Goal: Task Accomplishment & Management: Use online tool/utility

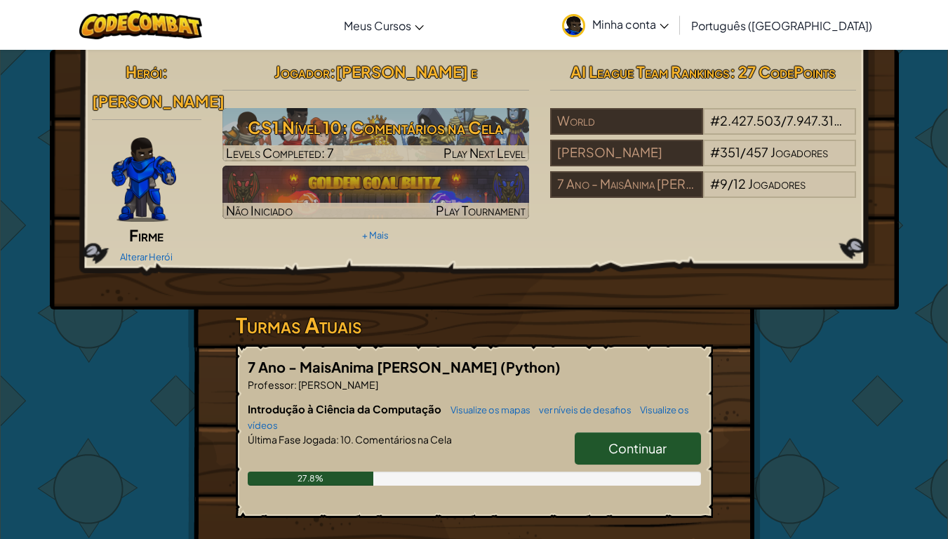
scroll to position [140, 0]
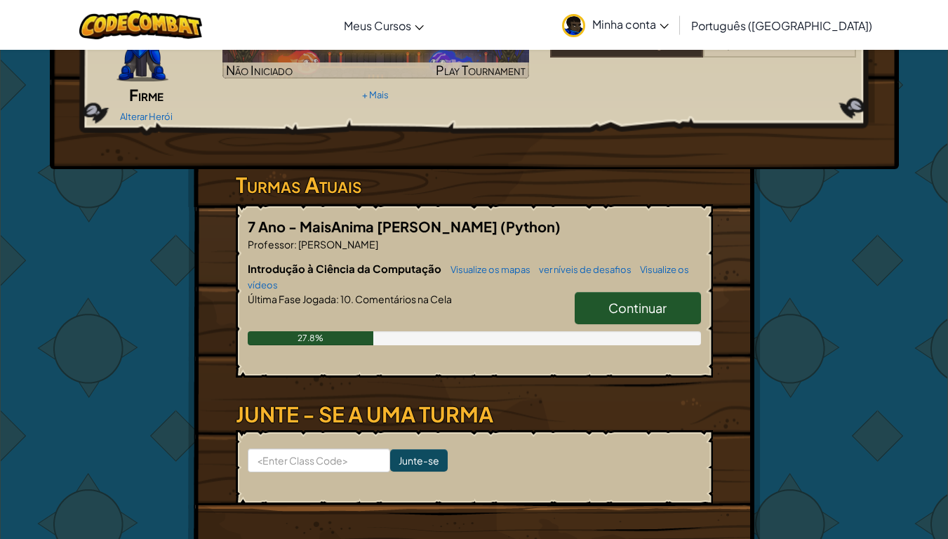
click at [654, 331] on div "27.8%" at bounding box center [474, 338] width 453 height 14
click at [654, 299] on span "Continuar" at bounding box center [637, 307] width 58 height 16
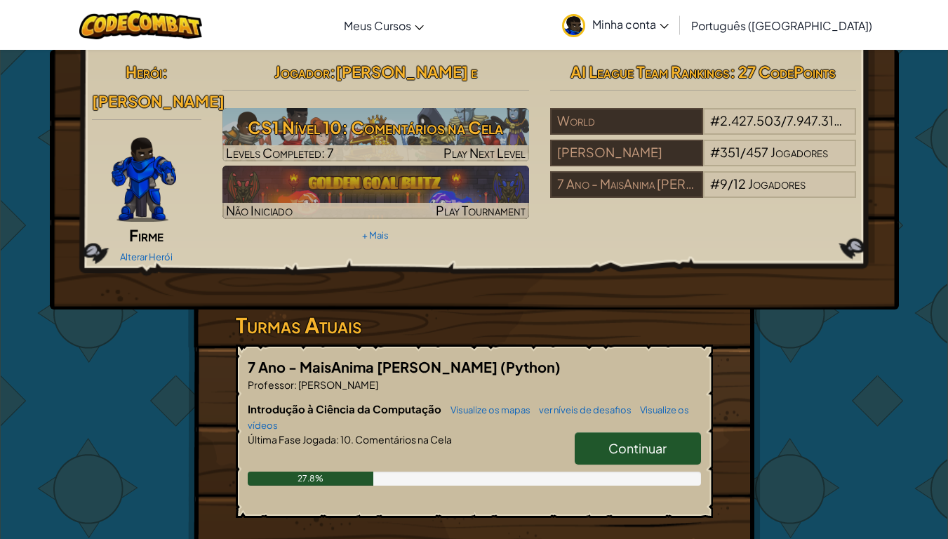
select select "pt-BR"
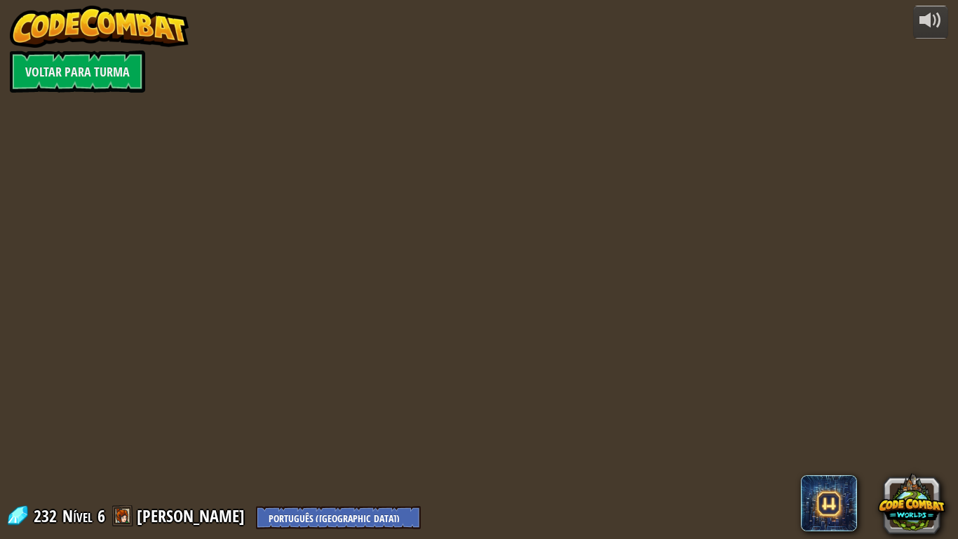
select select "pt-BR"
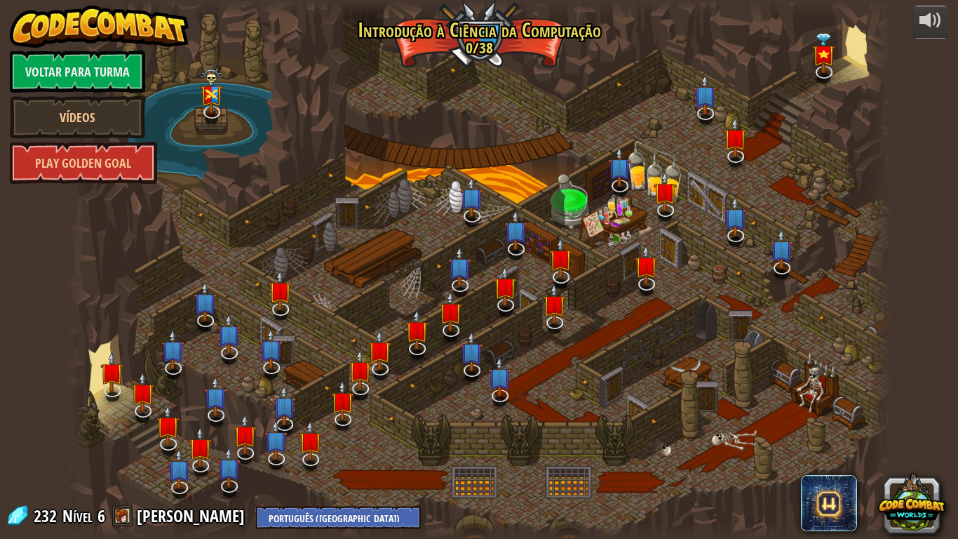
select select "pt-BR"
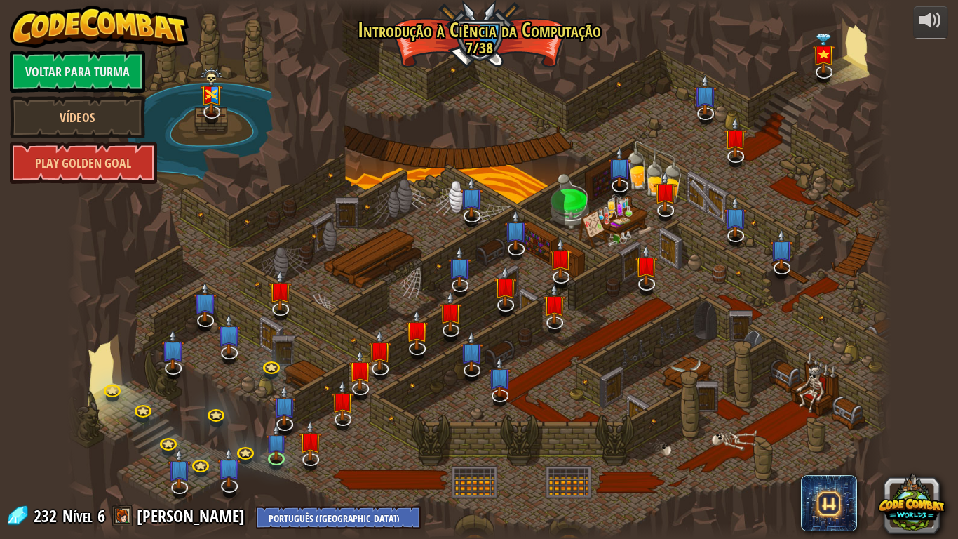
select select "pt-BR"
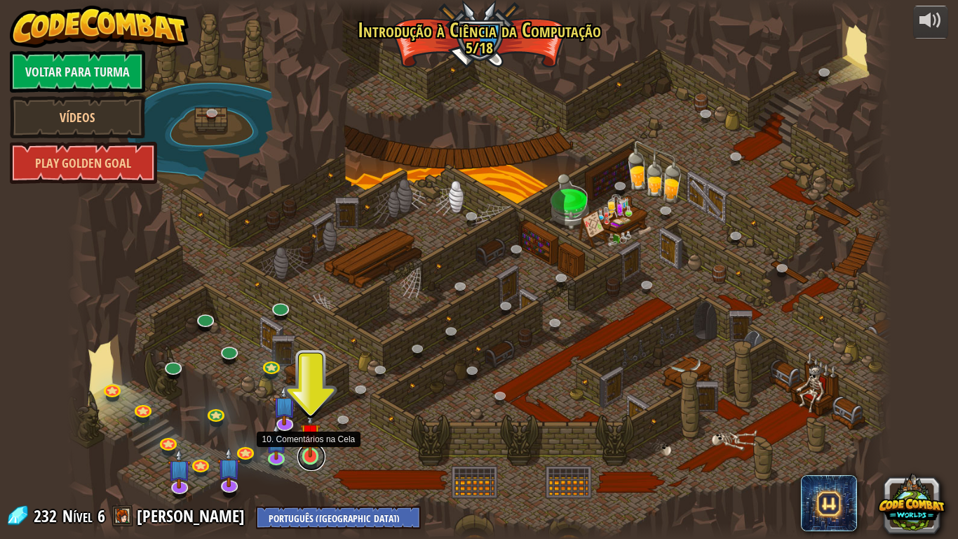
click at [307, 459] on link at bounding box center [311, 457] width 28 height 28
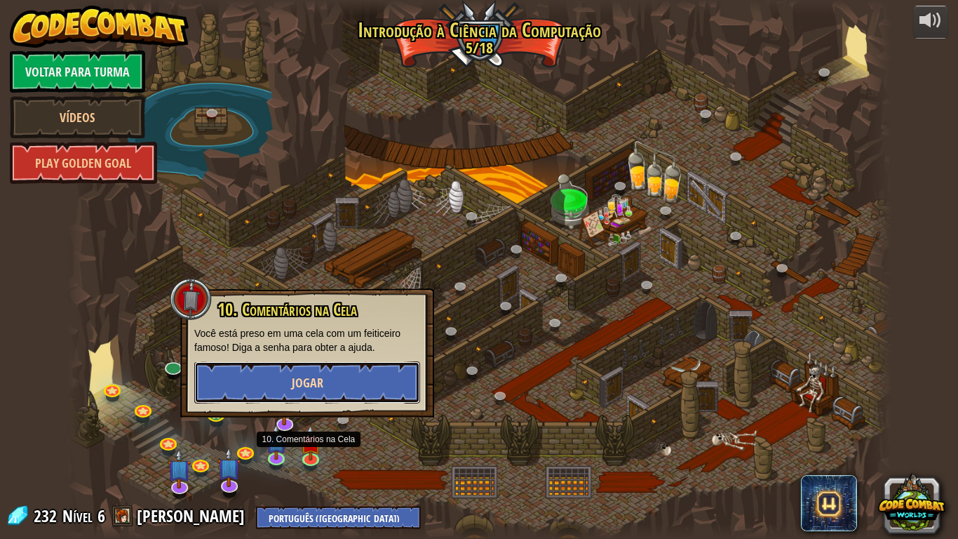
click at [309, 379] on span "Jogar" at bounding box center [308, 383] width 32 height 18
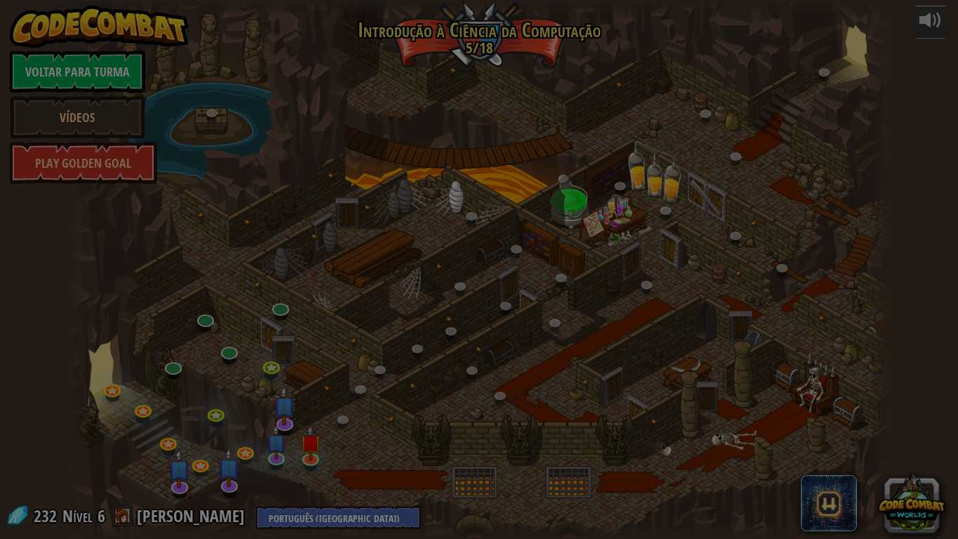
click at [418, 1] on body "powered by Voltar para Turma Vídeos Play Golden Goal 25. Portões de Kithgard (B…" at bounding box center [479, 0] width 958 height 1
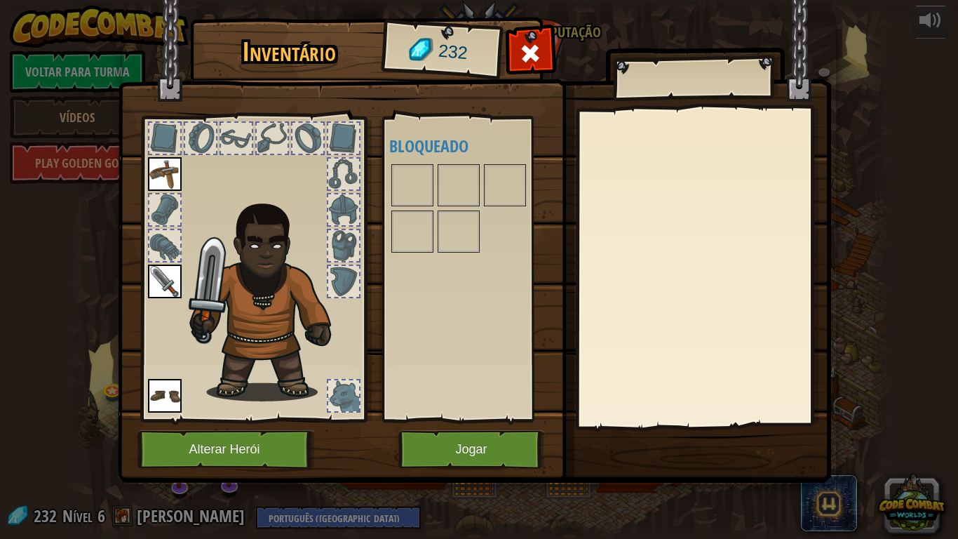
click at [418, 306] on div "Disponível Equipar [GEOGRAPHIC_DATA] Equipar (Dois cliques para equipar) Bloque…" at bounding box center [477, 269] width 176 height 292
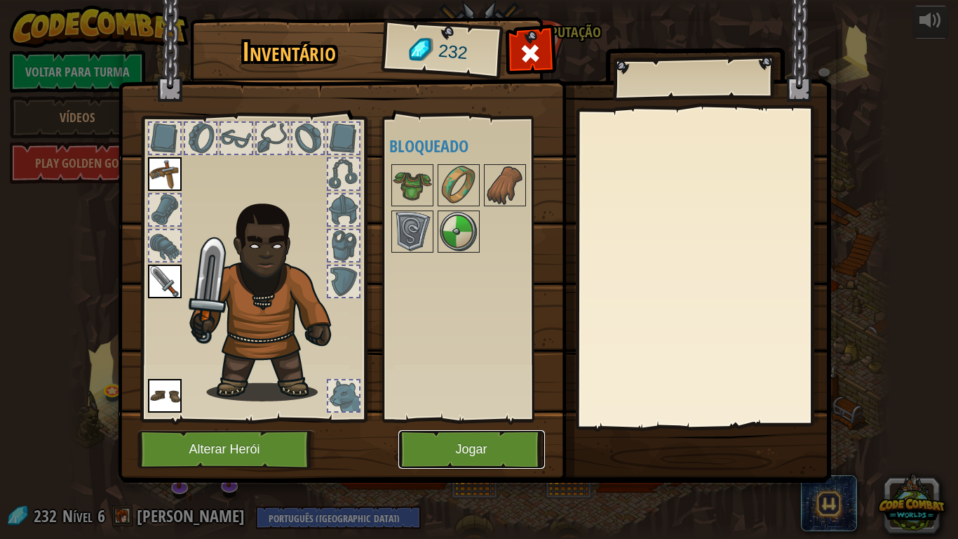
click at [459, 434] on button "Jogar" at bounding box center [471, 449] width 147 height 39
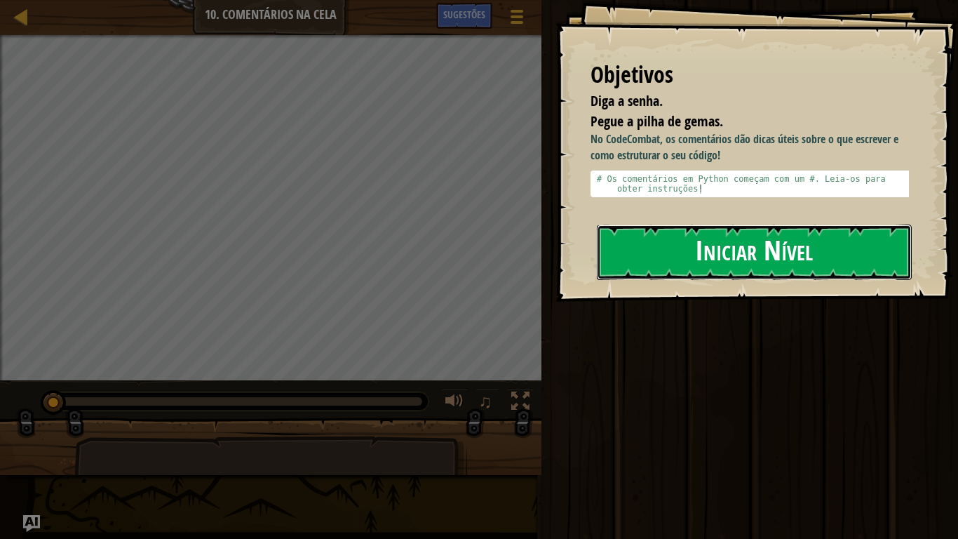
click at [715, 246] on button "Iniciar Nível" at bounding box center [754, 251] width 315 height 55
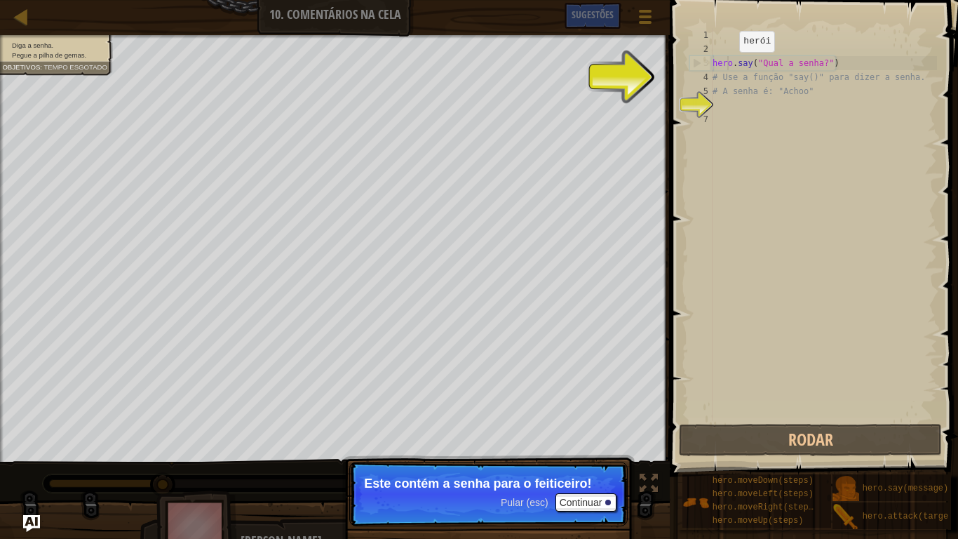
click at [727, 66] on div "hero . say ( "Qual a senha?" ) # Use a função "say()" para dizer a senha. # A s…" at bounding box center [823, 238] width 227 height 421
type textarea "hero.say("Qual a senha?")"
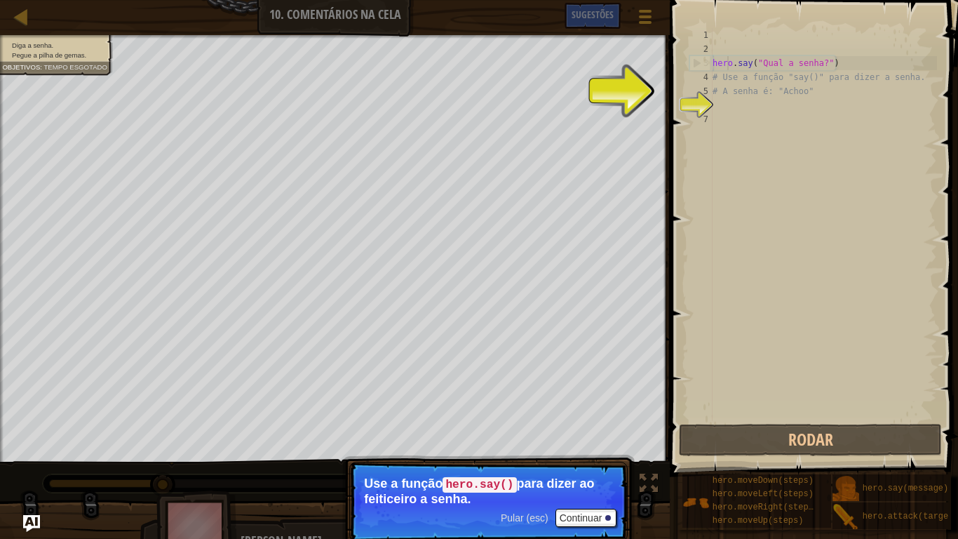
click at [692, 105] on div "6" at bounding box center [700, 105] width 23 height 14
click at [581, 516] on button "Continuar" at bounding box center [587, 518] width 62 height 18
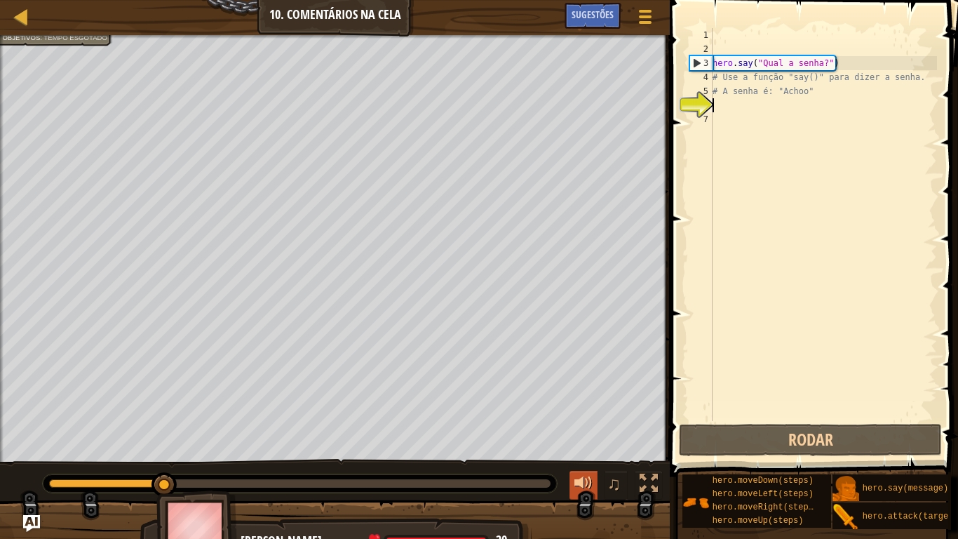
scroll to position [6, 0]
click at [727, 112] on div "hero . say ( "Qual a senha?" ) # Use a função "say()" para dizer a senha. # A s…" at bounding box center [823, 238] width 227 height 421
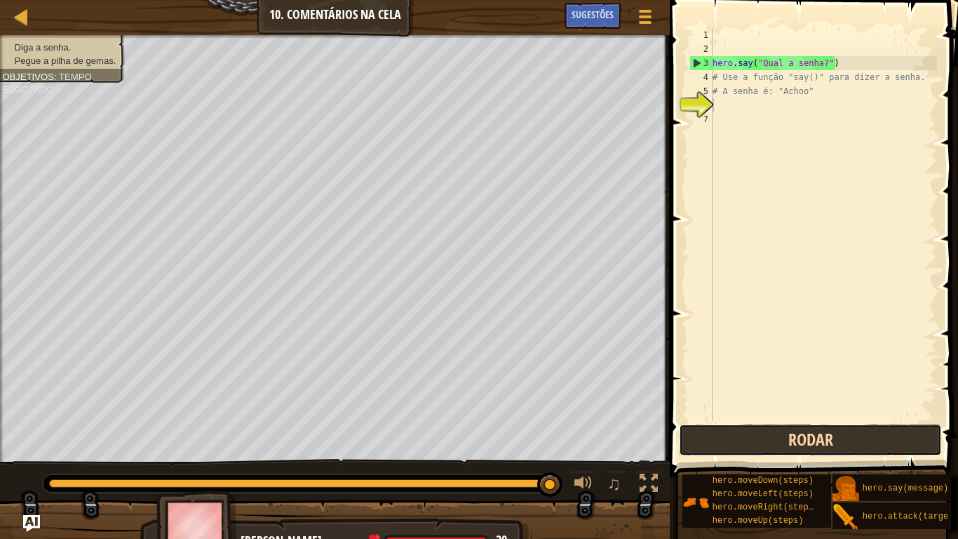
drag, startPoint x: 721, startPoint y: 443, endPoint x: 717, endPoint y: 437, distance: 7.6
click at [720, 443] on button "Rodar" at bounding box center [810, 440] width 263 height 32
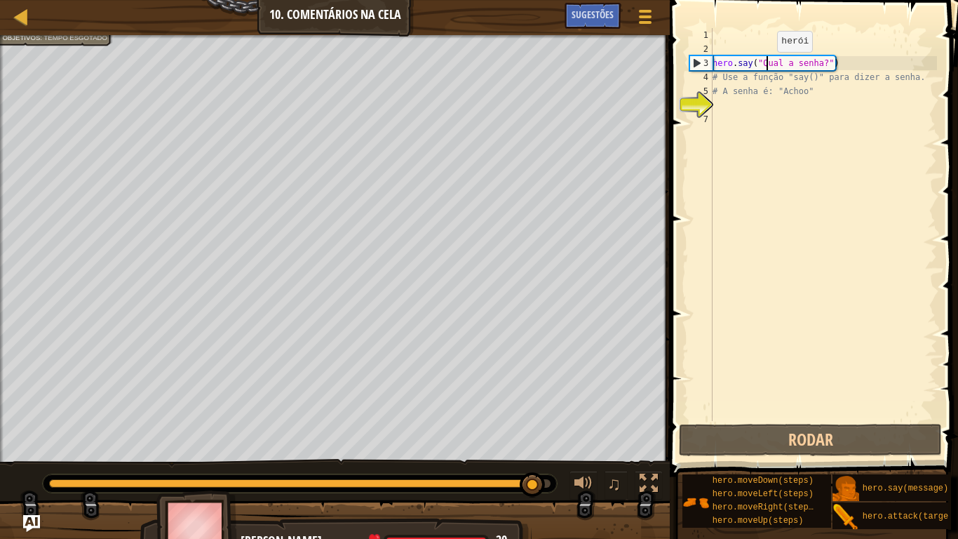
click at [765, 66] on div "hero . say ( "Qual a senha?" ) # Use a função "say()" para dizer a senha. # A s…" at bounding box center [823, 238] width 227 height 421
type textarea "hero.say("Qual a senha?")"
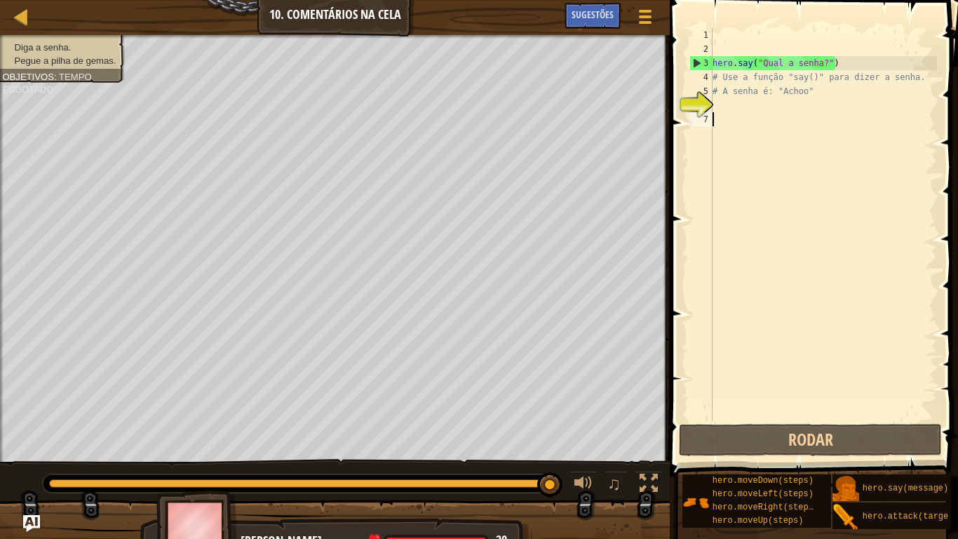
drag, startPoint x: 834, startPoint y: 384, endPoint x: 802, endPoint y: 434, distance: 59.6
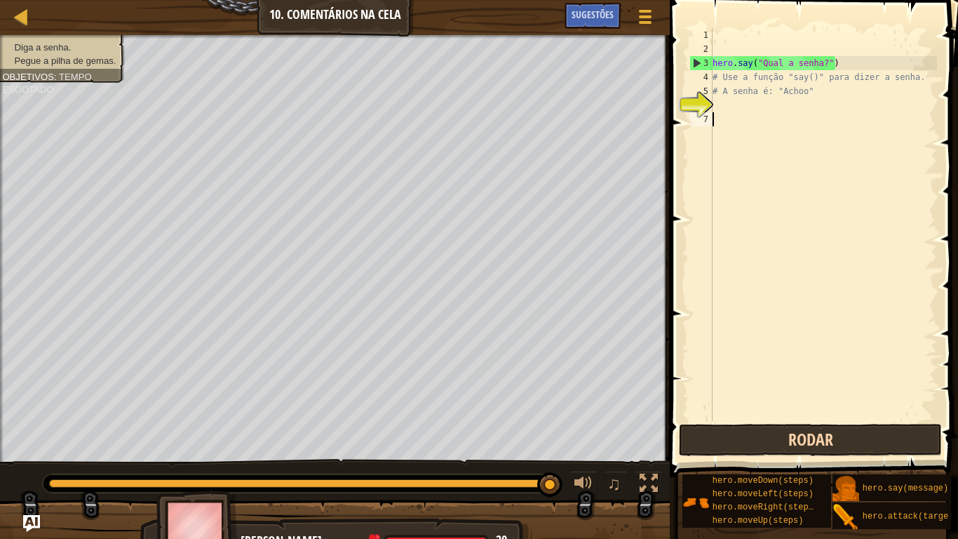
click at [816, 412] on div "hero . say ( "Qual a senha?" ) # Use a função "say()" para dizer a senha. # A s…" at bounding box center [823, 238] width 227 height 421
click at [800, 433] on button "Rodar" at bounding box center [810, 440] width 263 height 32
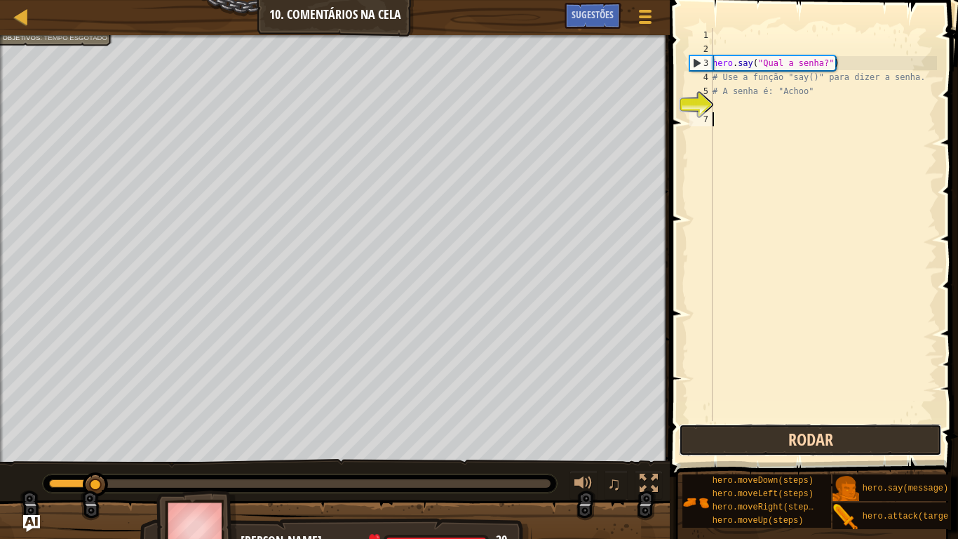
click at [800, 431] on button "Rodar" at bounding box center [810, 440] width 263 height 32
click at [800, 430] on button "Rodar" at bounding box center [810, 440] width 263 height 32
click at [800, 430] on button "Rodando" at bounding box center [810, 440] width 263 height 32
click at [800, 429] on button "Rodar" at bounding box center [810, 440] width 263 height 32
click at [800, 428] on button "Rodar" at bounding box center [810, 440] width 263 height 32
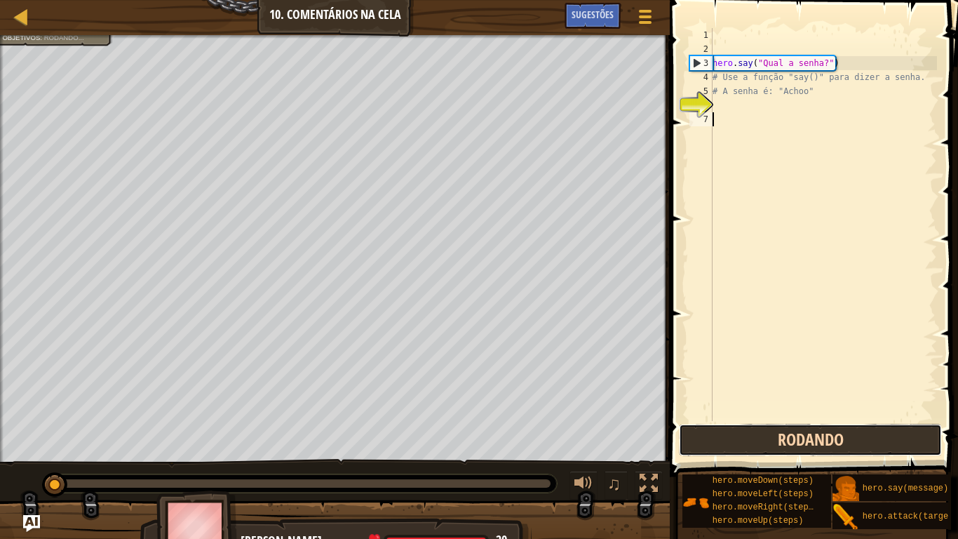
click at [800, 428] on button "Rodando" at bounding box center [810, 440] width 263 height 32
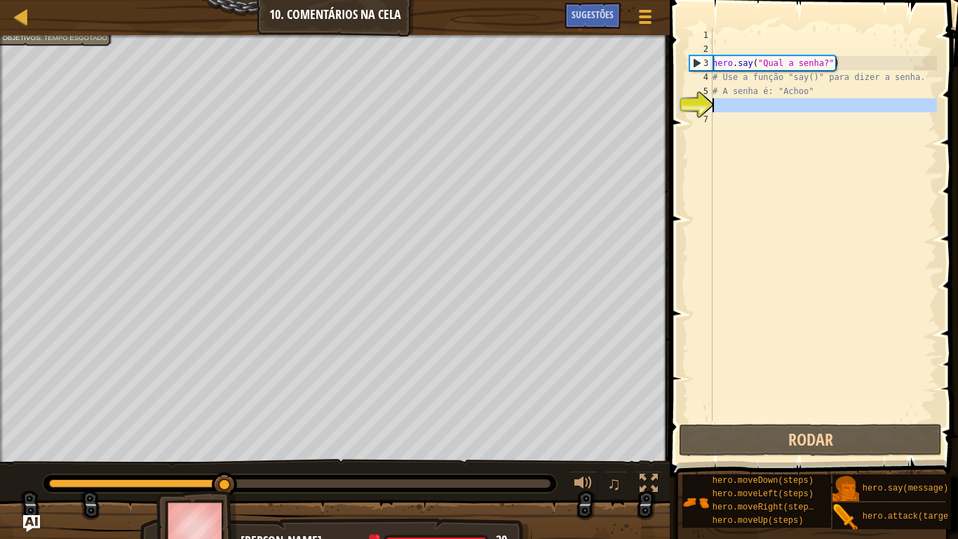
drag, startPoint x: 687, startPoint y: 102, endPoint x: 712, endPoint y: 100, distance: 25.3
click at [689, 102] on div "6" at bounding box center [700, 105] width 23 height 14
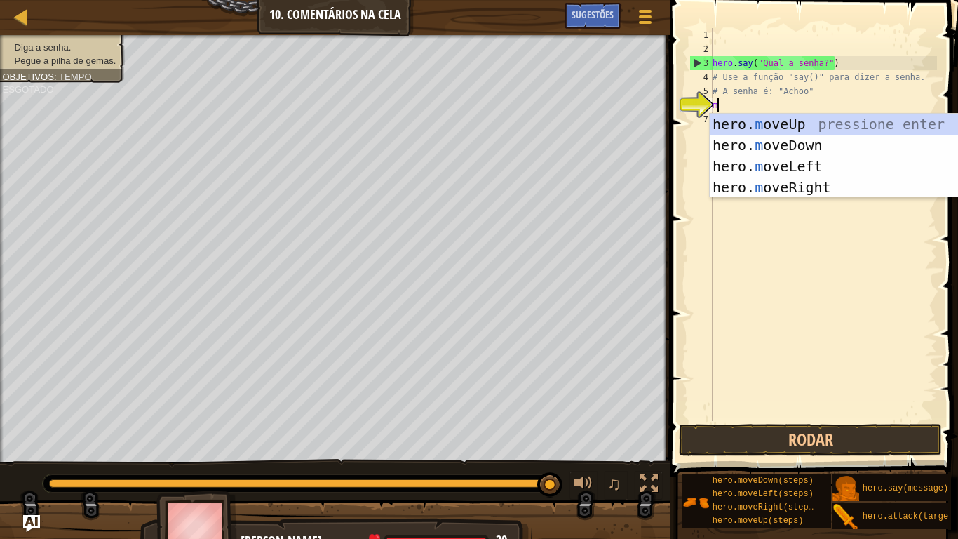
type textarea "mo"
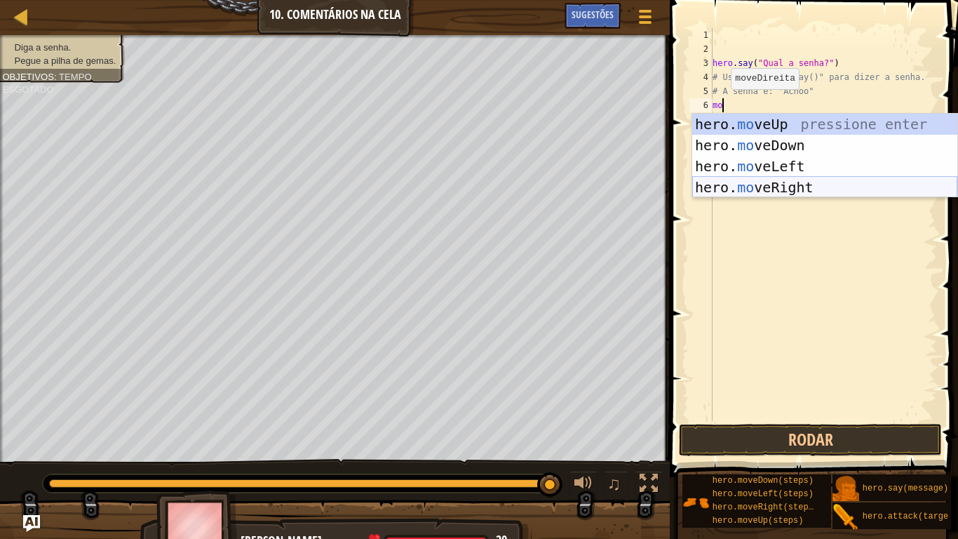
click at [787, 180] on div "hero. mo veUp pressione enter hero. mo veDown pressione enter hero. mo veLeft p…" at bounding box center [824, 177] width 265 height 126
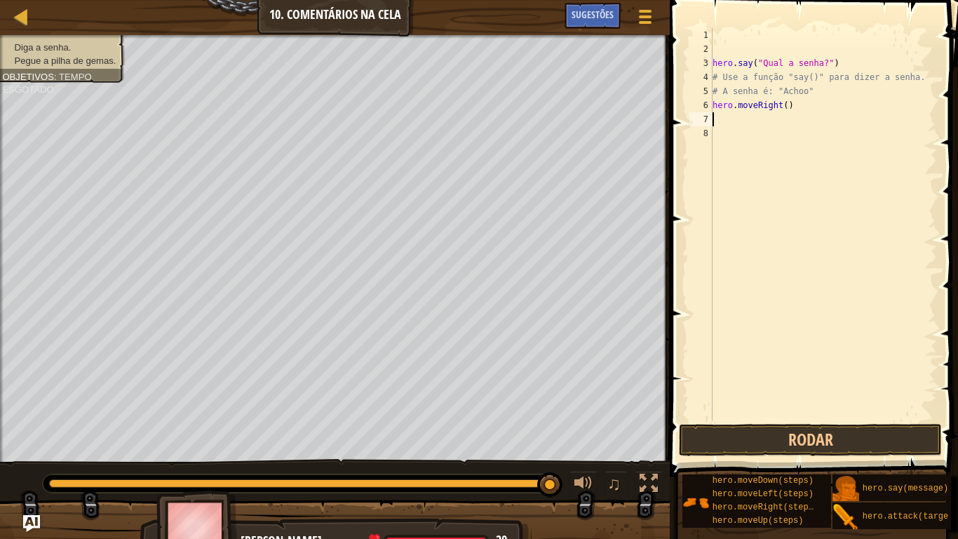
scroll to position [6, 0]
drag, startPoint x: 786, startPoint y: 443, endPoint x: 751, endPoint y: 327, distance: 121.4
click at [785, 432] on button "Rodar" at bounding box center [810, 440] width 263 height 32
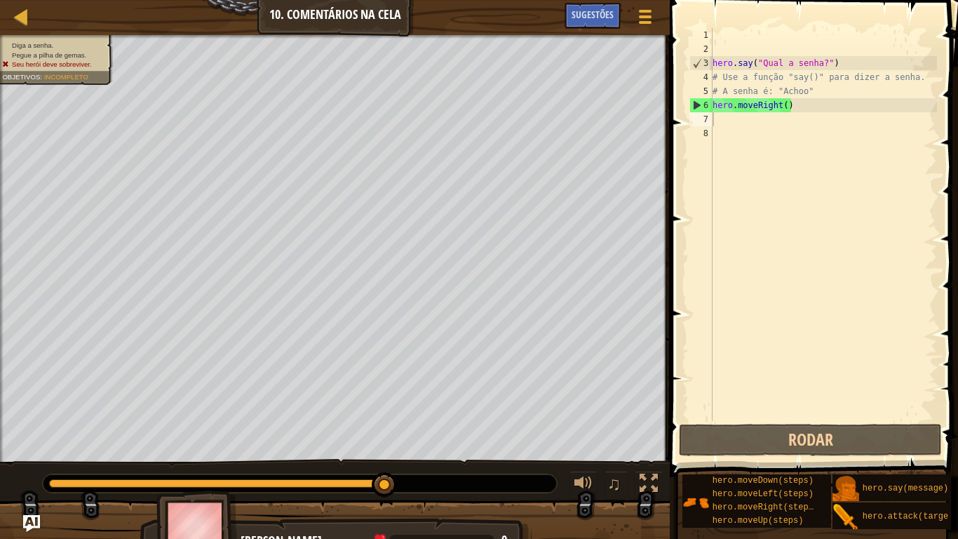
drag, startPoint x: 72, startPoint y: 37, endPoint x: 62, endPoint y: 72, distance: 36.2
click at [62, 72] on div "Diga a senha. Pegue a pilha de gemas. Seu herói deve sobreviver. Objetivos : In…" at bounding box center [335, 248] width 670 height 427
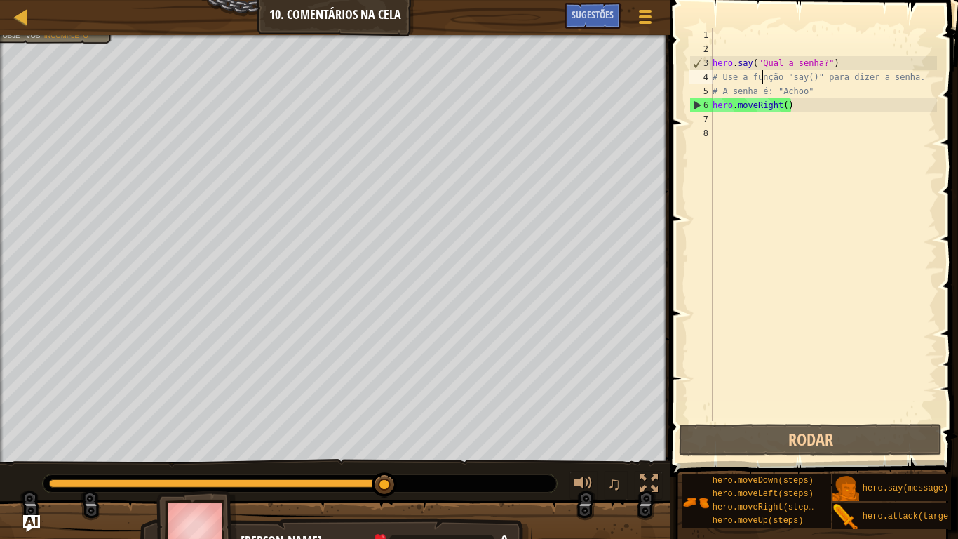
click at [760, 79] on div "hero . say ( "Qual a senha?" ) # Use a função "say()" para dizer a senha. # A s…" at bounding box center [823, 238] width 227 height 421
click at [922, 77] on div "hero . say ( "Qual a senha?" ) # Use a função "say()" para dizer a senha. # A s…" at bounding box center [823, 238] width 227 height 421
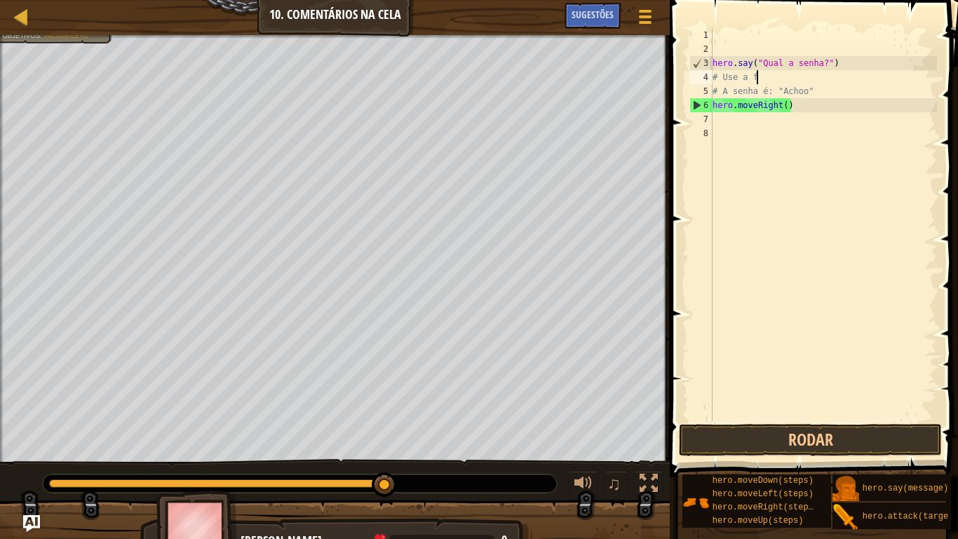
type textarea "#"
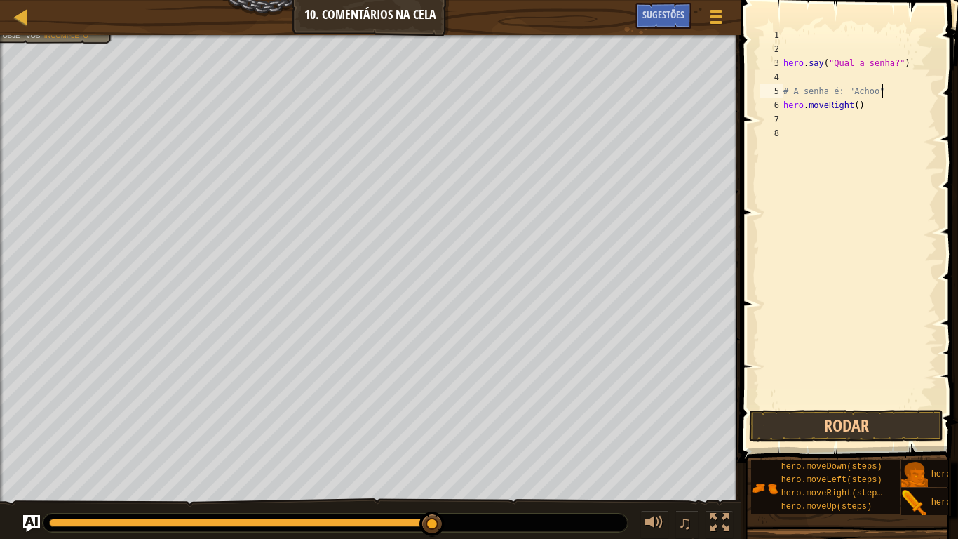
click at [898, 88] on div "hero . say ( "Qual a senha?" ) # A senha é: "Achoo" hero . moveRight ( )" at bounding box center [859, 231] width 156 height 407
type textarea "#"
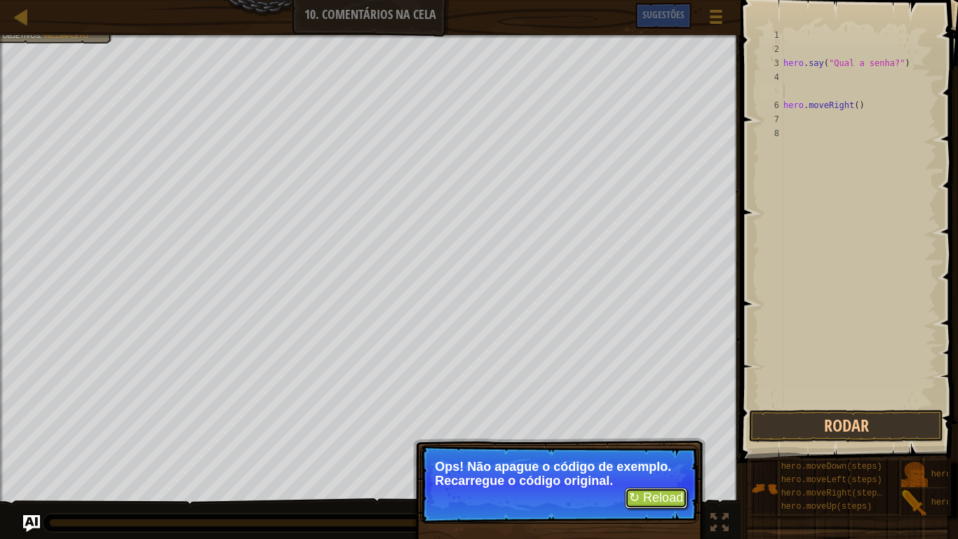
click at [662, 494] on button "↻ Reload" at bounding box center [656, 497] width 62 height 21
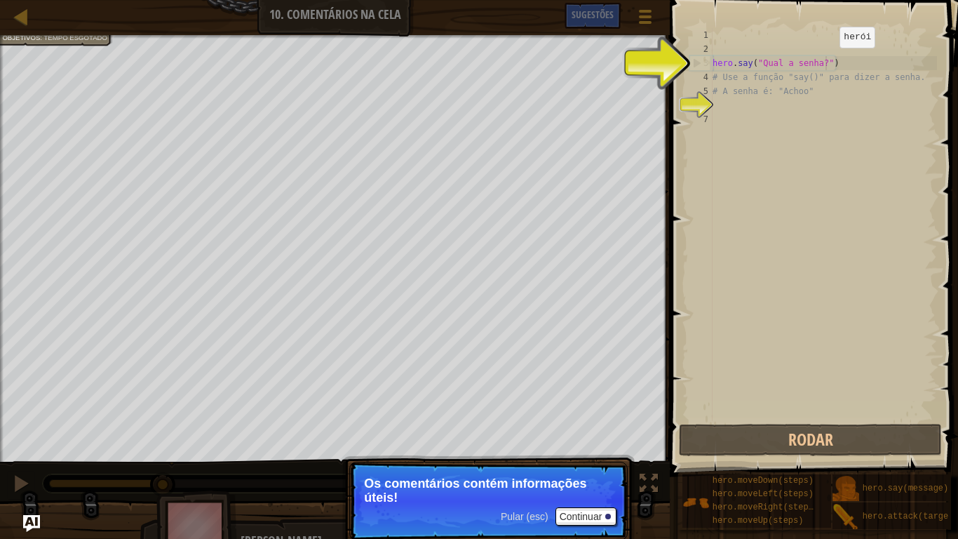
click at [828, 62] on div "hero . say ( "Qual a senha?" ) # Use a função "say()" para dizer a senha. # A s…" at bounding box center [823, 238] width 227 height 421
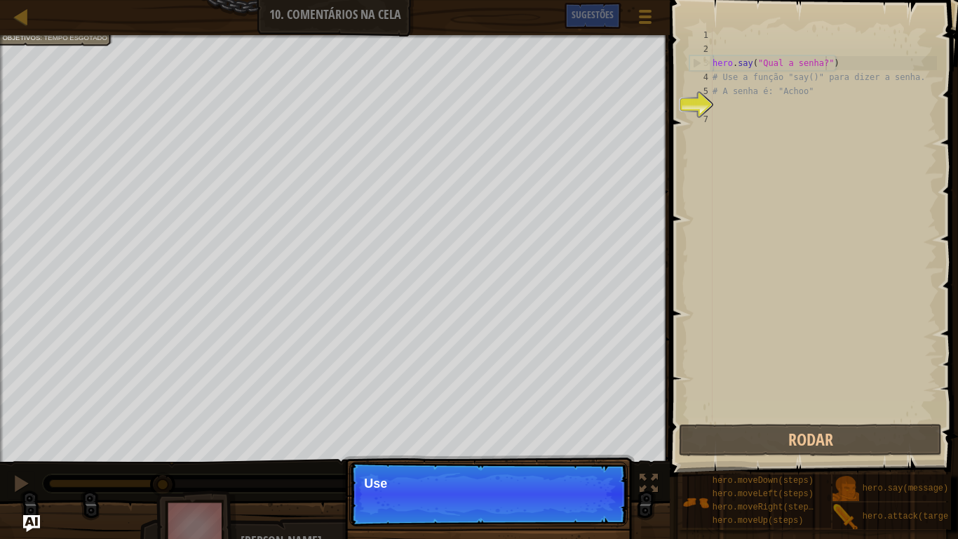
click at [600, 501] on p "Pular (esc) Continuar Use" at bounding box center [488, 494] width 278 height 65
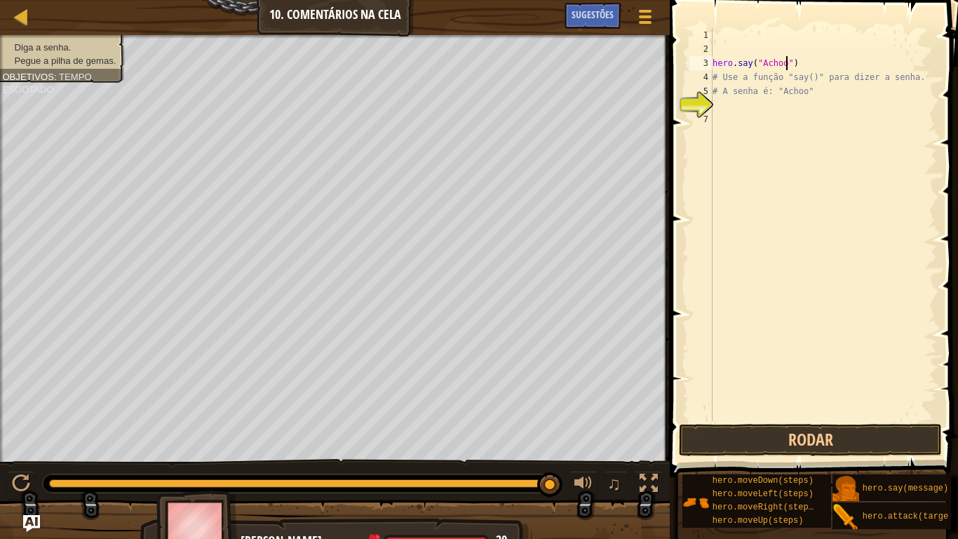
scroll to position [6, 12]
type textarea "hero.say("Achoo")"
click at [734, 109] on div "hero . say ( "Achoo" ) # Use a função "say()" para dizer a senha. # A senha é: …" at bounding box center [823, 238] width 227 height 421
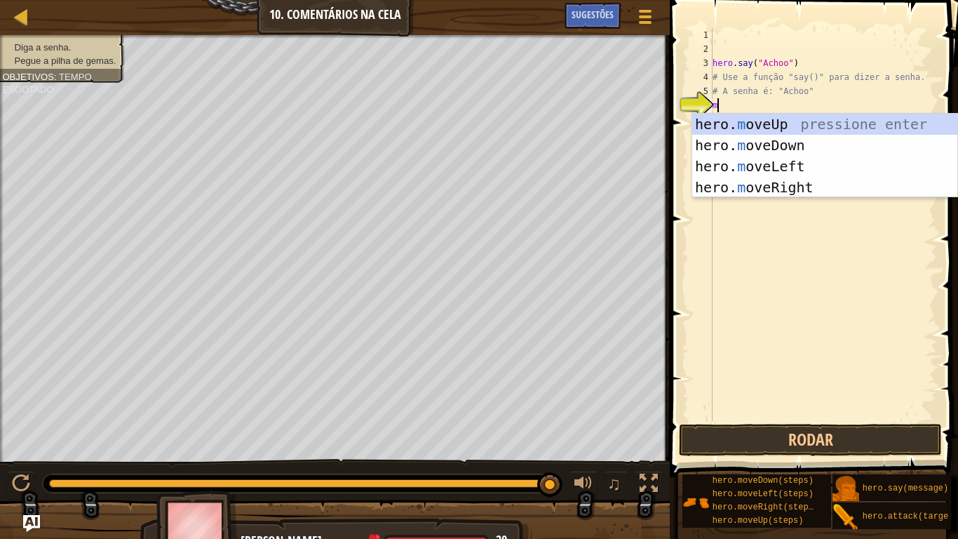
type textarea "mo"
click at [797, 141] on div "hero. mo veUp pressione enter hero. mo veDown pressione enter hero. mo veLeft p…" at bounding box center [824, 177] width 265 height 126
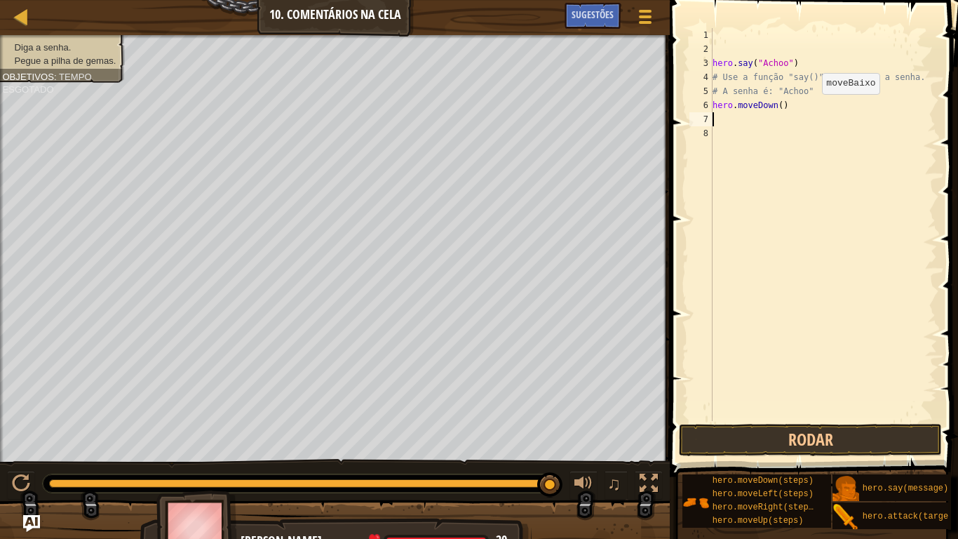
scroll to position [6, 0]
click at [741, 433] on button "Rodar" at bounding box center [810, 440] width 263 height 32
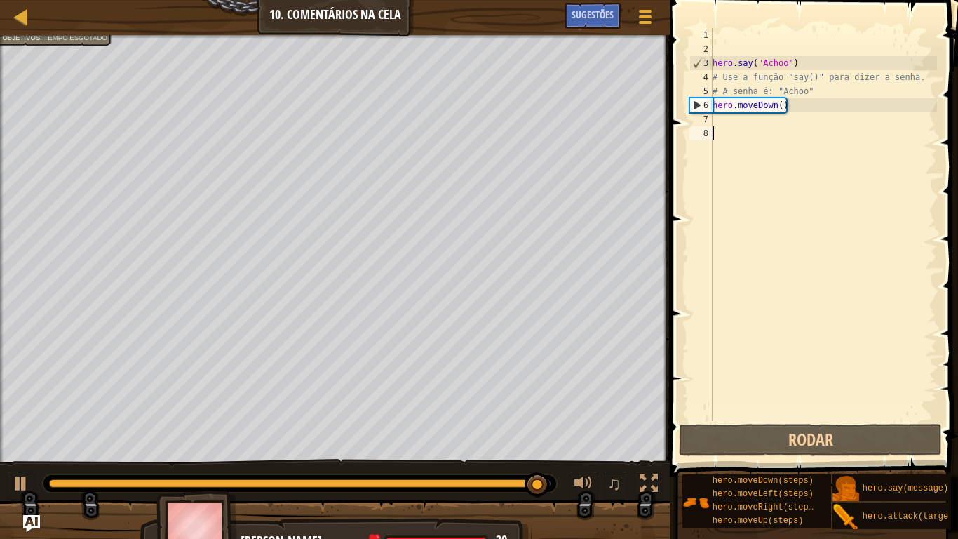
click at [717, 128] on div "hero . say ( "Achoo" ) # Use a função "say()" para dizer a senha. # A senha é: …" at bounding box center [823, 238] width 227 height 421
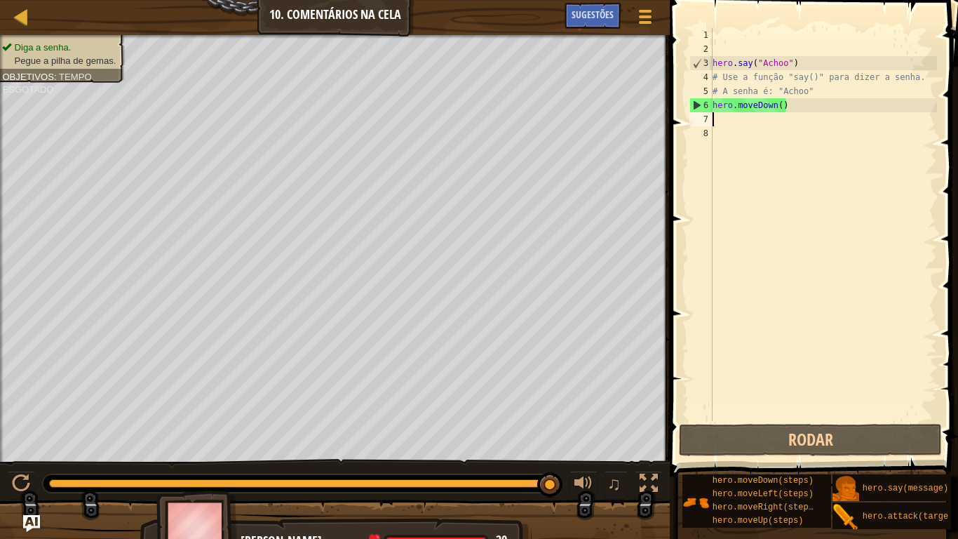
click at [717, 124] on div "hero . say ( "Achoo" ) # Use a função "say()" para dizer a senha. # A senha é: …" at bounding box center [823, 238] width 227 height 421
drag, startPoint x: 775, startPoint y: 106, endPoint x: 782, endPoint y: 140, distance: 34.4
click at [775, 107] on div "hero . say ( "Achoo" ) # Use a função "say()" para dizer a senha. # A senha é: …" at bounding box center [823, 238] width 227 height 421
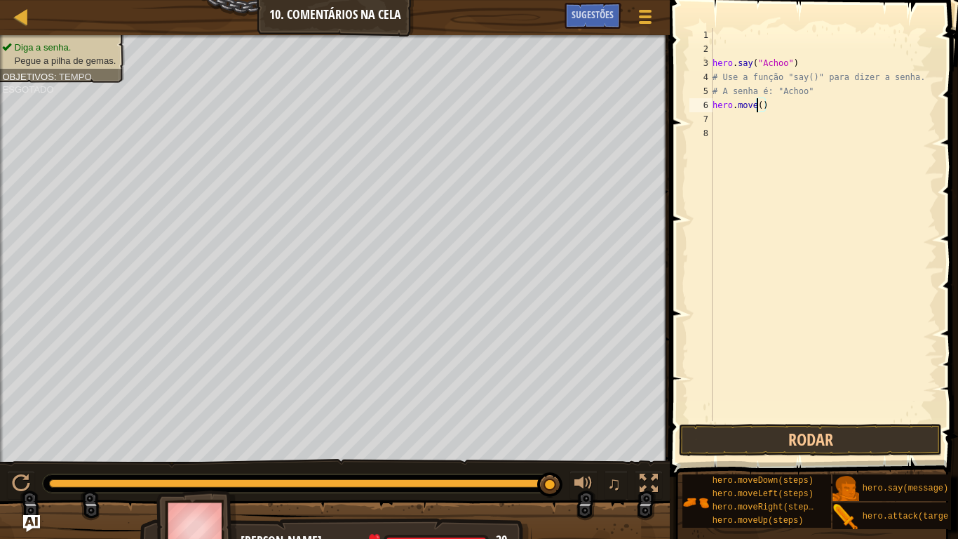
scroll to position [6, 8]
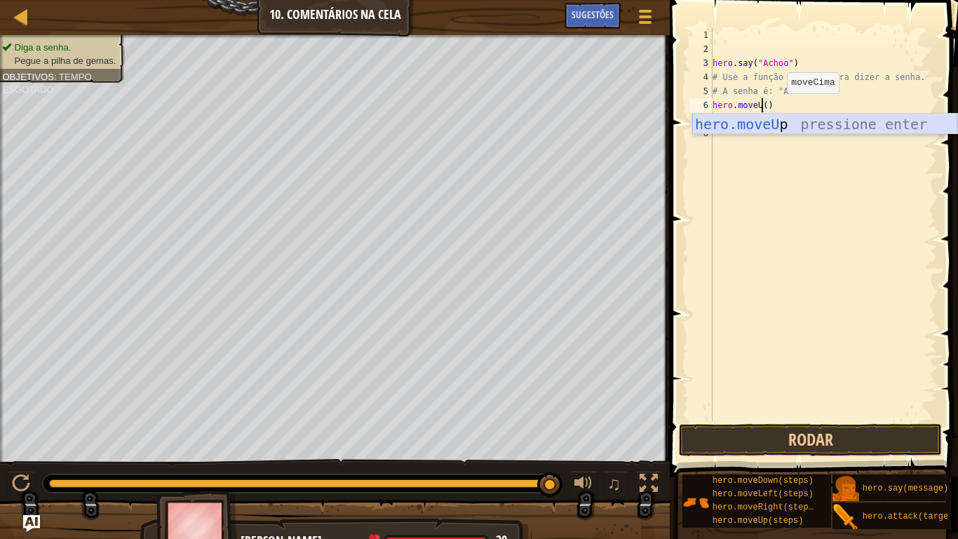
click at [764, 126] on div "hero.moveU p pressione enter" at bounding box center [824, 145] width 265 height 63
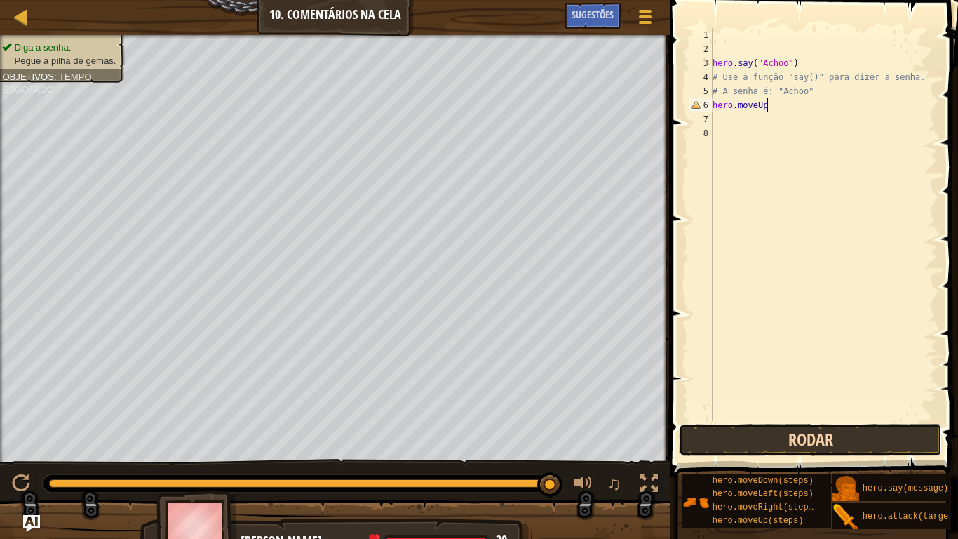
click at [827, 440] on button "Rodar" at bounding box center [810, 440] width 263 height 32
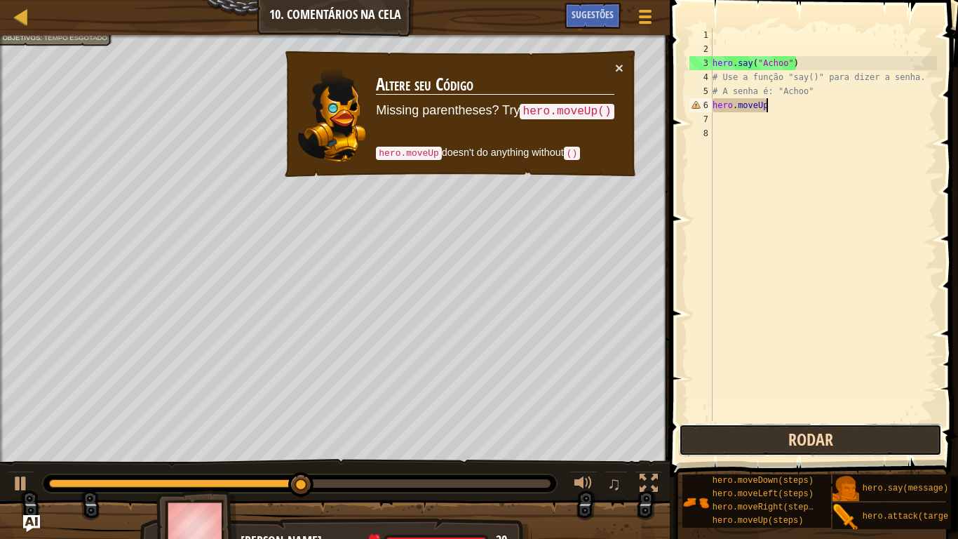
click at [828, 432] on button "Rodar" at bounding box center [810, 440] width 263 height 32
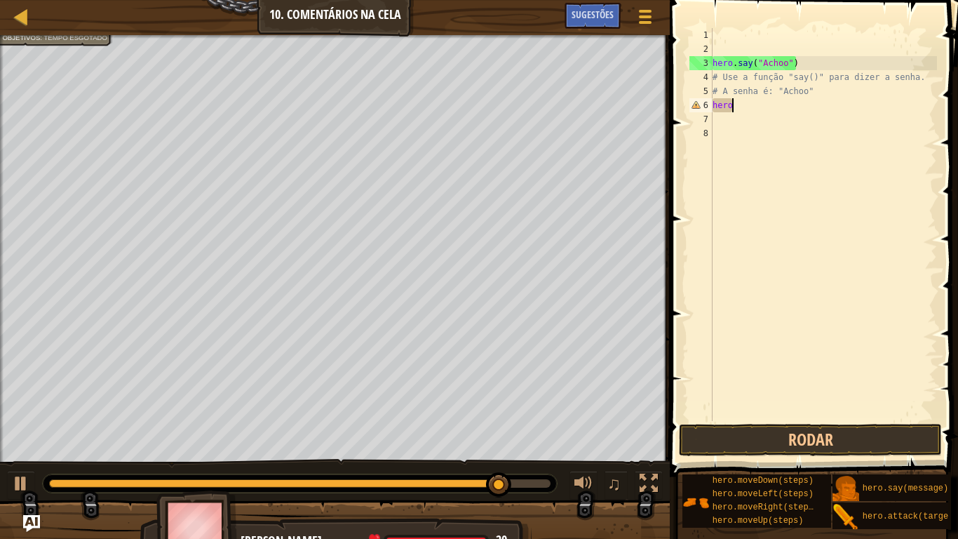
scroll to position [6, 2]
type textarea "herom"
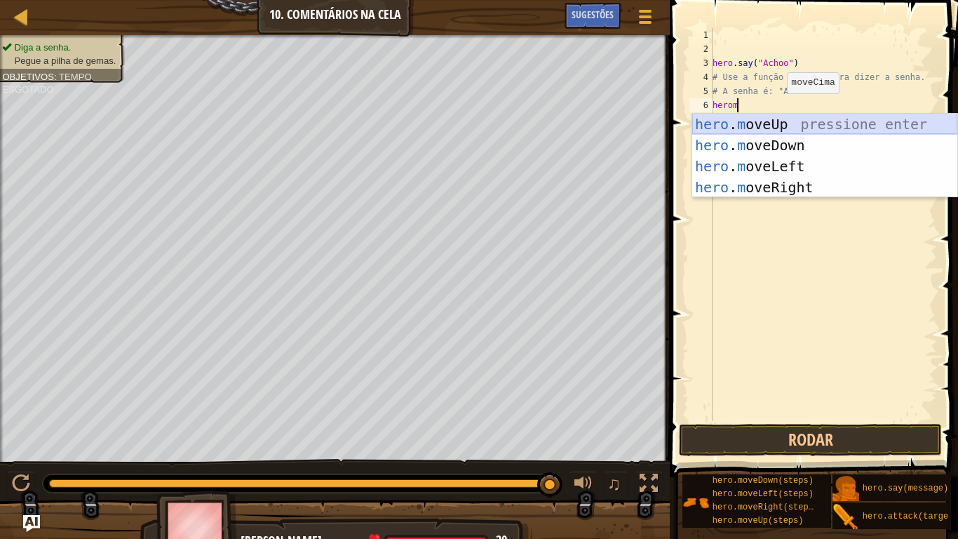
click at [763, 117] on div "hero . m oveUp pressione enter hero . m oveDown pressione enter hero . m oveLef…" at bounding box center [824, 177] width 265 height 126
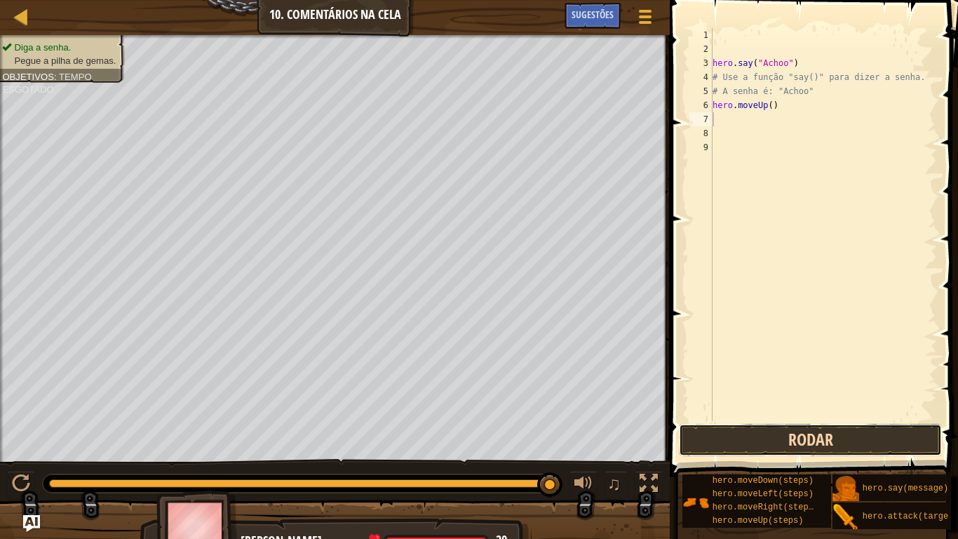
click at [762, 443] on button "Rodar" at bounding box center [810, 440] width 263 height 32
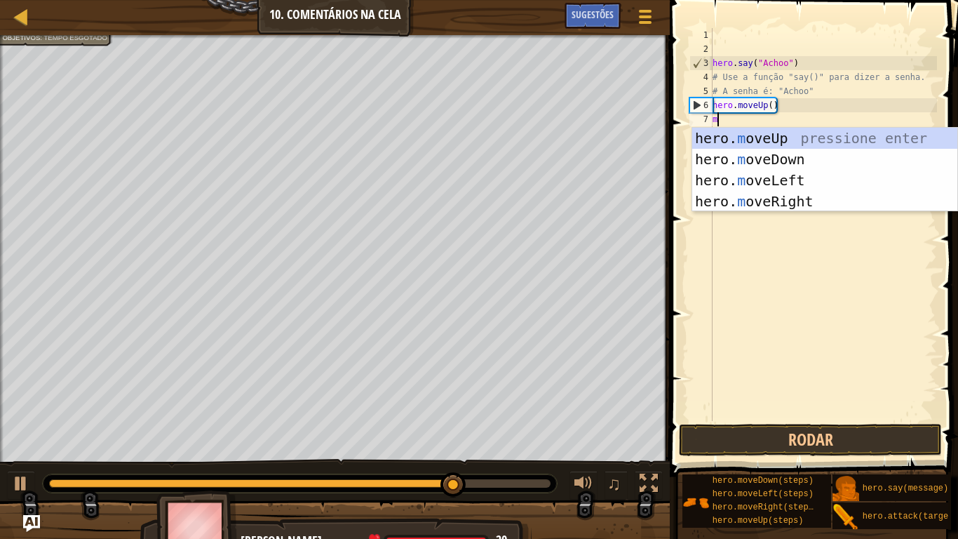
type textarea "mo"
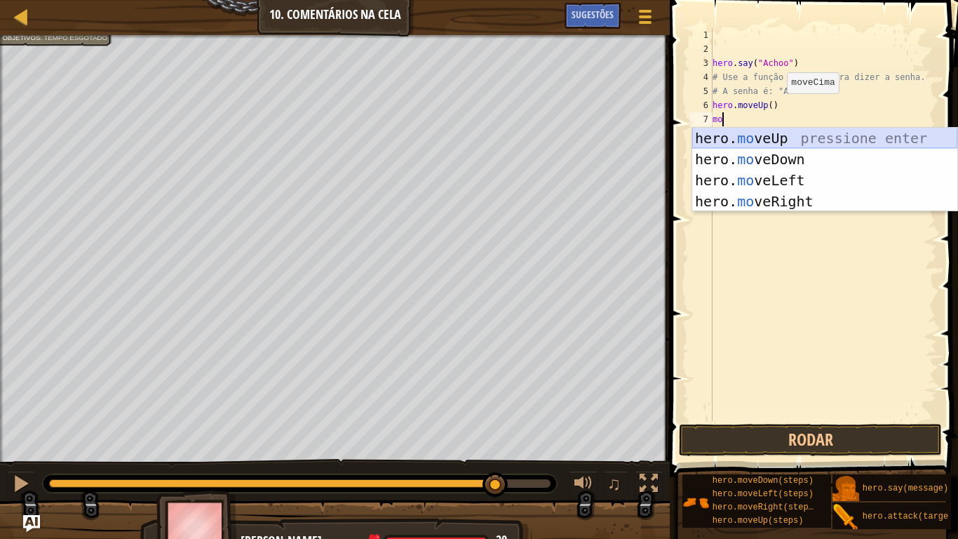
click at [770, 138] on div "hero. mo veUp pressione enter hero. mo veDown pressione enter hero. mo veLeft p…" at bounding box center [824, 191] width 265 height 126
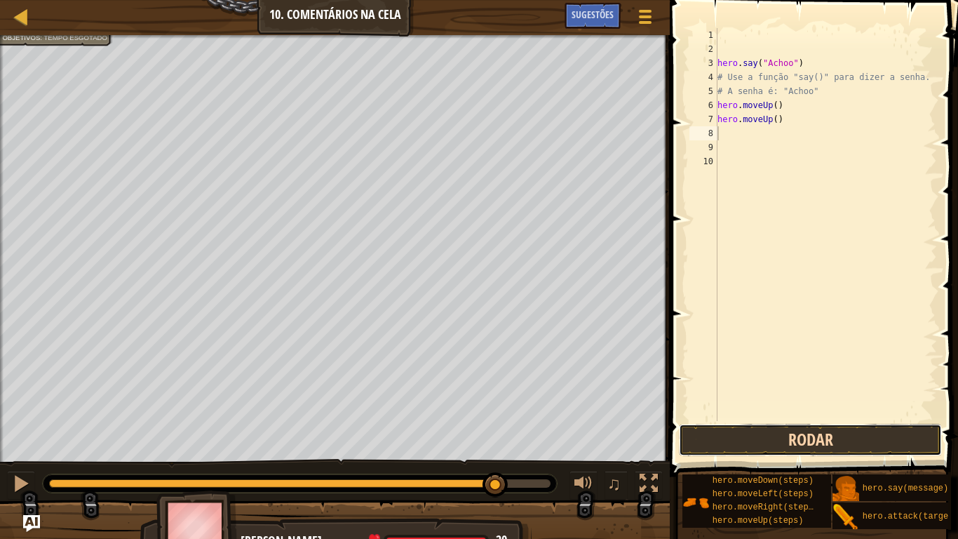
click at [727, 429] on button "Rodar" at bounding box center [810, 440] width 263 height 32
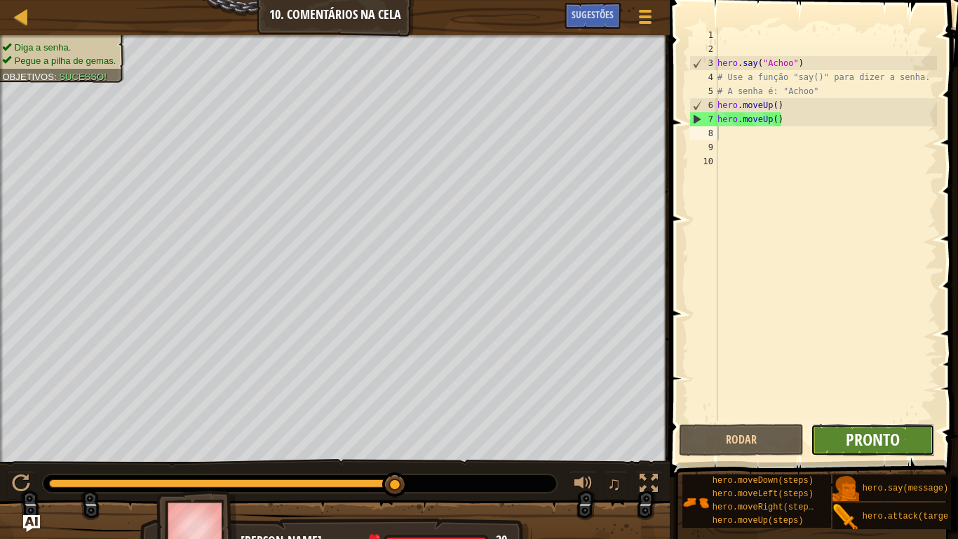
click at [866, 438] on span "Pronto" at bounding box center [873, 439] width 54 height 22
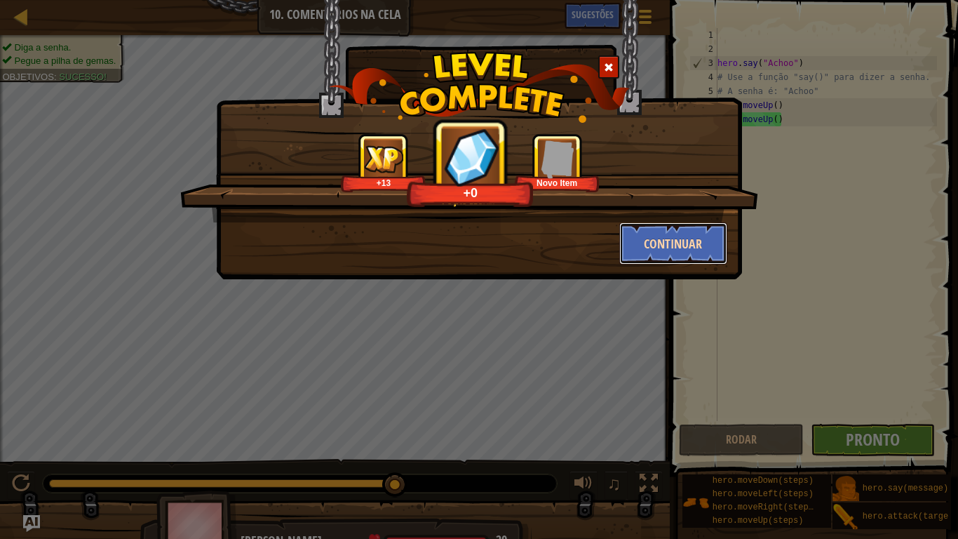
click at [680, 255] on button "Continuar" at bounding box center [673, 243] width 109 height 42
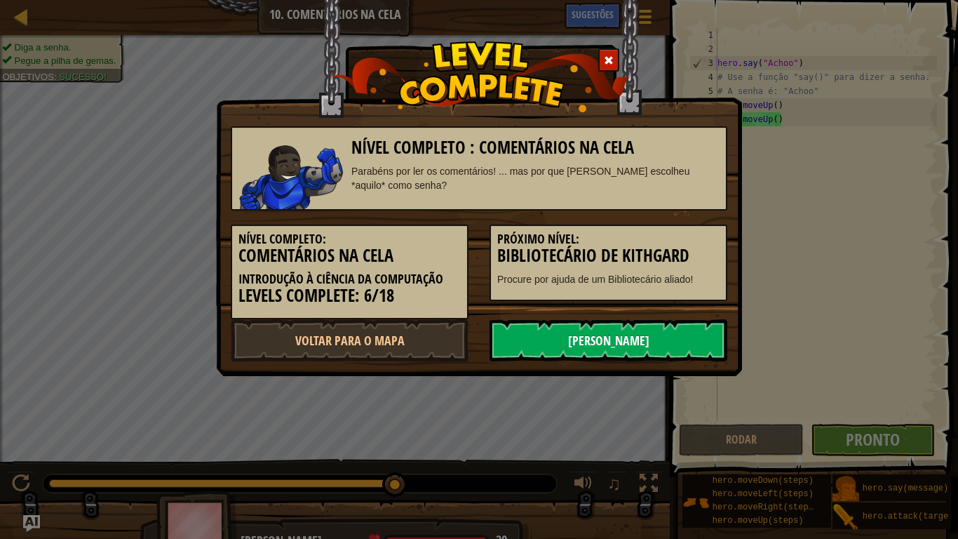
drag, startPoint x: 619, startPoint y: 328, endPoint x: 614, endPoint y: 349, distance: 21.6
click at [615, 349] on link "[PERSON_NAME]" at bounding box center [609, 340] width 238 height 42
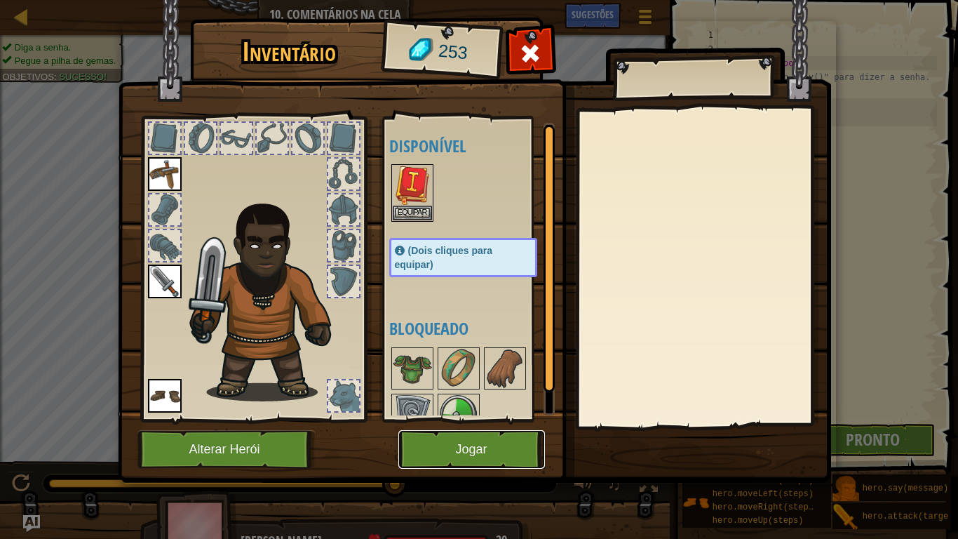
click at [515, 446] on button "Jogar" at bounding box center [471, 449] width 147 height 39
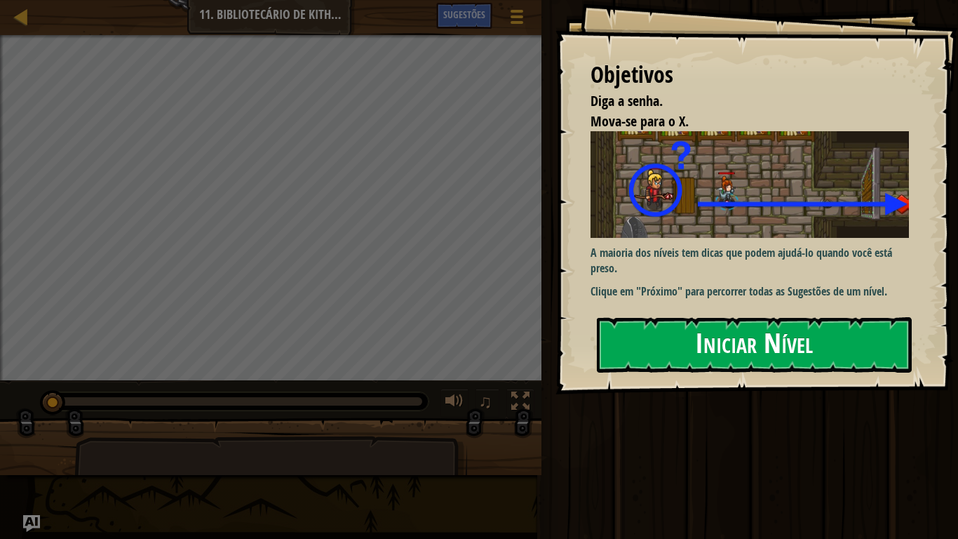
click at [746, 334] on button "Iniciar Nível" at bounding box center [754, 344] width 315 height 55
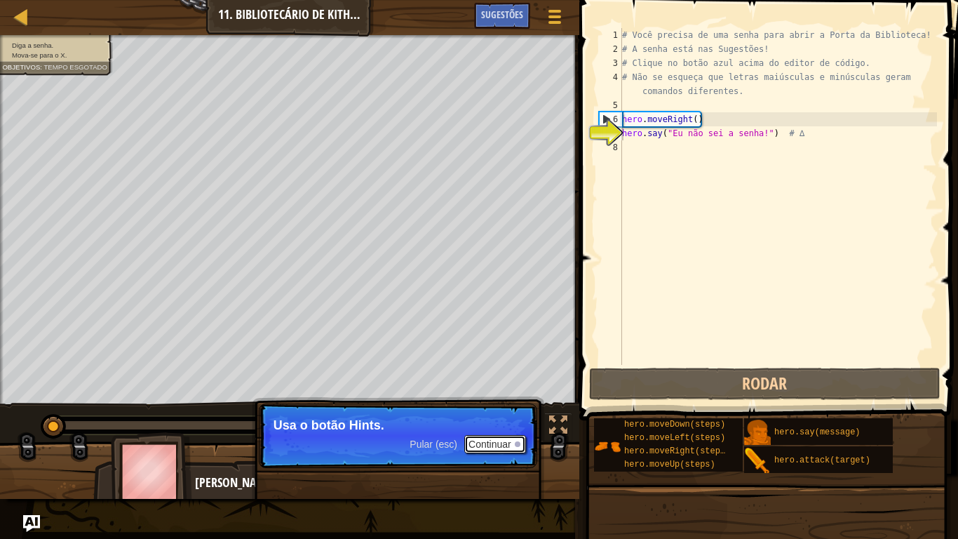
click at [499, 446] on button "Continuar" at bounding box center [495, 444] width 62 height 18
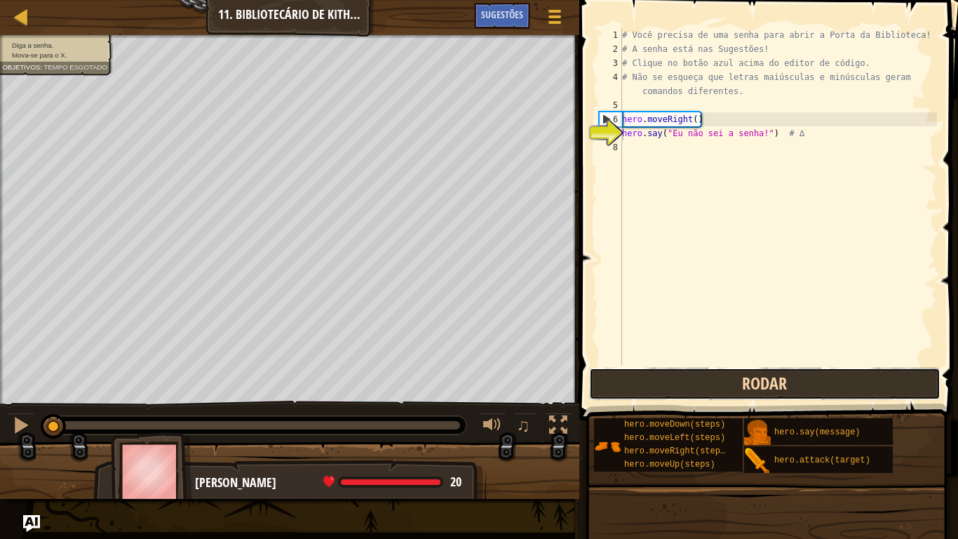
click at [651, 393] on button "Rodar" at bounding box center [764, 384] width 351 height 32
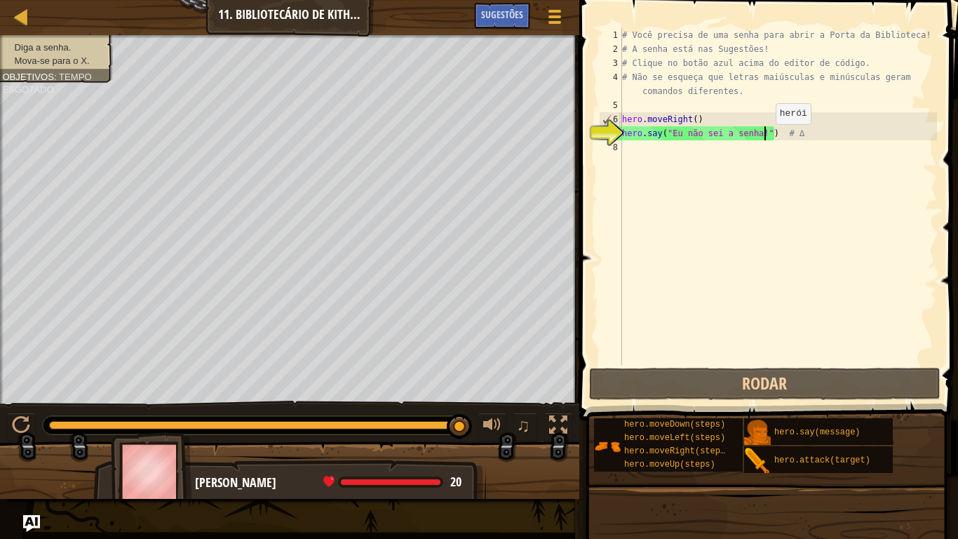
click at [764, 138] on div "# Você precisa de uma senha para abrir a Porta da Biblioteca! # A senha está na…" at bounding box center [778, 210] width 318 height 365
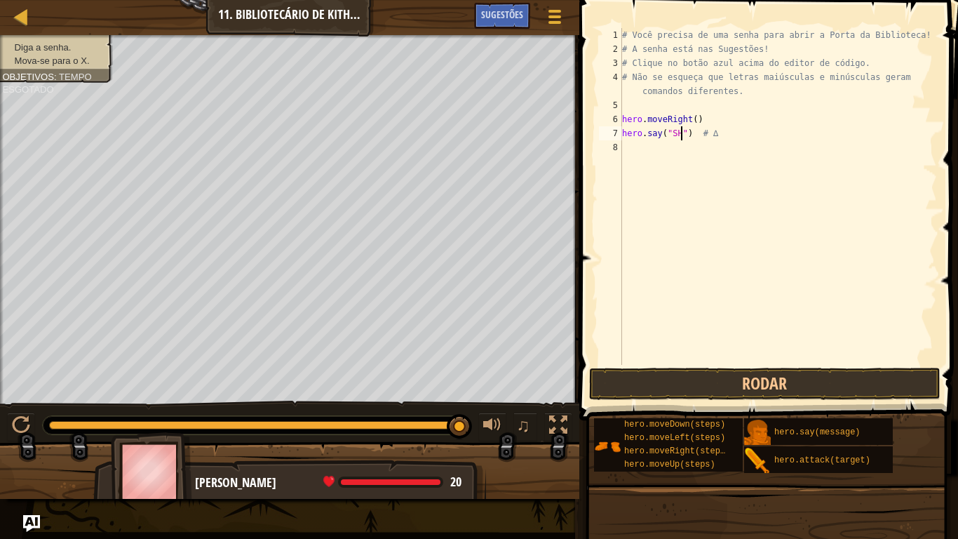
scroll to position [6, 9]
click at [743, 380] on button "Rodar" at bounding box center [764, 384] width 351 height 32
drag, startPoint x: 652, startPoint y: 376, endPoint x: 660, endPoint y: 366, distance: 12.9
click at [649, 375] on button "Rodar" at bounding box center [764, 384] width 351 height 32
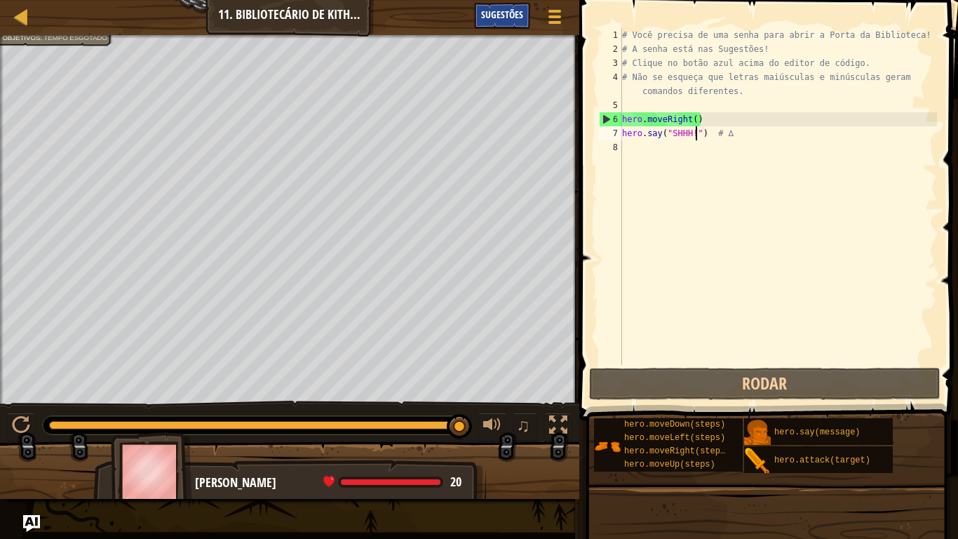
click at [483, 14] on span "Sugestões" at bounding box center [502, 14] width 42 height 13
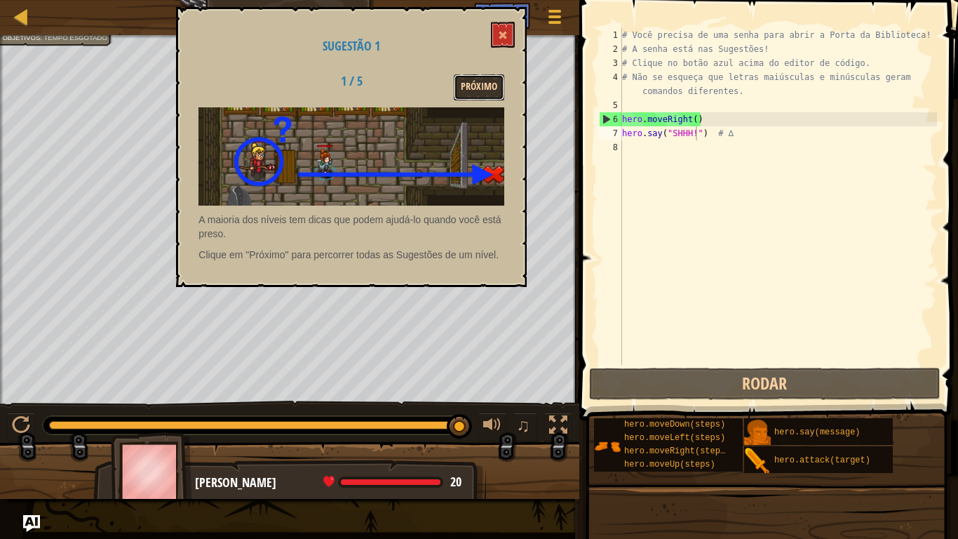
click at [472, 85] on button "Próximo" at bounding box center [479, 87] width 51 height 26
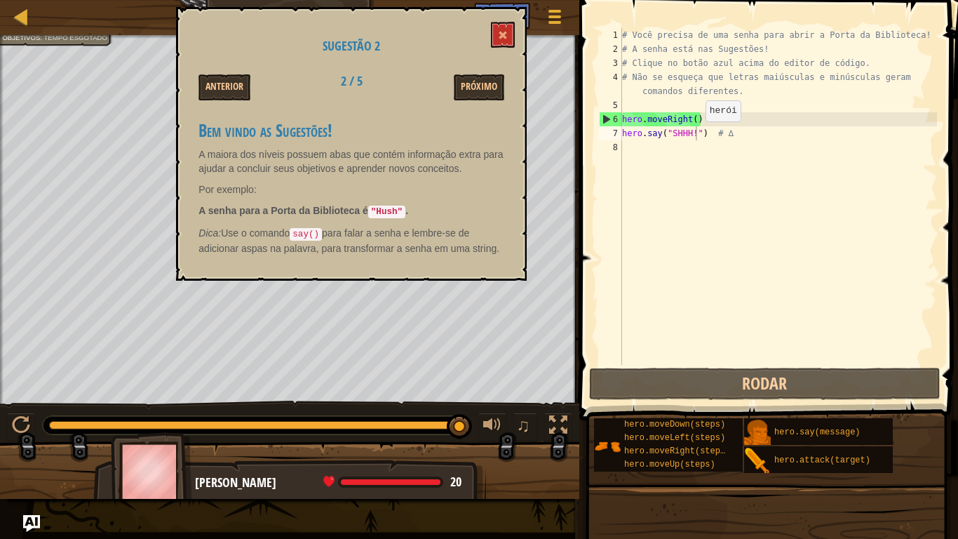
click at [694, 135] on div "# Você precisa de uma senha para abrir a Porta da Biblioteca! # A senha está na…" at bounding box center [778, 210] width 318 height 365
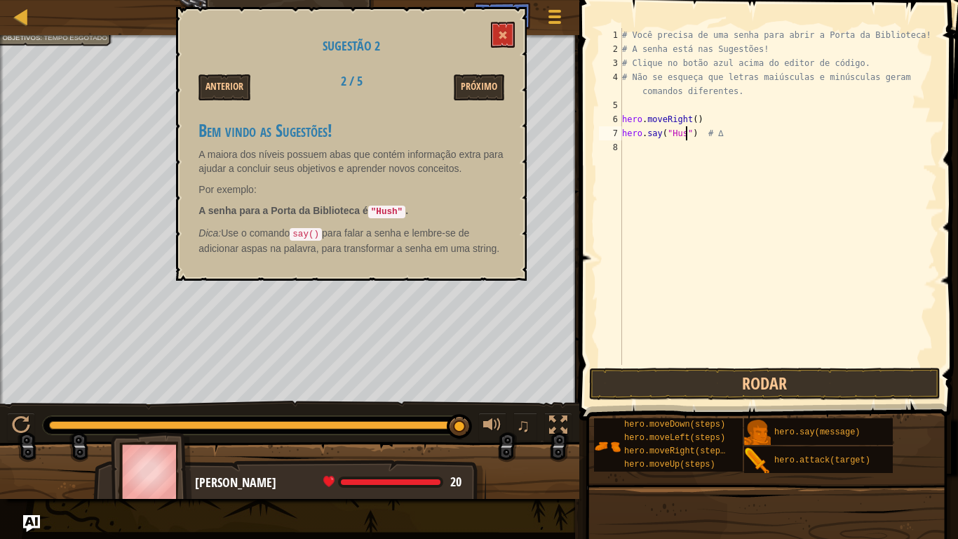
scroll to position [6, 10]
click at [750, 389] on button "Rodar" at bounding box center [764, 384] width 351 height 32
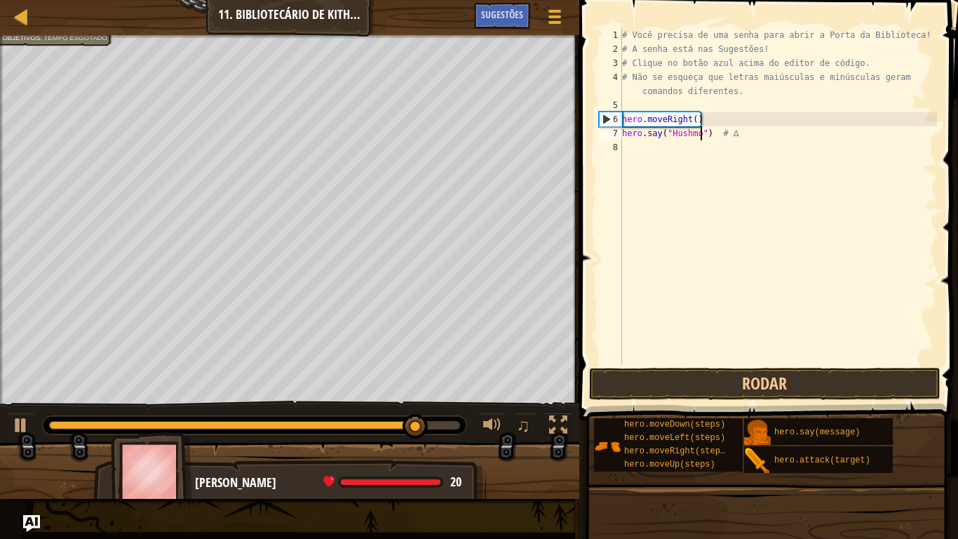
scroll to position [6, 11]
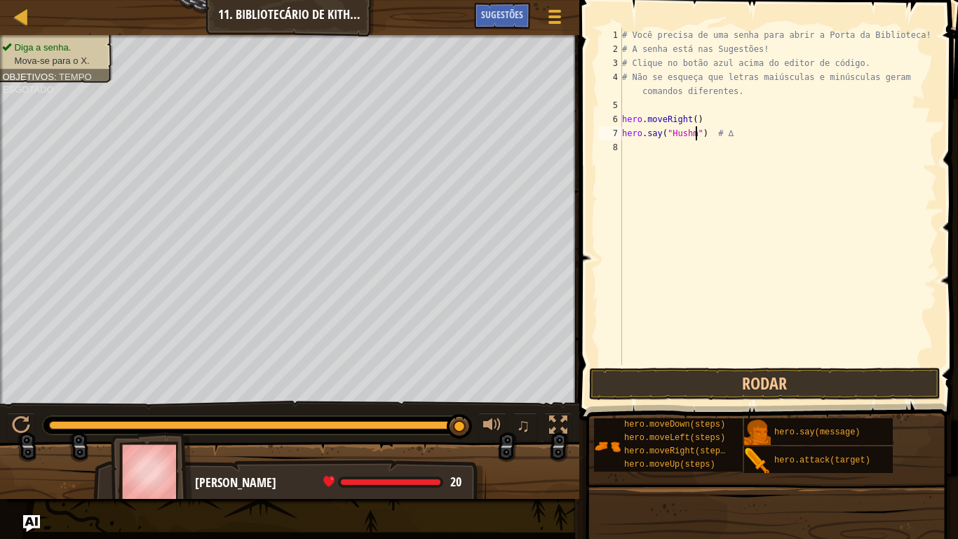
type textarea "hero.say("Hush") # ∆"
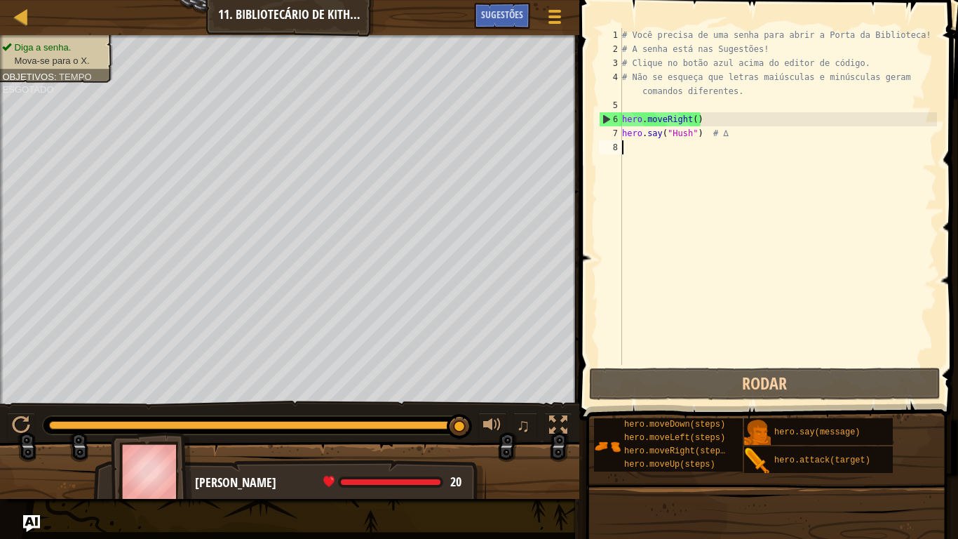
click at [624, 151] on div "# Você precisa de uma senha para abrir a Porta da Biblioteca! # A senha está na…" at bounding box center [778, 210] width 318 height 365
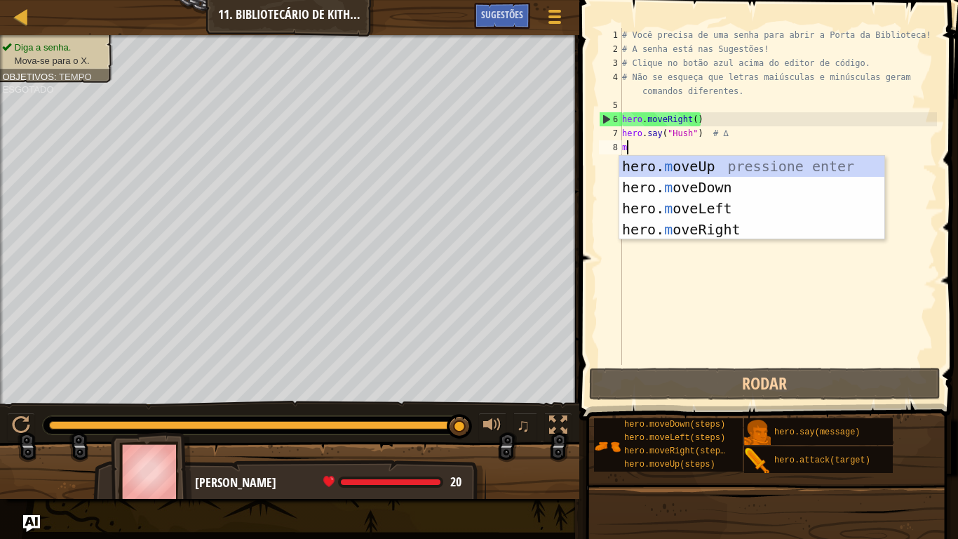
type textarea "mo"
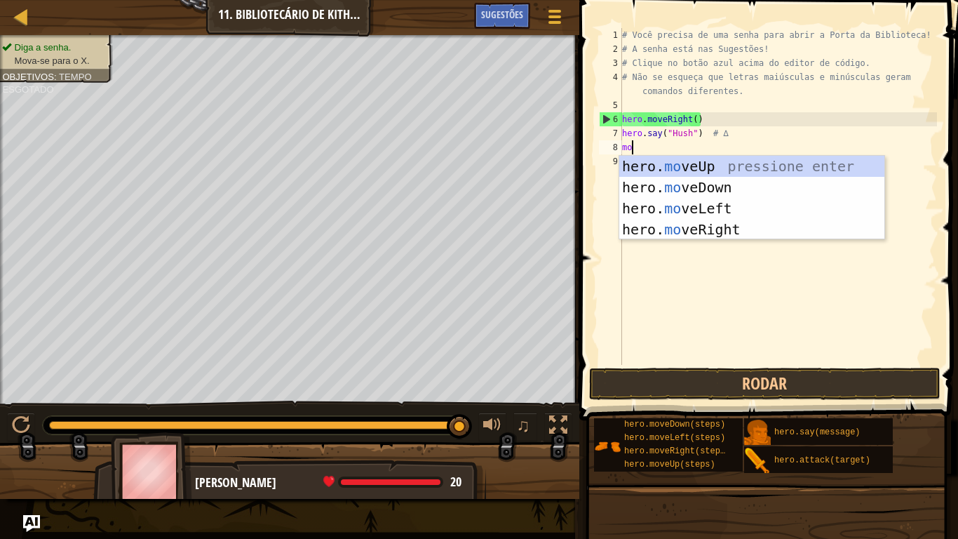
scroll to position [6, 1]
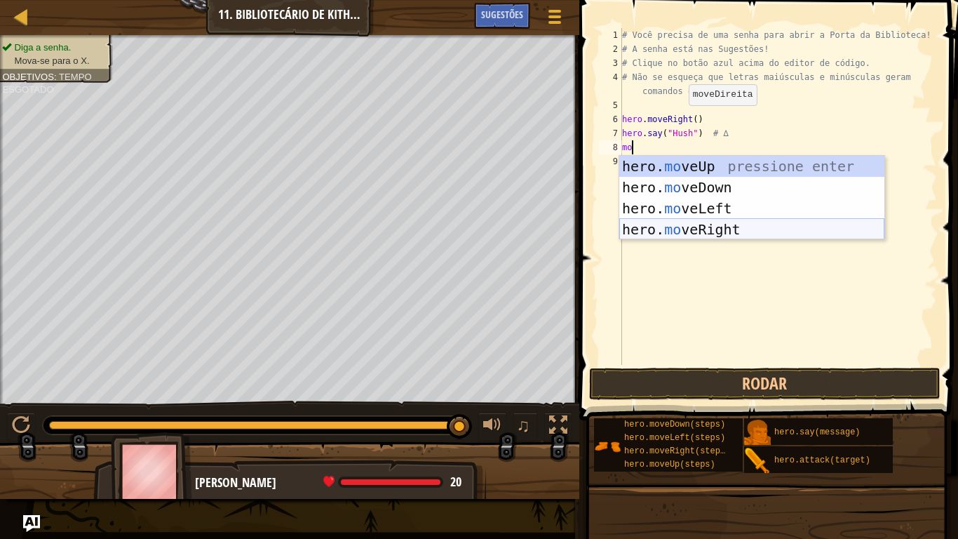
click at [681, 225] on div "hero. mo veUp pressione enter hero. mo veDown pressione enter hero. mo veLeft p…" at bounding box center [751, 219] width 265 height 126
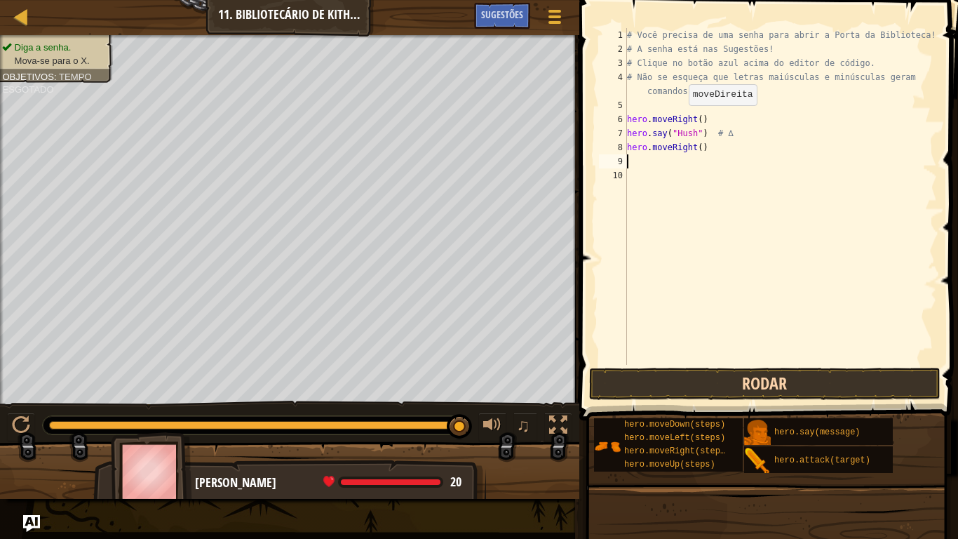
scroll to position [6, 0]
click at [683, 389] on button "Rodar" at bounding box center [764, 384] width 351 height 32
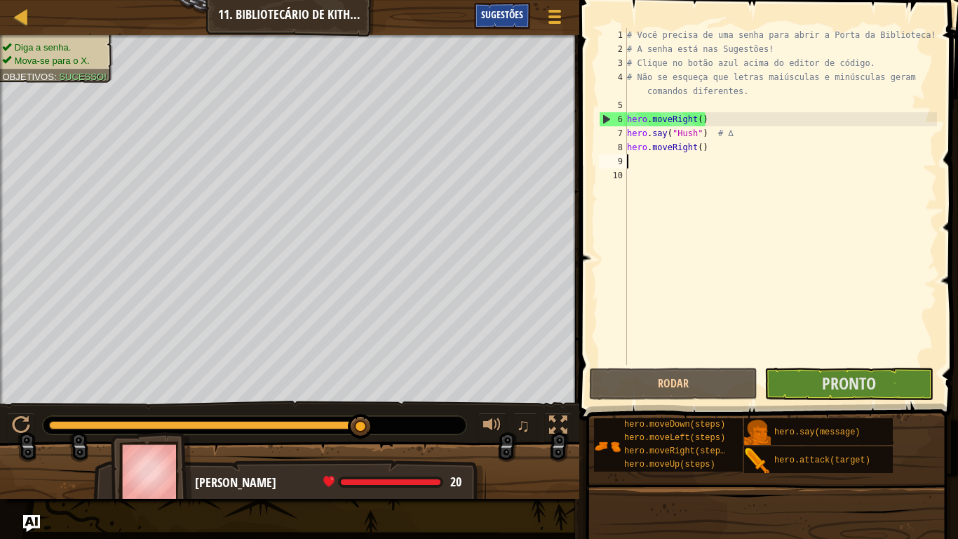
click at [501, 22] on div "Sugestões" at bounding box center [502, 16] width 56 height 26
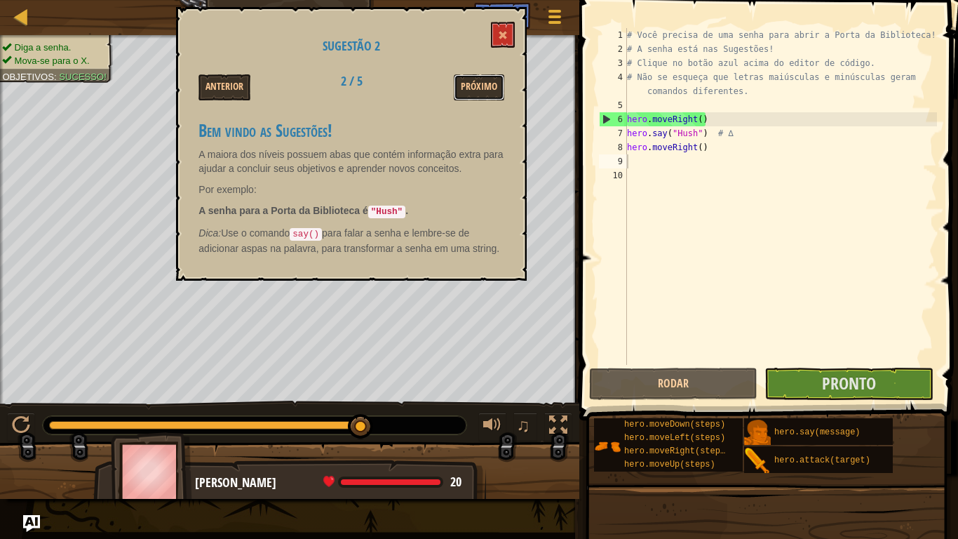
drag, startPoint x: 463, startPoint y: 89, endPoint x: 459, endPoint y: 105, distance: 15.8
click at [461, 92] on button "Próximo" at bounding box center [479, 87] width 51 height 26
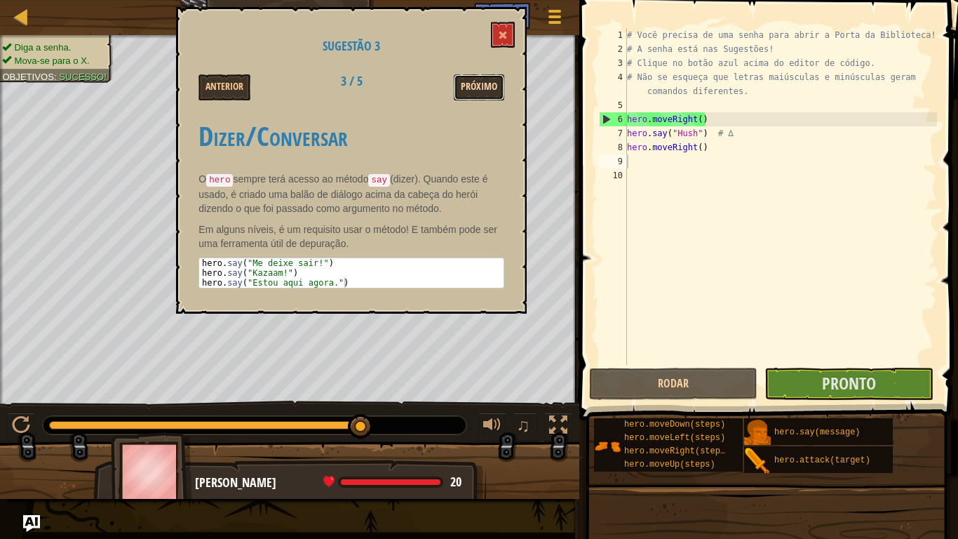
click at [466, 82] on button "Próximo" at bounding box center [479, 87] width 51 height 26
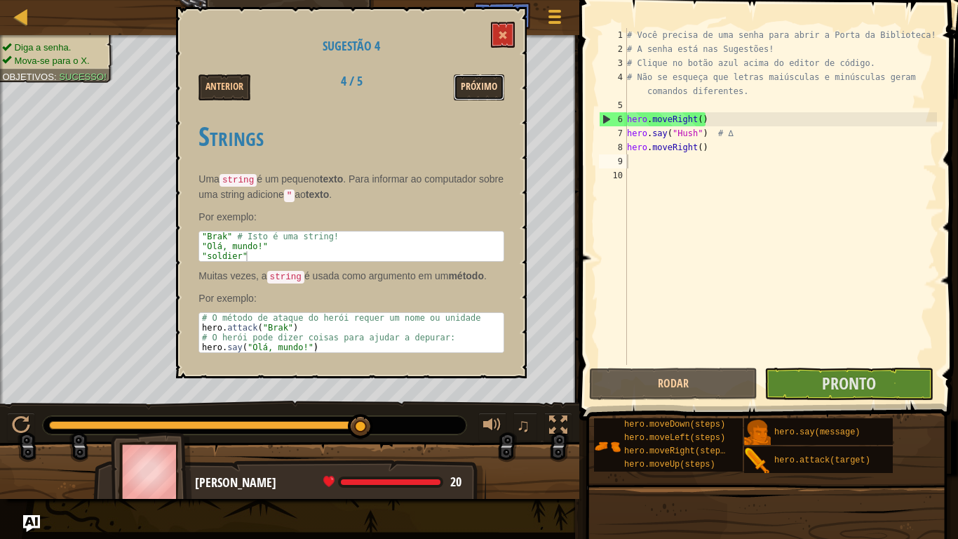
click at [467, 87] on button "Próximo" at bounding box center [479, 87] width 51 height 26
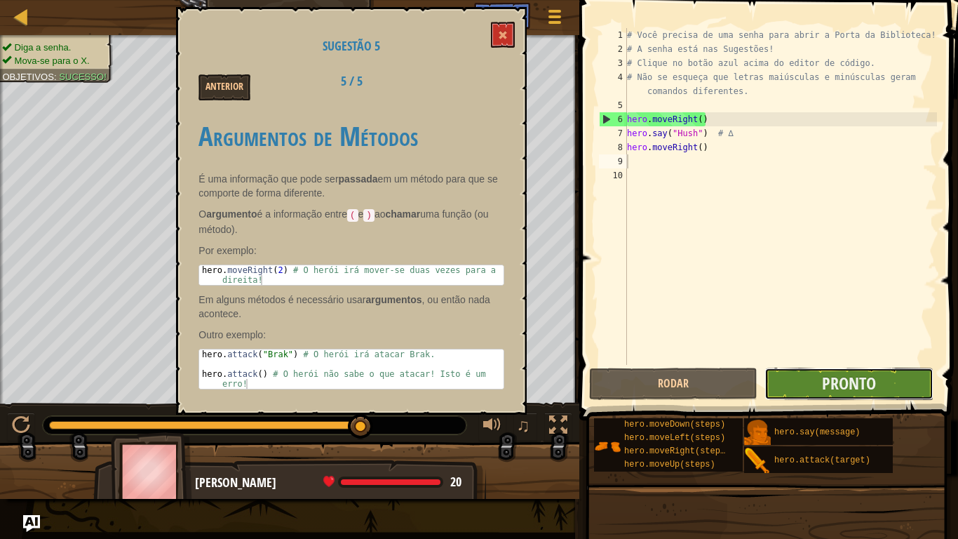
click at [904, 383] on button "Pronto" at bounding box center [849, 384] width 168 height 32
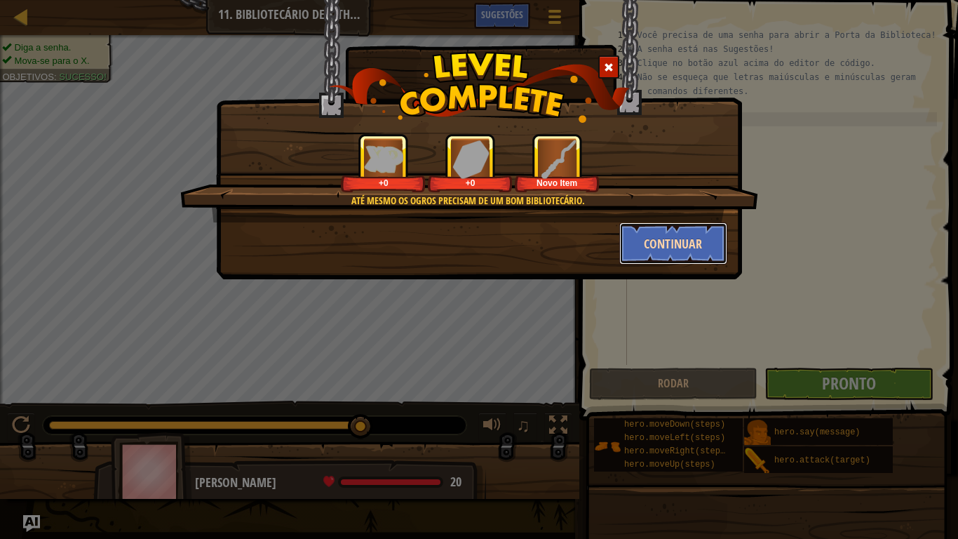
click at [657, 258] on button "Continuar" at bounding box center [673, 243] width 109 height 42
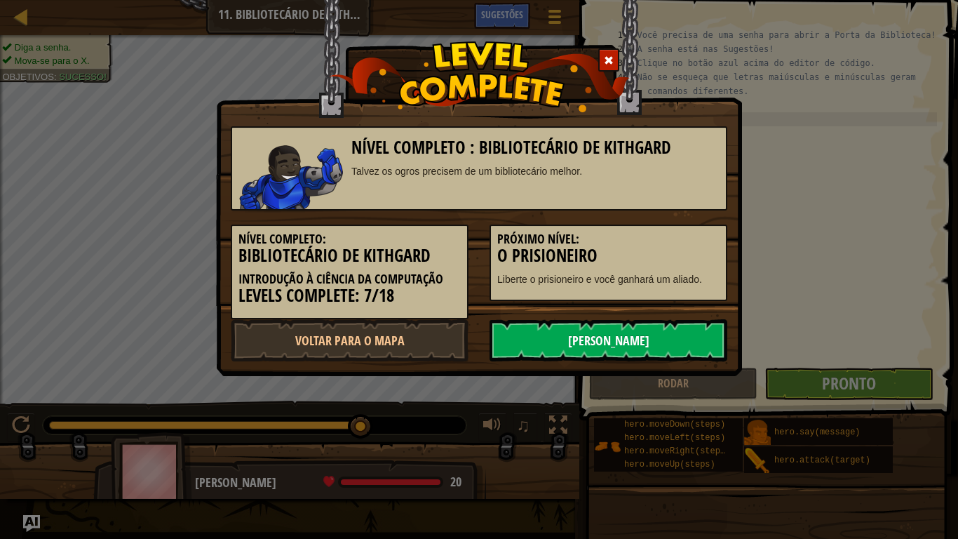
click at [657, 329] on link "[PERSON_NAME]" at bounding box center [609, 340] width 238 height 42
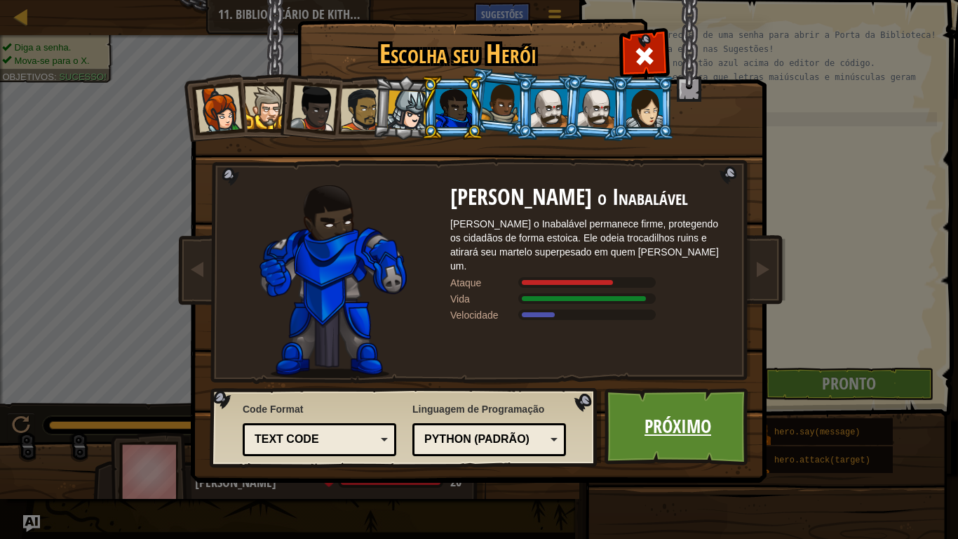
click at [696, 441] on link "Próximo" at bounding box center [678, 426] width 147 height 77
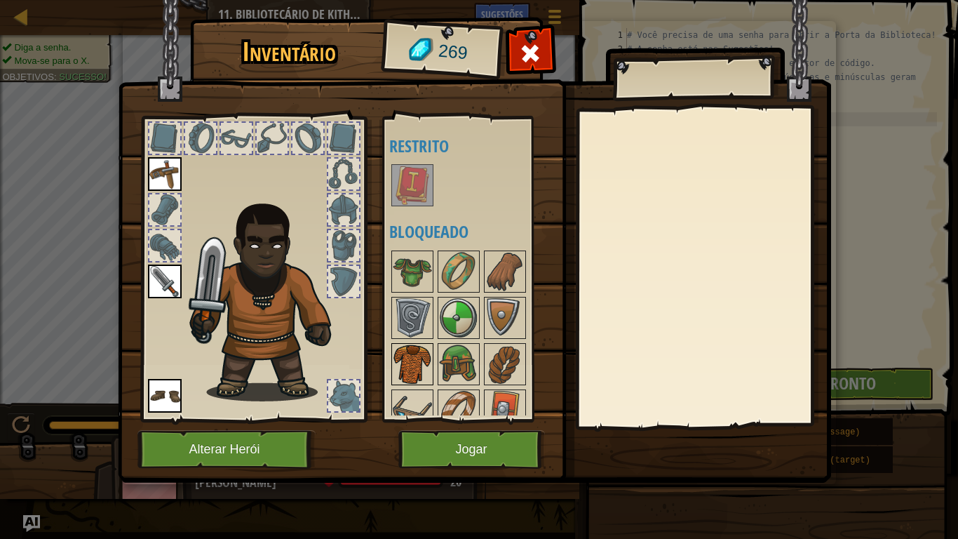
click at [415, 358] on img at bounding box center [412, 363] width 39 height 39
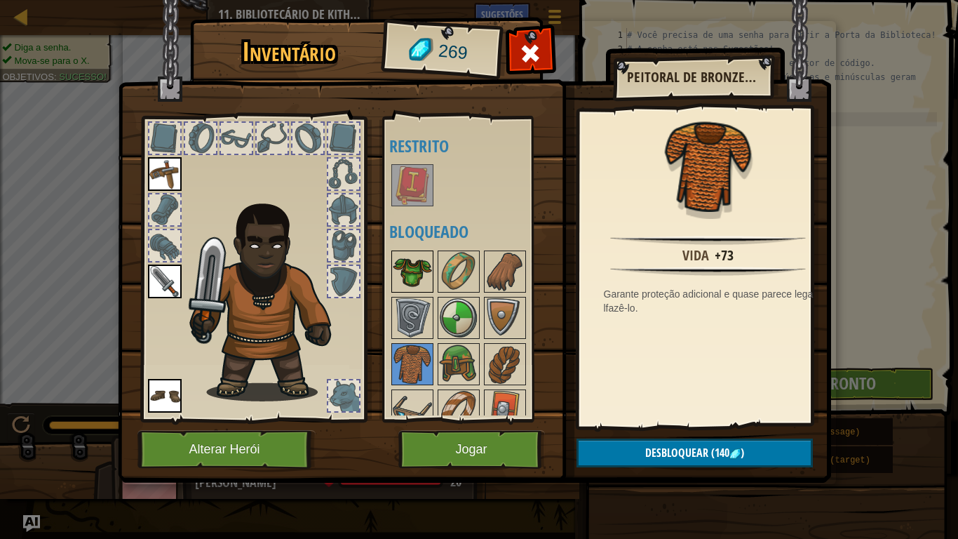
click at [418, 259] on img at bounding box center [412, 271] width 39 height 39
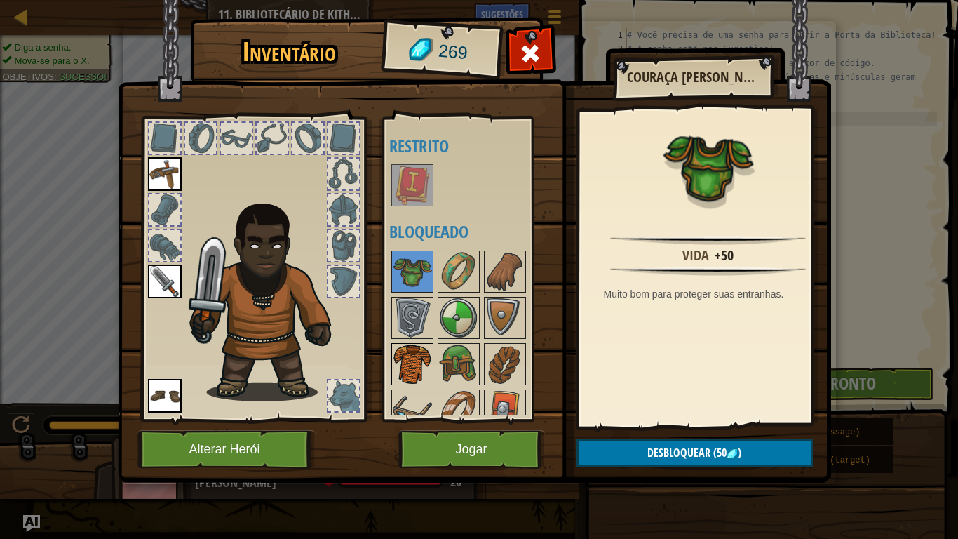
click at [411, 354] on img at bounding box center [412, 363] width 39 height 39
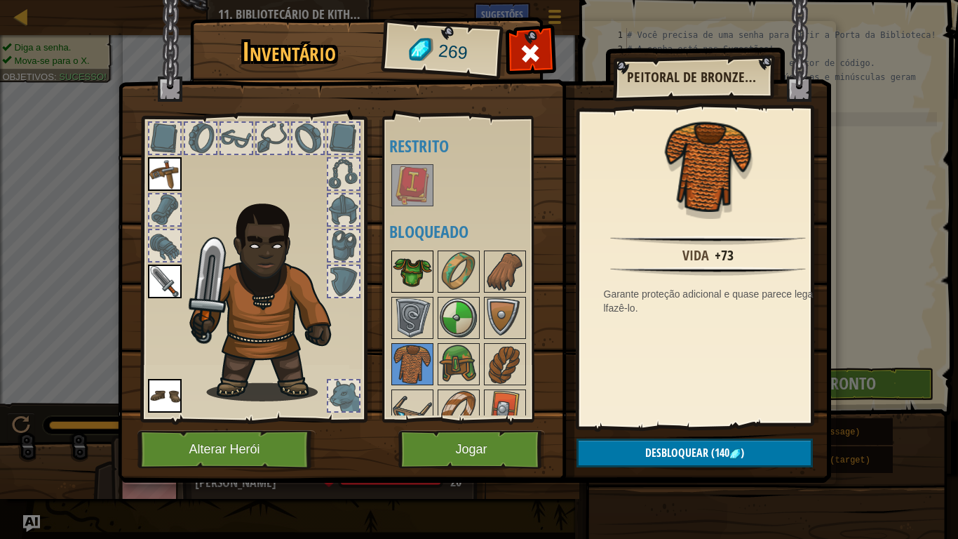
click at [417, 283] on img at bounding box center [412, 271] width 39 height 39
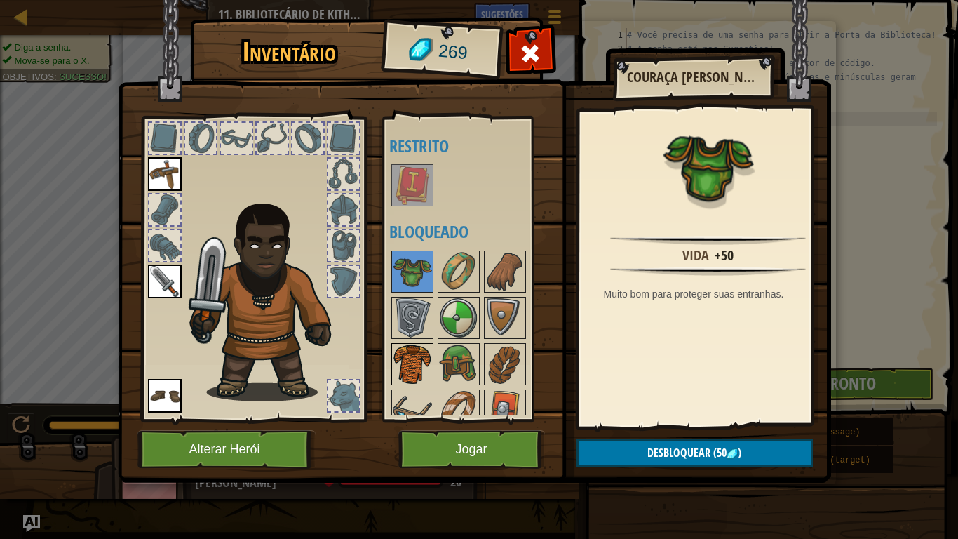
click at [414, 349] on img at bounding box center [412, 363] width 39 height 39
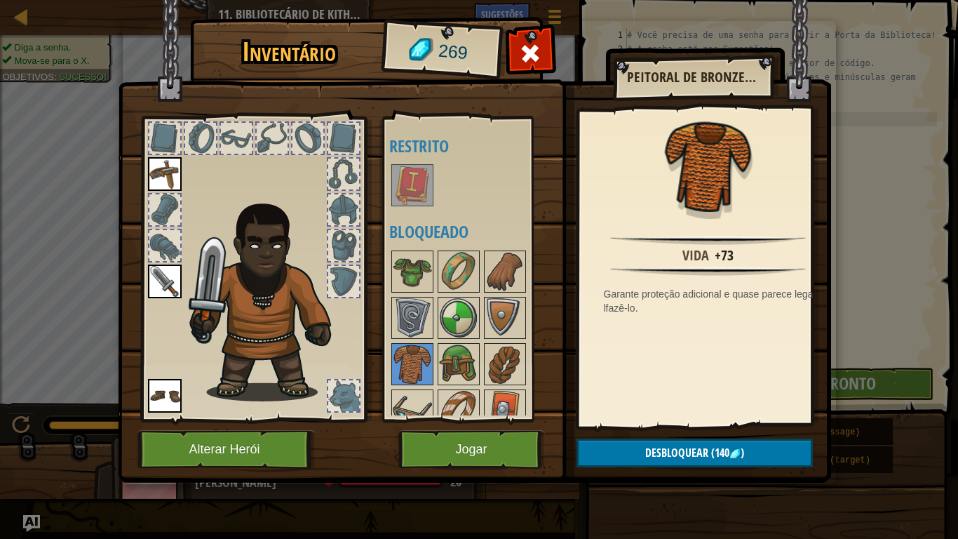
click at [341, 198] on div at bounding box center [343, 209] width 31 height 31
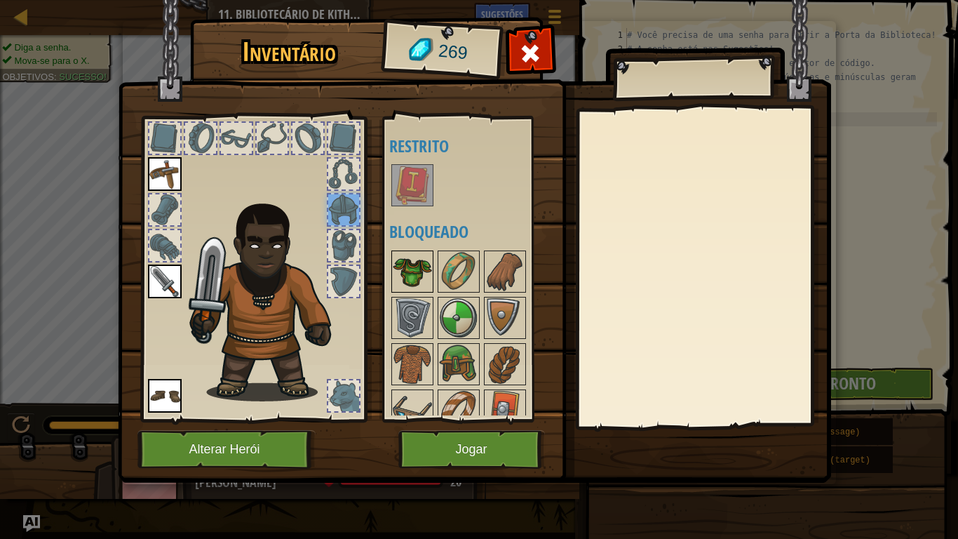
click at [422, 259] on img at bounding box center [412, 271] width 39 height 39
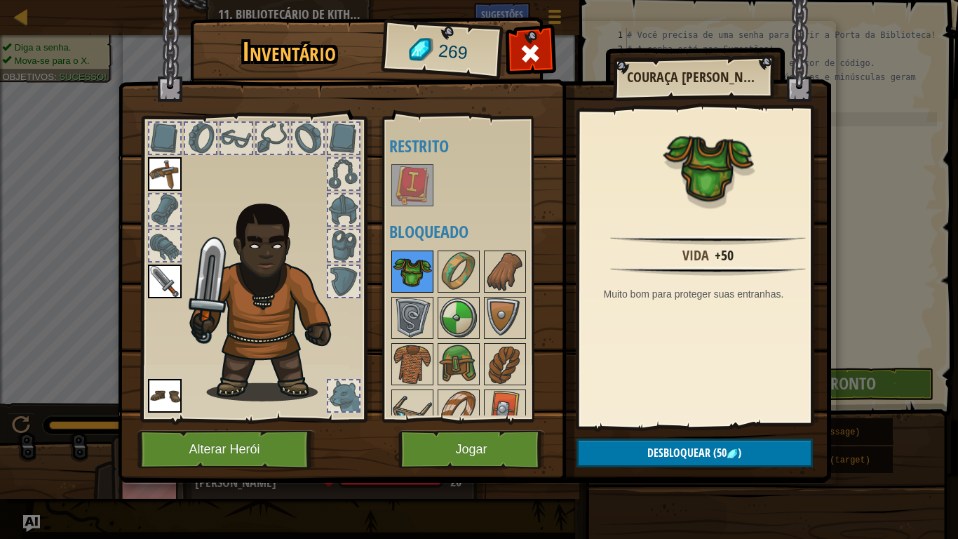
click at [422, 259] on img at bounding box center [412, 271] width 39 height 39
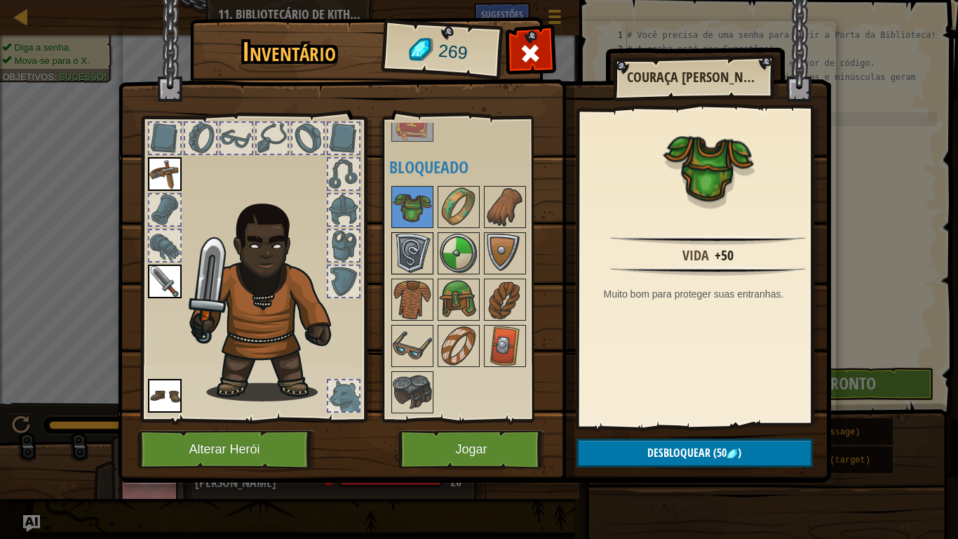
click at [408, 250] on img at bounding box center [412, 253] width 39 height 39
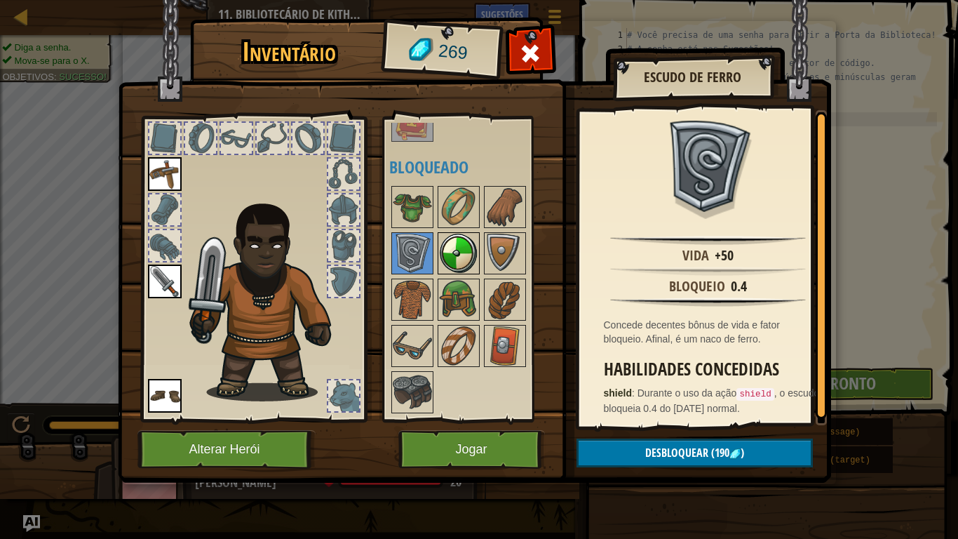
click at [449, 244] on img at bounding box center [458, 253] width 39 height 39
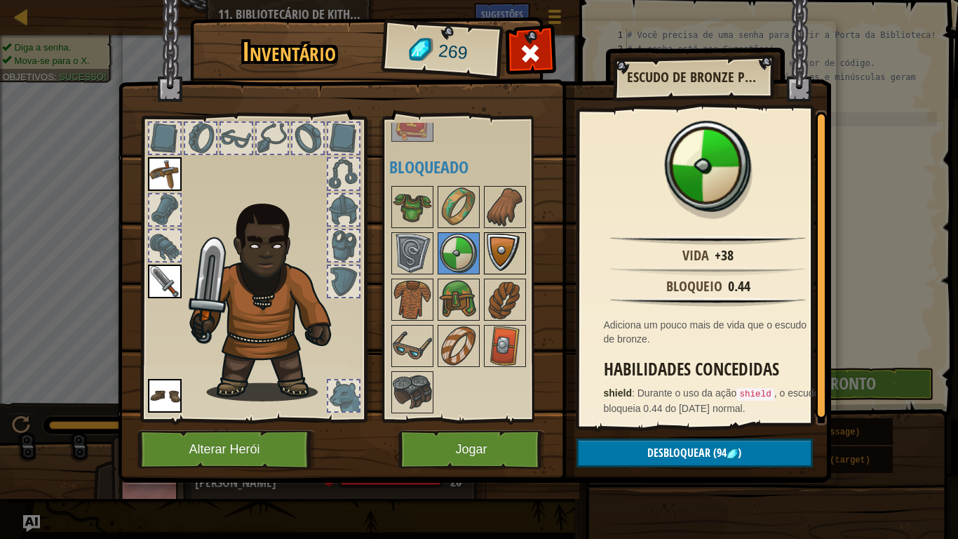
click at [521, 242] on img at bounding box center [504, 253] width 39 height 39
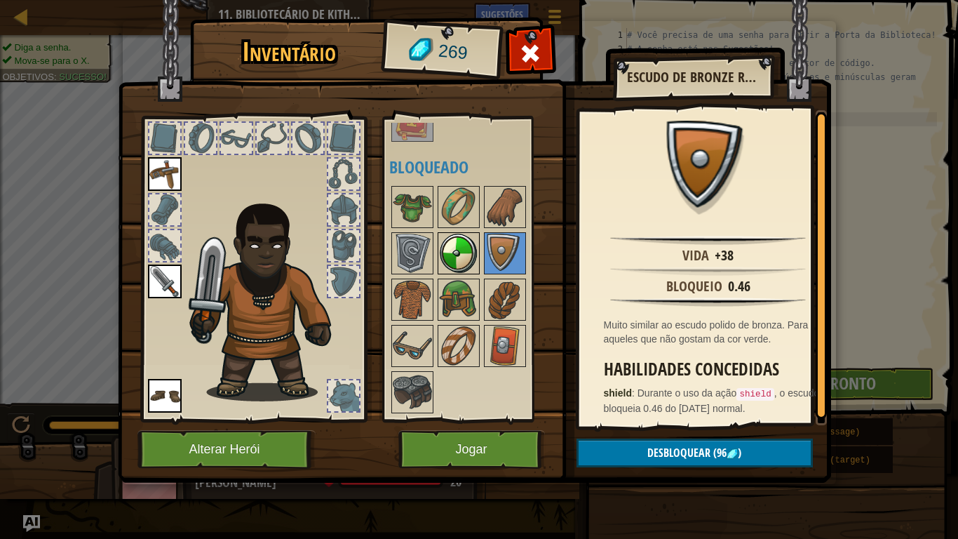
click at [460, 255] on img at bounding box center [458, 253] width 39 height 39
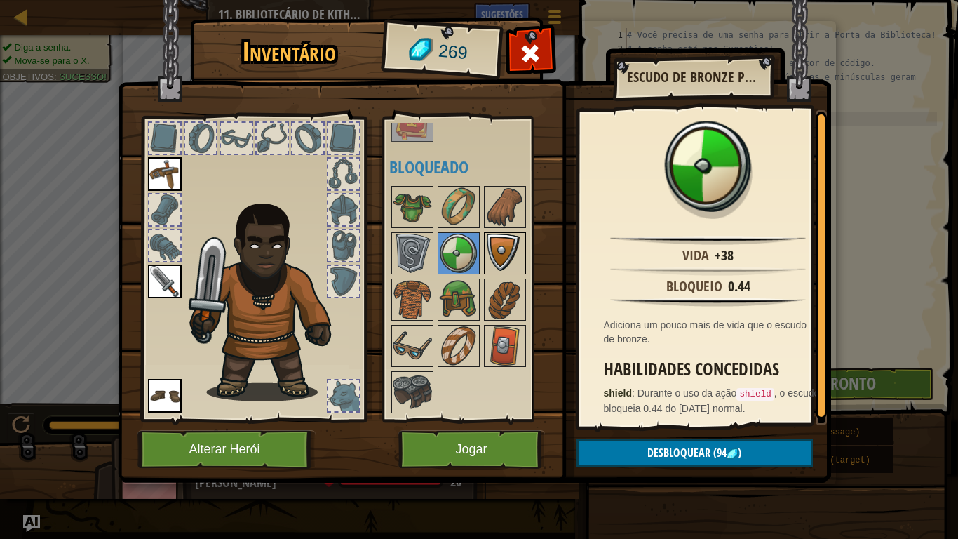
click at [504, 234] on img at bounding box center [504, 253] width 39 height 39
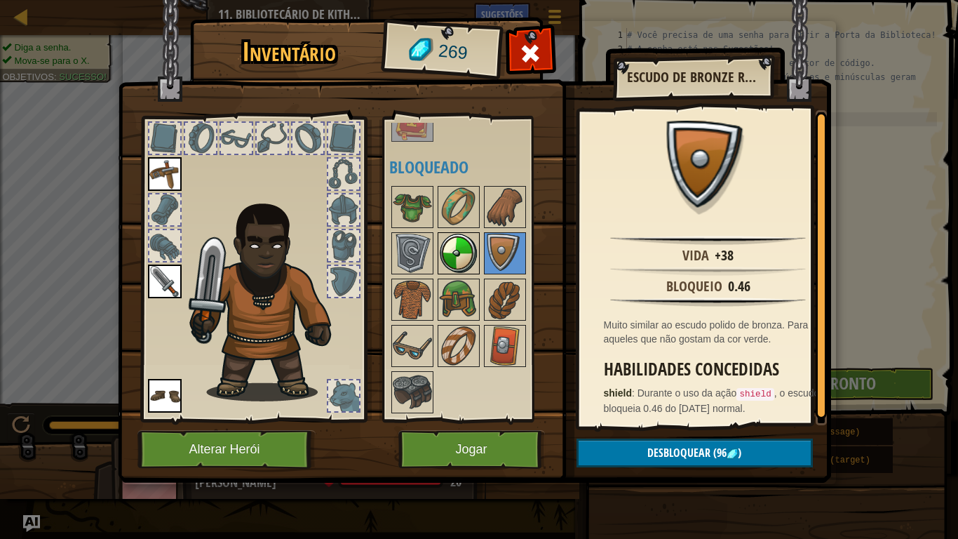
click at [444, 255] on img at bounding box center [458, 253] width 39 height 39
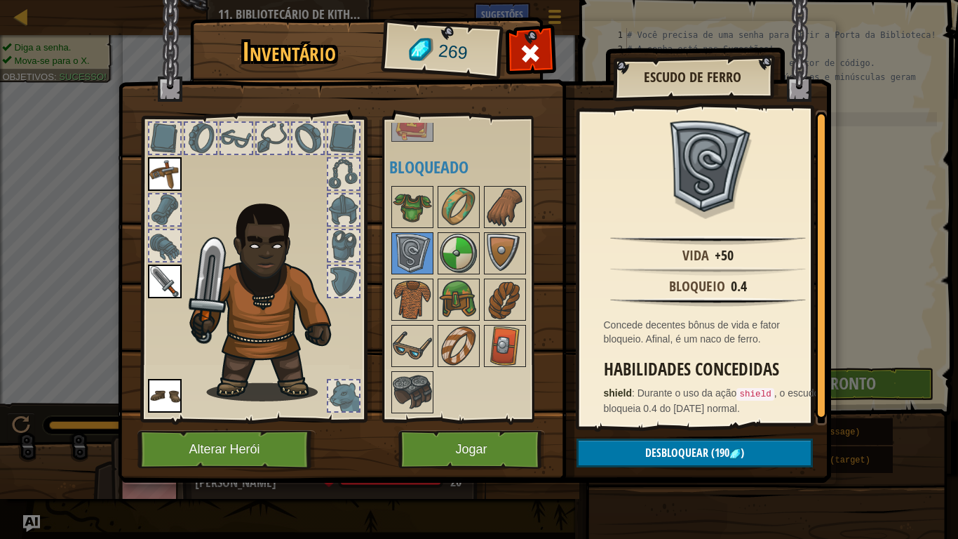
click at [155, 278] on img at bounding box center [165, 281] width 34 height 34
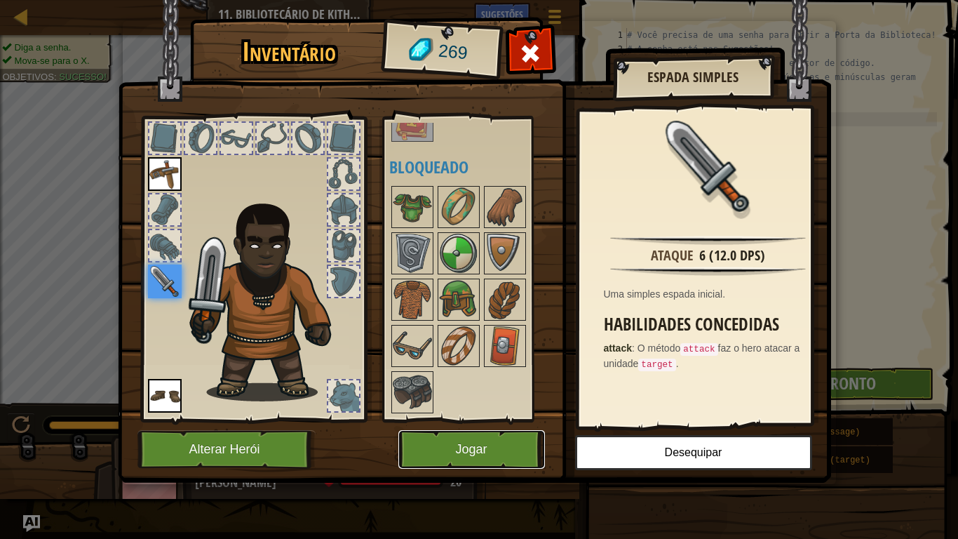
click at [490, 452] on button "Jogar" at bounding box center [471, 449] width 147 height 39
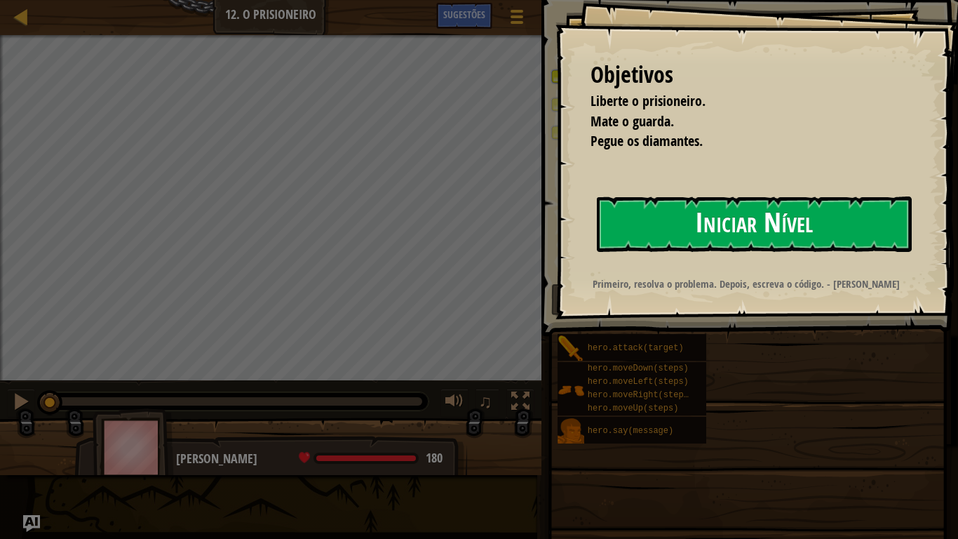
click at [645, 234] on button "Iniciar Nível" at bounding box center [754, 223] width 315 height 55
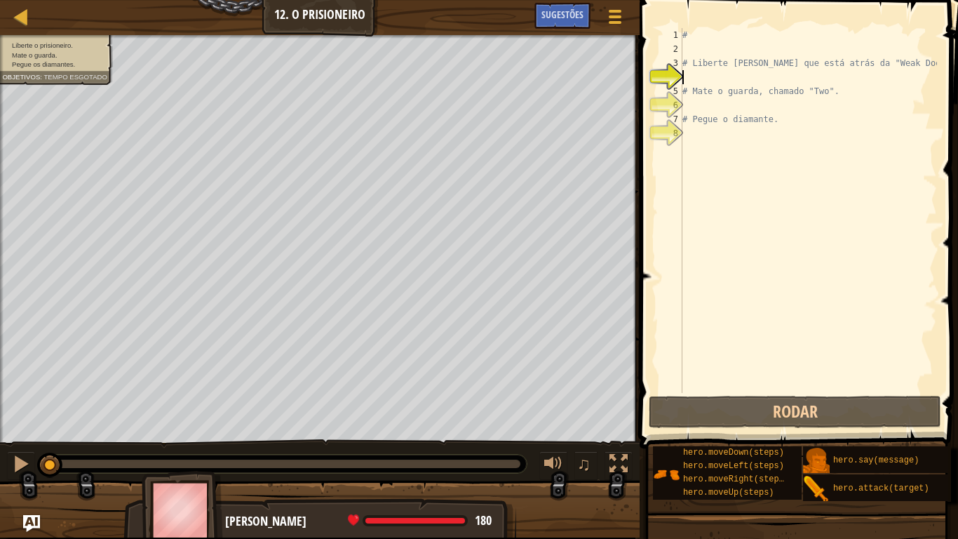
type textarea "m"
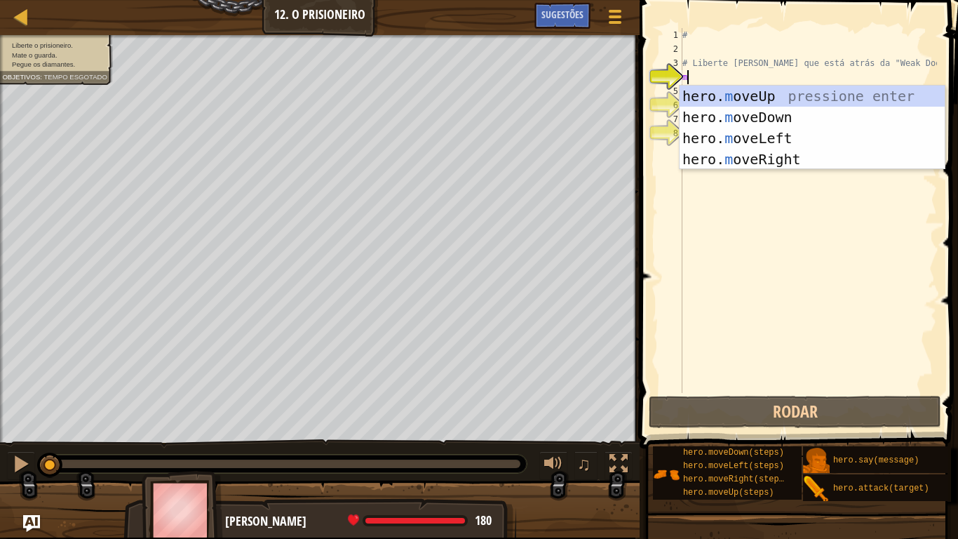
scroll to position [6, 0]
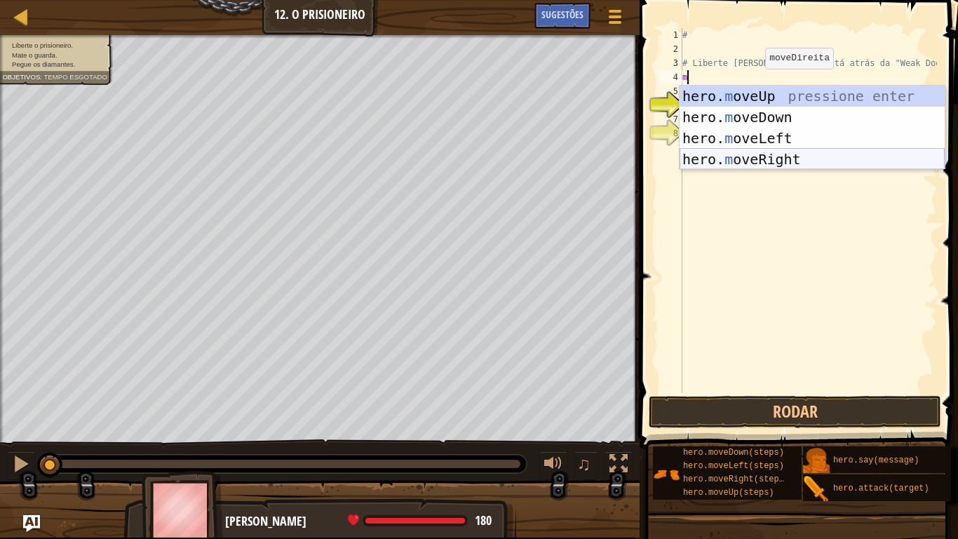
click at [748, 164] on div "hero. m oveUp pressione enter hero. m oveDown pressione enter hero. m oveLeft p…" at bounding box center [812, 149] width 265 height 126
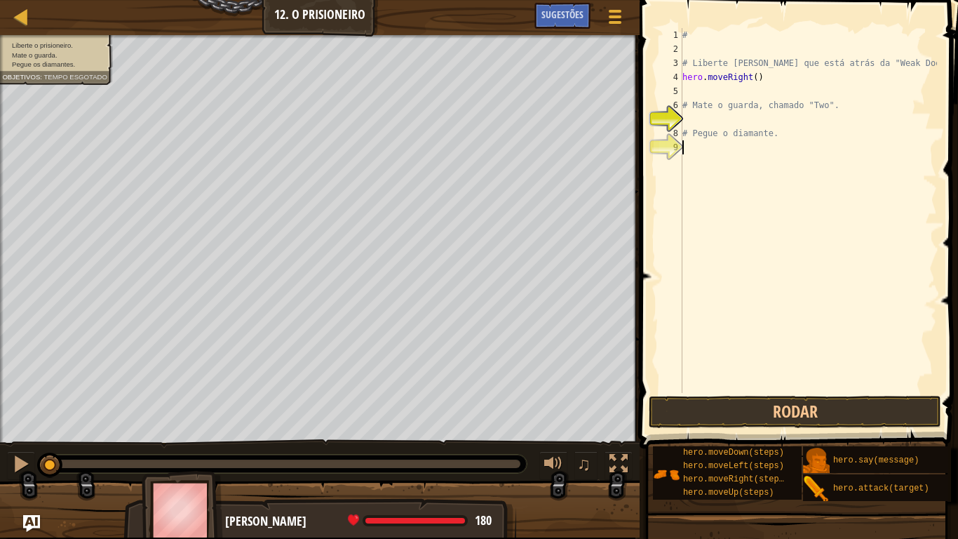
drag, startPoint x: 781, startPoint y: 365, endPoint x: 794, endPoint y: 382, distance: 20.9
click at [794, 382] on div "# # Liberte [PERSON_NAME] que está atrás da "Weak Door". hero . moveRight ( ) #…" at bounding box center [808, 224] width 257 height 393
click at [804, 403] on button "Rodar" at bounding box center [795, 412] width 292 height 32
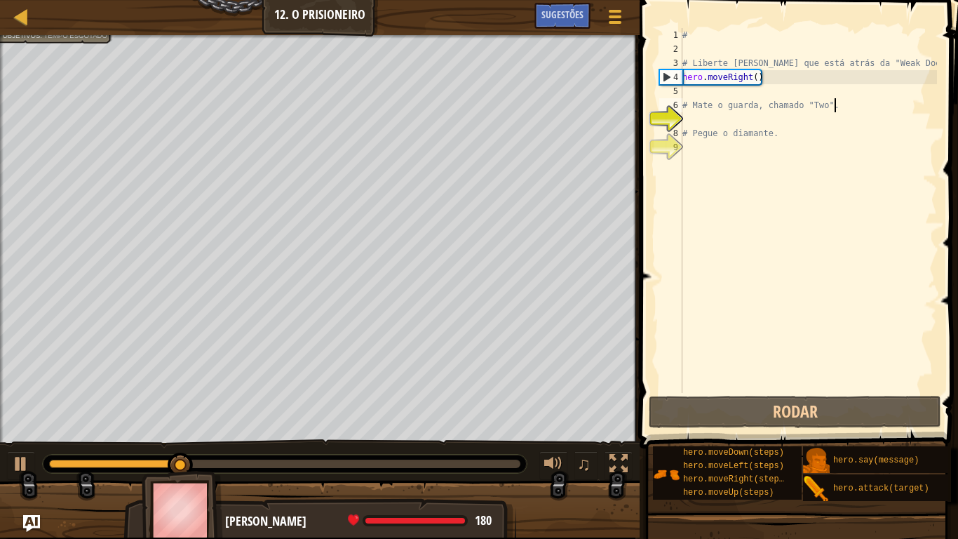
click at [867, 105] on div "# # Liberte [PERSON_NAME] que está atrás da "Weak Door". hero . moveRight ( ) #…" at bounding box center [808, 224] width 257 height 393
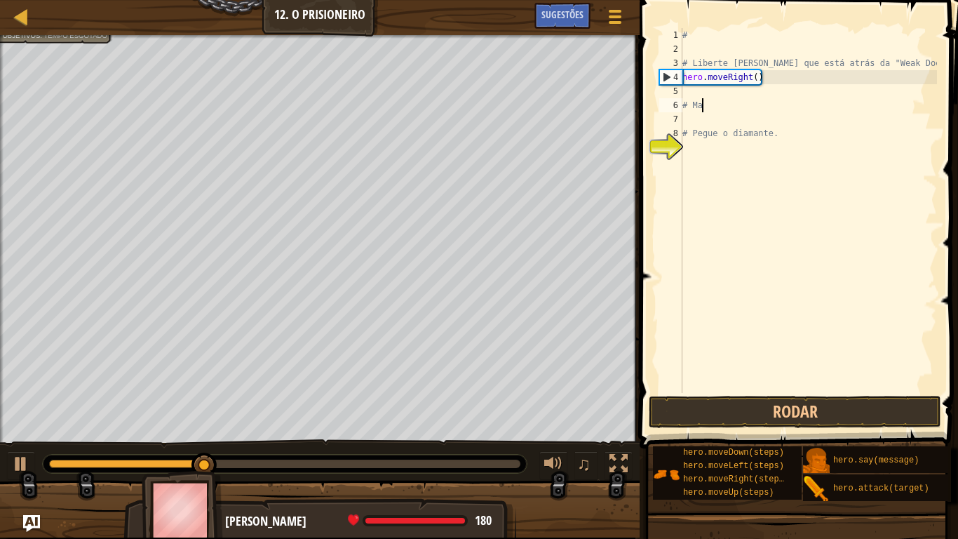
type textarea "#"
click at [836, 133] on div "# # Liberte [PERSON_NAME] que está atrás da "Weak Door". hero . moveRight ( ) #…" at bounding box center [808, 224] width 257 height 393
type textarea "#"
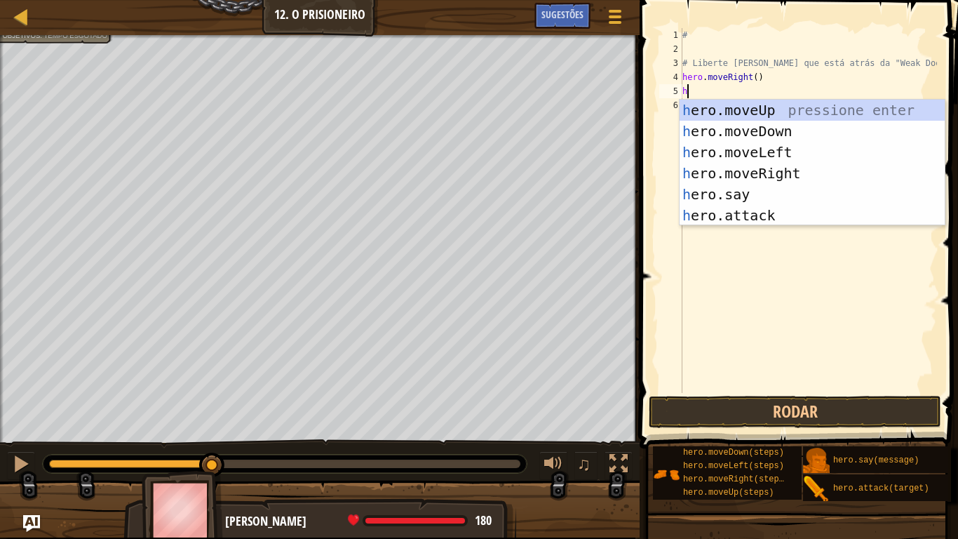
scroll to position [6, 1]
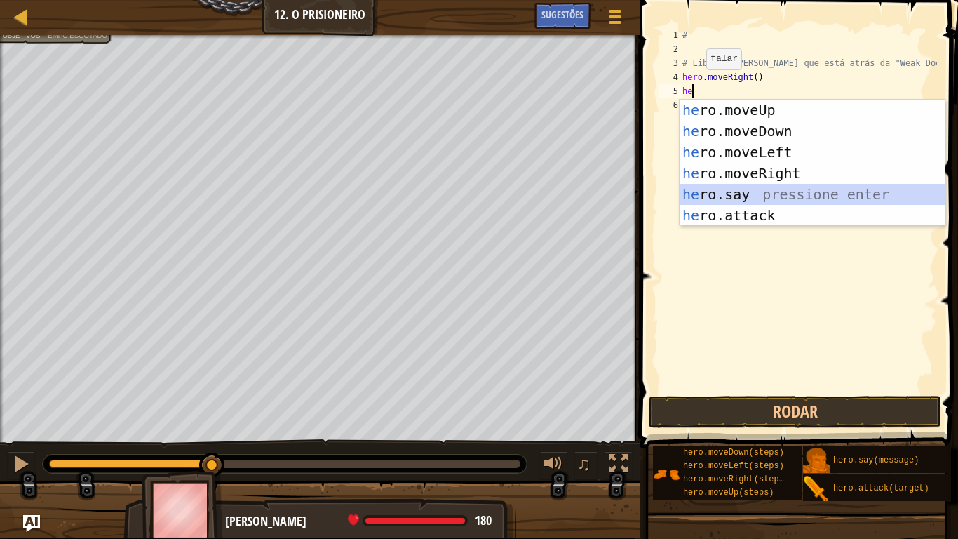
click at [798, 189] on div "he ro.moveUp pressione enter he ro.moveDown pressione enter he ro.moveLeft pres…" at bounding box center [812, 184] width 265 height 168
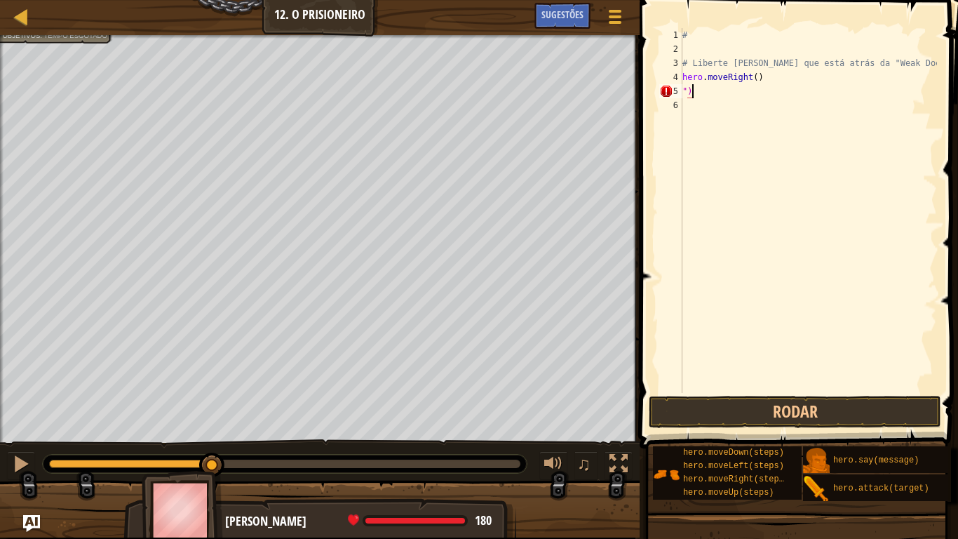
click at [703, 95] on div "# # Liberte [PERSON_NAME] que está atrás da "Weak Door". hero . moveRight ( ) ")" at bounding box center [808, 224] width 257 height 393
type textarea """
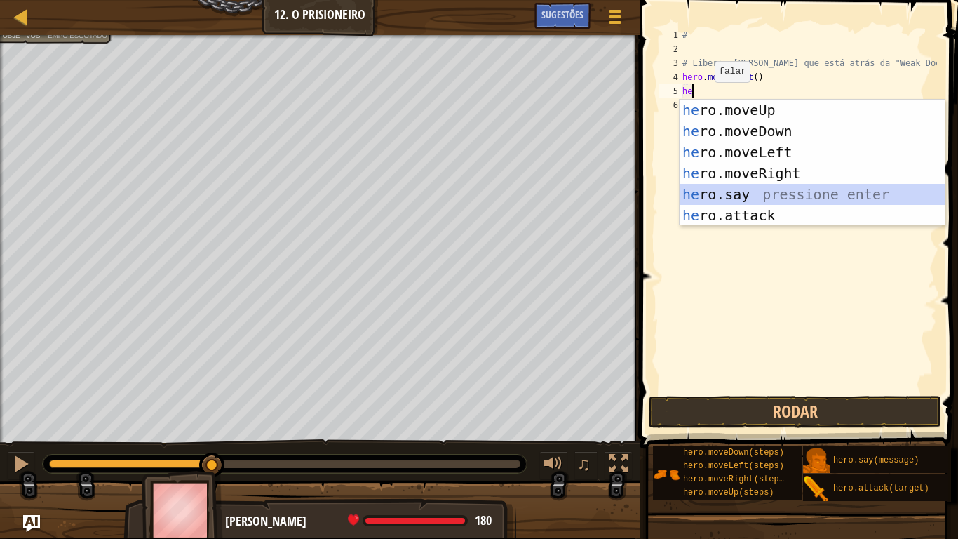
click at [755, 196] on div "he ro.moveUp pressione enter he ro.moveDown pressione enter he ro.moveLeft pres…" at bounding box center [812, 184] width 265 height 168
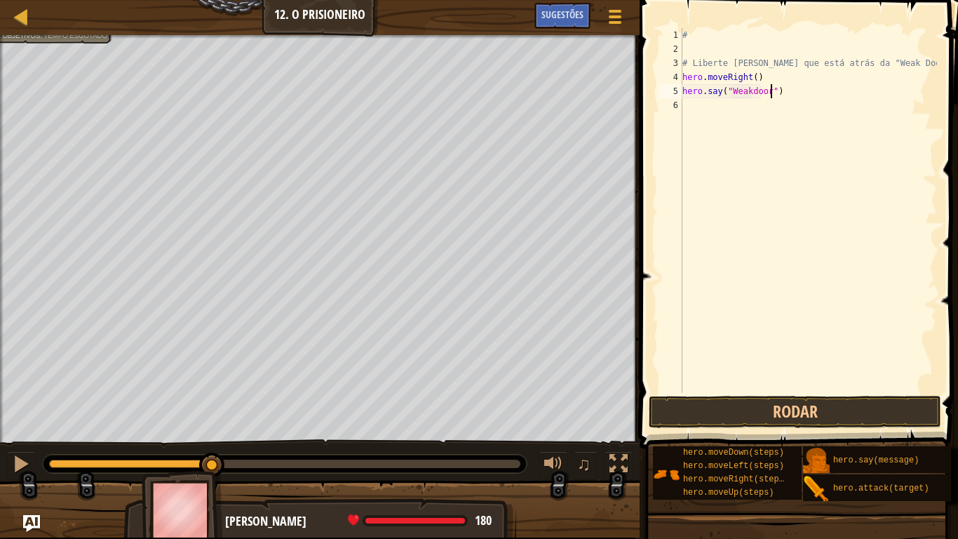
scroll to position [6, 13]
drag, startPoint x: 754, startPoint y: 90, endPoint x: 756, endPoint y: 111, distance: 21.1
click at [753, 92] on div "# # Liberte [PERSON_NAME] que está atrás da "Weak Door". hero . moveRight ( ) h…" at bounding box center [808, 224] width 257 height 393
click at [755, 90] on div "# # Liberte [PERSON_NAME] que está atrás da "Weak Door". hero . moveRight ( ) h…" at bounding box center [808, 210] width 257 height 365
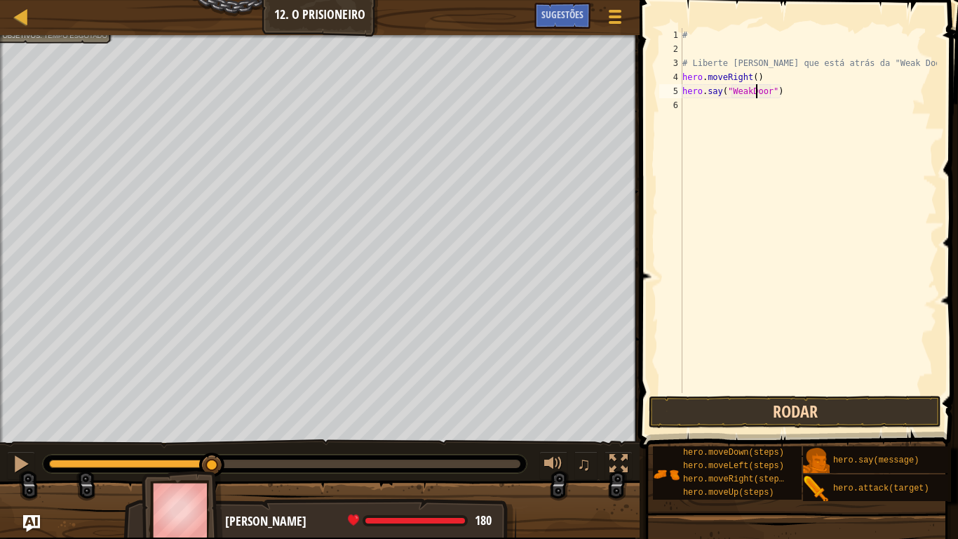
type textarea "hero.say("WeakDoor")"
click at [681, 410] on button "Rodar" at bounding box center [795, 412] width 292 height 32
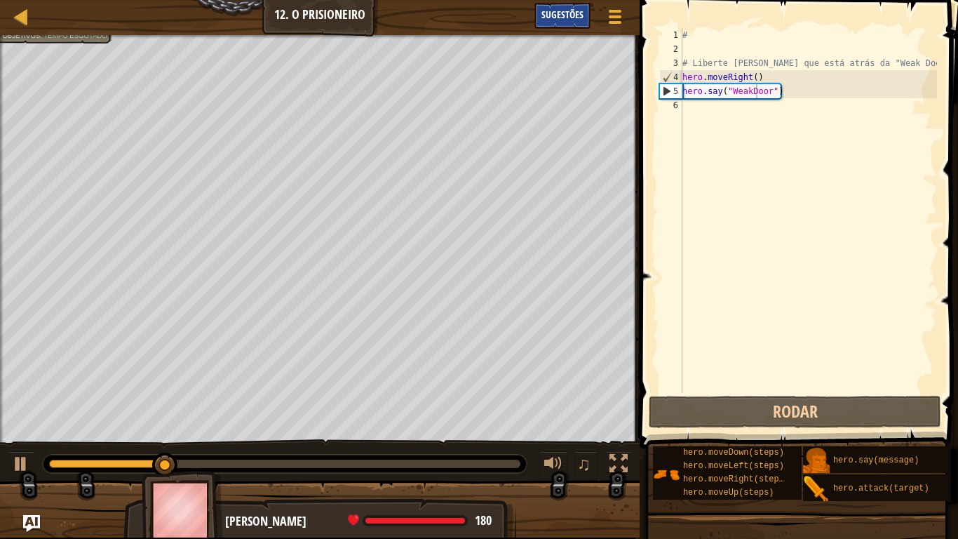
click at [555, 15] on span "Sugestões" at bounding box center [562, 14] width 42 height 13
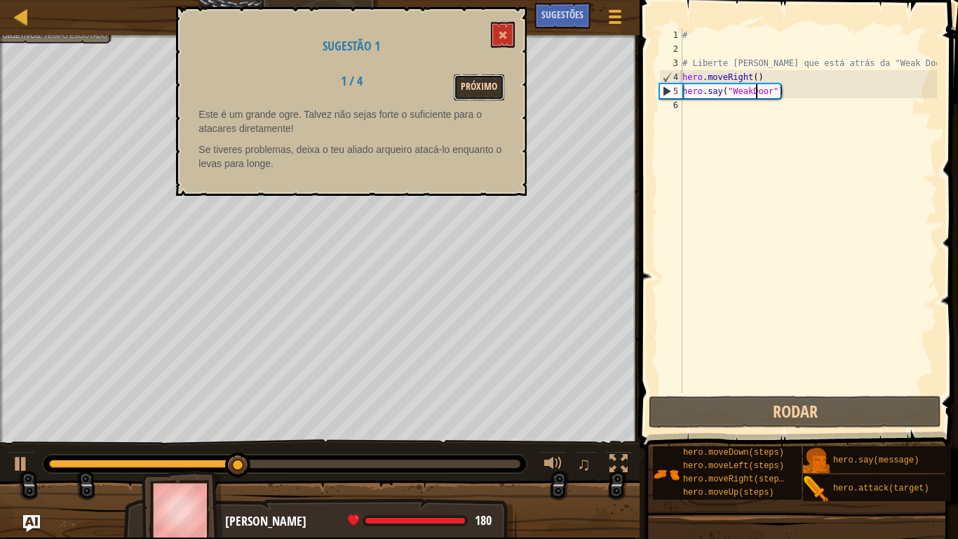
click at [469, 84] on button "Próximo" at bounding box center [479, 87] width 51 height 26
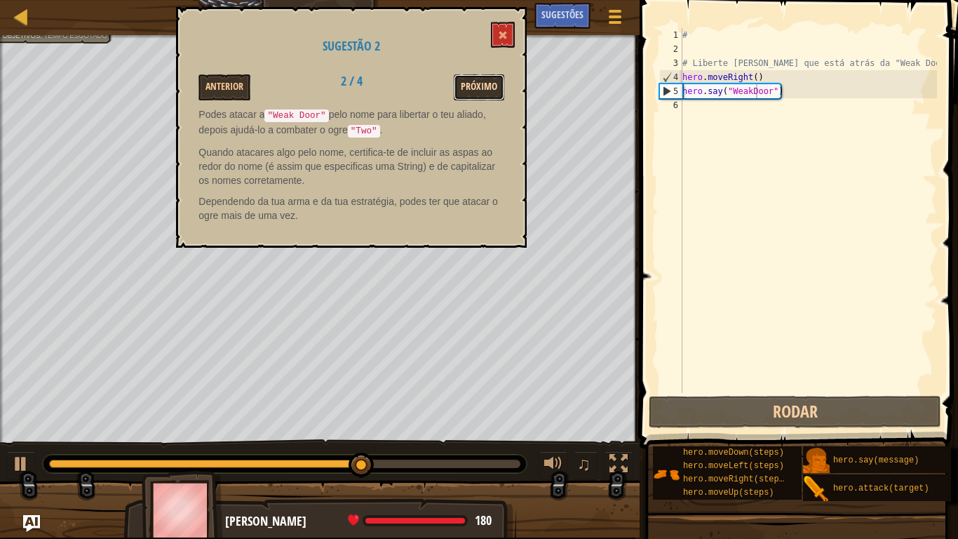
click at [477, 84] on button "Próximo" at bounding box center [479, 87] width 51 height 26
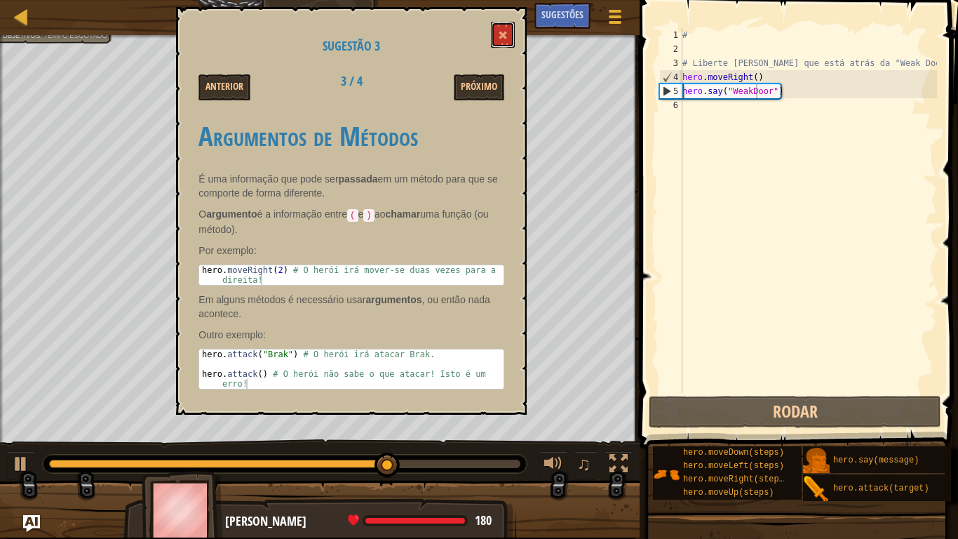
drag, startPoint x: 504, startPoint y: 27, endPoint x: 504, endPoint y: 38, distance: 11.2
click at [504, 31] on button at bounding box center [503, 35] width 24 height 26
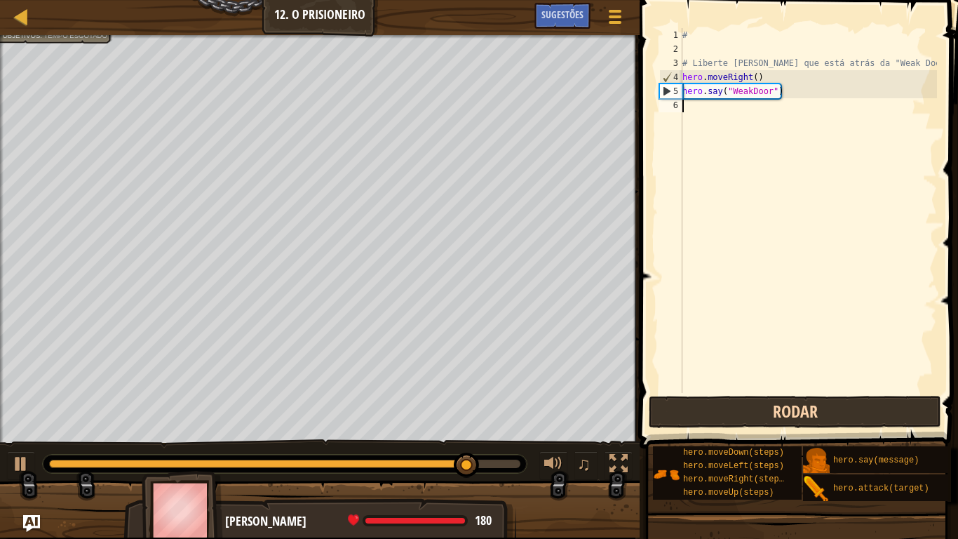
drag, startPoint x: 782, startPoint y: 389, endPoint x: 781, endPoint y: 400, distance: 11.3
click at [781, 401] on div "hero.say("WeakDoor") 1 2 3 4 5 6 # # Liberte [PERSON_NAME] que está atrás da "W…" at bounding box center [796, 252] width 323 height 490
click at [781, 400] on button "Rodar" at bounding box center [795, 412] width 292 height 32
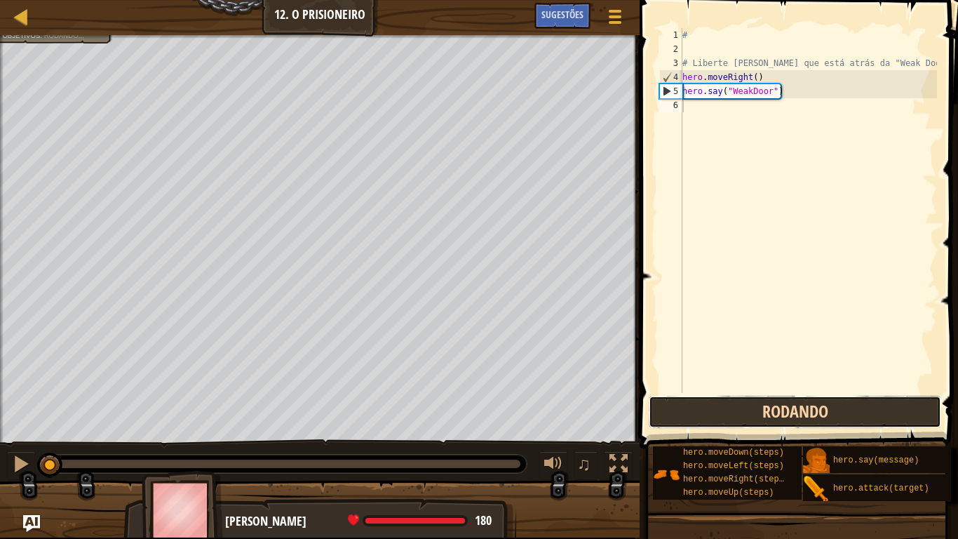
click at [781, 400] on button "Rodando" at bounding box center [795, 412] width 292 height 32
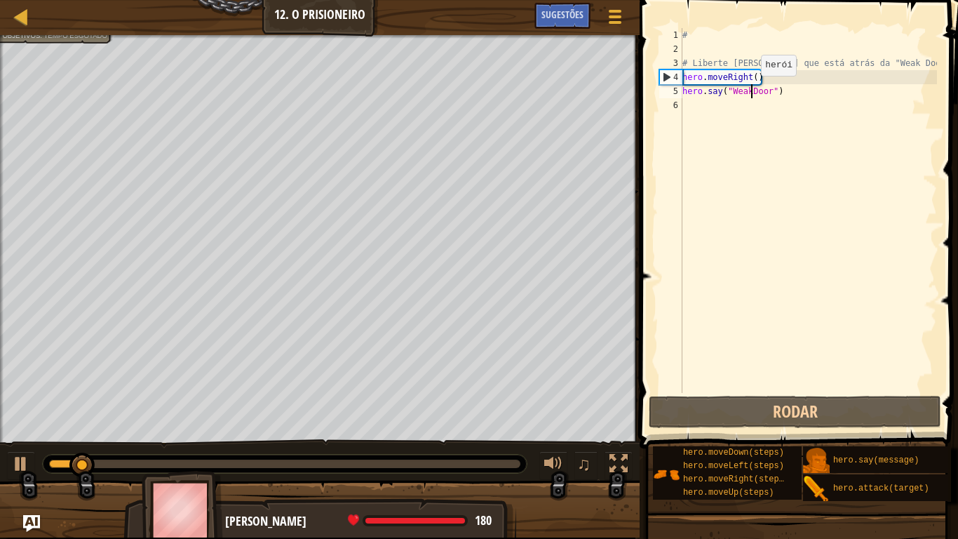
drag, startPoint x: 749, startPoint y: 90, endPoint x: 752, endPoint y: 108, distance: 18.5
click at [751, 99] on div "# # Liberte [PERSON_NAME] que está atrás da "Weak Door". hero . moveRight ( ) h…" at bounding box center [808, 224] width 257 height 393
type textarea "hero.say("WeakDoor")"
click at [732, 149] on div "# # Liberte [PERSON_NAME] que está atrás da "Weak Door". hero . moveRight ( ) h…" at bounding box center [808, 210] width 257 height 365
click at [748, 95] on div "# # Liberte [PERSON_NAME] que está atrás da "Weak Door". hero . moveRight ( ) h…" at bounding box center [808, 224] width 257 height 393
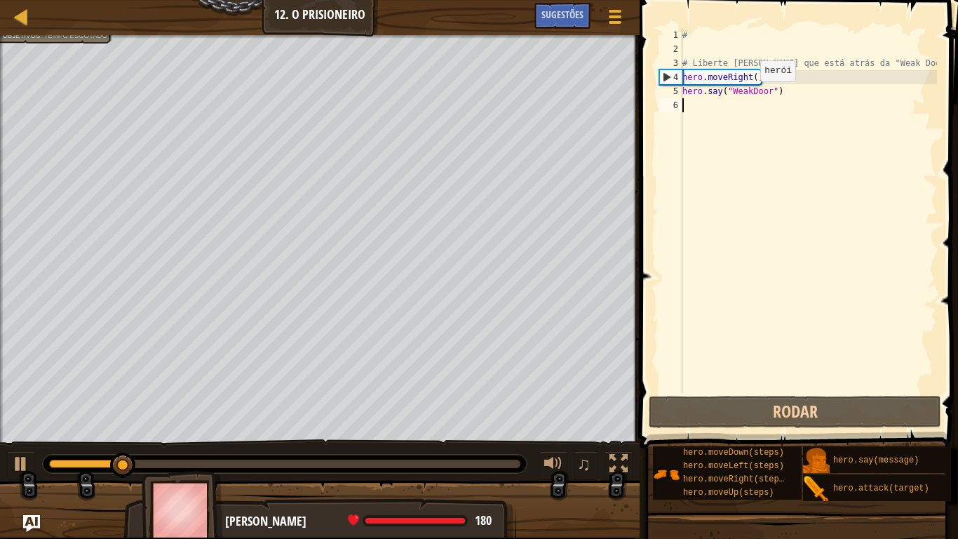
type textarea "hero.say("WeakDoor")"
click at [750, 99] on div "# # Liberte [PERSON_NAME] que está atrás da "Weak Door". hero . moveRight ( ) h…" at bounding box center [808, 224] width 257 height 393
click at [750, 94] on div "# # Liberte [PERSON_NAME] que está atrás da "Weak Door". hero . moveRight ( ) h…" at bounding box center [808, 224] width 257 height 393
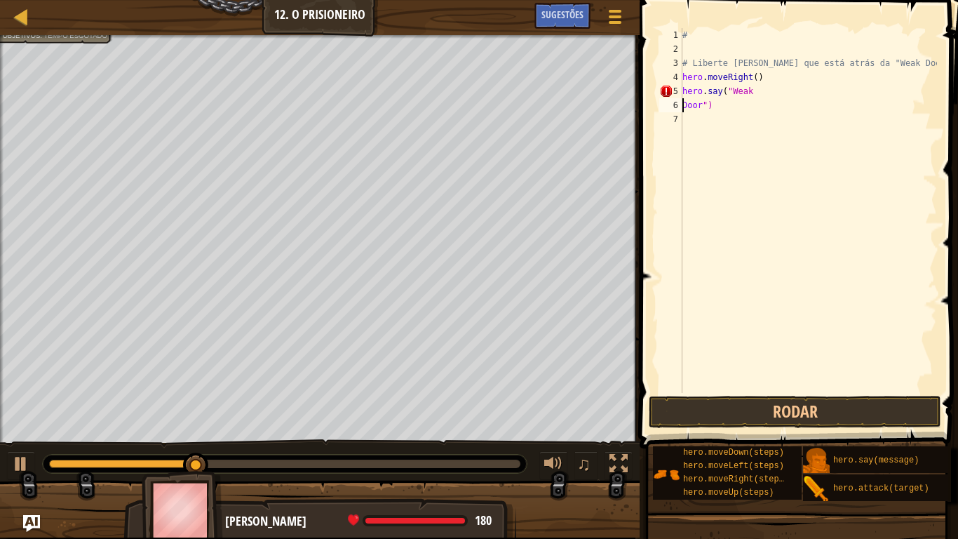
type textarea "hero.say("Weak Door")"
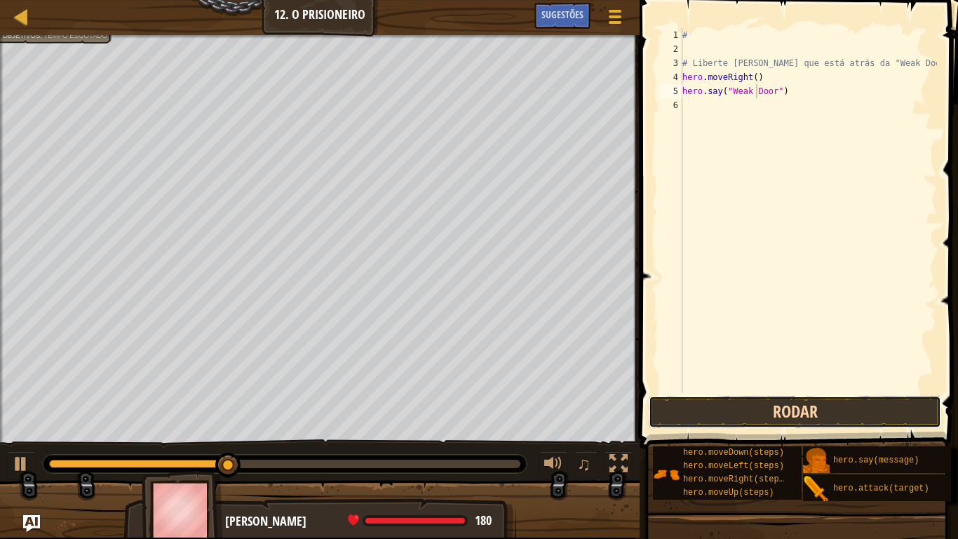
click at [790, 411] on button "Rodar" at bounding box center [795, 412] width 292 height 32
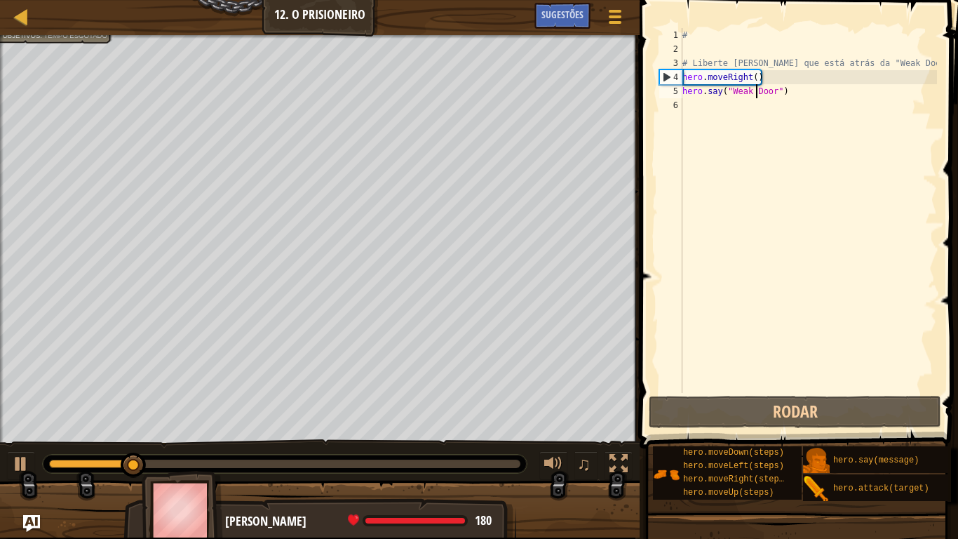
drag, startPoint x: 571, startPoint y: 14, endPoint x: 537, endPoint y: 32, distance: 38.9
click at [537, 32] on div "Menu do Jogo Pronto Sugestões" at bounding box center [583, 19] width 98 height 33
click at [703, 113] on div "# # Liberte [PERSON_NAME] que está atrás da "Weak Door". hero . moveRight ( ) h…" at bounding box center [808, 224] width 257 height 393
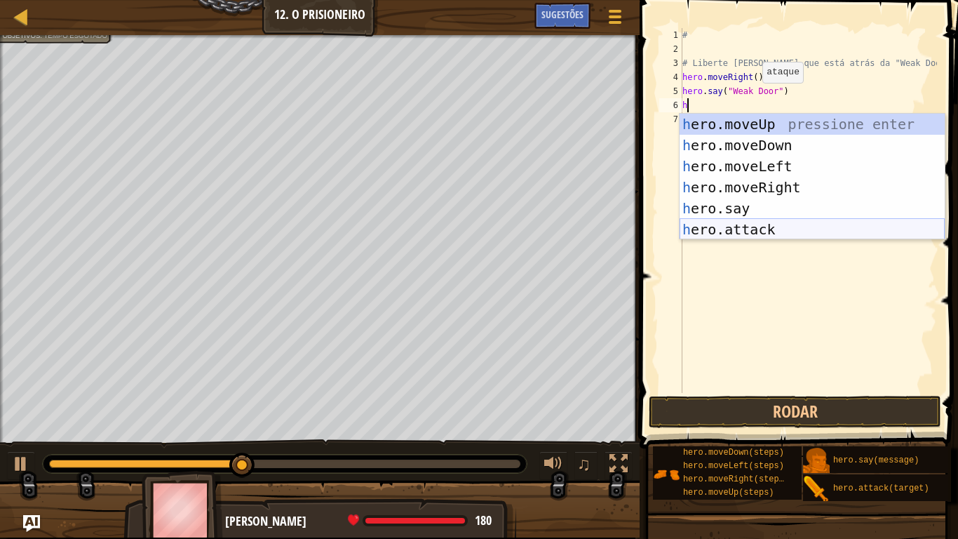
click at [802, 229] on div "h ero.moveUp pressione enter h ero.moveDown pressione enter h ero.moveLeft pres…" at bounding box center [812, 198] width 265 height 168
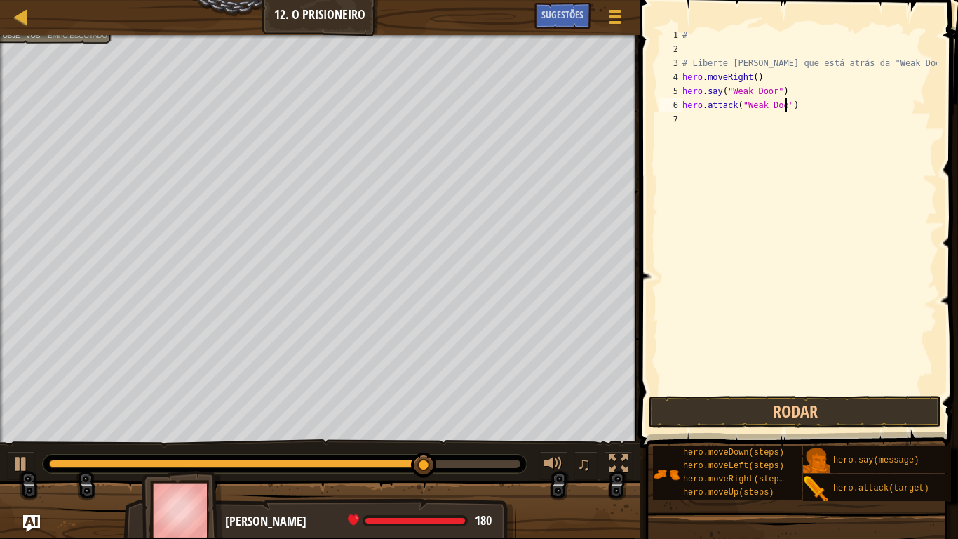
scroll to position [6, 16]
click at [786, 410] on button "Rodar" at bounding box center [795, 412] width 292 height 32
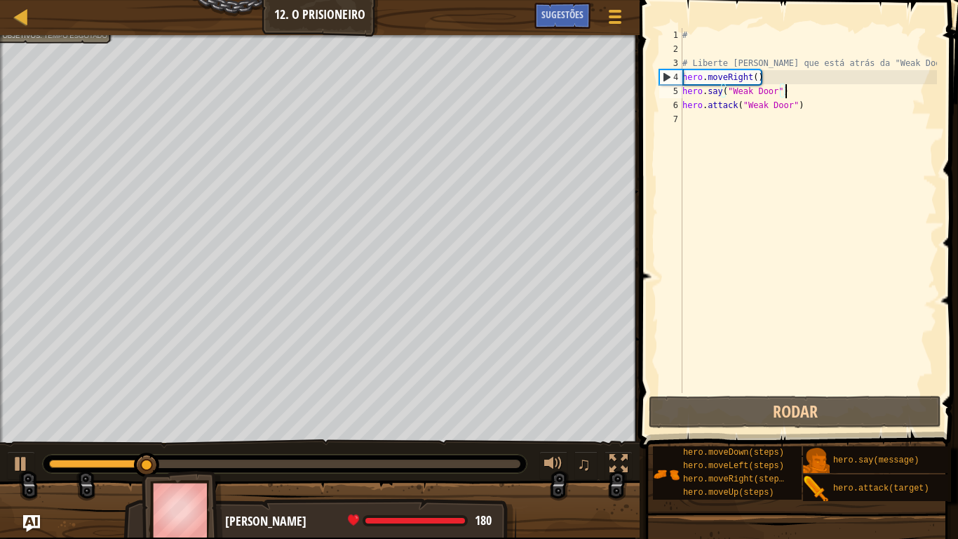
click at [808, 91] on div "# # Liberte [PERSON_NAME] que está atrás da "Weak Door". hero . moveRight ( ) h…" at bounding box center [808, 224] width 257 height 393
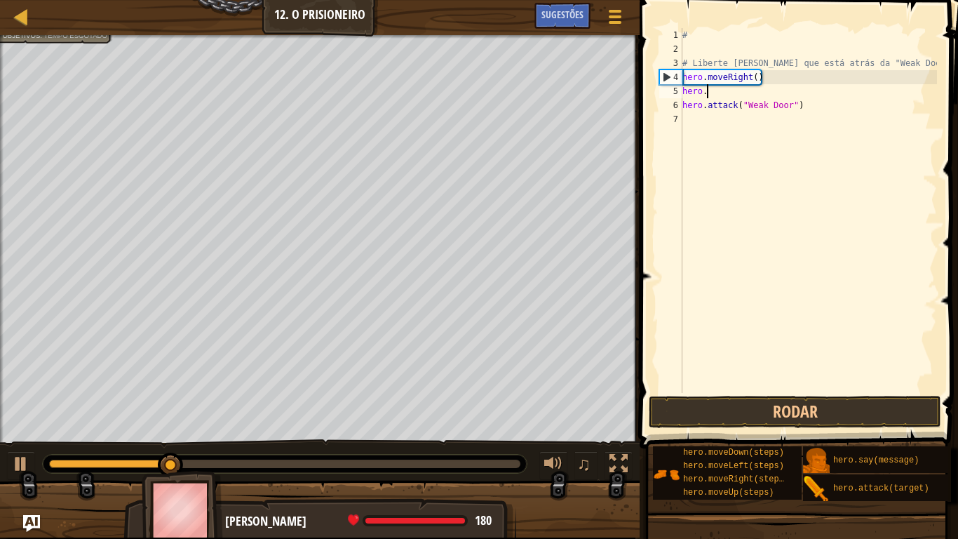
scroll to position [6, 0]
type textarea "h"
type textarea "mo"
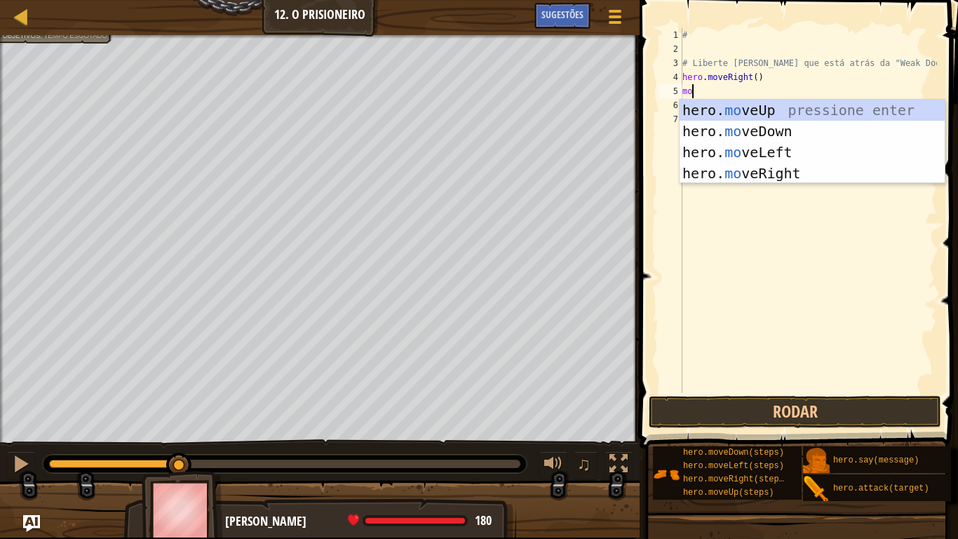
scroll to position [6, 1]
click at [757, 176] on div "hero. mo veUp pressione enter hero. mo veDown pressione enter hero. mo veLeft p…" at bounding box center [812, 163] width 265 height 126
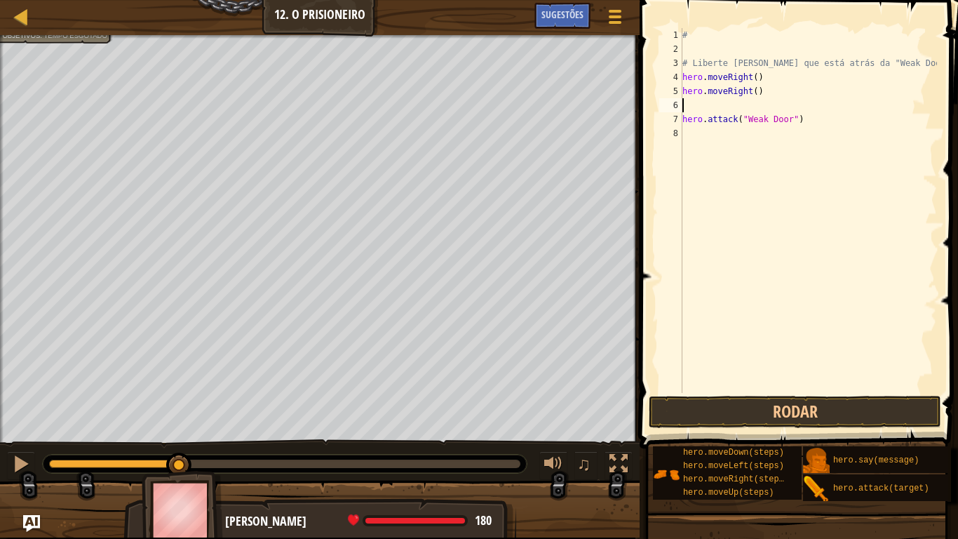
scroll to position [6, 0]
click at [754, 93] on div "# # Liberte [PERSON_NAME] que está atrás da "Weak Door". hero . moveRight ( ) h…" at bounding box center [808, 224] width 257 height 393
type textarea "hero.moveRight(3)"
click at [692, 110] on div "# # Liberte [PERSON_NAME] que está atrás da "Weak Door". hero . moveRight ( ) h…" at bounding box center [808, 224] width 257 height 393
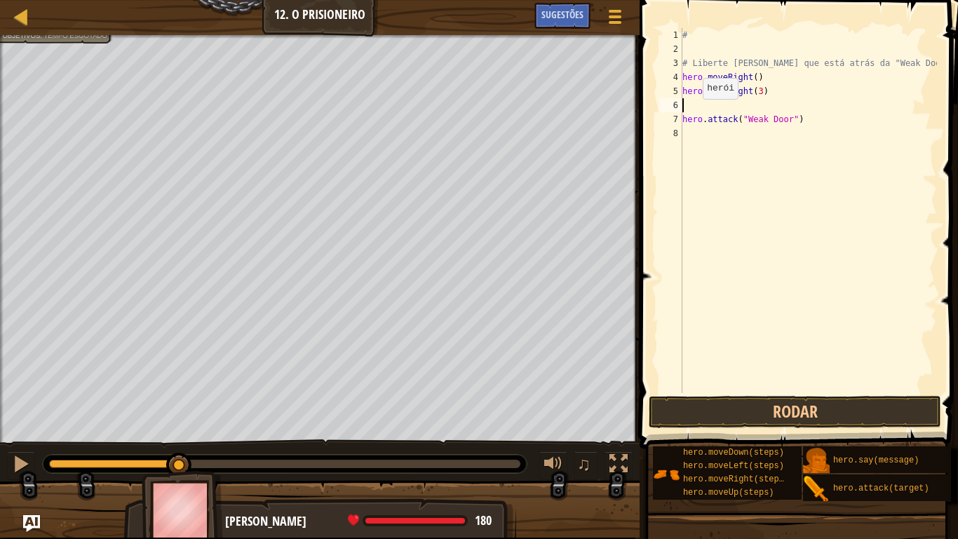
scroll to position [6, 0]
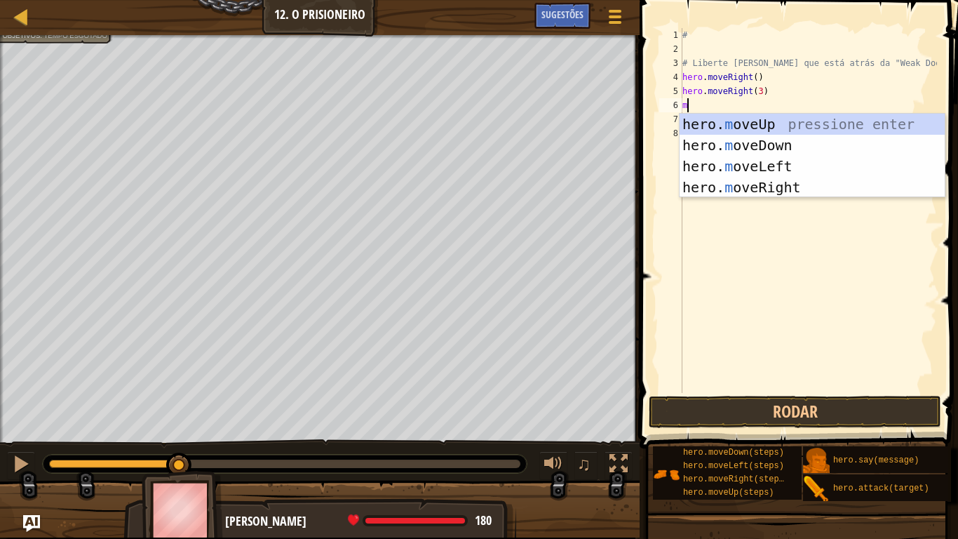
type textarea "mo"
click at [753, 142] on div "hero. mo veUp pressione enter hero. mo veDown pressione enter hero. mo veLeft p…" at bounding box center [812, 177] width 265 height 126
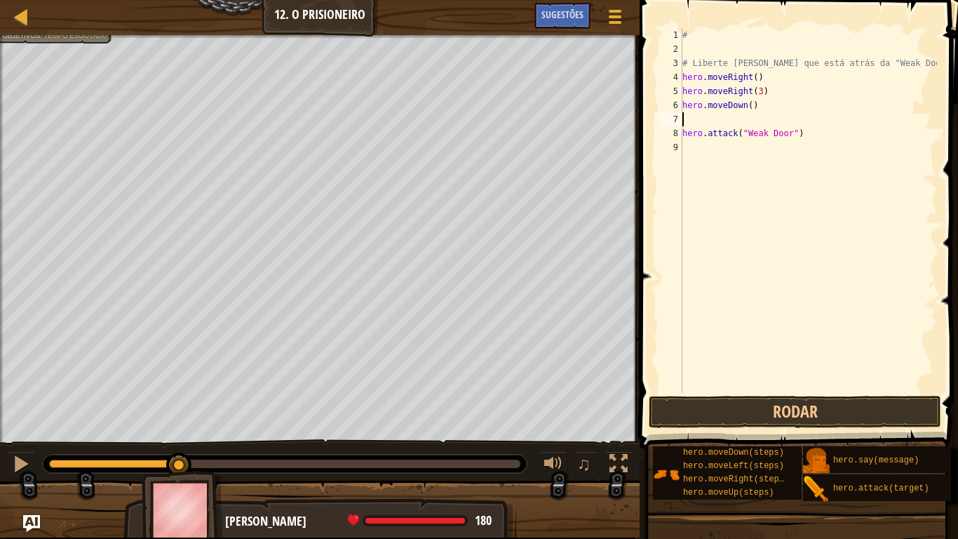
scroll to position [6, 0]
click at [783, 410] on button "Rodar" at bounding box center [795, 412] width 292 height 32
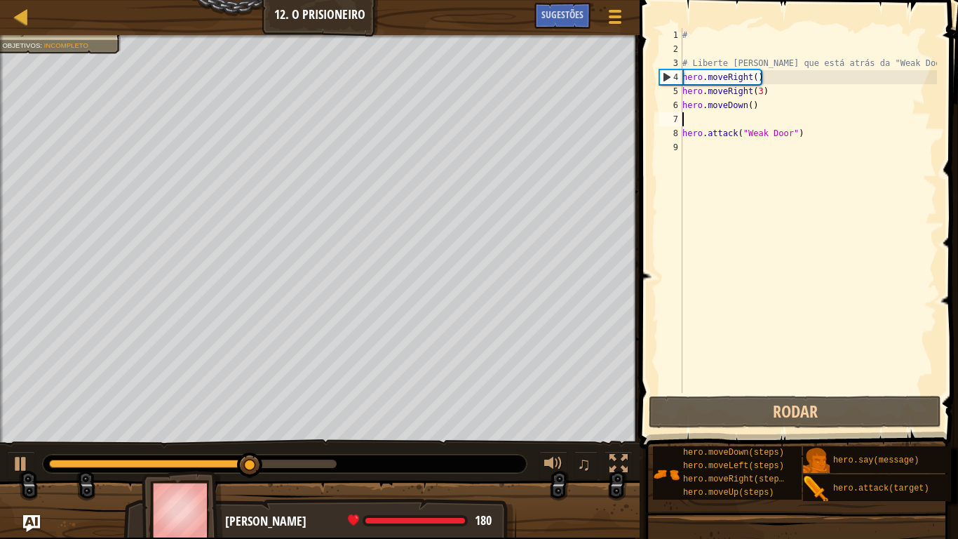
click at [723, 119] on div "# # Liberte [PERSON_NAME] que está atrás da "Weak Door". hero . moveRight ( ) h…" at bounding box center [808, 224] width 257 height 393
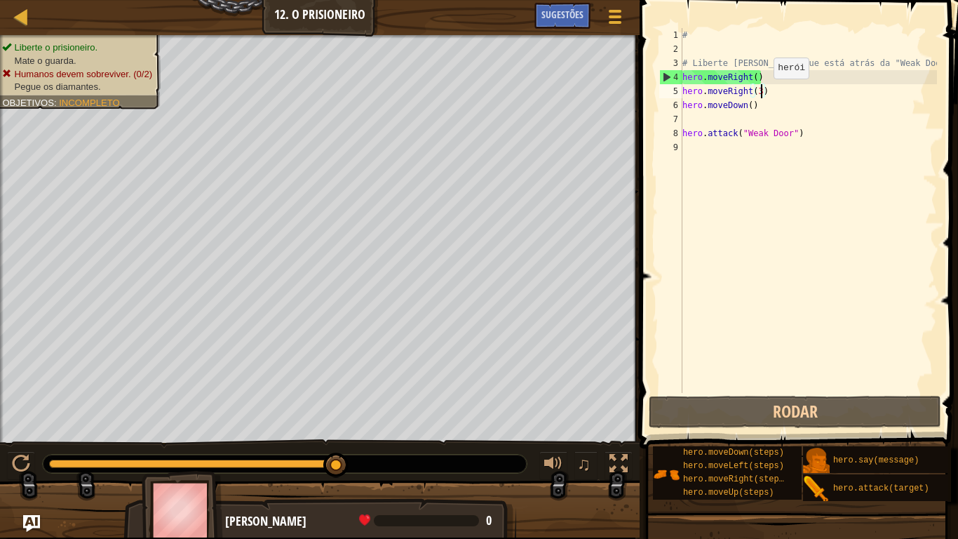
drag, startPoint x: 762, startPoint y: 93, endPoint x: 764, endPoint y: 109, distance: 17.0
click at [762, 94] on div "# # Liberte [PERSON_NAME] que está atrás da "Weak Door". hero . moveRight ( ) h…" at bounding box center [808, 224] width 257 height 393
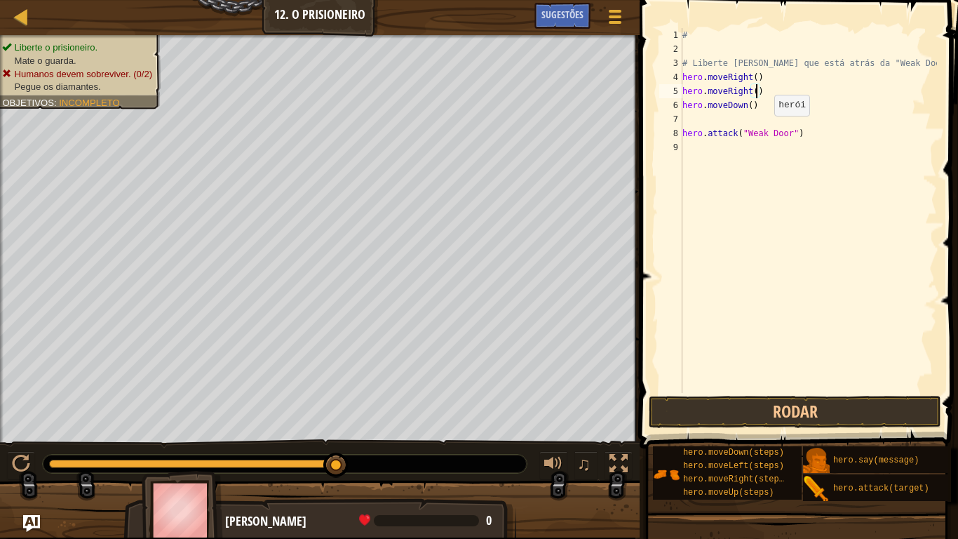
scroll to position [6, 11]
click at [750, 109] on div "# # Liberte [PERSON_NAME] que está atrás da "Weak Door". hero . moveRight ( ) h…" at bounding box center [808, 224] width 257 height 393
click at [814, 130] on div "# # Liberte [PERSON_NAME] que está atrás da "Weak Door". hero . moveRight ( ) h…" at bounding box center [808, 224] width 257 height 393
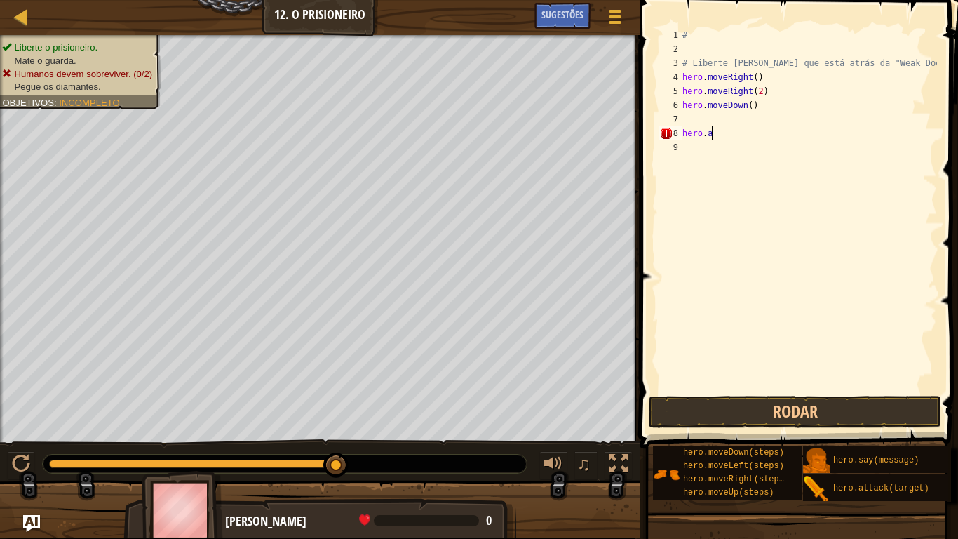
type textarea "h"
click at [788, 92] on div "# # Liberte [PERSON_NAME] que está atrás da "Weak Door". hero . moveRight ( ) h…" at bounding box center [808, 224] width 257 height 393
type textarea "h"
click at [789, 105] on div "# # Liberte [PERSON_NAME] que está atrás da "Weak Door". hero . moveRight ( ) h…" at bounding box center [808, 224] width 257 height 393
type textarea "h"
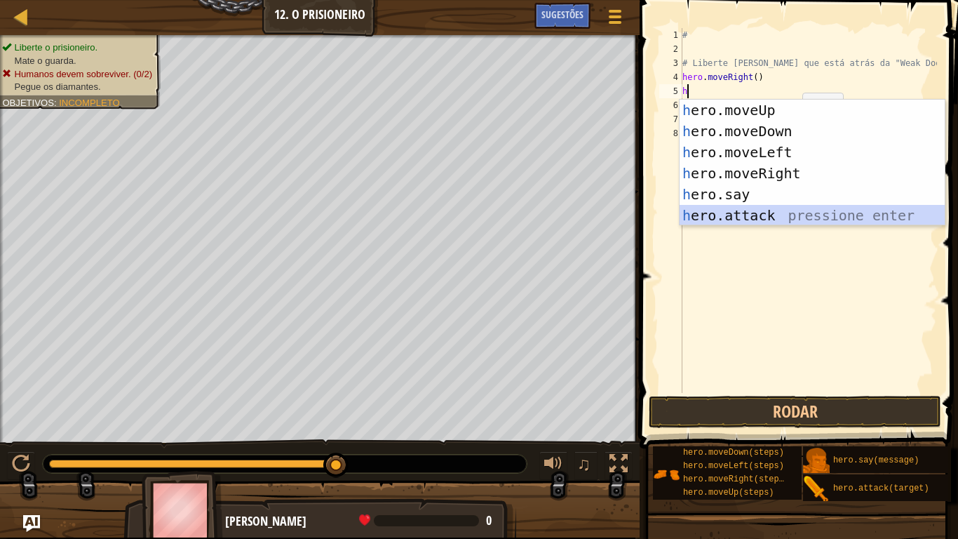
click at [746, 215] on div "h ero.moveUp pressione enter h ero.moveDown pressione enter h ero.moveLeft pres…" at bounding box center [812, 184] width 265 height 168
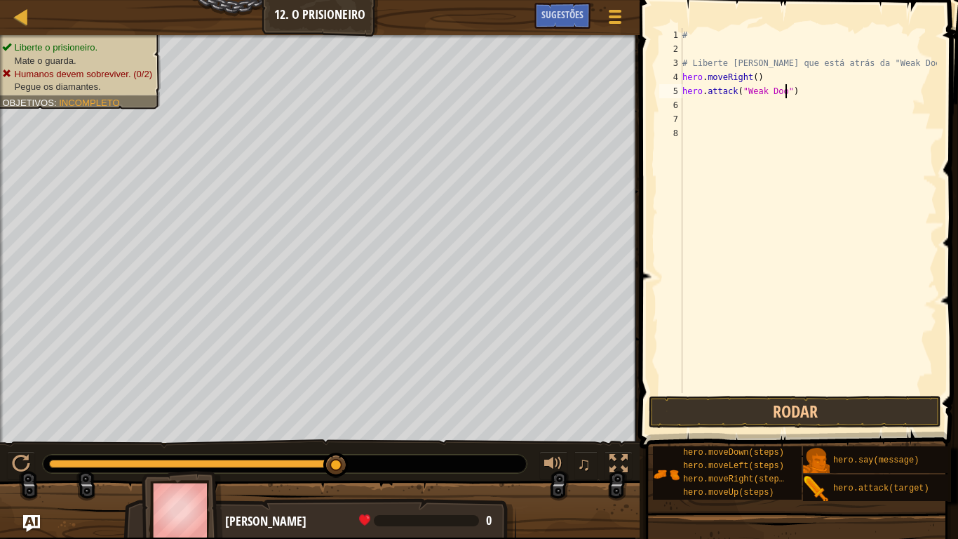
scroll to position [6, 16]
type textarea "hero.attack("Weak Door")"
click at [802, 412] on button "Rodar" at bounding box center [795, 412] width 292 height 32
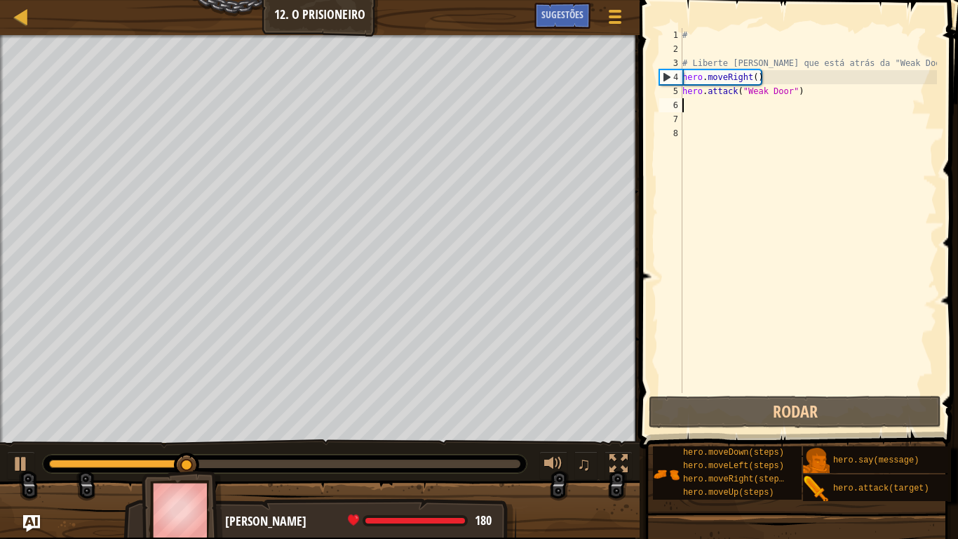
click at [692, 107] on div "# # Liberte [PERSON_NAME] que está atrás da "Weak Door". hero . moveRight ( ) h…" at bounding box center [808, 224] width 257 height 393
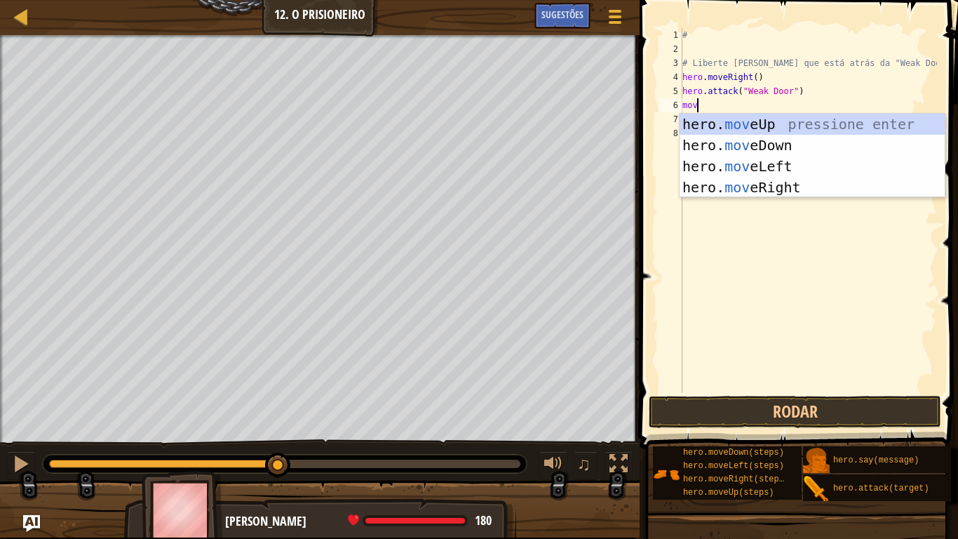
type textarea "move"
click at [743, 193] on div "hero. move Up pressione enter hero. move Down pressione enter hero. move Left p…" at bounding box center [812, 177] width 265 height 126
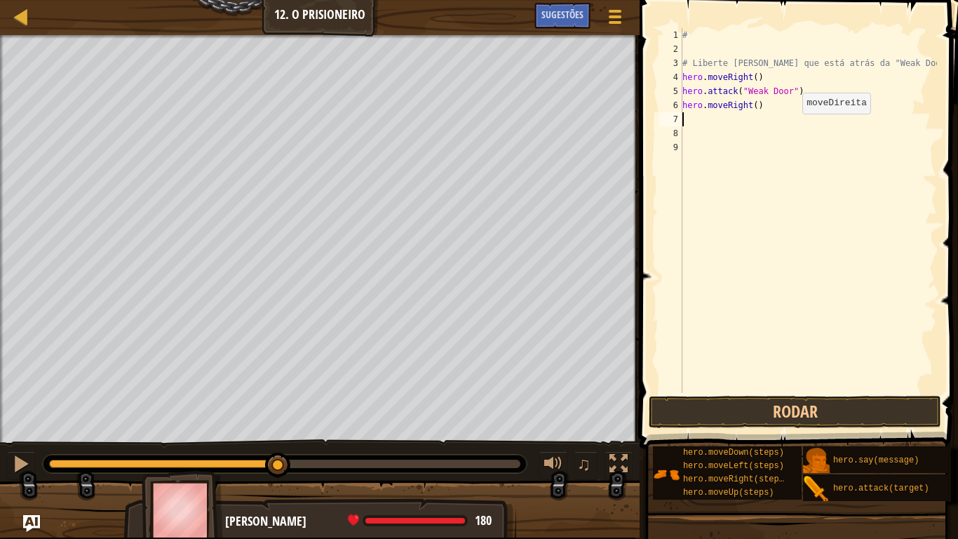
scroll to position [6, 0]
click at [764, 405] on button "Rodar" at bounding box center [795, 412] width 292 height 32
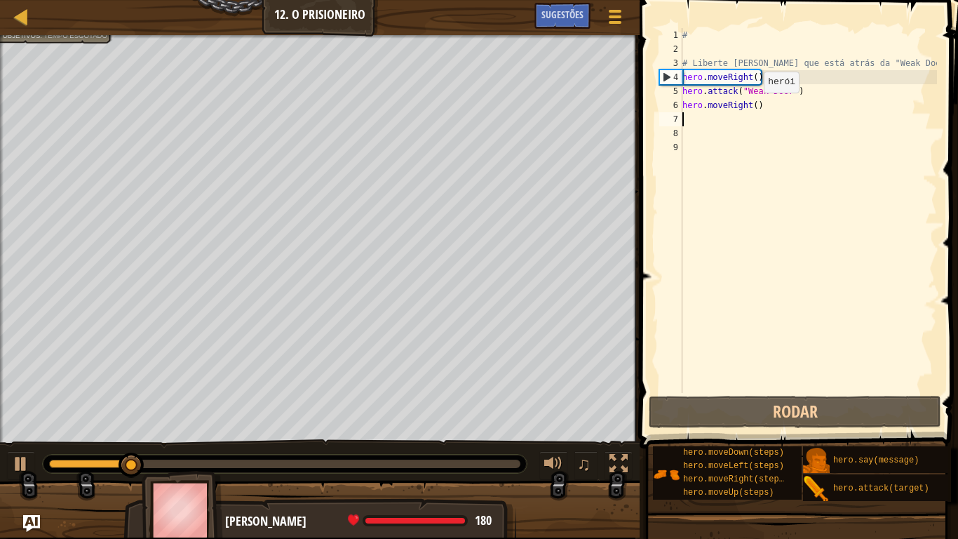
click at [752, 107] on div "# # Liberte [PERSON_NAME] que está atrás da "Weak Door". hero . moveRight ( ) h…" at bounding box center [808, 224] width 257 height 393
click at [755, 106] on div "# # Liberte [PERSON_NAME] que está atrás da "Weak Door". hero . moveRight ( ) h…" at bounding box center [808, 224] width 257 height 393
type textarea "hero.moveRight(2)"
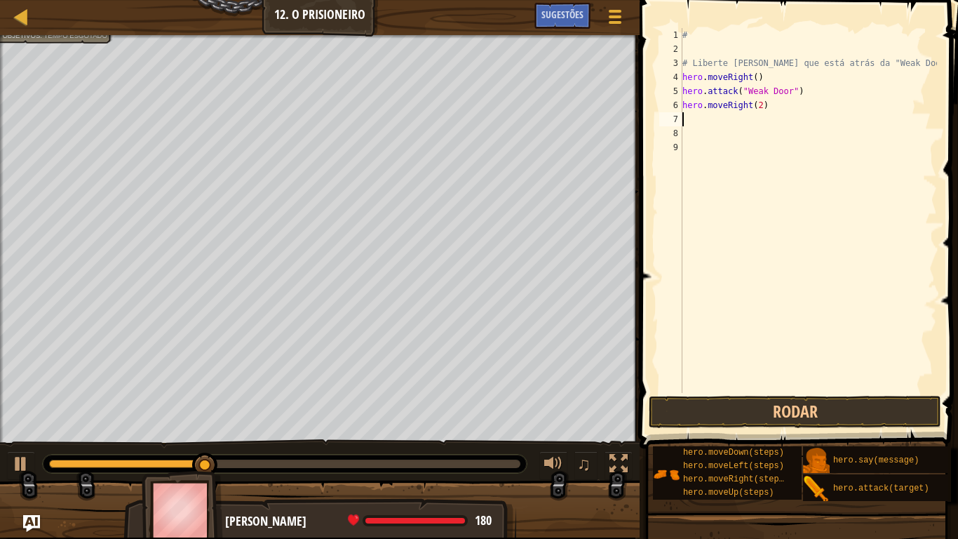
click at [697, 123] on div "# # Liberte [PERSON_NAME] que está atrás da "Weak Door". hero . moveRight ( ) h…" at bounding box center [808, 224] width 257 height 393
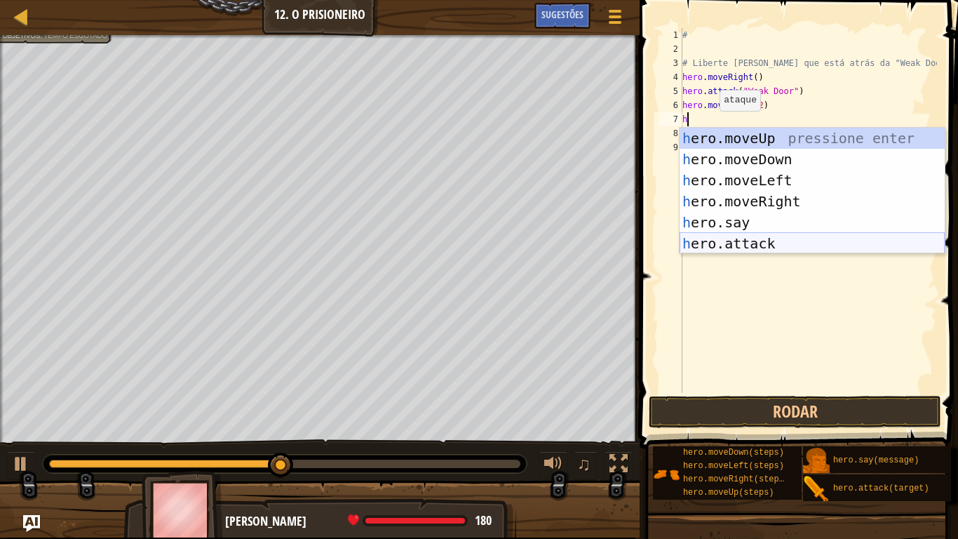
click at [720, 237] on div "h ero.moveUp pressione enter h ero.moveDown pressione enter h ero.moveLeft pres…" at bounding box center [812, 212] width 265 height 168
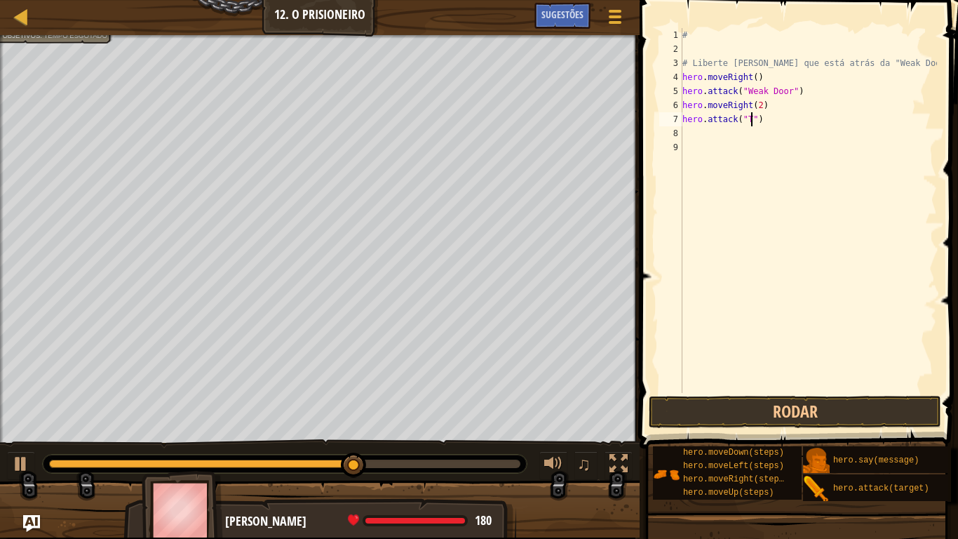
scroll to position [6, 11]
type textarea "hero.attack("Two")"
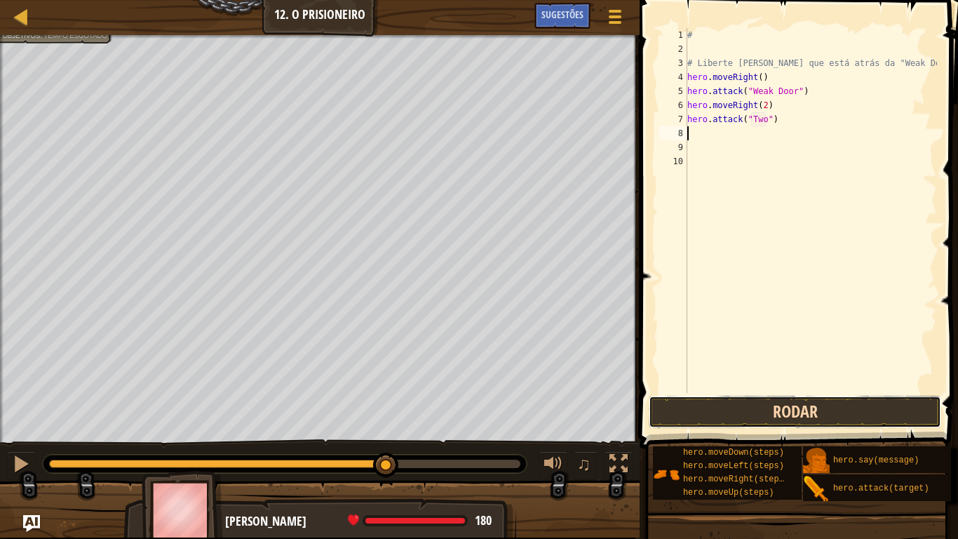
click at [685, 400] on button "Rodar" at bounding box center [795, 412] width 292 height 32
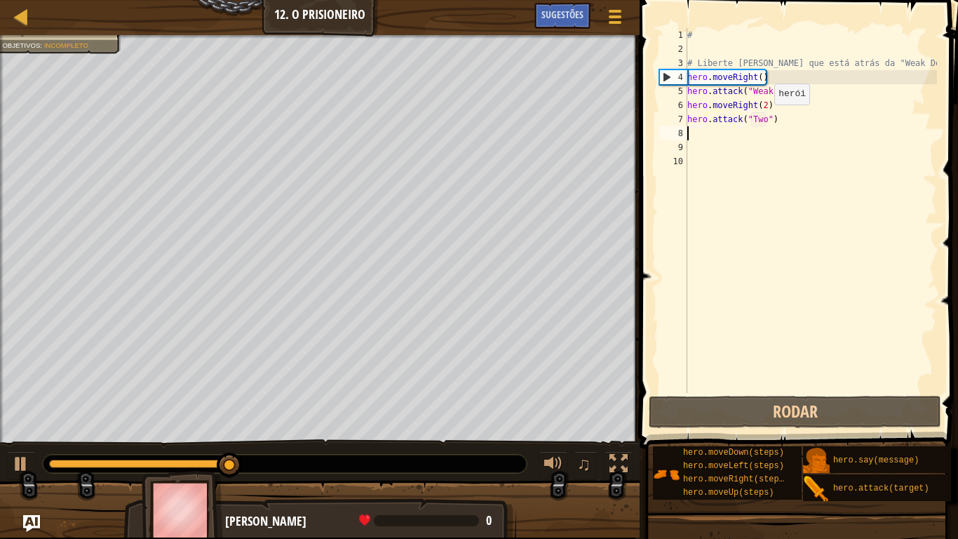
click at [767, 119] on div "# # Liberte [PERSON_NAME] que está atrás da "Weak Door". hero . moveRight ( ) h…" at bounding box center [811, 224] width 253 height 393
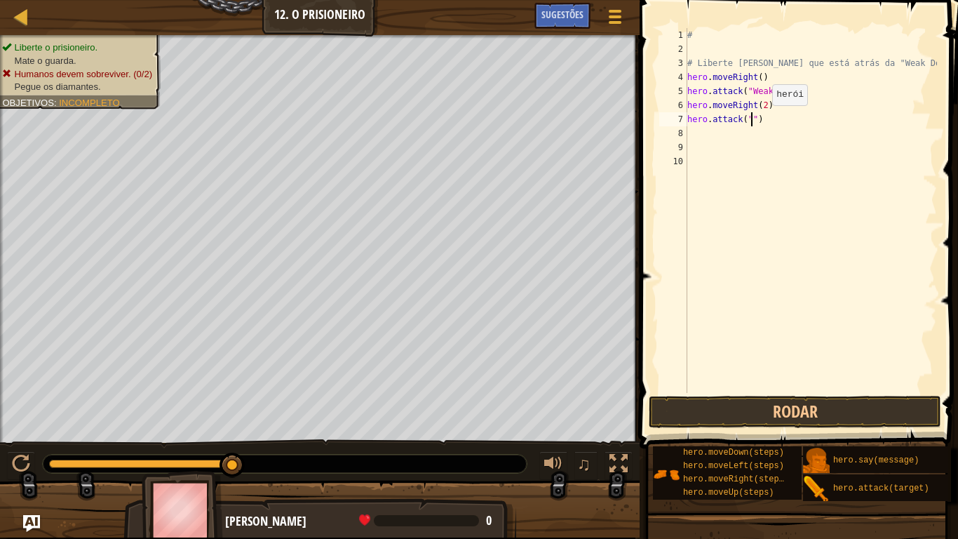
scroll to position [6, 11]
click at [729, 413] on button "Rodar" at bounding box center [795, 412] width 292 height 32
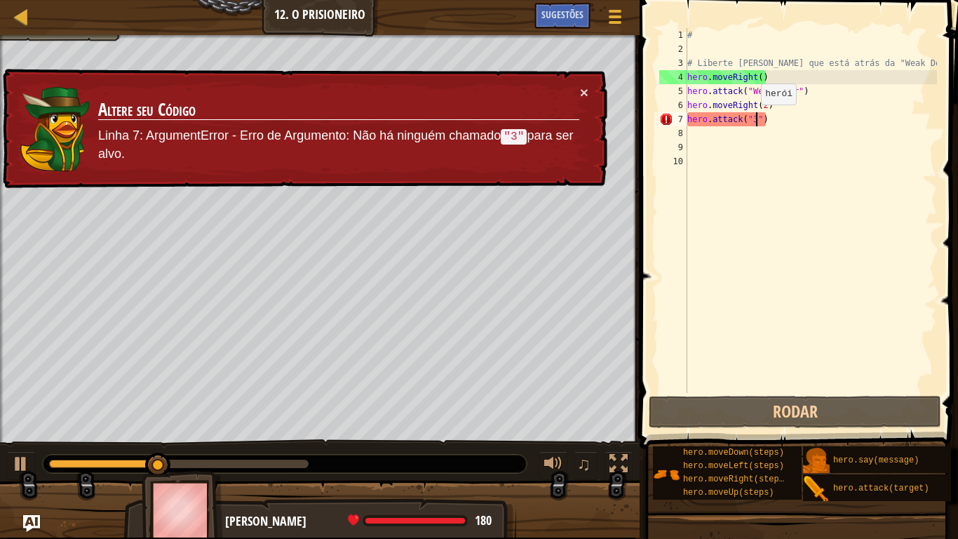
click at [754, 119] on div "# # Liberte [PERSON_NAME] que está atrás da "Weak Door". hero . moveRight ( ) h…" at bounding box center [811, 224] width 253 height 393
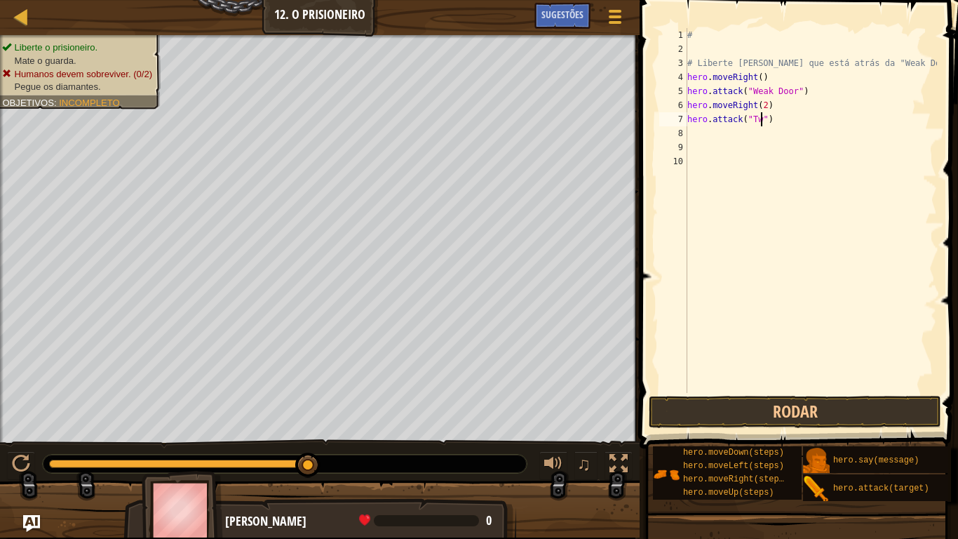
scroll to position [6, 12]
type textarea "hero.attack("Two")"
click at [759, 408] on button "Rodar" at bounding box center [795, 412] width 292 height 32
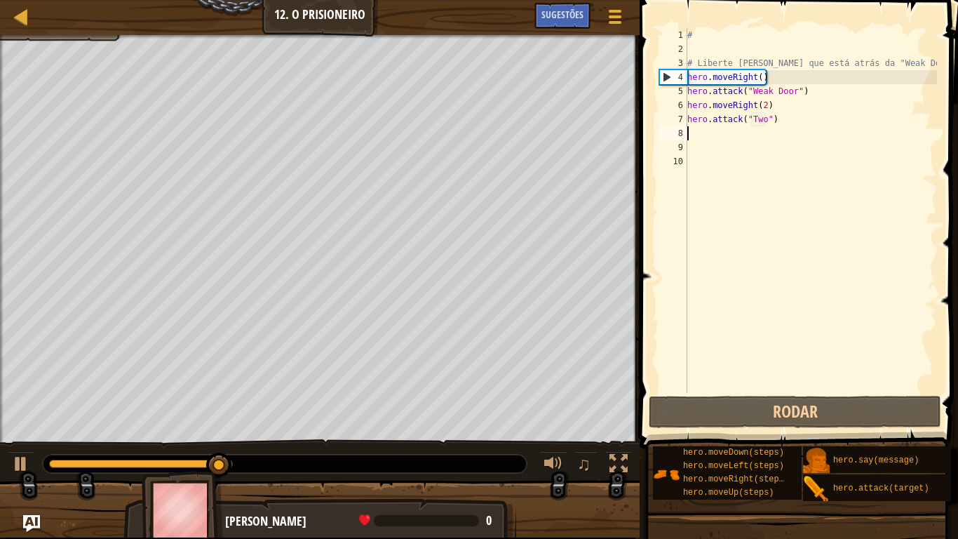
click at [704, 138] on div "# # Liberte [PERSON_NAME] que está atrás da "Weak Door". hero . moveRight ( ) h…" at bounding box center [811, 224] width 253 height 393
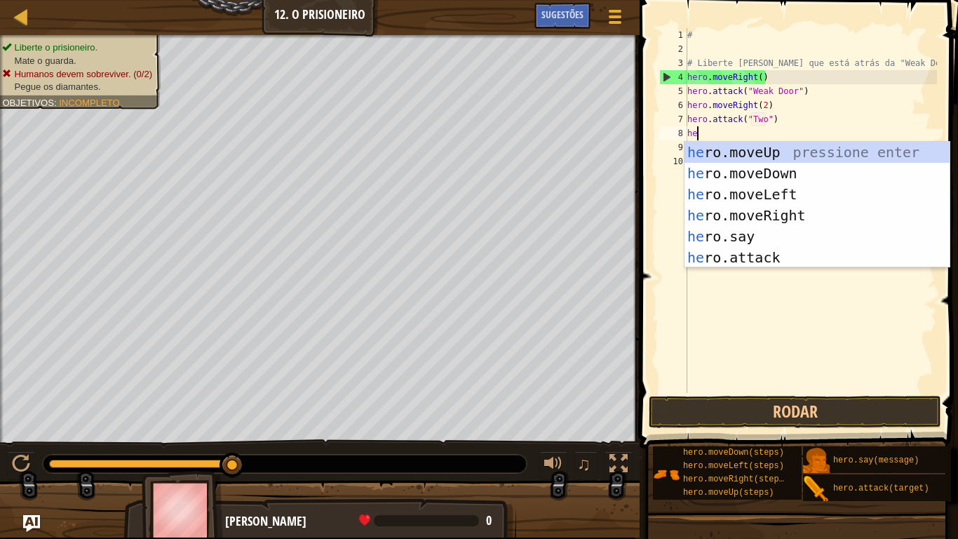
scroll to position [6, 1]
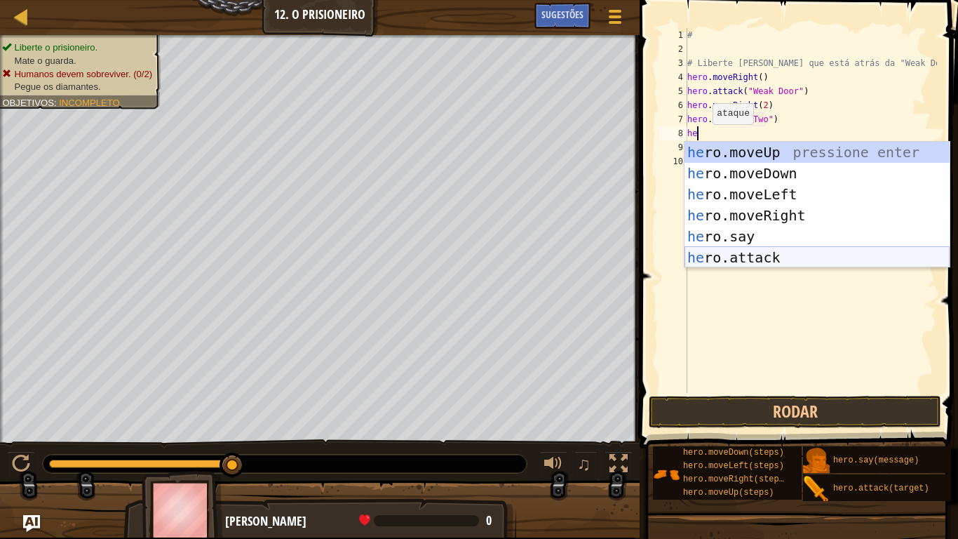
click at [744, 253] on div "he ro.moveUp pressione enter he ro.moveDown pressione enter he ro.moveLeft pres…" at bounding box center [817, 226] width 265 height 168
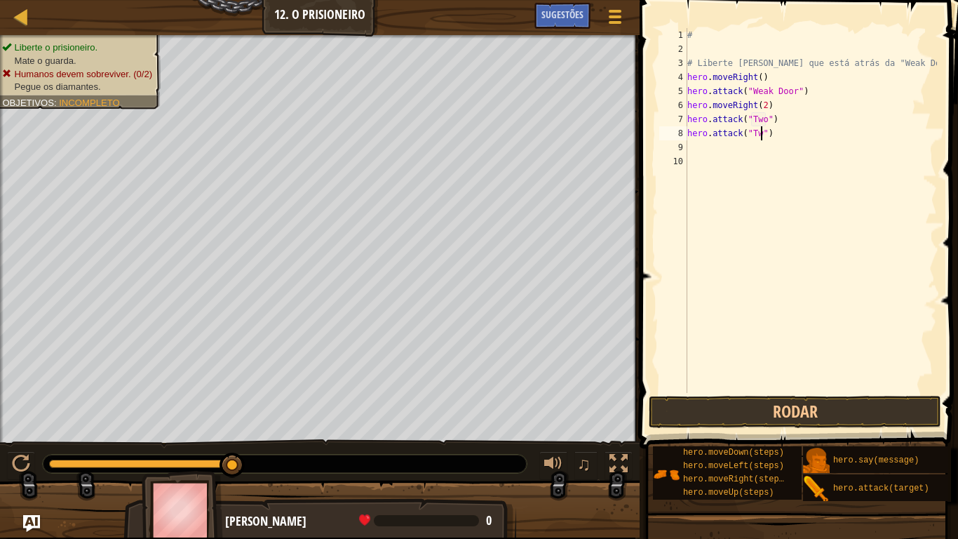
scroll to position [6, 12]
type textarea "hero.attack("Two")"
click at [702, 398] on button "Rodar" at bounding box center [795, 412] width 292 height 32
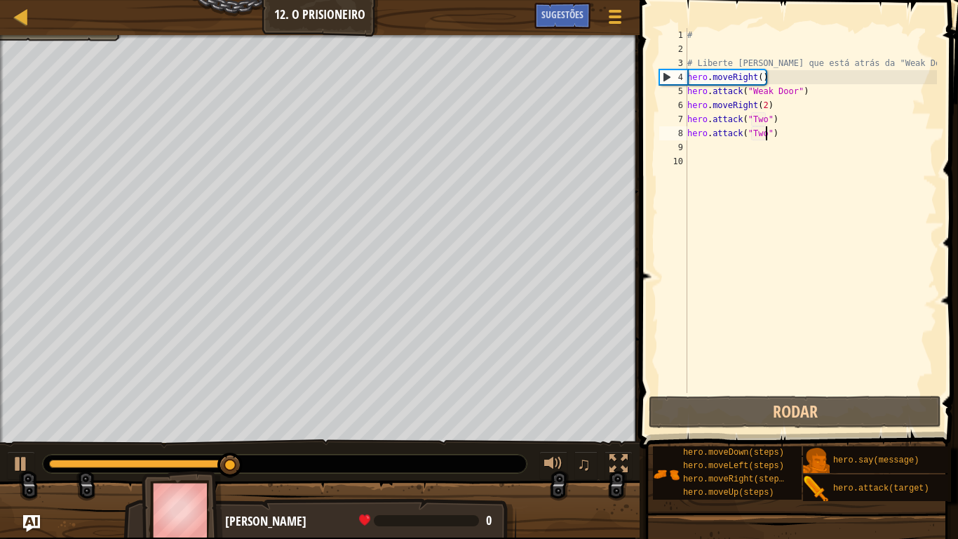
click at [698, 147] on div "# # Liberte [PERSON_NAME] que está atrás da "Weak Door". hero . moveRight ( ) h…" at bounding box center [811, 224] width 253 height 393
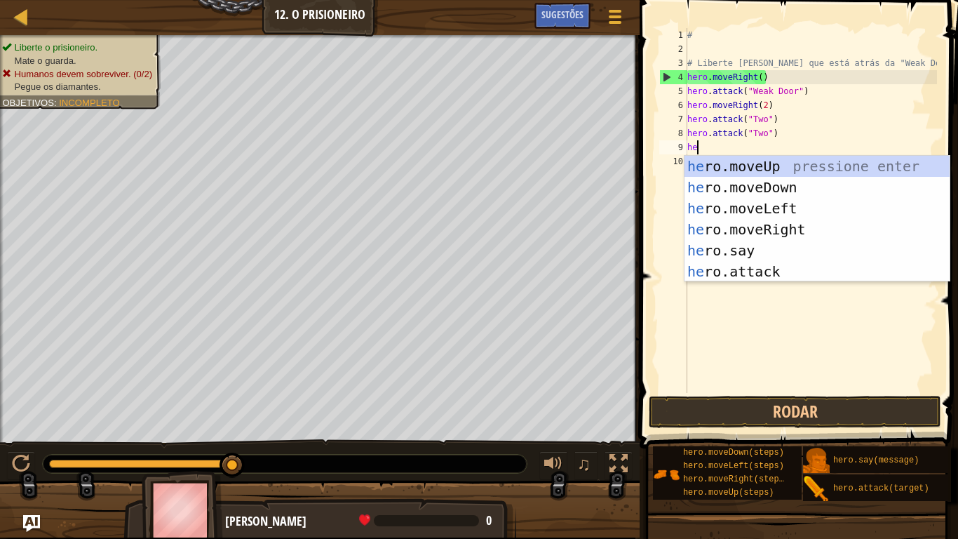
scroll to position [6, 1]
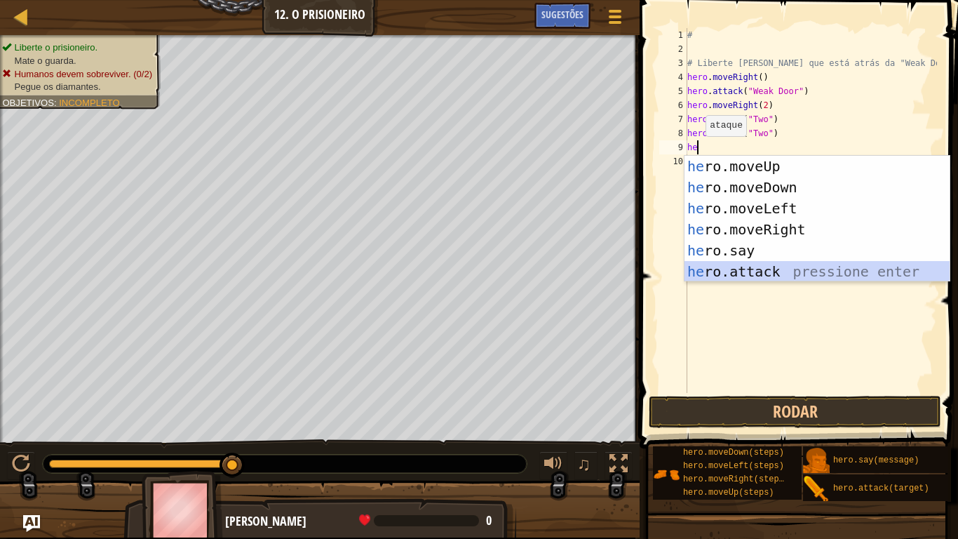
click at [756, 271] on div "he ro.moveUp pressione enter he ro.moveDown pressione enter he ro.moveLeft pres…" at bounding box center [817, 240] width 265 height 168
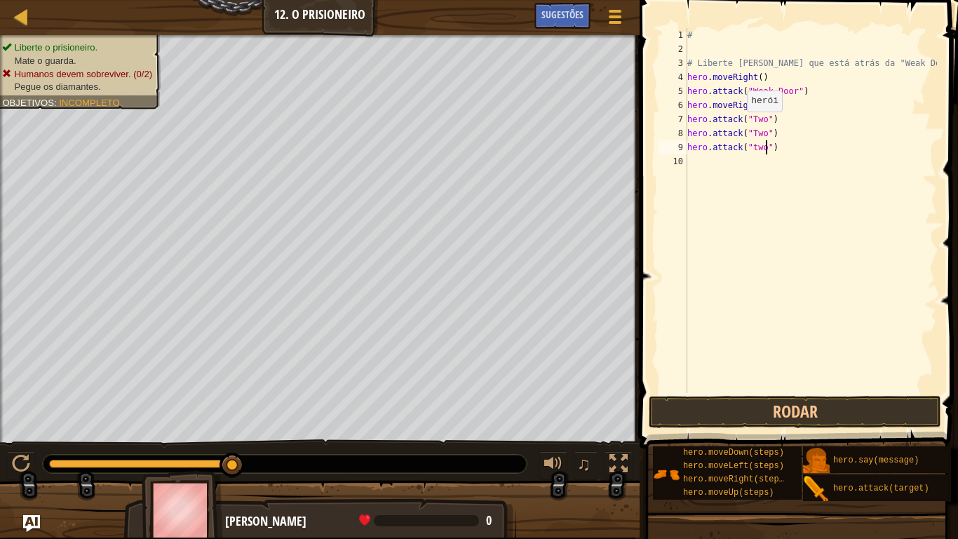
scroll to position [6, 12]
click at [771, 411] on button "Rodar" at bounding box center [795, 412] width 292 height 32
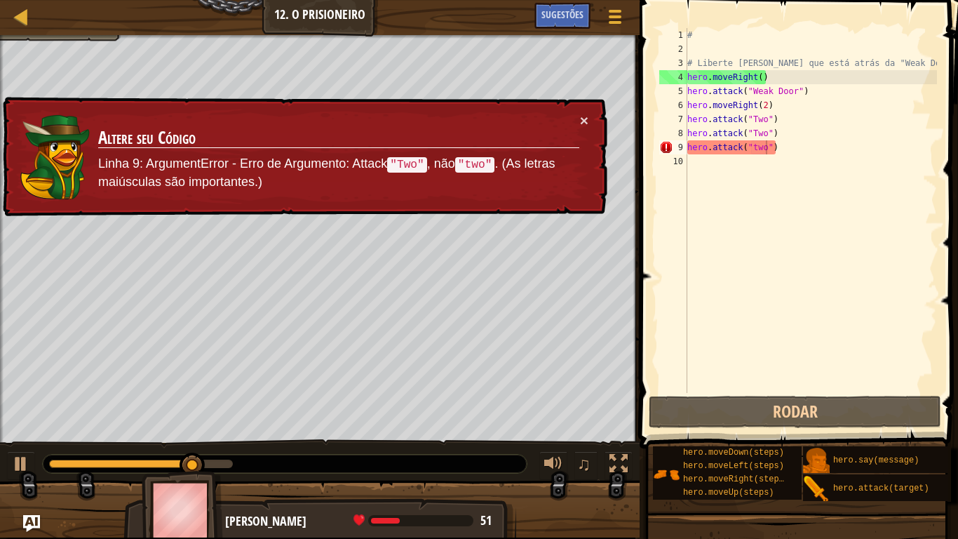
click at [578, 116] on td "Altere seu Código Linha 9: ArgumentError - Erro de Argumento: Attack "Two" , nã…" at bounding box center [338, 157] width 483 height 88
click at [580, 116] on button "×" at bounding box center [584, 120] width 8 height 15
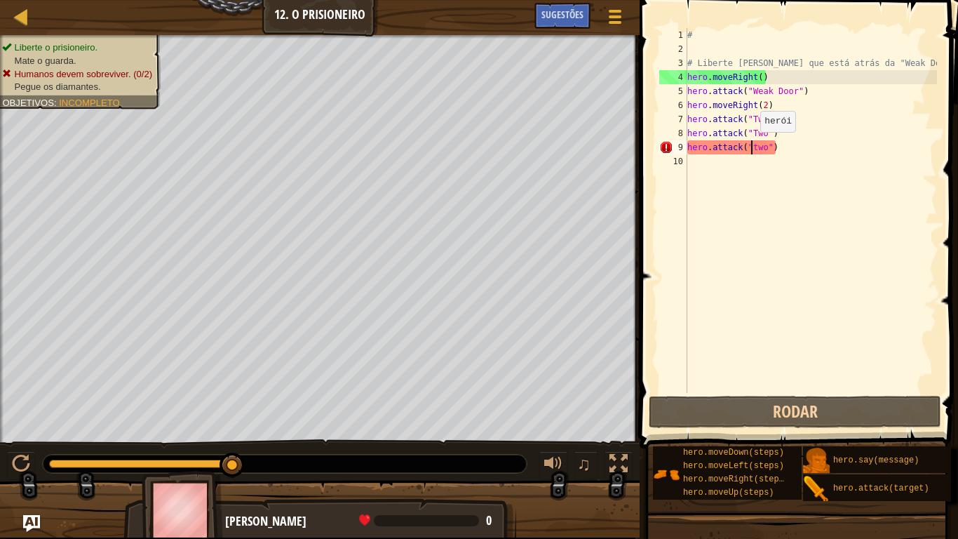
click at [753, 146] on div "# # Liberte [PERSON_NAME] que está atrás da "Weak Door". hero . moveRight ( ) h…" at bounding box center [811, 224] width 253 height 393
click at [753, 152] on div "# # Liberte [PERSON_NAME] que está atrás da "Weak Door". hero . moveRight ( ) h…" at bounding box center [811, 224] width 253 height 393
click at [755, 147] on div "# # Liberte [PERSON_NAME] que está atrás da "Weak Door". hero . moveRight ( ) h…" at bounding box center [811, 224] width 253 height 393
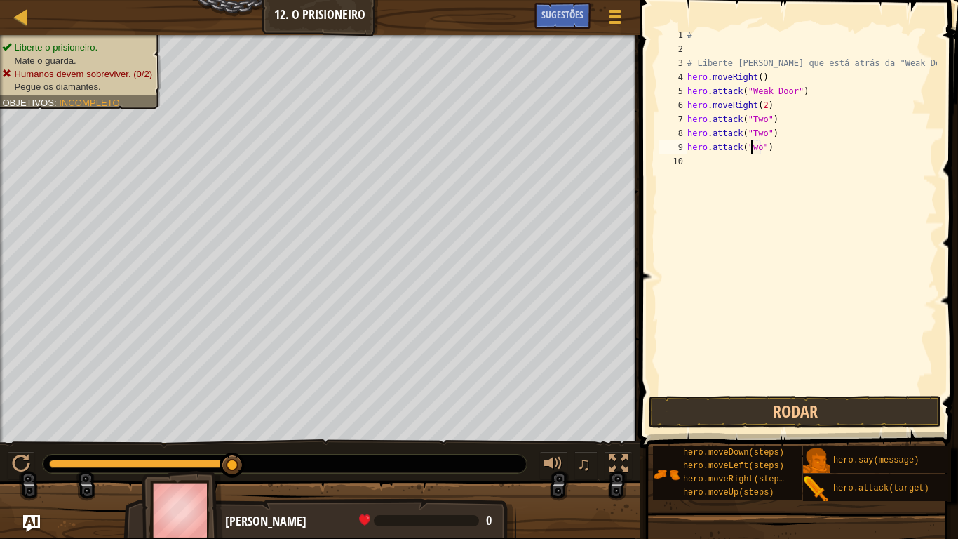
scroll to position [6, 11]
click at [756, 398] on button "Rodar" at bounding box center [795, 412] width 292 height 32
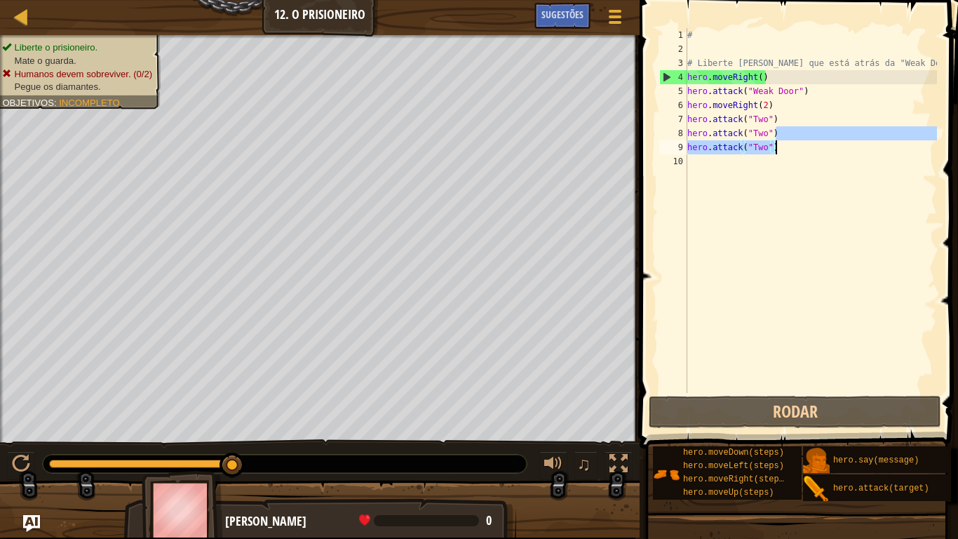
click at [790, 142] on div "# # Liberte [PERSON_NAME] que está atrás da "Weak Door". hero . moveRight ( ) h…" at bounding box center [811, 224] width 253 height 393
click at [787, 153] on div "# # Liberte [PERSON_NAME] que está atrás da "Weak Door". hero . moveRight ( ) h…" at bounding box center [811, 210] width 253 height 365
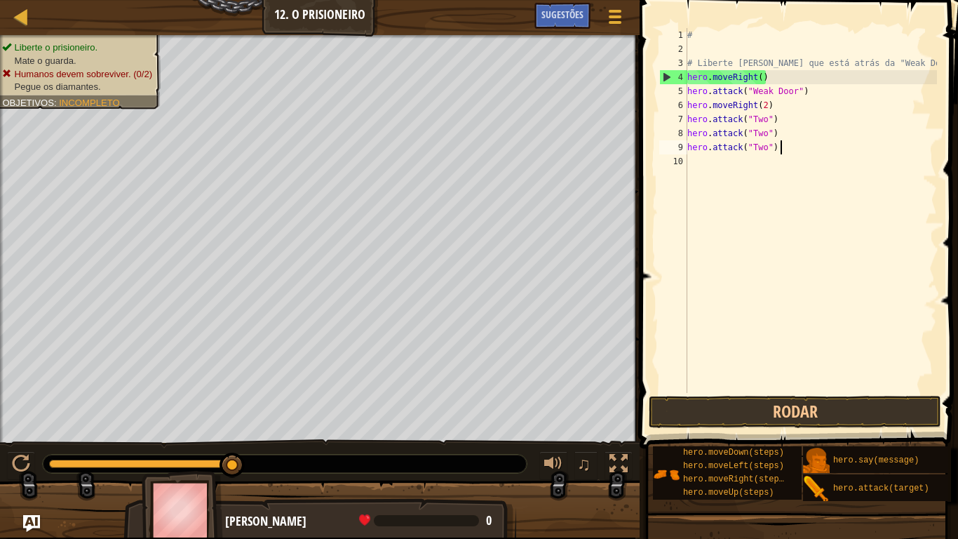
type textarea "hero.attack("Two") 2"
type textarea "hero.attack("Two")"
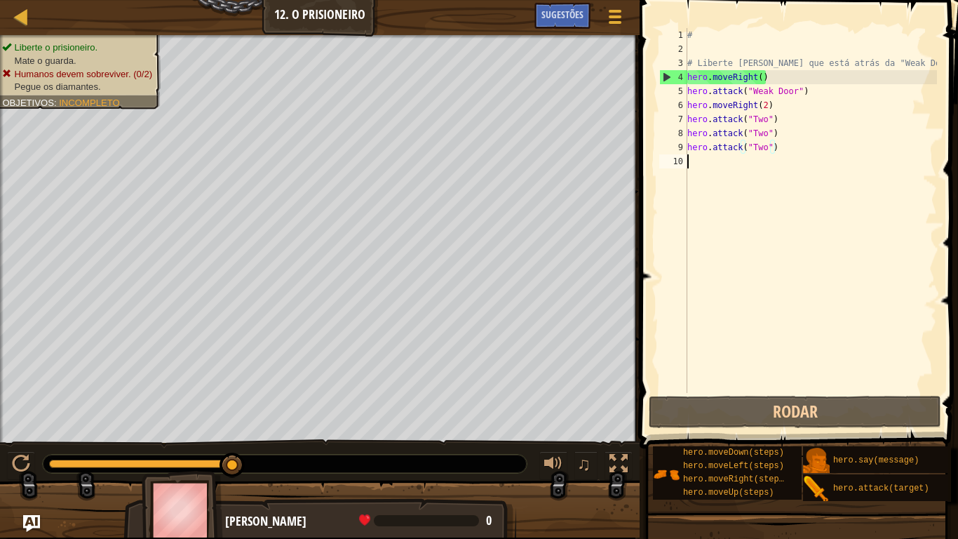
click at [715, 161] on div "# # Liberte [PERSON_NAME] que está atrás da "Weak Door". hero . moveRight ( ) h…" at bounding box center [811, 224] width 253 height 393
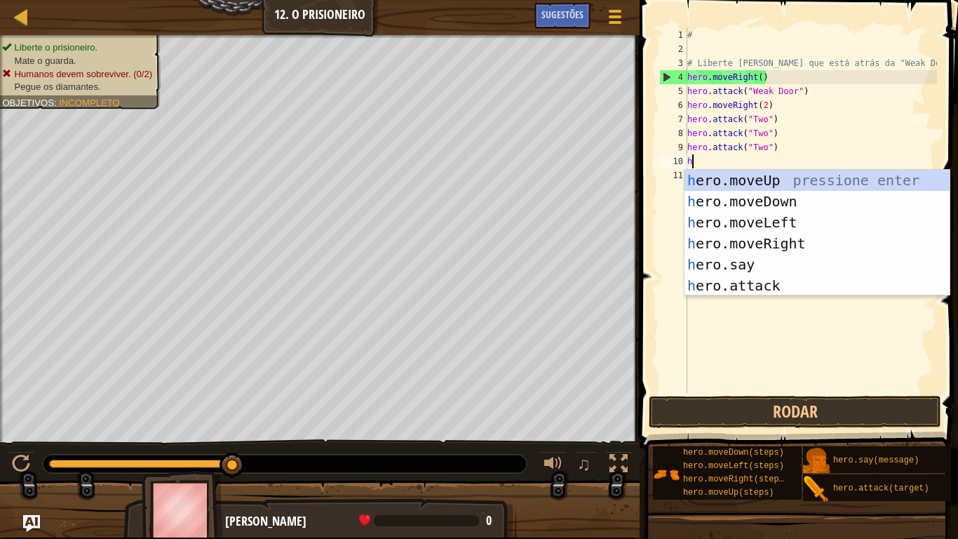
scroll to position [6, 1]
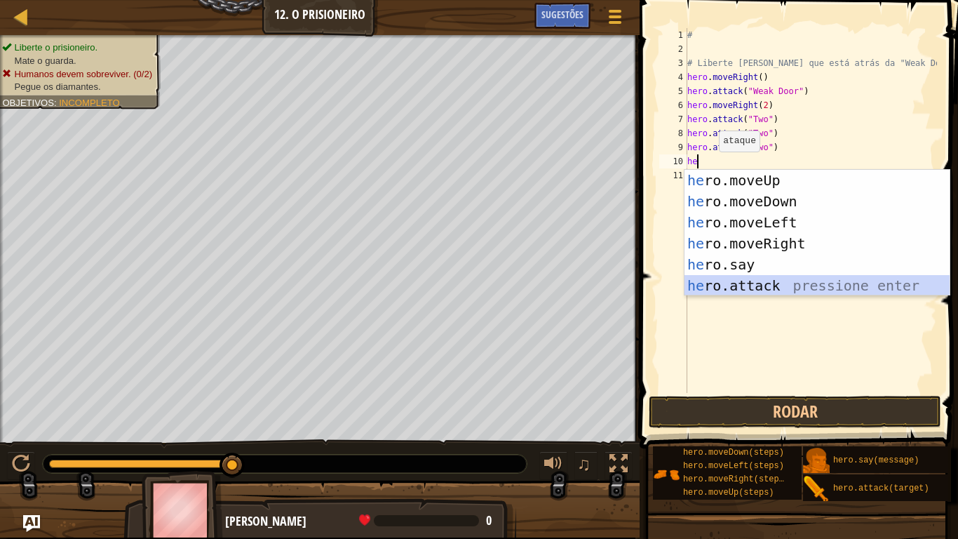
click at [747, 290] on div "he ro.moveUp pressione enter he ro.moveDown pressione enter he ro.moveLeft pres…" at bounding box center [817, 254] width 265 height 168
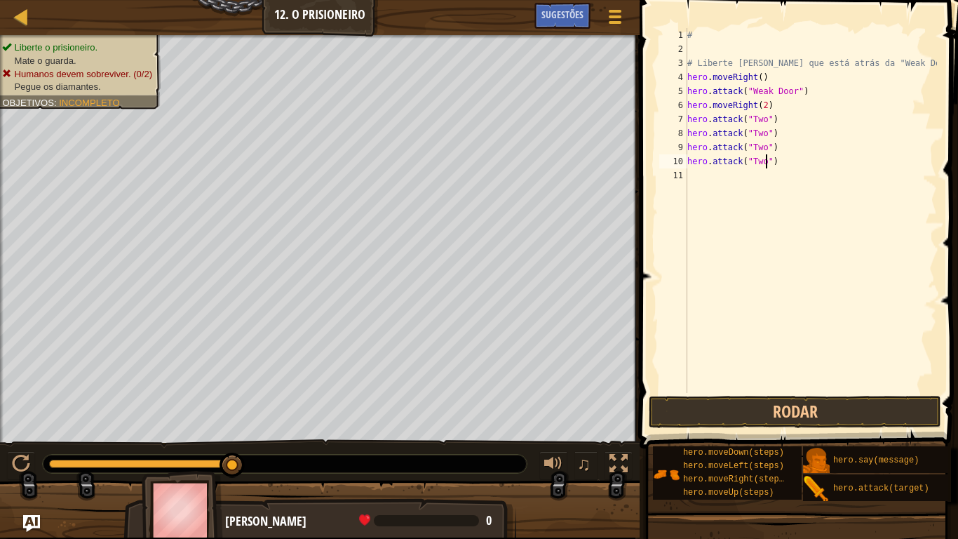
scroll to position [6, 12]
type textarea "hero.attack("Two")"
click at [780, 407] on button "Rodar" at bounding box center [795, 412] width 292 height 32
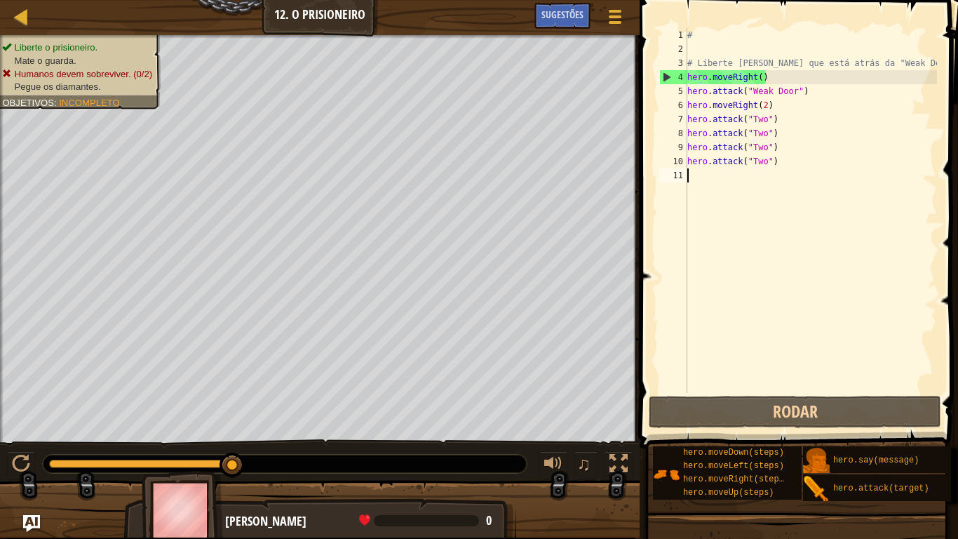
click at [734, 182] on div "# # Liberte [PERSON_NAME] que está atrás da "Weak Door". hero . moveRight ( ) h…" at bounding box center [811, 224] width 253 height 393
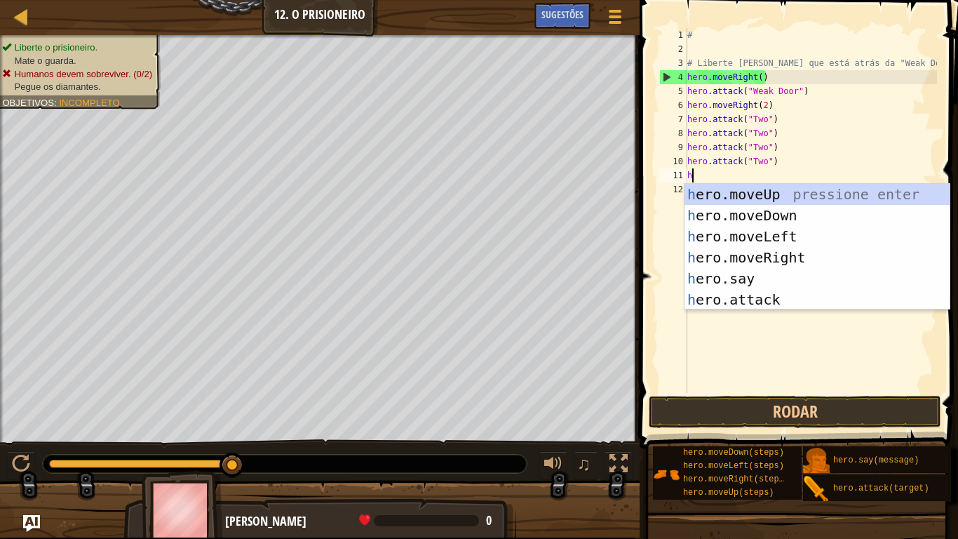
scroll to position [6, 1]
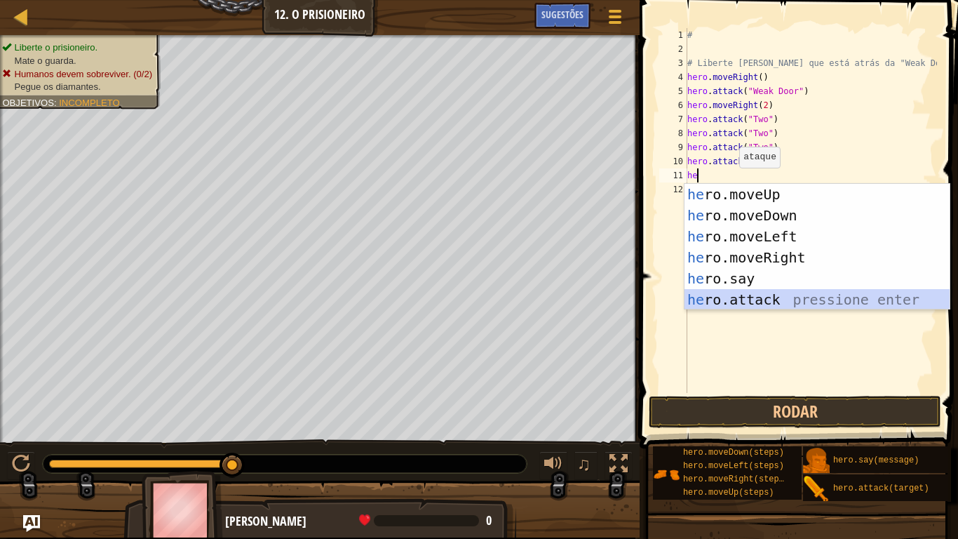
click at [694, 296] on div "he ro.moveUp pressione enter he ro.moveDown pressione enter he ro.moveLeft pres…" at bounding box center [817, 268] width 265 height 168
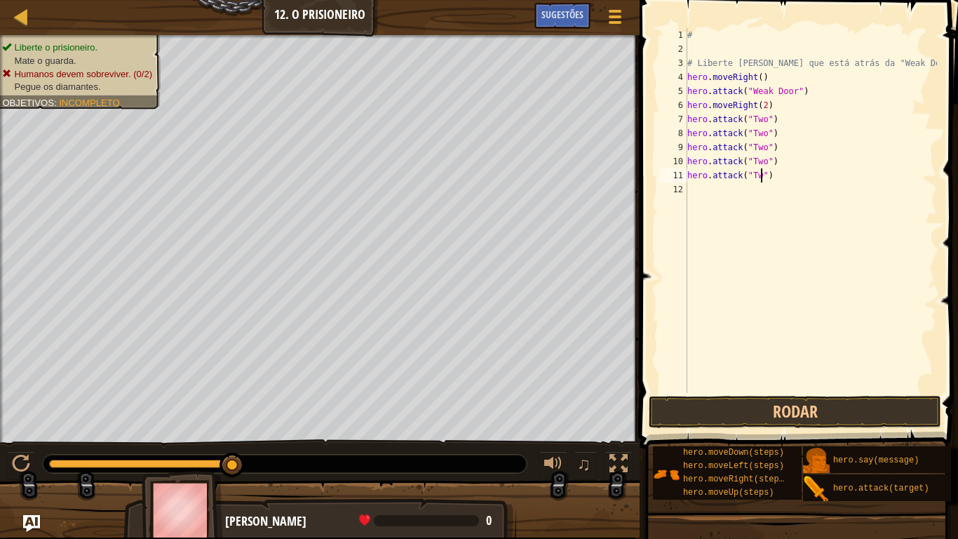
scroll to position [6, 12]
type textarea "hero.attack("Two")"
click at [680, 412] on button "Rodar" at bounding box center [795, 412] width 292 height 32
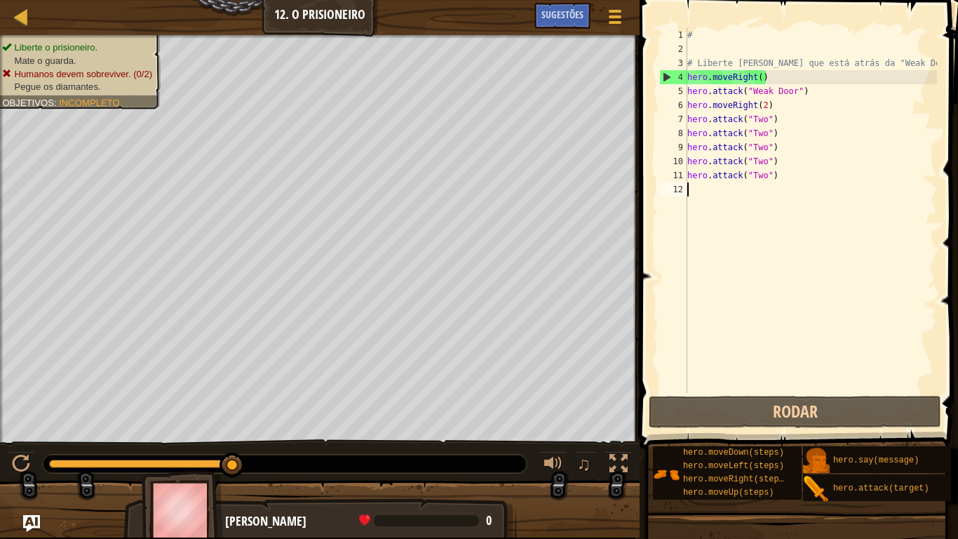
click at [722, 191] on div "# # Liberte [PERSON_NAME] que está atrás da "Weak Door". hero . moveRight ( ) h…" at bounding box center [811, 224] width 253 height 393
click at [567, 12] on span "Sugestões" at bounding box center [562, 14] width 42 height 13
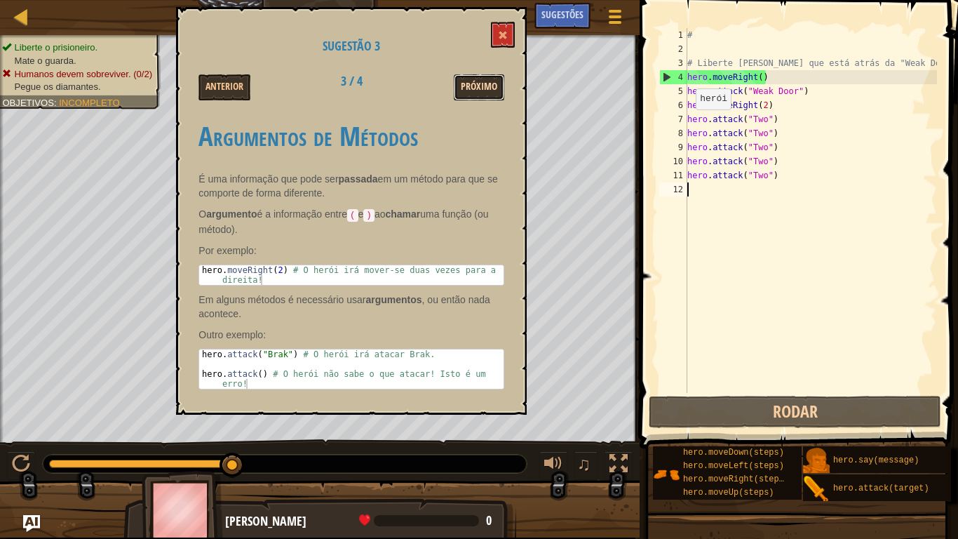
click at [486, 83] on button "Próximo" at bounding box center [479, 87] width 51 height 26
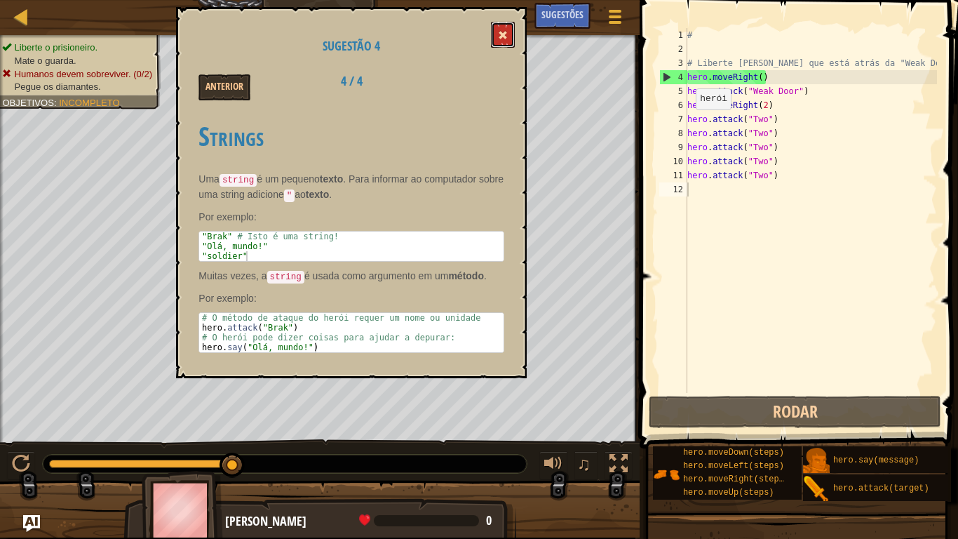
click at [505, 25] on button at bounding box center [503, 35] width 24 height 26
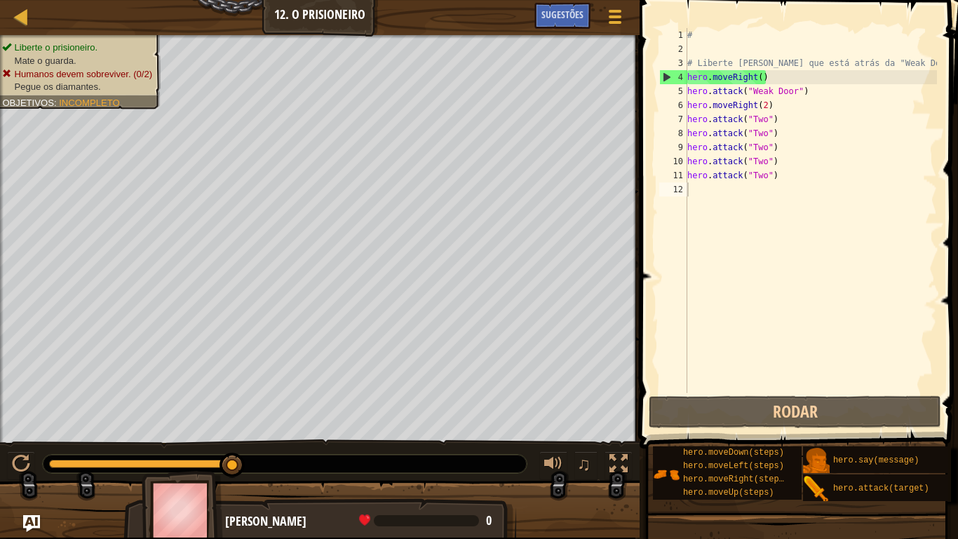
click at [694, 188] on div "# # Liberte [PERSON_NAME] que está atrás da "Weak Door". hero . moveRight ( ) h…" at bounding box center [811, 224] width 253 height 393
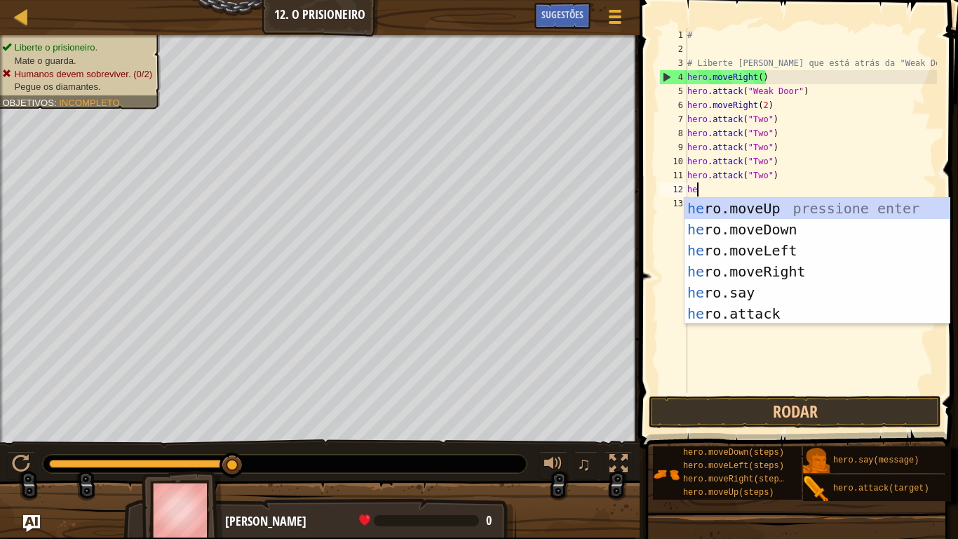
scroll to position [6, 1]
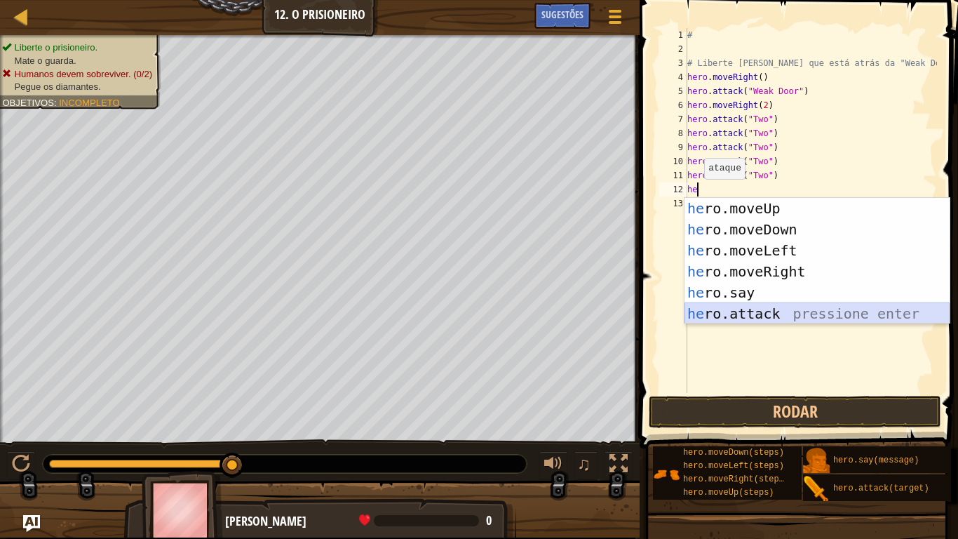
click at [729, 310] on div "he ro.moveUp pressione enter he ro.moveDown pressione enter he ro.moveLeft pres…" at bounding box center [817, 282] width 265 height 168
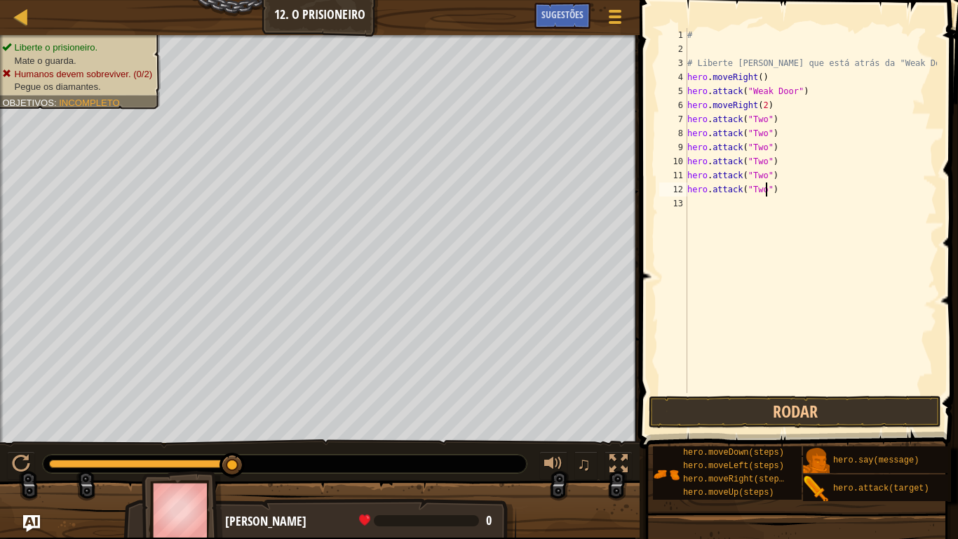
scroll to position [6, 12]
type textarea "hero.attack("Two")"
click at [754, 410] on button "Rodar" at bounding box center [795, 412] width 292 height 32
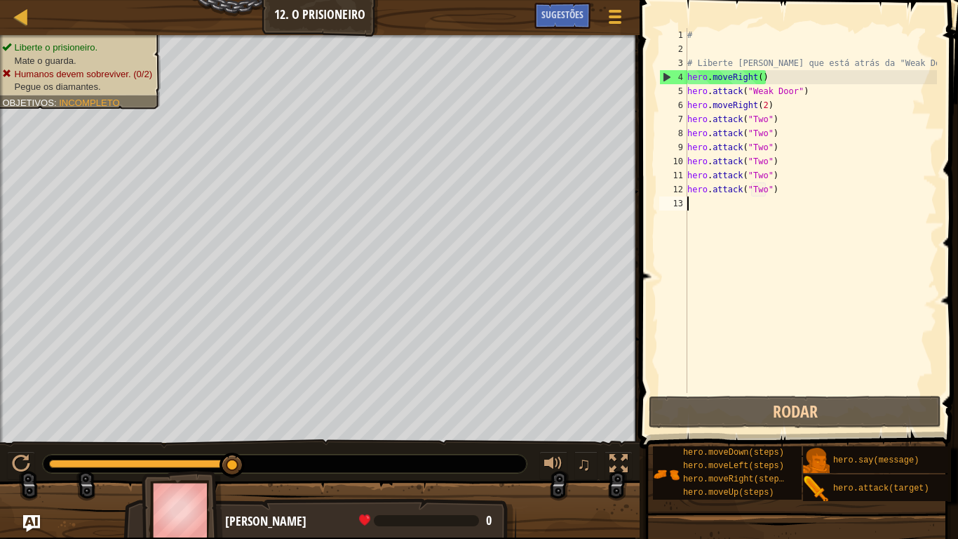
click at [695, 211] on div "# # Liberte [PERSON_NAME] que está atrás da "Weak Door". hero . moveRight ( ) h…" at bounding box center [811, 224] width 253 height 393
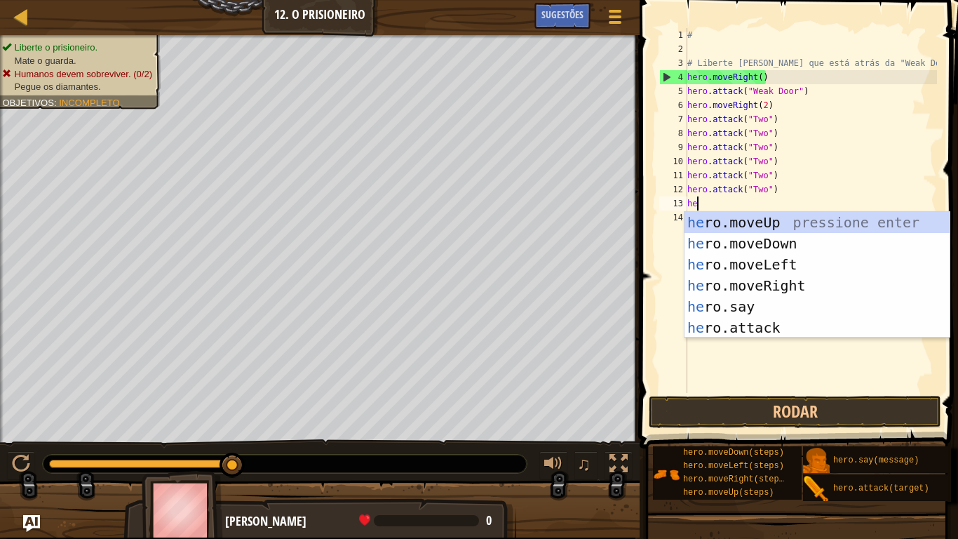
scroll to position [6, 1]
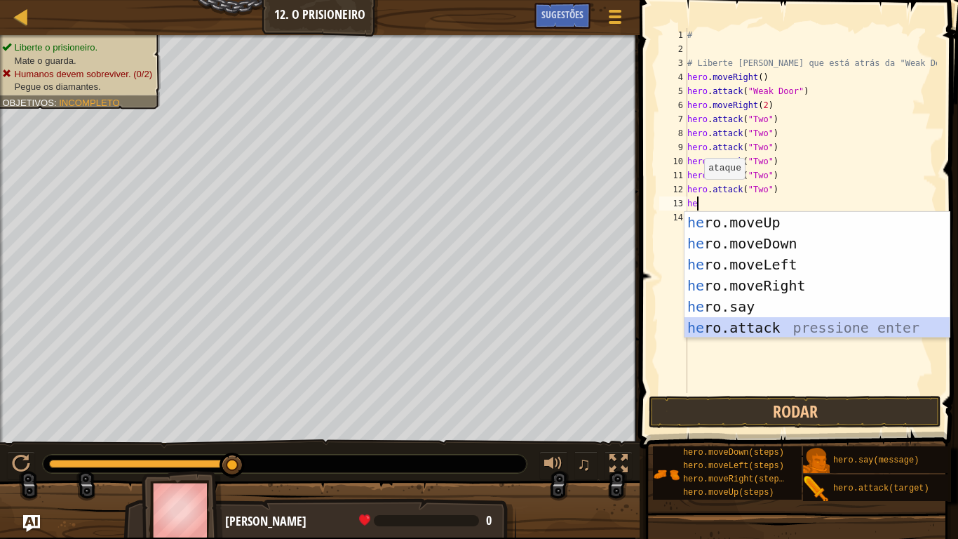
click at [757, 322] on div "he ro.moveUp pressione enter he ro.moveDown pressione enter he ro.moveLeft pres…" at bounding box center [817, 296] width 265 height 168
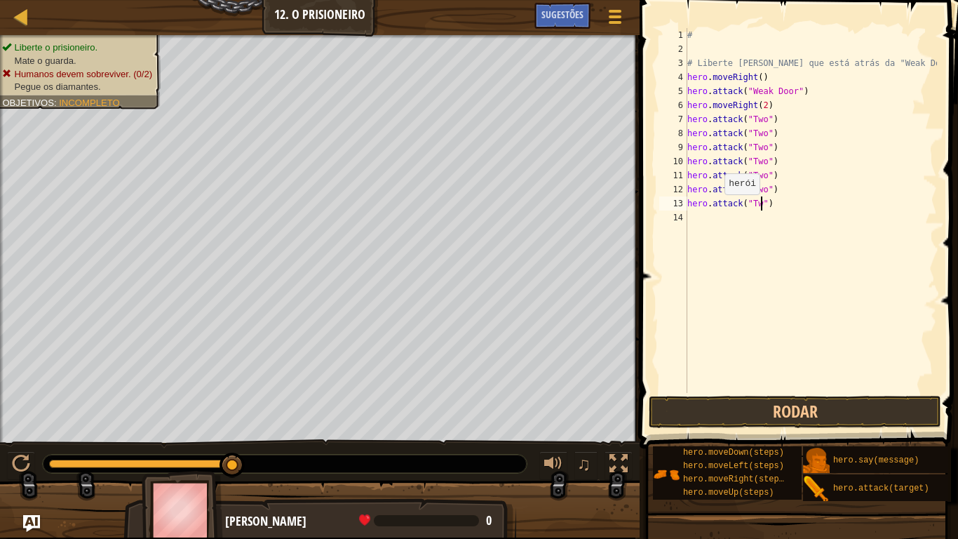
scroll to position [6, 12]
type textarea "hero.attack("Two")"
click at [819, 405] on button "Rodar" at bounding box center [795, 412] width 292 height 32
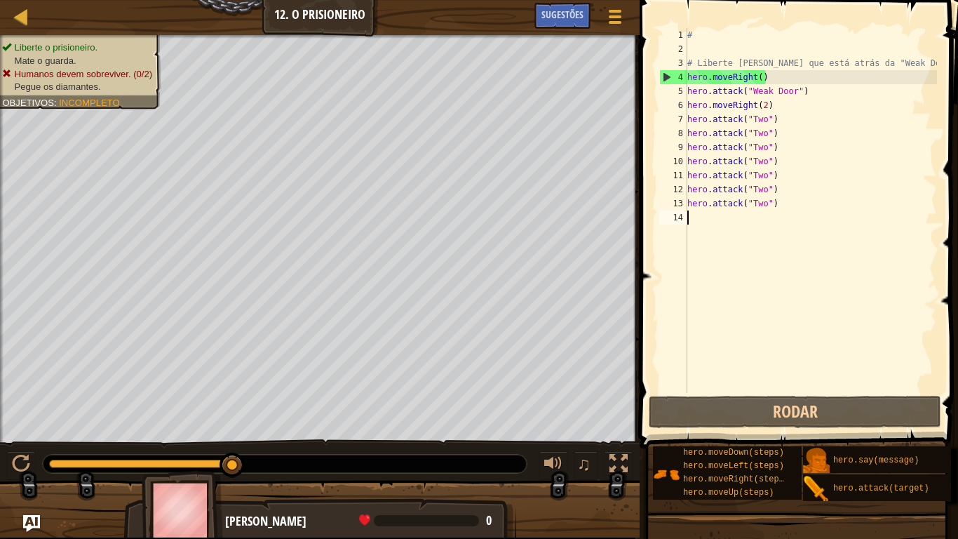
click at [691, 217] on div "# # Liberte [PERSON_NAME] que está atrás da "Weak Door". hero . moveRight ( ) h…" at bounding box center [811, 224] width 253 height 393
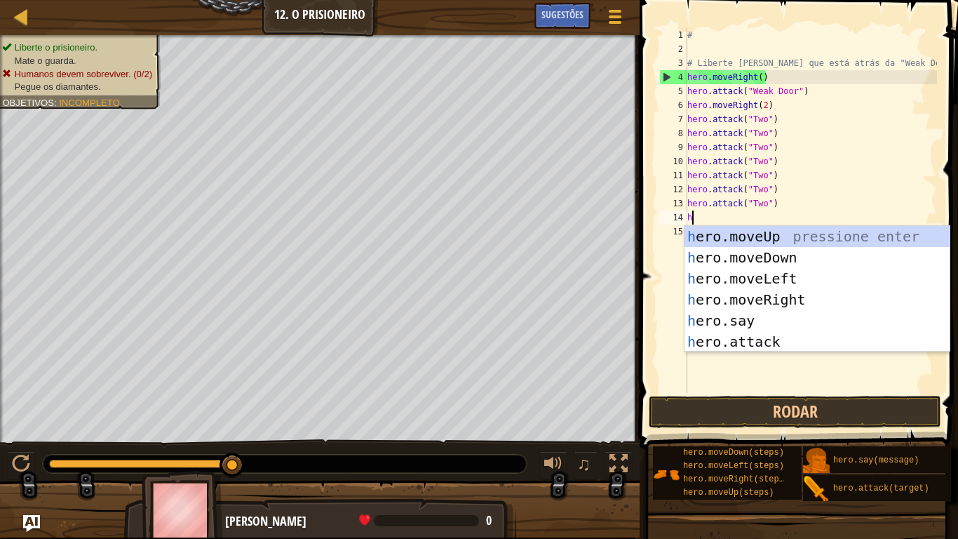
scroll to position [6, 1]
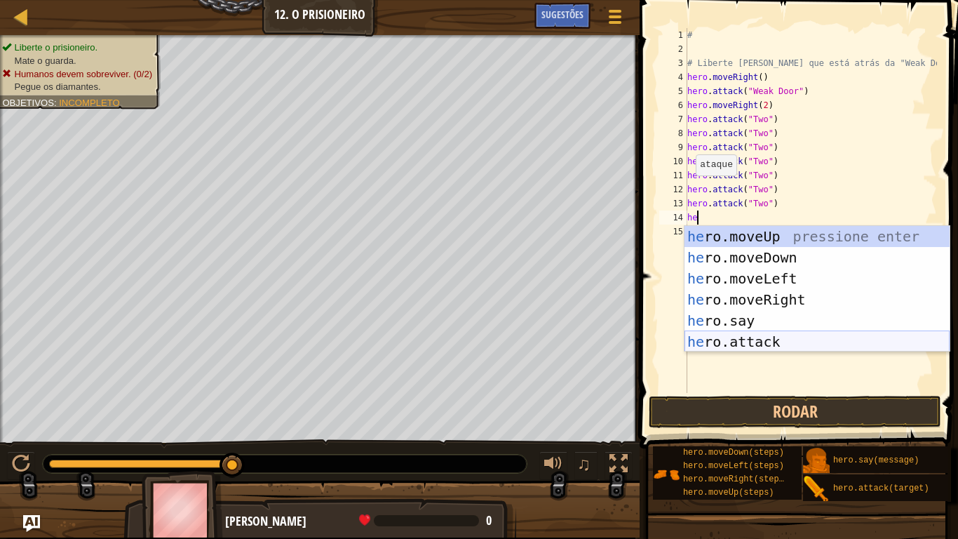
click at [763, 341] on div "he ro.moveUp pressione enter he ro.moveDown pressione enter he ro.moveLeft pres…" at bounding box center [817, 310] width 265 height 168
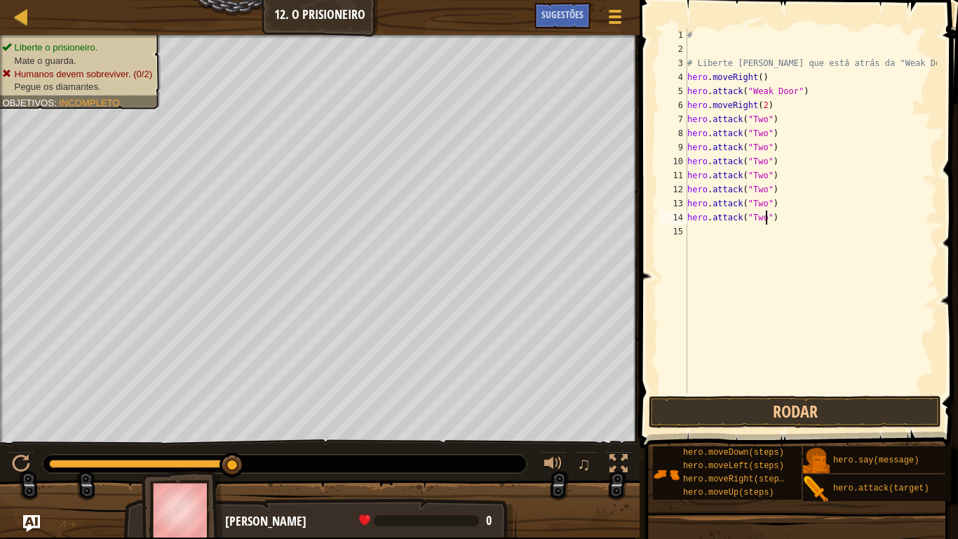
scroll to position [6, 12]
type textarea "hero.attack("Two")"
click at [754, 405] on button "Rodar" at bounding box center [795, 412] width 292 height 32
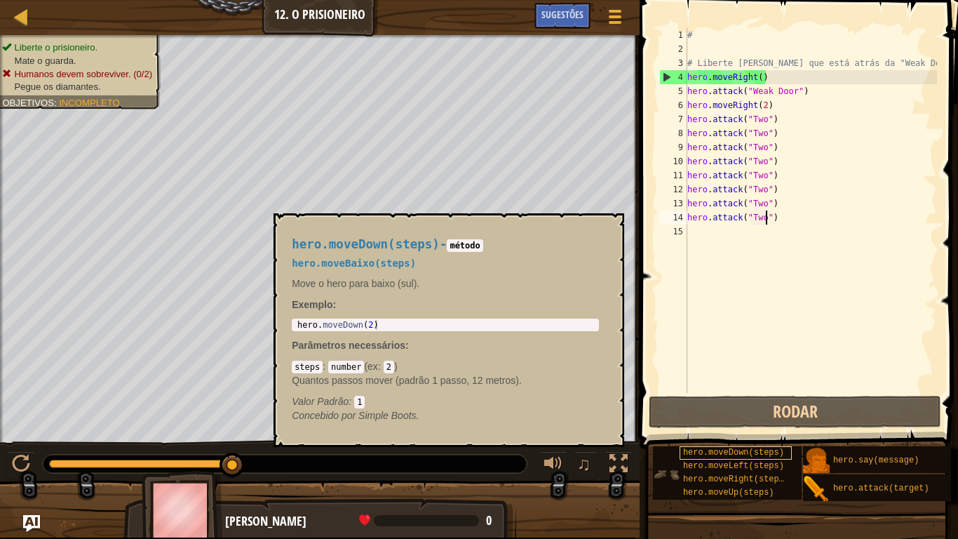
scroll to position [11, 0]
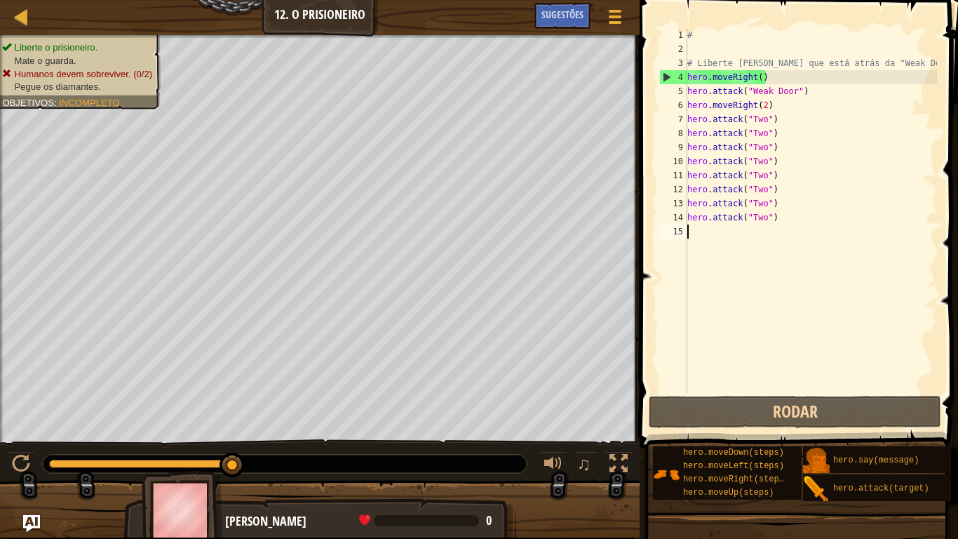
click at [689, 231] on div "# # Liberte [PERSON_NAME] que está atrás da "Weak Door". hero . moveRight ( ) h…" at bounding box center [811, 224] width 253 height 393
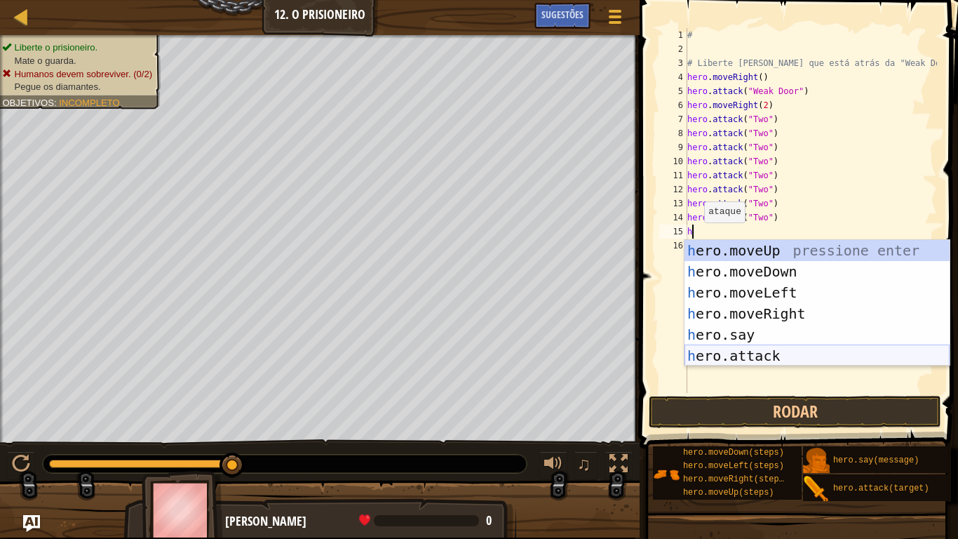
click at [750, 354] on div "h ero.moveUp pressione enter h ero.moveDown pressione enter h ero.moveLeft pres…" at bounding box center [817, 324] width 265 height 168
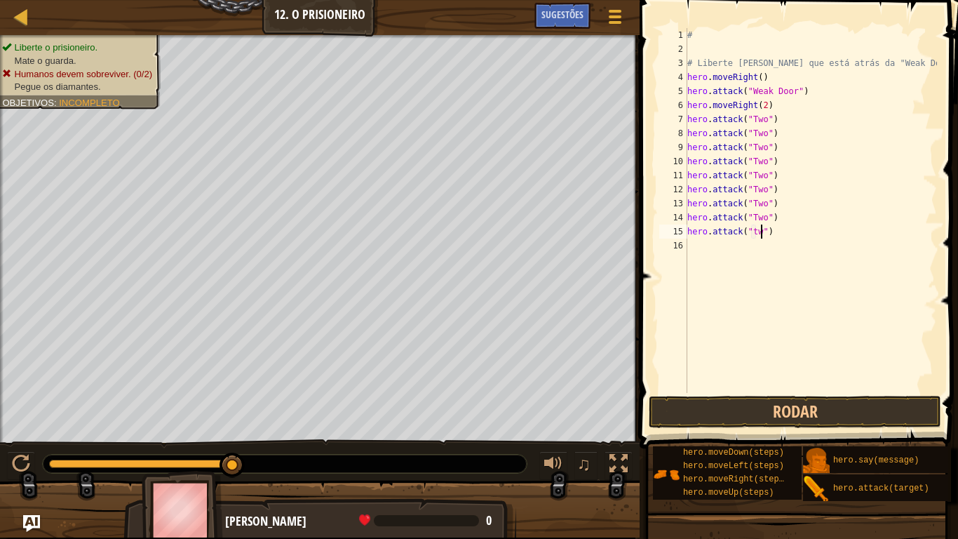
scroll to position [6, 12]
type textarea "hero.attack("two")"
click at [731, 405] on button "Rodar" at bounding box center [795, 412] width 292 height 32
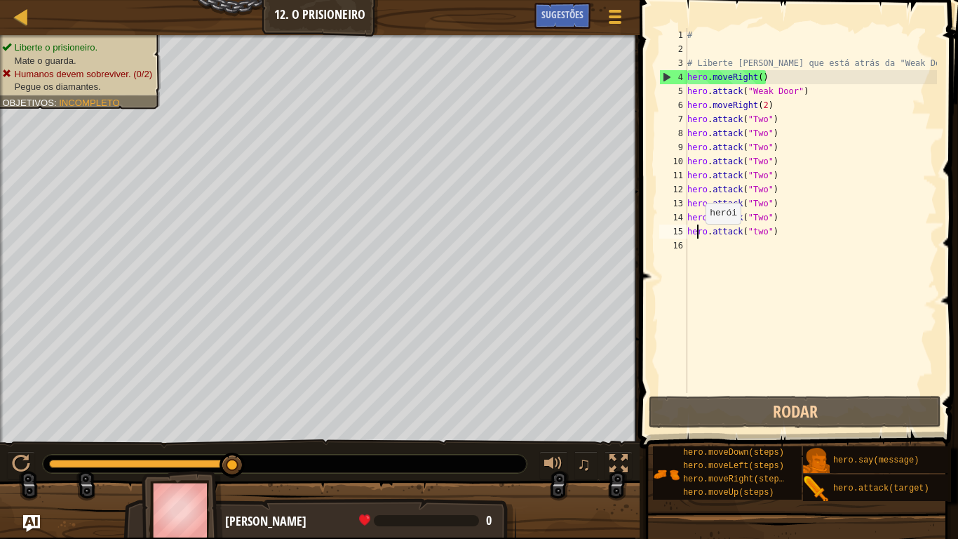
click at [699, 238] on div "# # Liberte [PERSON_NAME] que está atrás da "Weak Door". hero . moveRight ( ) h…" at bounding box center [811, 224] width 253 height 393
click at [703, 247] on div "# # Liberte [PERSON_NAME] que está atrás da "Weak Door". hero . moveRight ( ) h…" at bounding box center [811, 224] width 253 height 393
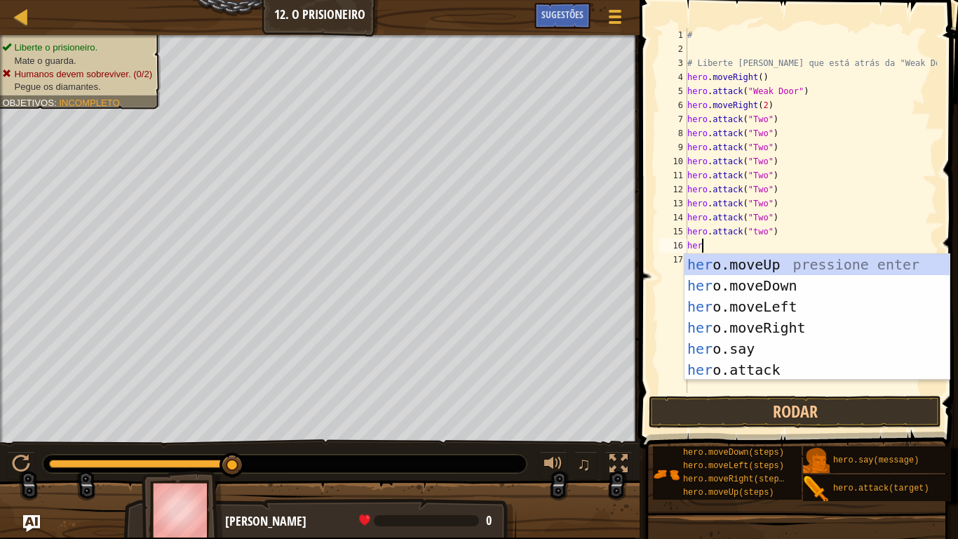
scroll to position [6, 2]
click at [764, 369] on div "hero .moveUp pressione enter hero .moveDown pressione enter hero .moveLeft pres…" at bounding box center [817, 338] width 265 height 168
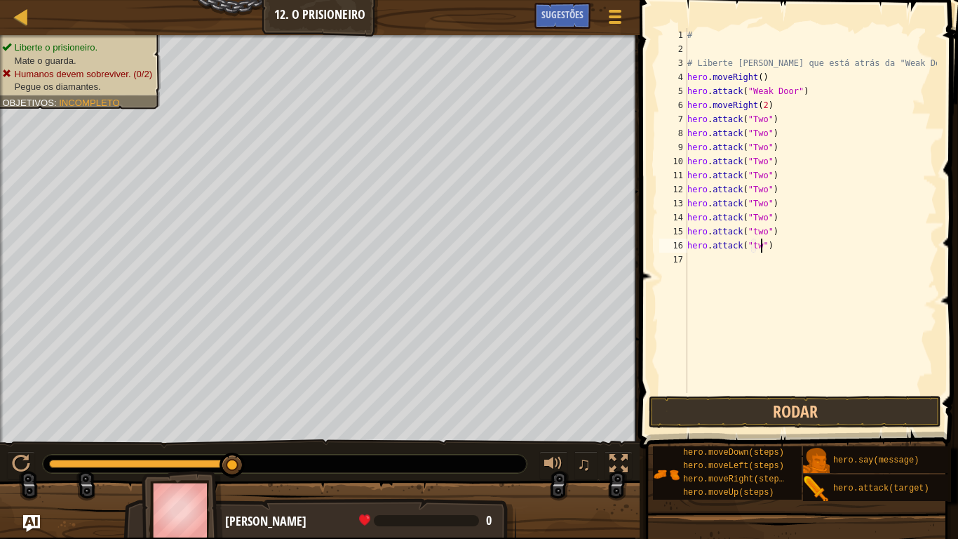
scroll to position [6, 12]
type textarea "hero.attack("two")"
click at [720, 415] on button "Rodar" at bounding box center [795, 412] width 292 height 32
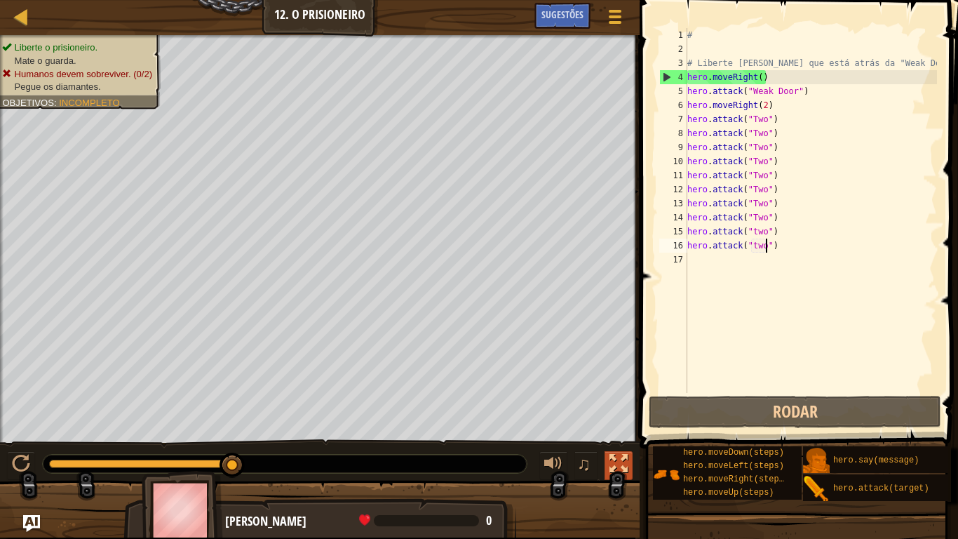
click at [613, 455] on div at bounding box center [619, 464] width 18 height 18
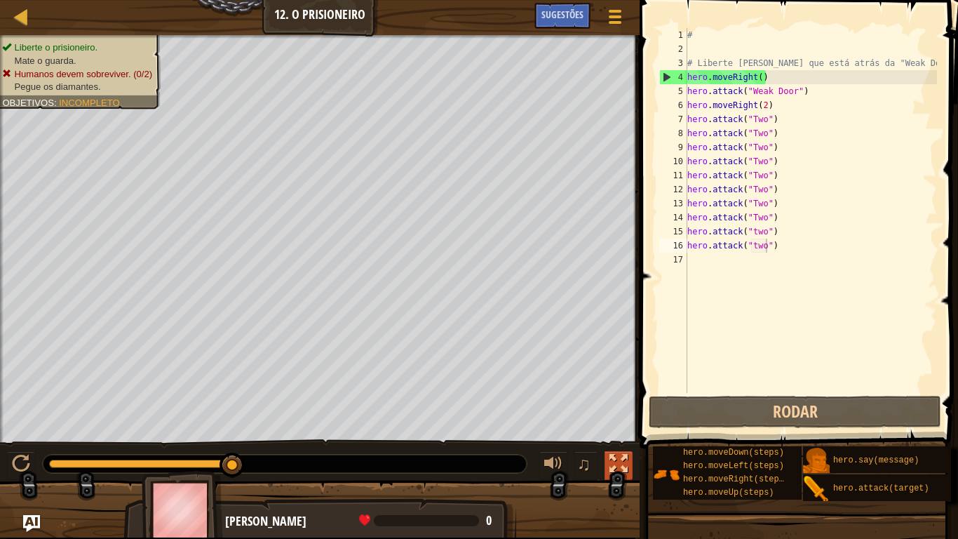
click at [613, 455] on div at bounding box center [619, 464] width 18 height 18
click at [705, 264] on div "# # Liberte [PERSON_NAME] que está atrás da "Weak Door". hero . moveRight ( ) h…" at bounding box center [811, 224] width 253 height 393
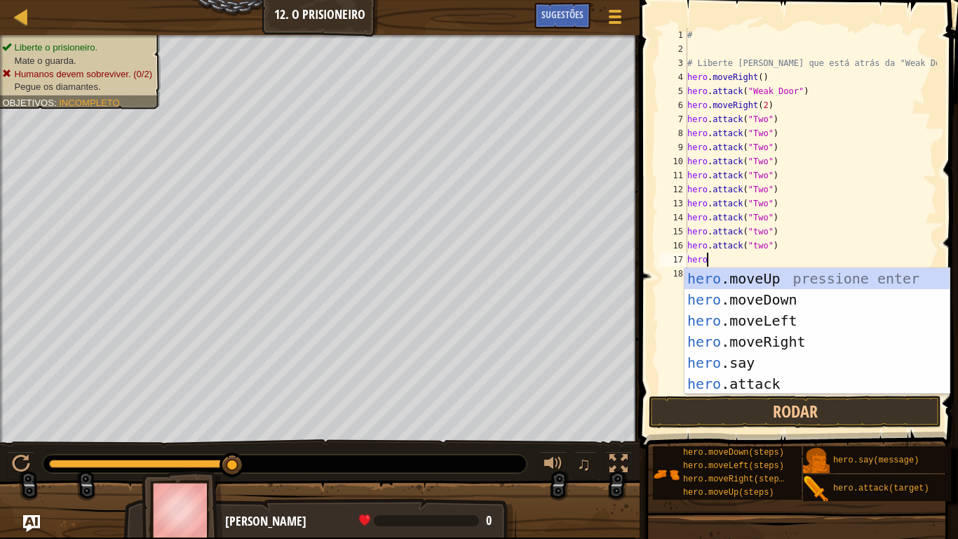
scroll to position [6, 2]
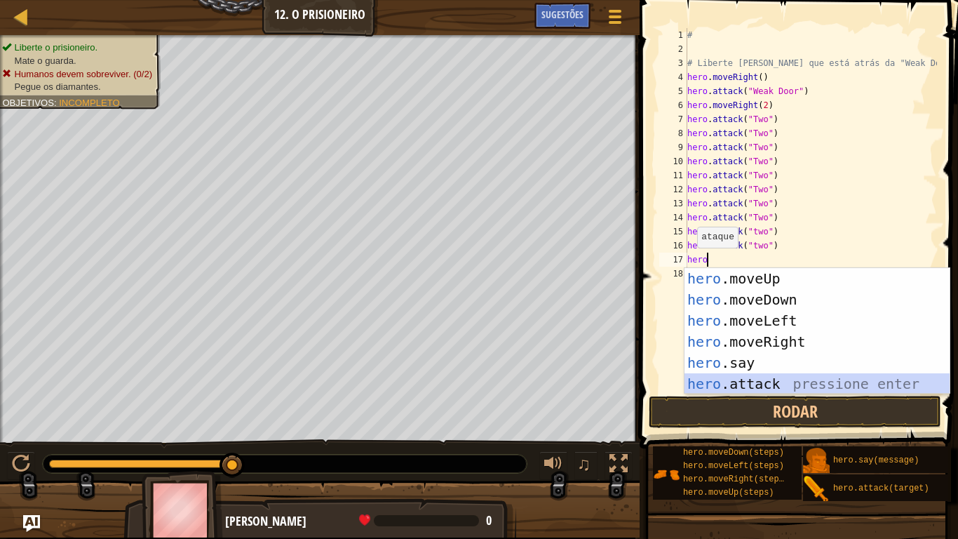
click at [720, 378] on div "hero .moveUp pressione enter hero .moveDown pressione enter hero .moveLeft pres…" at bounding box center [817, 352] width 265 height 168
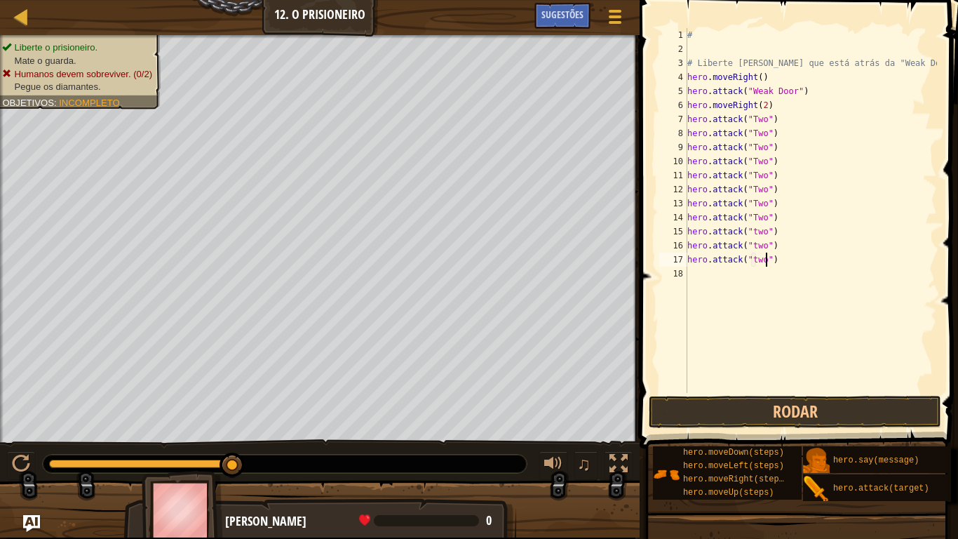
scroll to position [6, 12]
type textarea "hero.attack("two")"
click at [757, 409] on button "Rodar" at bounding box center [795, 412] width 292 height 32
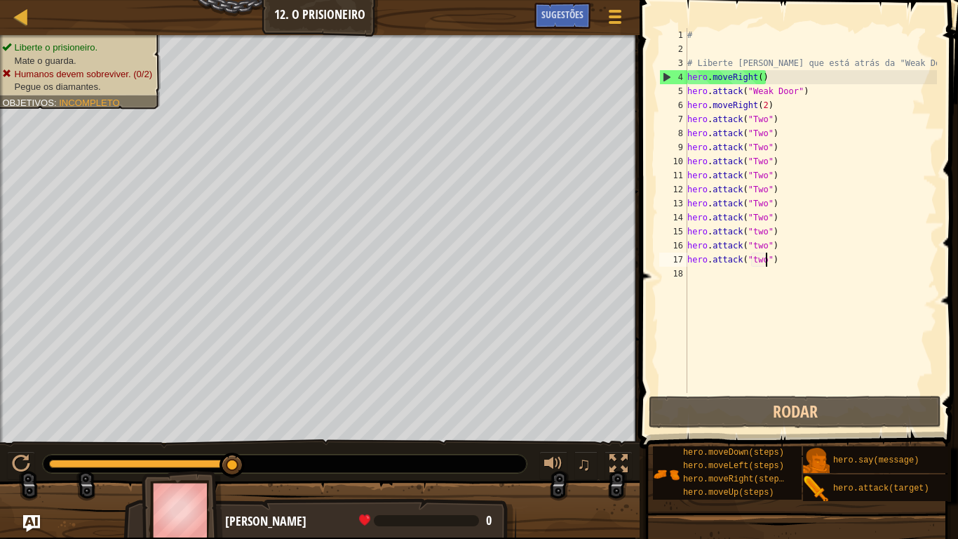
click at [718, 278] on div "# # Liberte [PERSON_NAME] que está atrás da "Weak Door". hero . moveRight ( ) h…" at bounding box center [811, 224] width 253 height 393
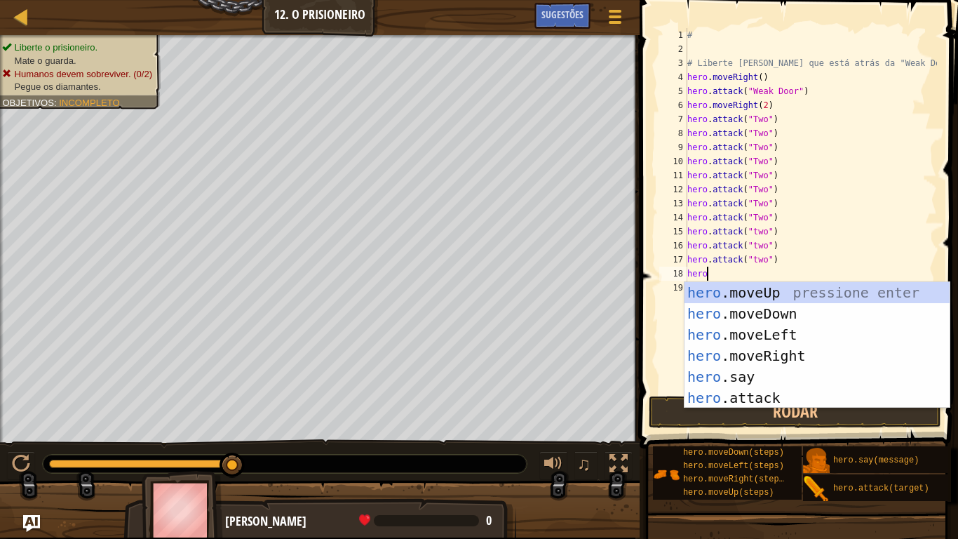
scroll to position [6, 2]
click at [774, 398] on div "hero .moveUp pressione enter hero .moveDown pressione enter hero .moveLeft pres…" at bounding box center [817, 366] width 265 height 168
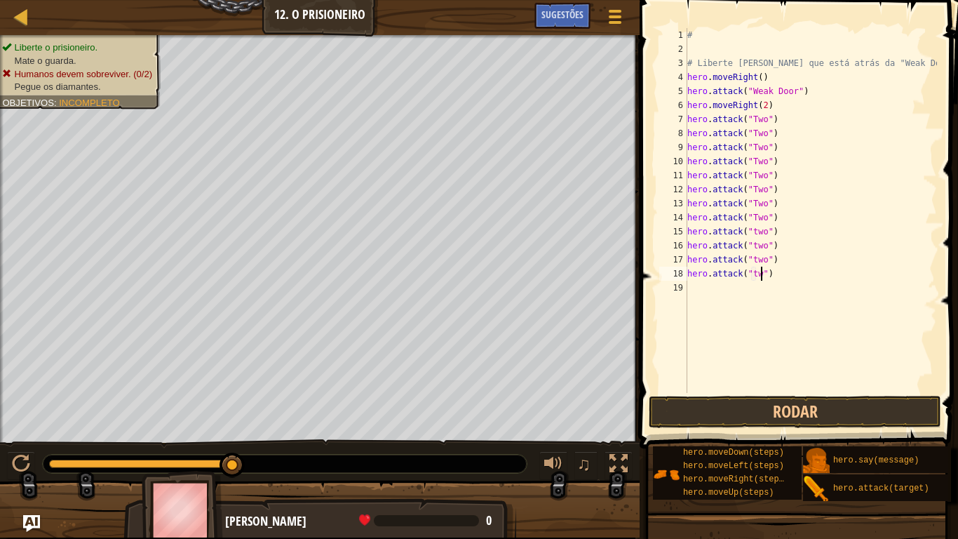
scroll to position [6, 12]
click at [734, 403] on button "Rodar" at bounding box center [795, 412] width 292 height 32
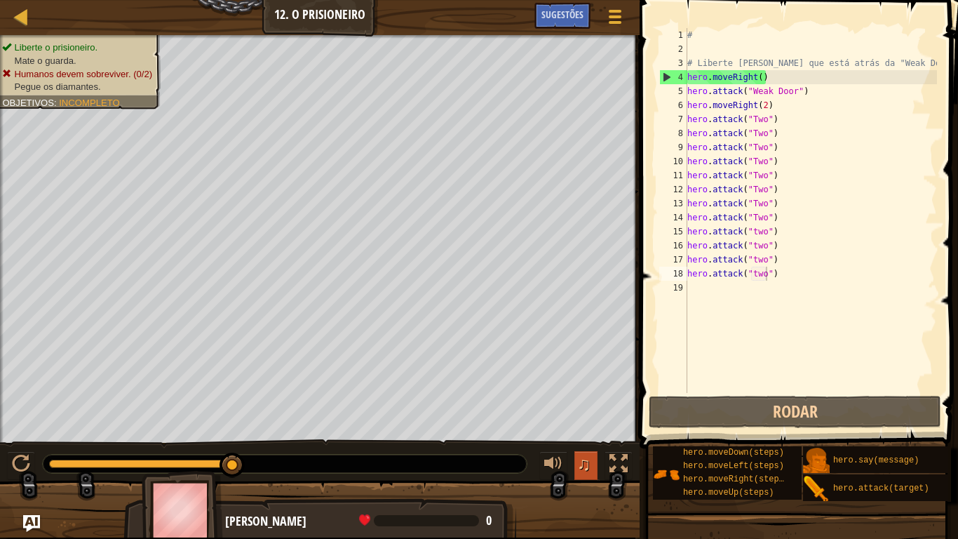
click at [576, 454] on button "♫" at bounding box center [586, 465] width 24 height 29
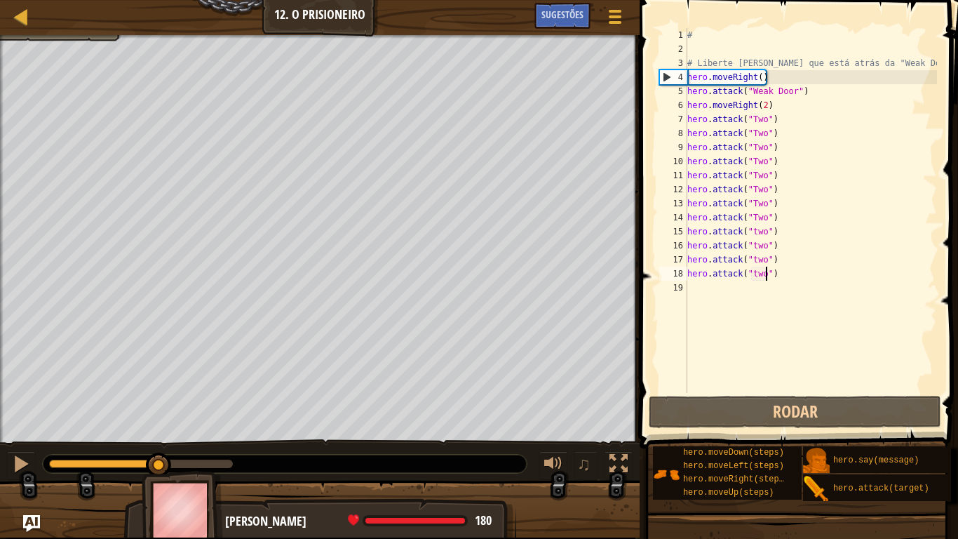
drag, startPoint x: 236, startPoint y: 457, endPoint x: 159, endPoint y: 450, distance: 77.5
click at [159, 450] on div "♫" at bounding box center [320, 460] width 640 height 42
click at [765, 109] on div "# # Liberte [PERSON_NAME] que está atrás da "Weak Door". hero . moveRight ( ) h…" at bounding box center [811, 224] width 253 height 393
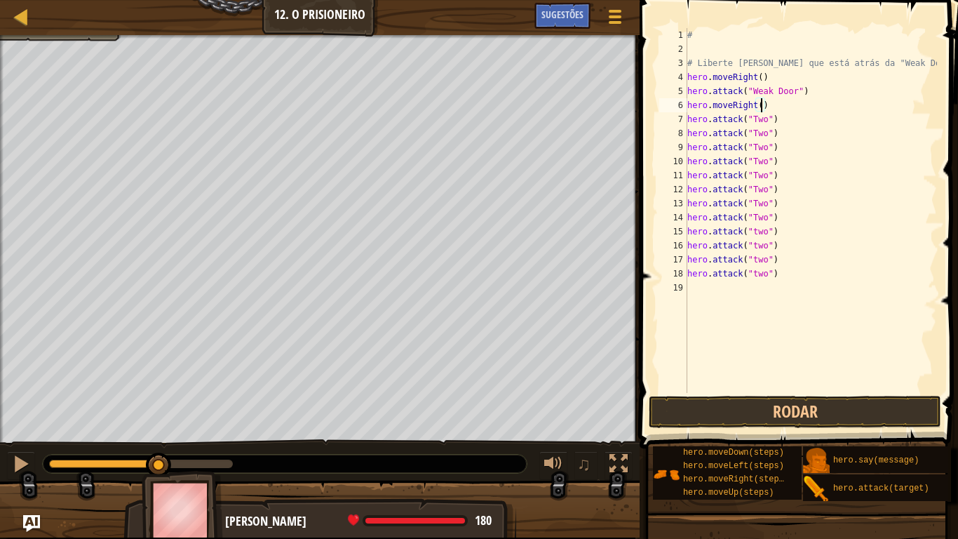
scroll to position [6, 11]
click at [659, 398] on button "Rodar" at bounding box center [795, 412] width 292 height 32
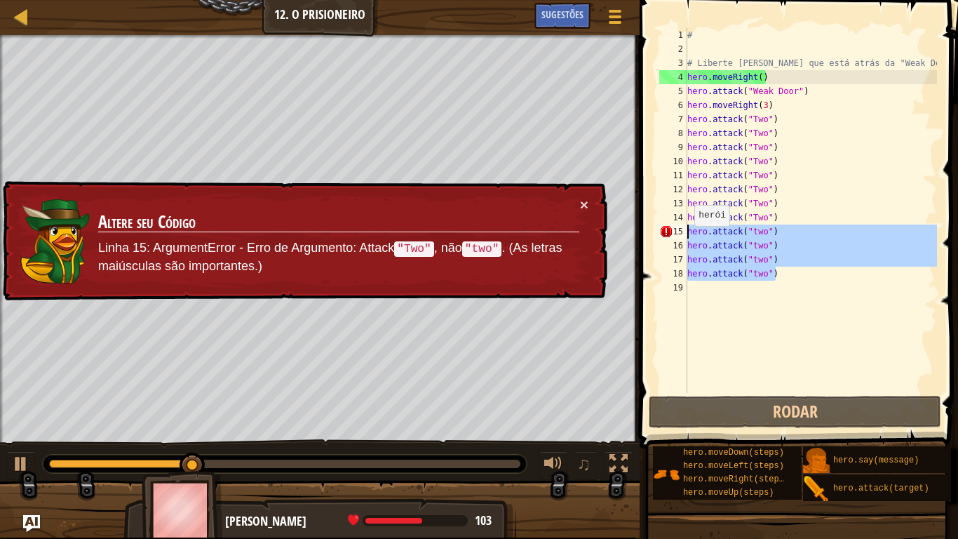
drag, startPoint x: 780, startPoint y: 274, endPoint x: 685, endPoint y: 235, distance: 102.9
click at [685, 235] on div "hero.moveRight(3) 1 2 3 4 5 6 7 8 9 10 11 12 13 14 15 16 17 18 19 # # Liberte […" at bounding box center [797, 210] width 281 height 365
type textarea "hero.attack("two") hero.attack("two")"
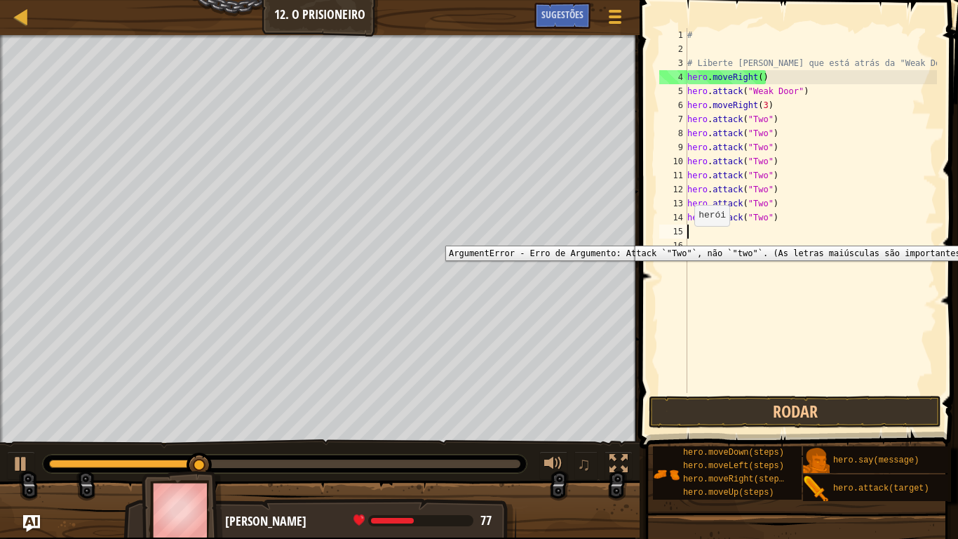
scroll to position [6, 0]
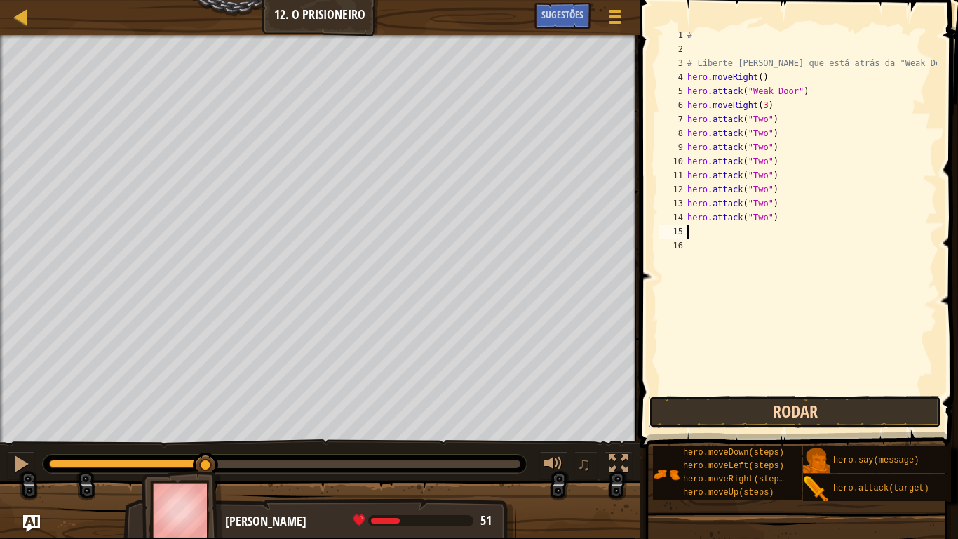
click at [725, 413] on button "Rodar" at bounding box center [795, 412] width 292 height 32
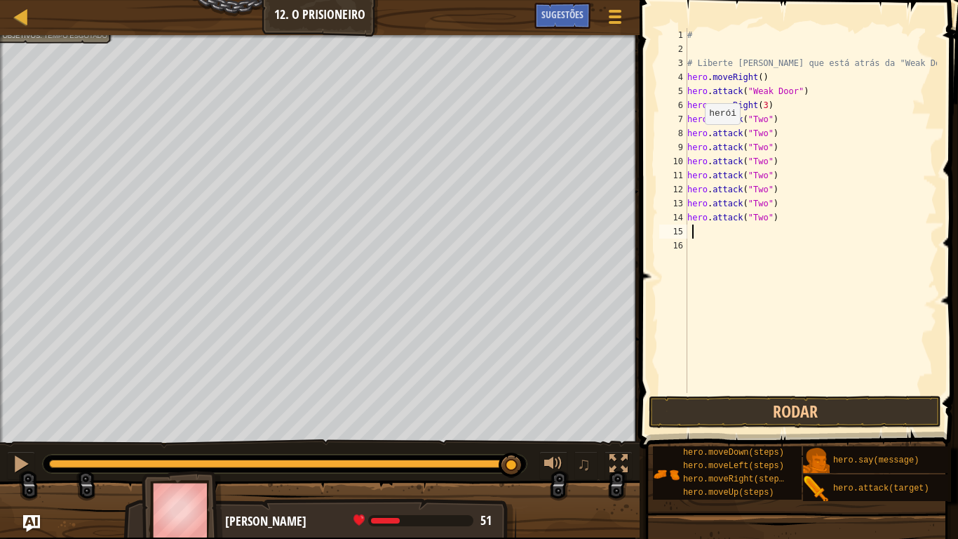
type textarea "m"
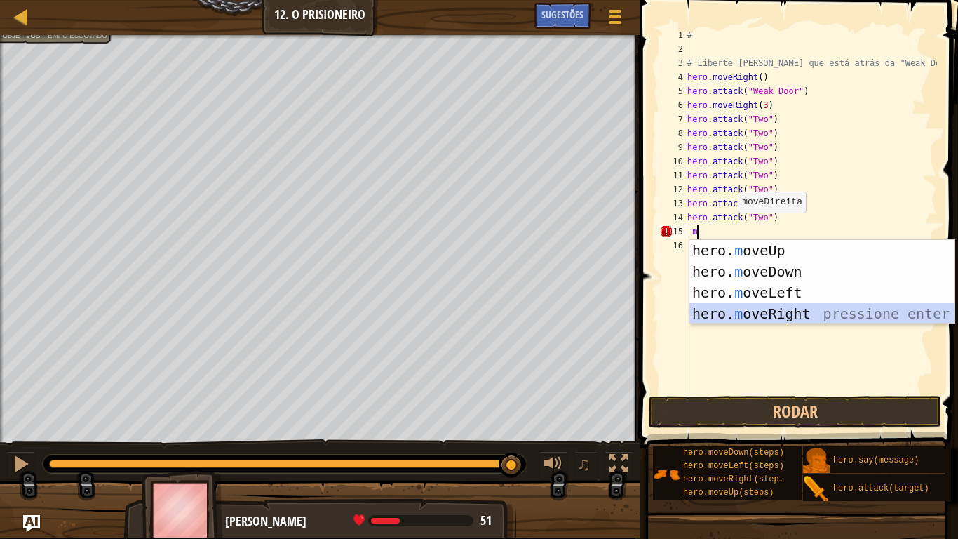
click at [736, 314] on div "hero. m oveUp pressione enter hero. m oveDown pressione enter hero. m oveLeft p…" at bounding box center [821, 303] width 265 height 126
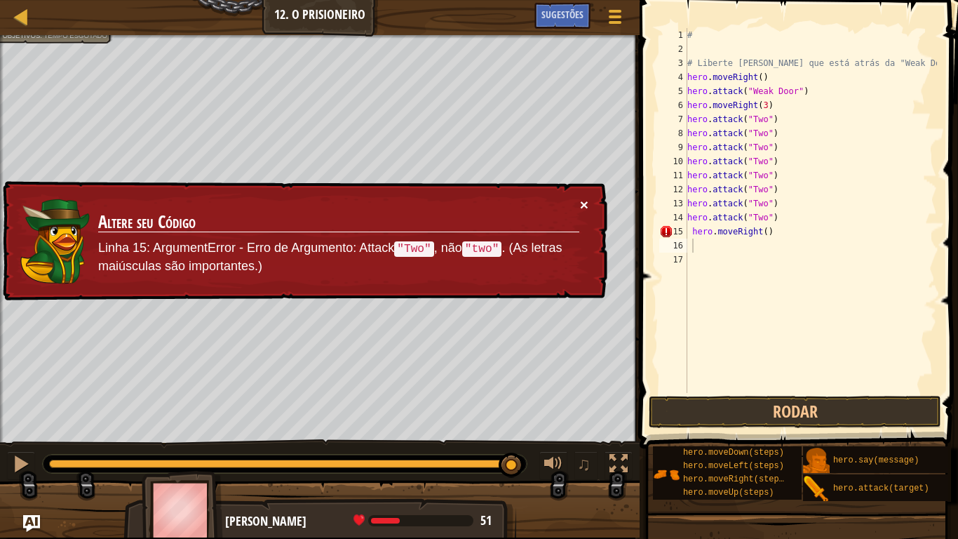
click at [585, 199] on button "×" at bounding box center [584, 204] width 8 height 15
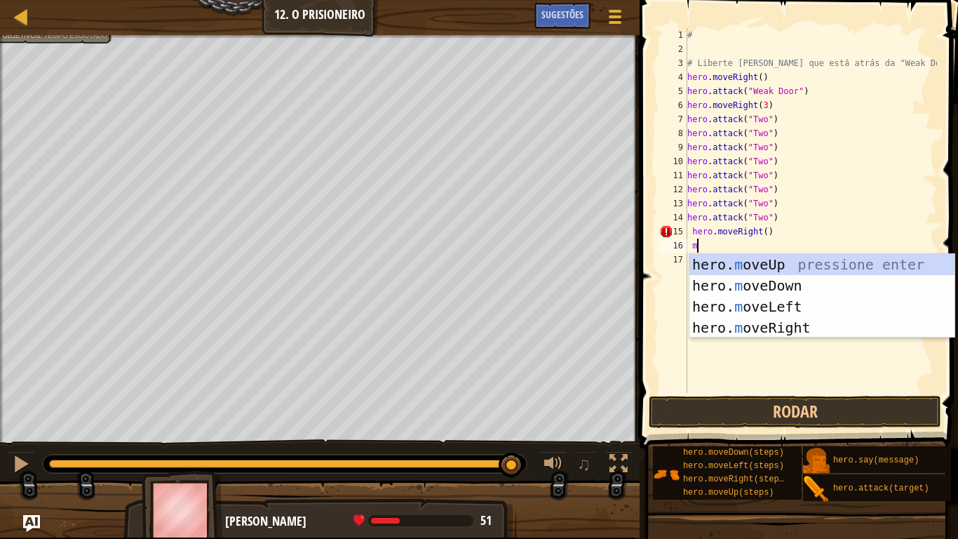
type textarea "mo"
click at [785, 281] on div "hero. mo veUp pressione enter hero. mo veDown pressione enter hero. mo veLeft p…" at bounding box center [821, 317] width 265 height 126
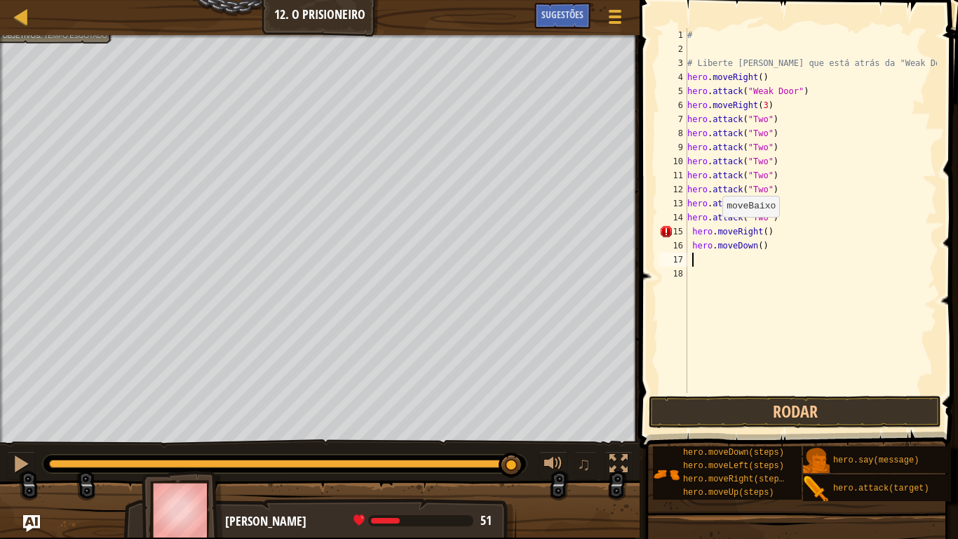
scroll to position [6, 0]
click at [760, 252] on div "# # Liberte [PERSON_NAME] que está atrás da "Weak Door". hero . moveRight ( ) h…" at bounding box center [811, 224] width 253 height 393
click at [810, 415] on button "Rodar" at bounding box center [795, 412] width 292 height 32
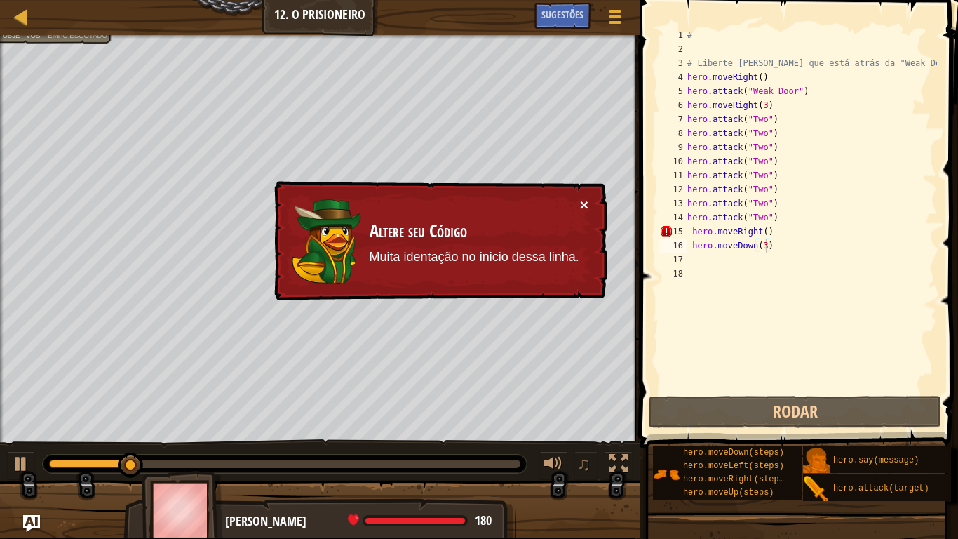
click at [581, 198] on button "×" at bounding box center [584, 204] width 8 height 15
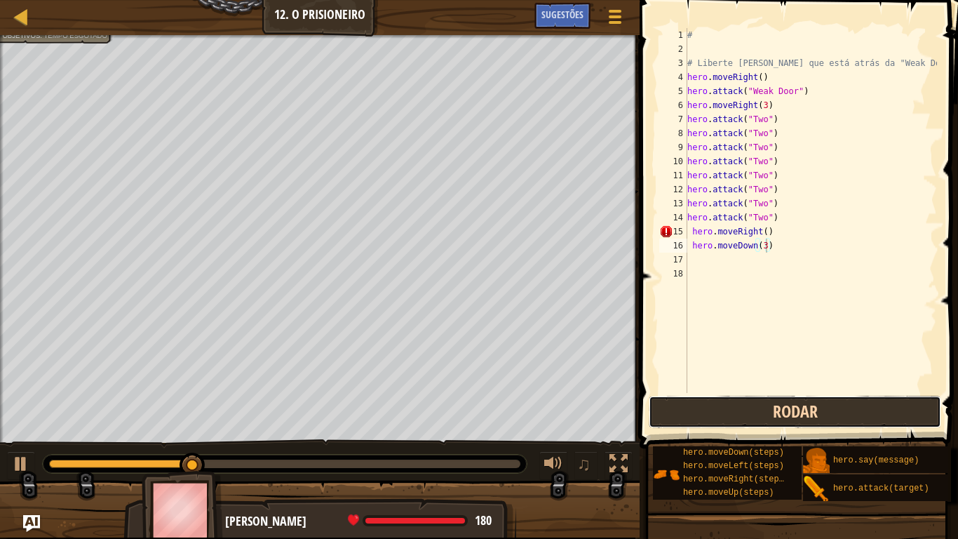
click at [739, 409] on button "Rodar" at bounding box center [795, 412] width 292 height 32
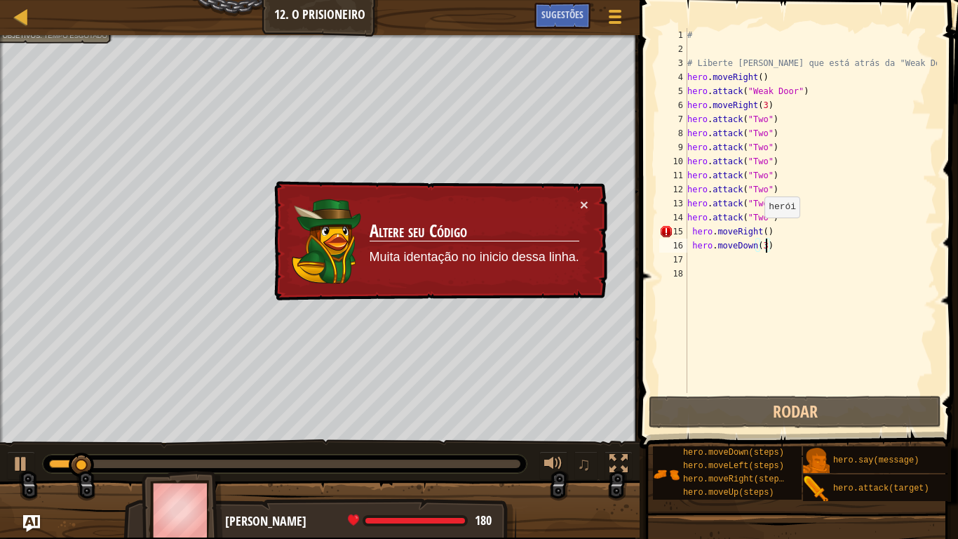
click at [758, 231] on div "# # Liberte [PERSON_NAME] que está atrás da "Weak Door". hero . moveRight ( ) h…" at bounding box center [811, 224] width 253 height 393
click at [770, 248] on div "# # Liberte [PERSON_NAME] que está atrás da "Weak Door". hero . moveRight ( ) h…" at bounding box center [811, 224] width 253 height 393
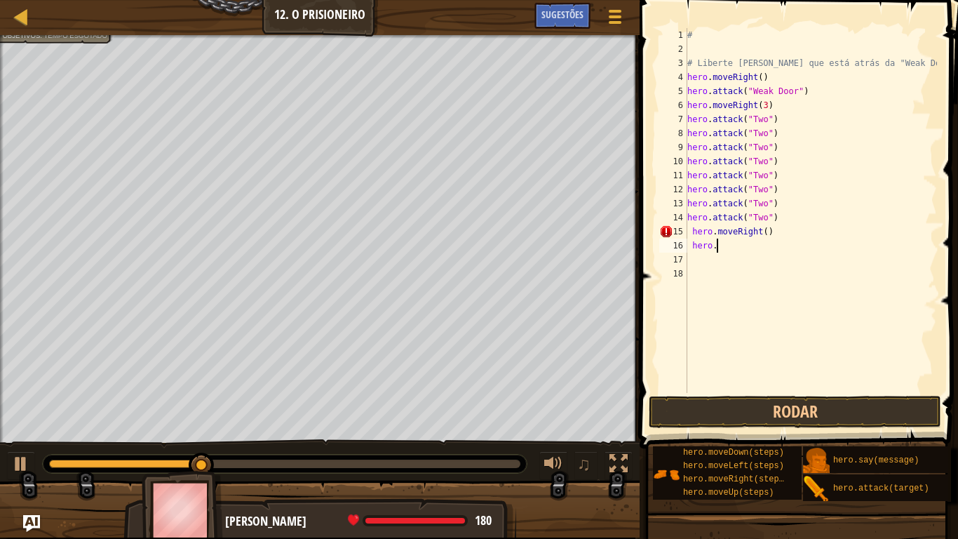
scroll to position [6, 0]
type textarea "h"
click at [764, 232] on div "# # Liberte [PERSON_NAME] que está atrás da "Weak Door". hero . moveRight ( ) h…" at bounding box center [811, 224] width 253 height 393
click at [778, 231] on div "# # Liberte [PERSON_NAME] que está atrás da "Weak Door". hero . moveRight ( ) h…" at bounding box center [811, 224] width 253 height 393
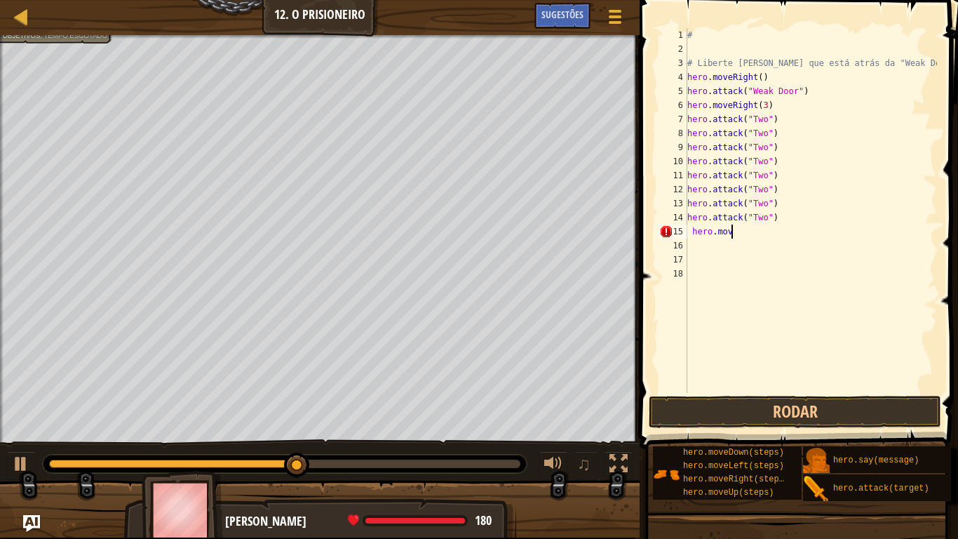
scroll to position [6, 1]
type textarea "h"
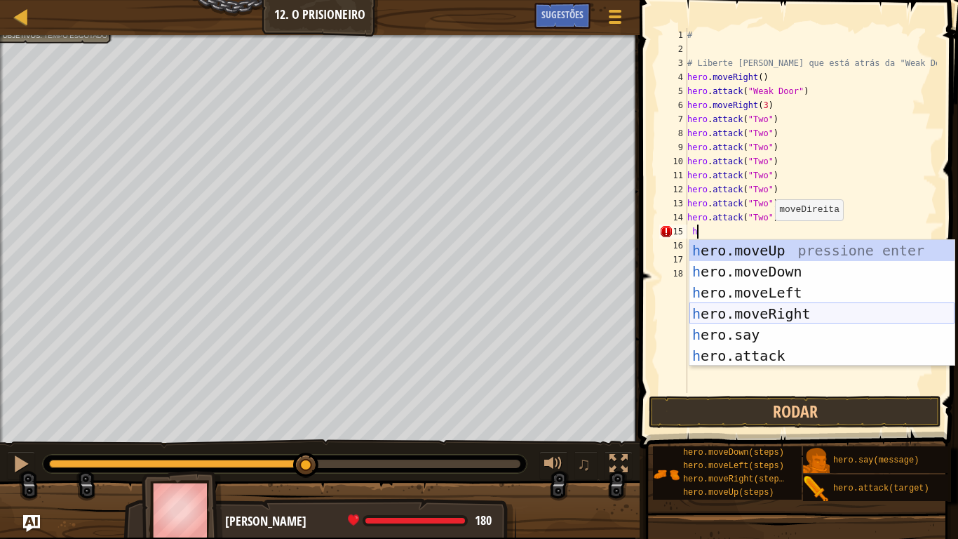
click at [788, 308] on div "h ero.moveUp pressione enter h ero.moveDown pressione enter h ero.moveLeft pres…" at bounding box center [821, 324] width 265 height 168
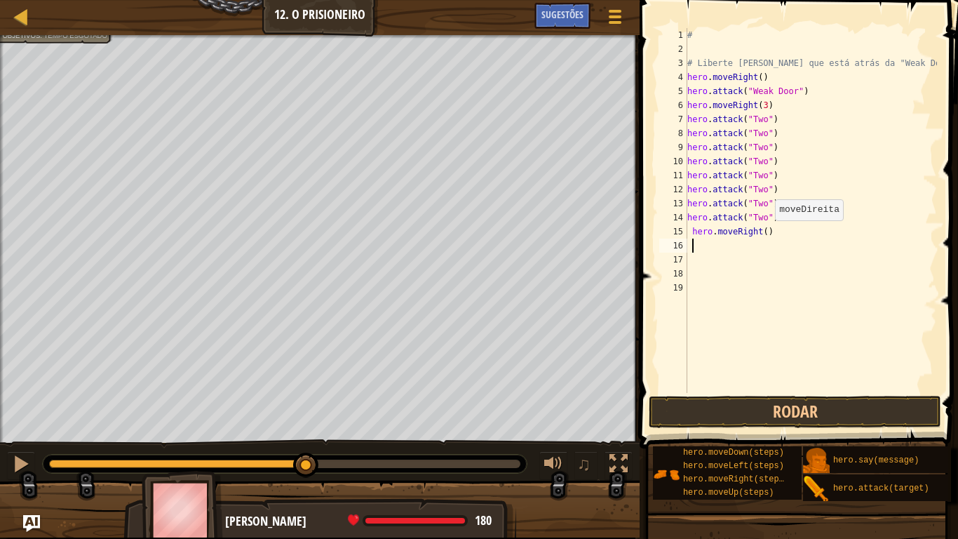
scroll to position [6, 0]
click at [794, 236] on div "# # Liberte [PERSON_NAME] que está atrás da "Weak Door". hero . moveRight ( ) h…" at bounding box center [811, 224] width 253 height 393
type textarea "h"
click at [759, 76] on div "# # Liberte [PERSON_NAME] que está atrás da "Weak Door". hero . moveRight ( ) h…" at bounding box center [811, 224] width 253 height 393
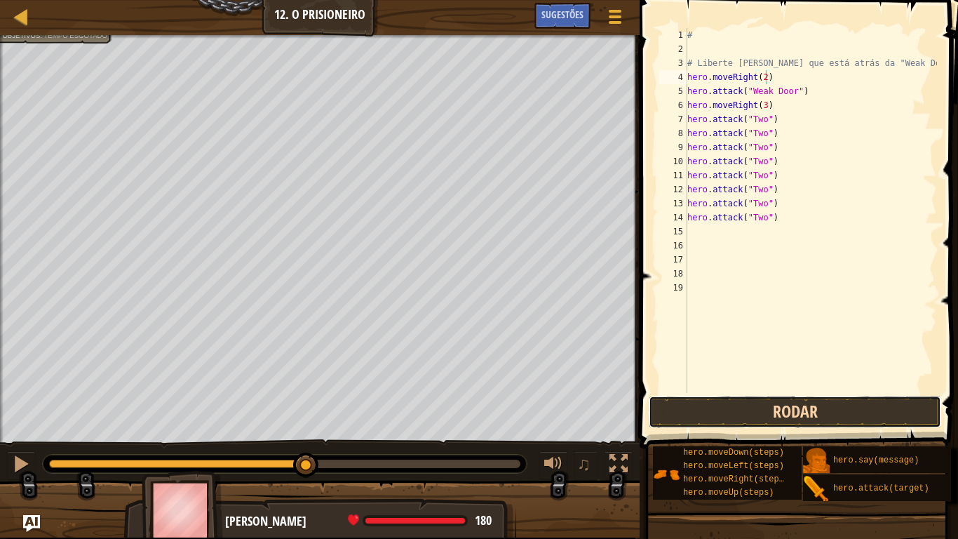
click at [685, 415] on button "Rodar" at bounding box center [795, 412] width 292 height 32
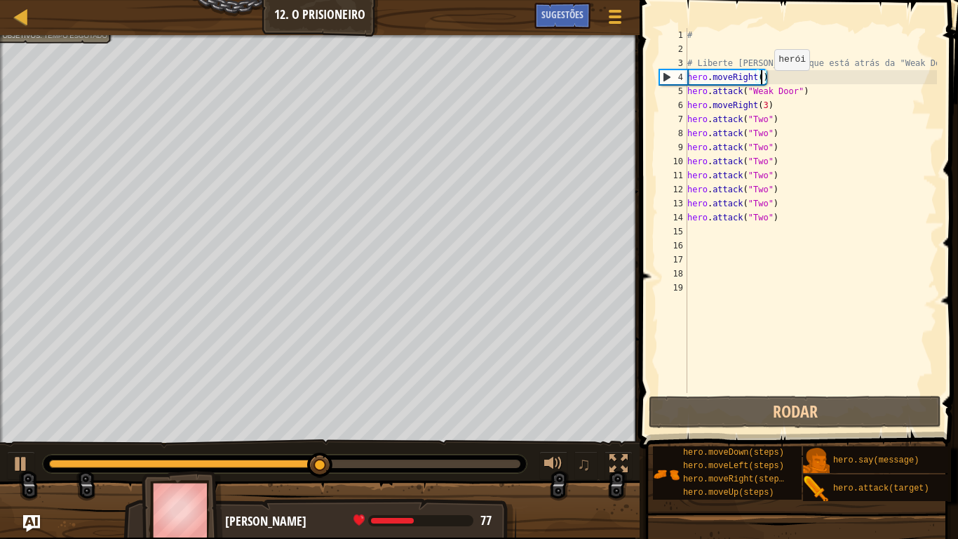
scroll to position [6, 11]
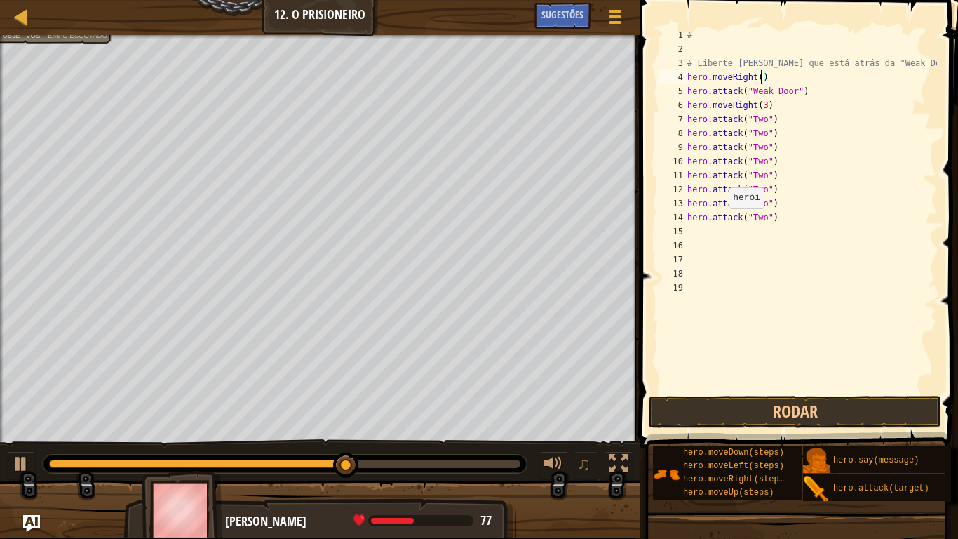
click at [722, 222] on div "# # Liberte [PERSON_NAME] que está atrás da "Weak Door". hero . moveRight ( ) h…" at bounding box center [811, 224] width 253 height 393
type textarea "hero.attack("Two")"
click at [716, 232] on div "# # Liberte [PERSON_NAME] que está atrás da "Weak Door". hero . moveRight ( ) h…" at bounding box center [811, 224] width 253 height 393
type textarea "m"
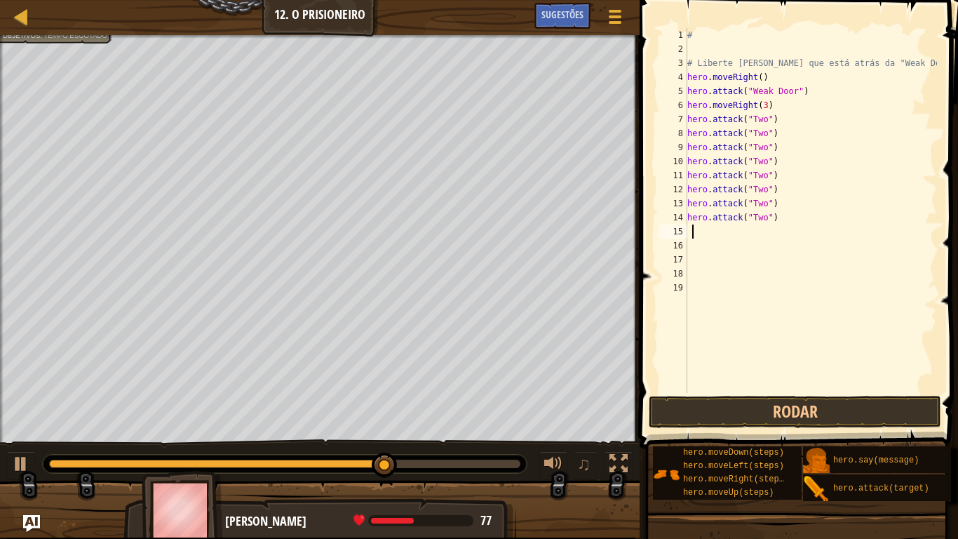
scroll to position [6, 1]
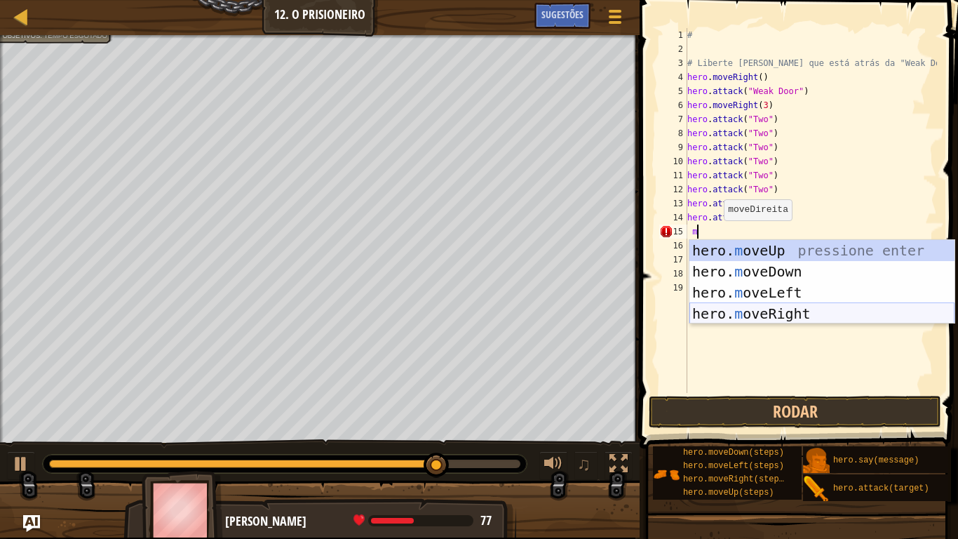
click at [773, 308] on div "hero. m oveUp pressione enter hero. m oveDown pressione enter hero. m oveLeft p…" at bounding box center [821, 303] width 265 height 126
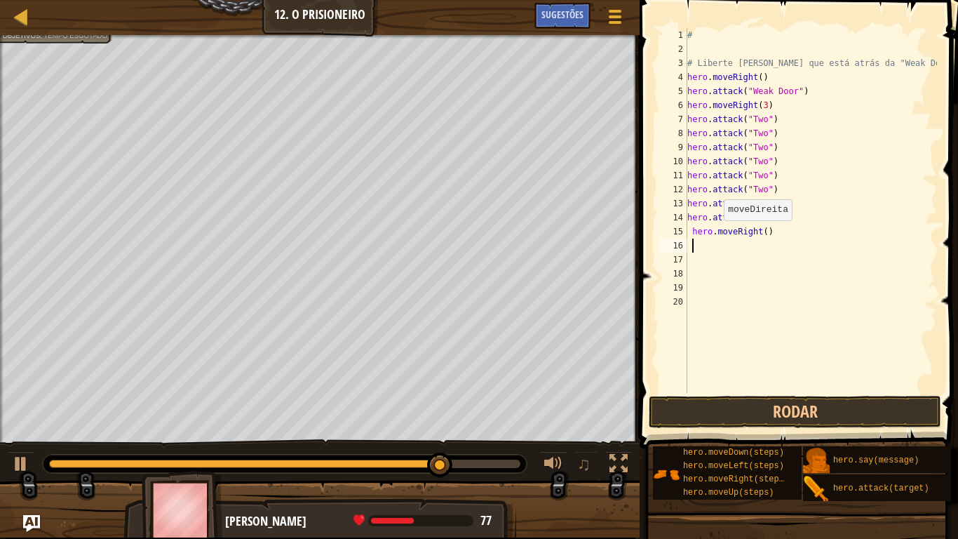
scroll to position [6, 0]
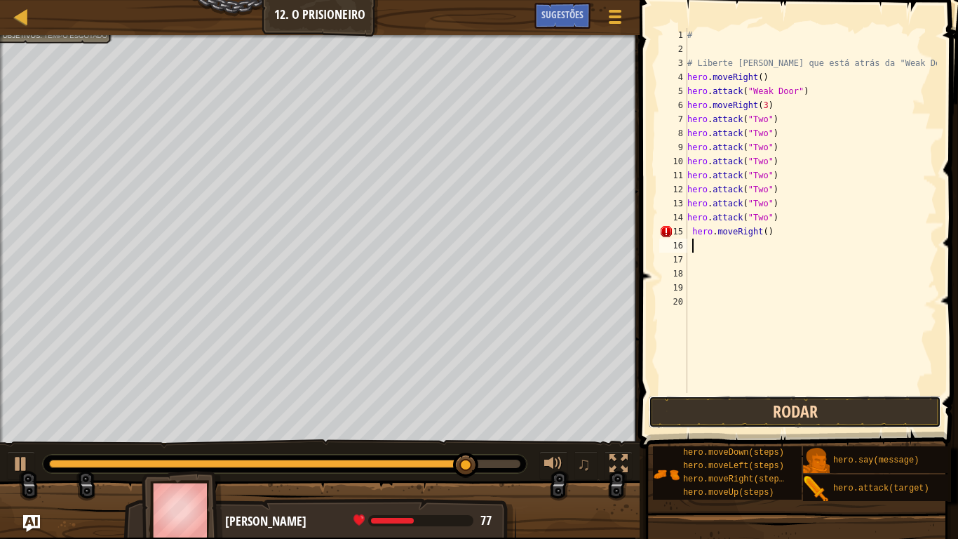
click at [746, 404] on button "Rodar" at bounding box center [795, 412] width 292 height 32
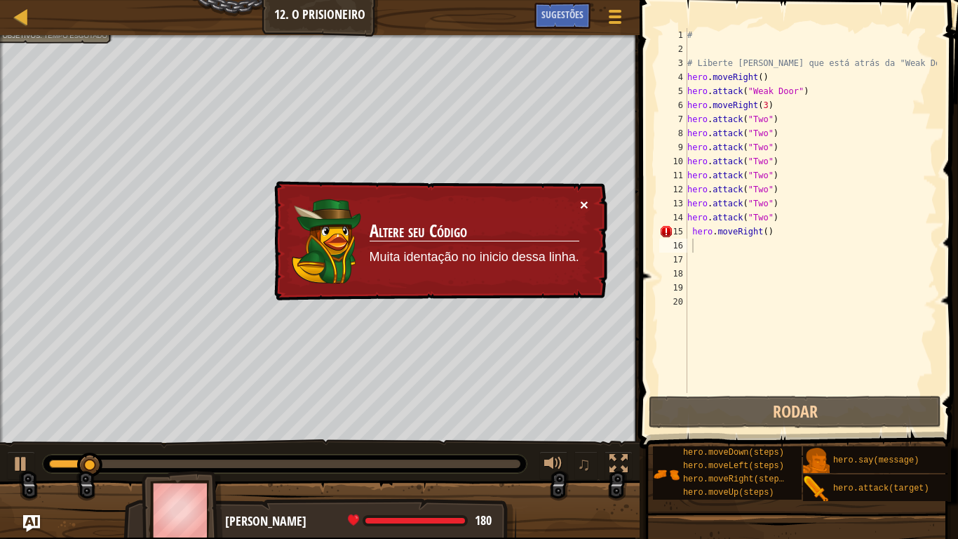
click at [586, 199] on button "×" at bounding box center [584, 204] width 8 height 15
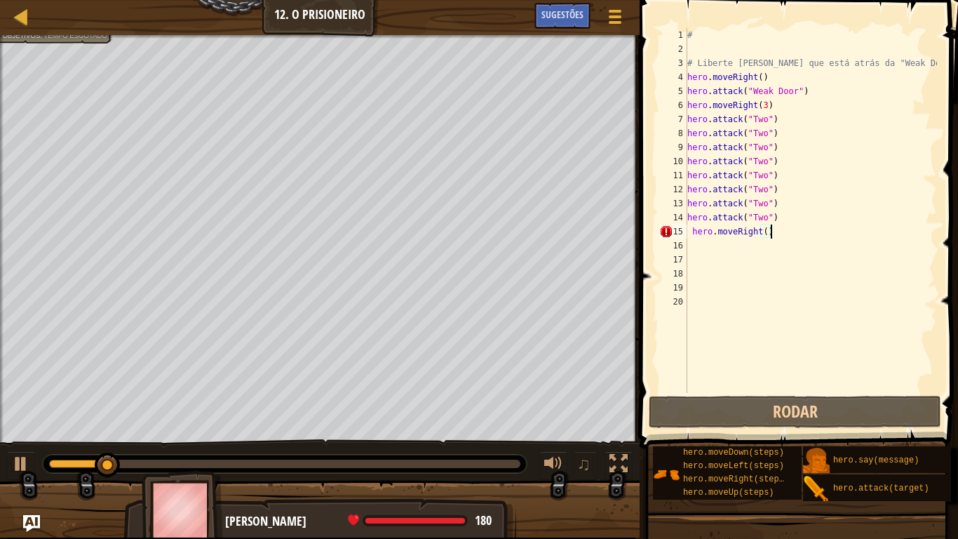
click at [789, 237] on div "# # Liberte [PERSON_NAME] que está atrás da "Weak Door". hero . moveRight ( ) h…" at bounding box center [811, 224] width 253 height 393
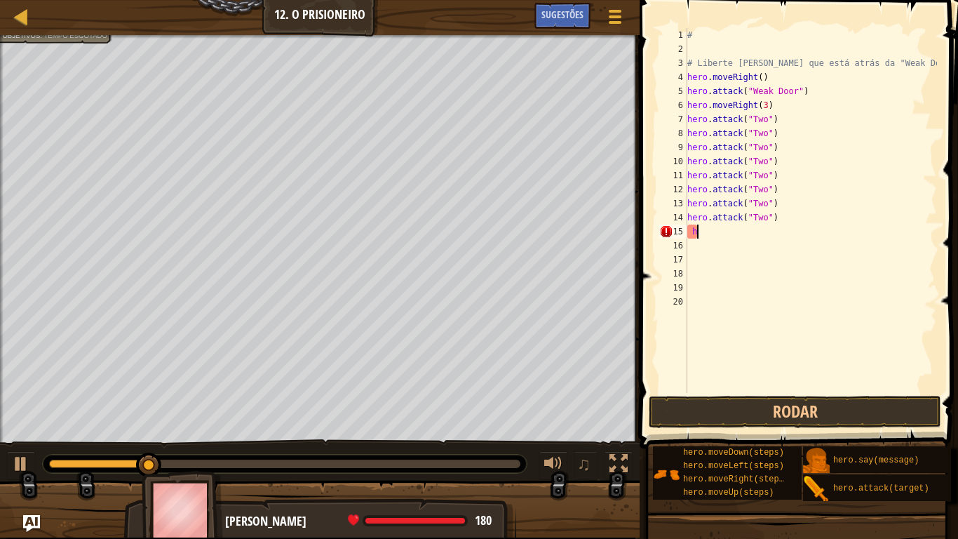
type textarea "h"
click at [795, 222] on div "# # Liberte [PERSON_NAME] que está atrás da "Weak Door". hero . moveRight ( ) h…" at bounding box center [811, 224] width 253 height 393
type textarea "h"
click at [798, 205] on div "# # Liberte [PERSON_NAME] que está atrás da "Weak Door". hero . moveRight ( ) h…" at bounding box center [811, 224] width 253 height 393
type textarea "h"
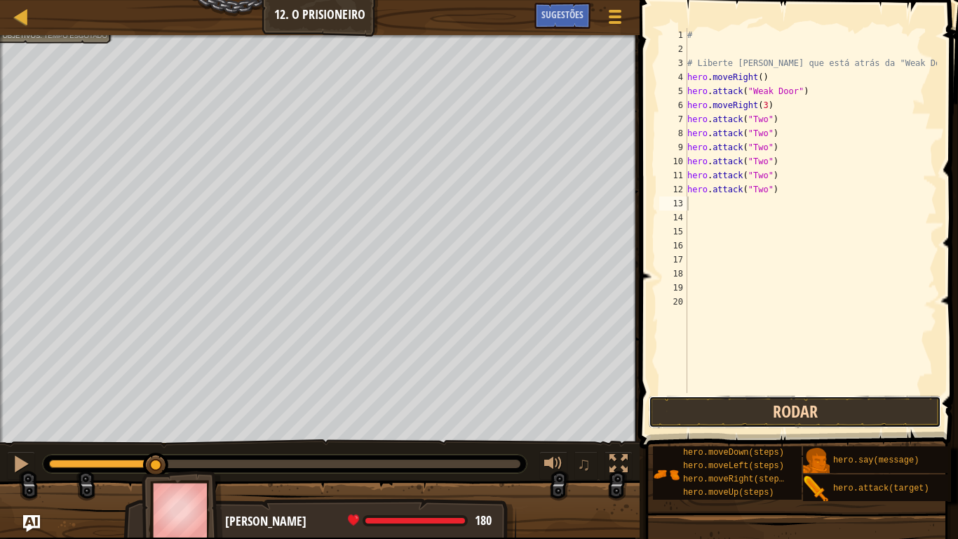
click at [708, 412] on button "Rodar" at bounding box center [795, 412] width 292 height 32
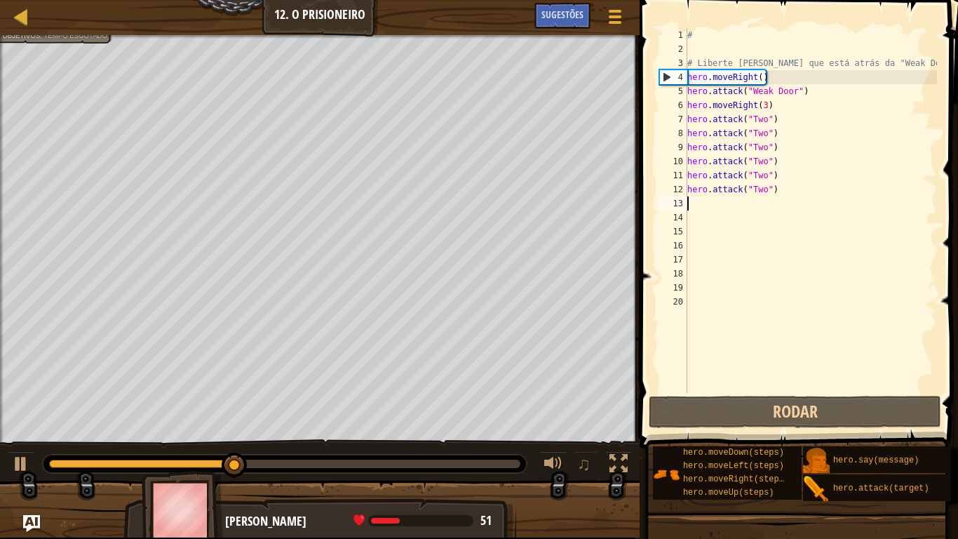
type textarea "m"
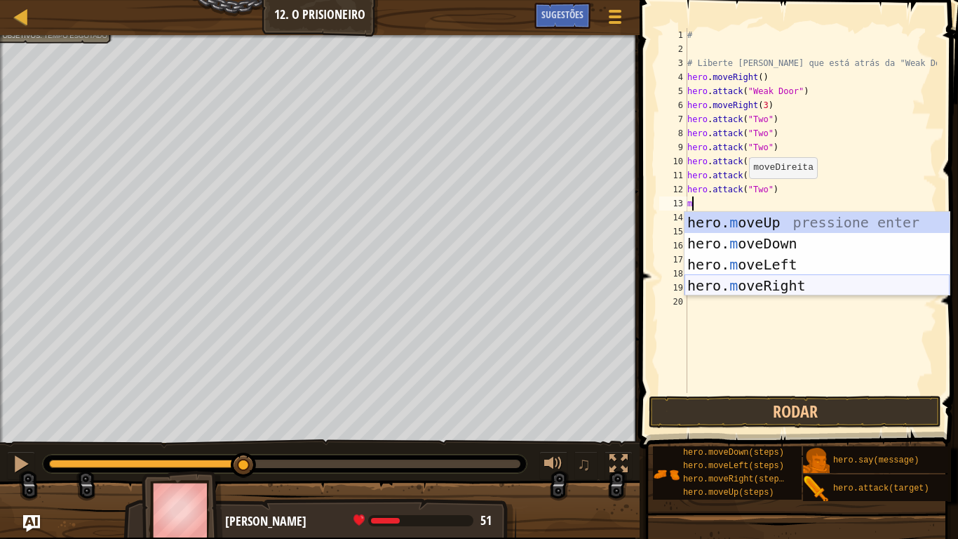
click at [694, 277] on div "hero. m oveUp pressione enter hero. m oveDown pressione enter hero. m oveLeft p…" at bounding box center [817, 275] width 265 height 126
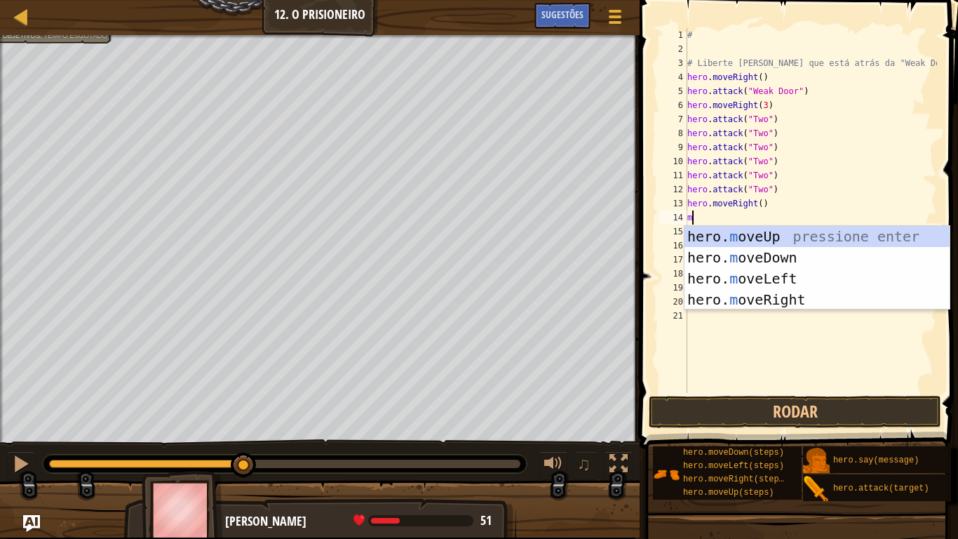
type textarea "mo"
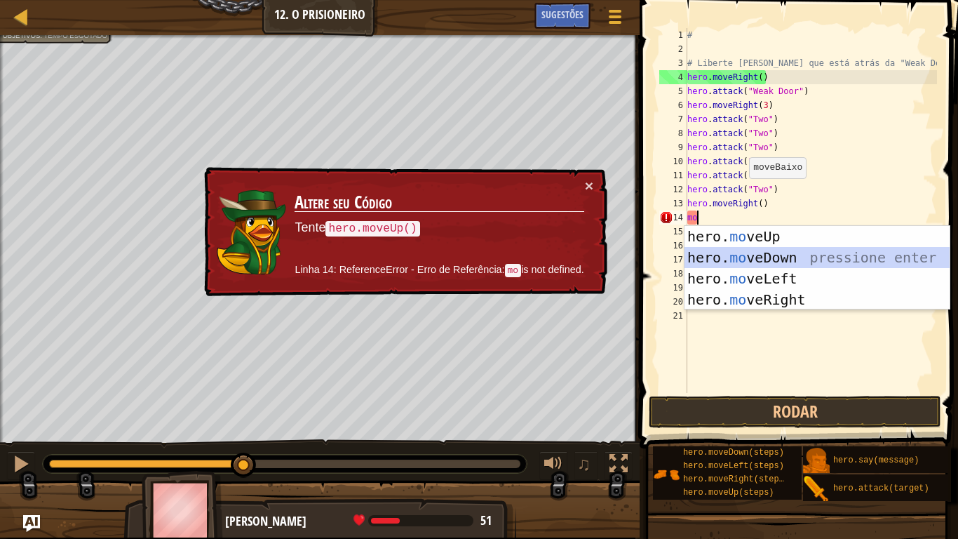
click at [710, 258] on div "hero. mo veUp pressione enter hero. mo veDown pressione enter hero. mo veLeft p…" at bounding box center [817, 289] width 265 height 126
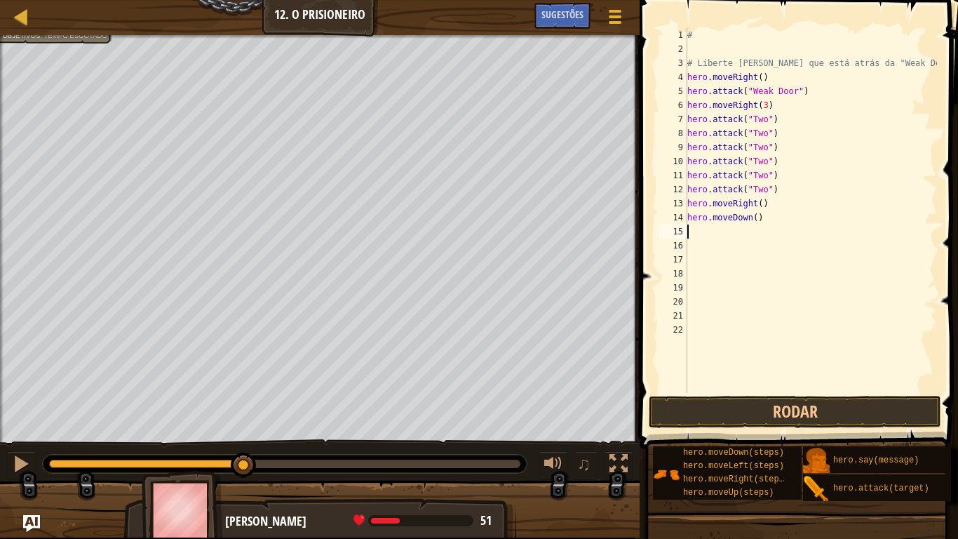
click at [767, 219] on div "# # Liberte [PERSON_NAME] que está atrás da "Weak Door". hero . moveRight ( ) h…" at bounding box center [811, 224] width 253 height 393
type textarea "h"
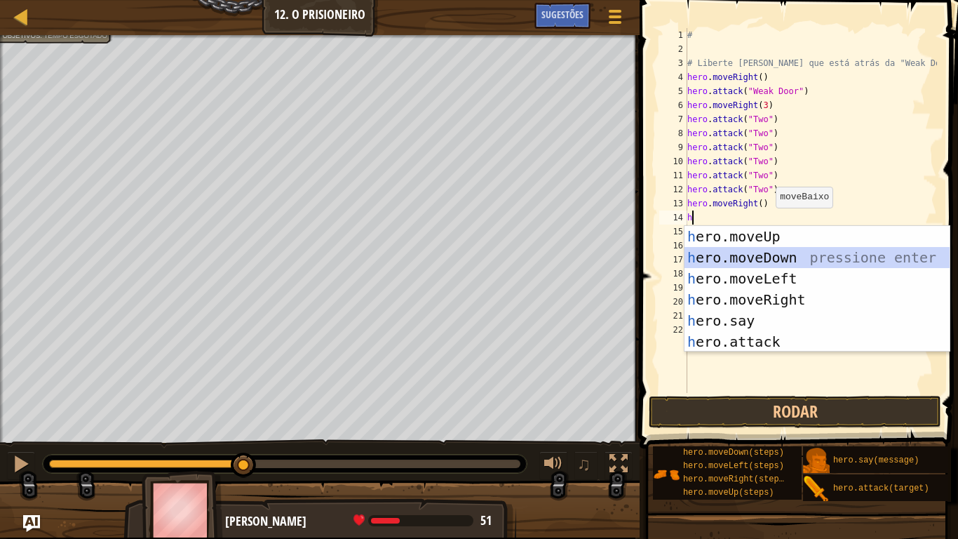
click at [783, 260] on div "h ero.moveUp pressione enter h ero.moveDown pressione enter h ero.moveLeft pres…" at bounding box center [817, 310] width 265 height 168
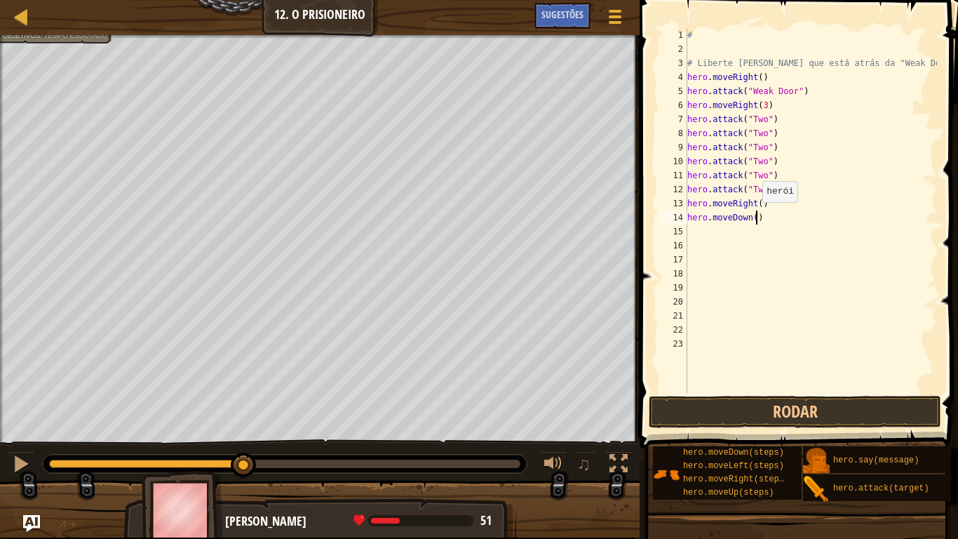
click at [755, 216] on div "# # Liberte [PERSON_NAME] que está atrás da "Weak Door". hero . moveRight ( ) h…" at bounding box center [811, 224] width 253 height 393
type textarea "hero.moveDown(3)"
click at [743, 408] on button "Rodar" at bounding box center [795, 412] width 292 height 32
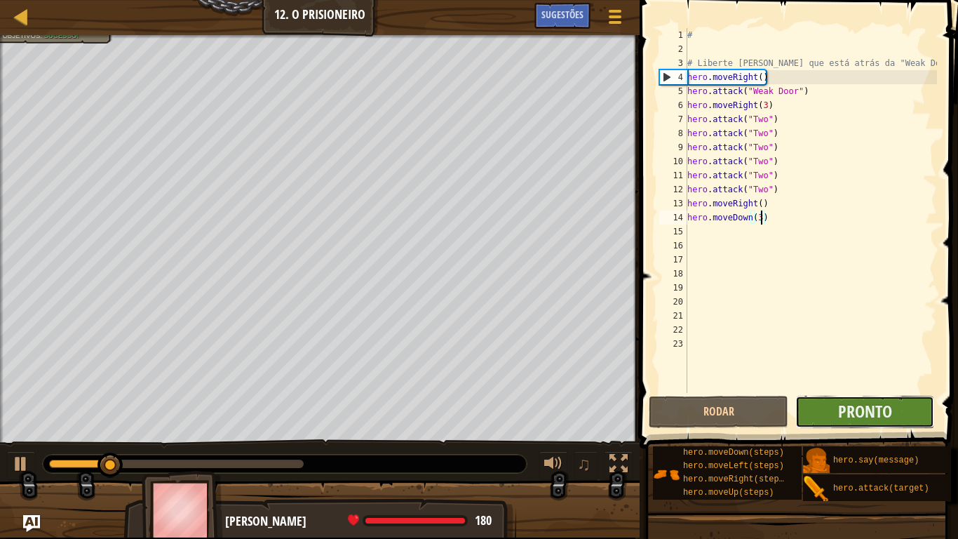
drag, startPoint x: 822, startPoint y: 405, endPoint x: 811, endPoint y: 401, distance: 11.8
click at [811, 401] on button "Pronto" at bounding box center [864, 412] width 139 height 32
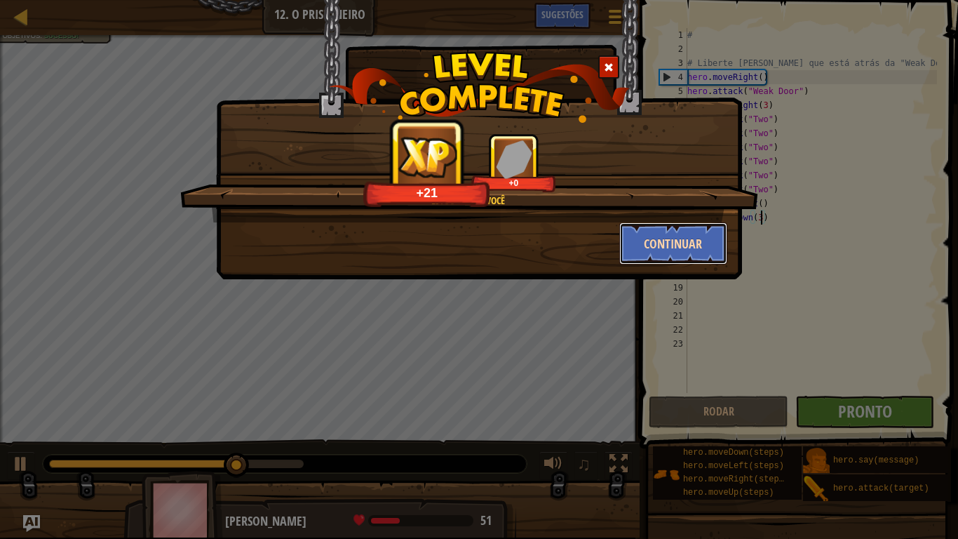
click at [673, 253] on button "Continuar" at bounding box center [673, 243] width 109 height 42
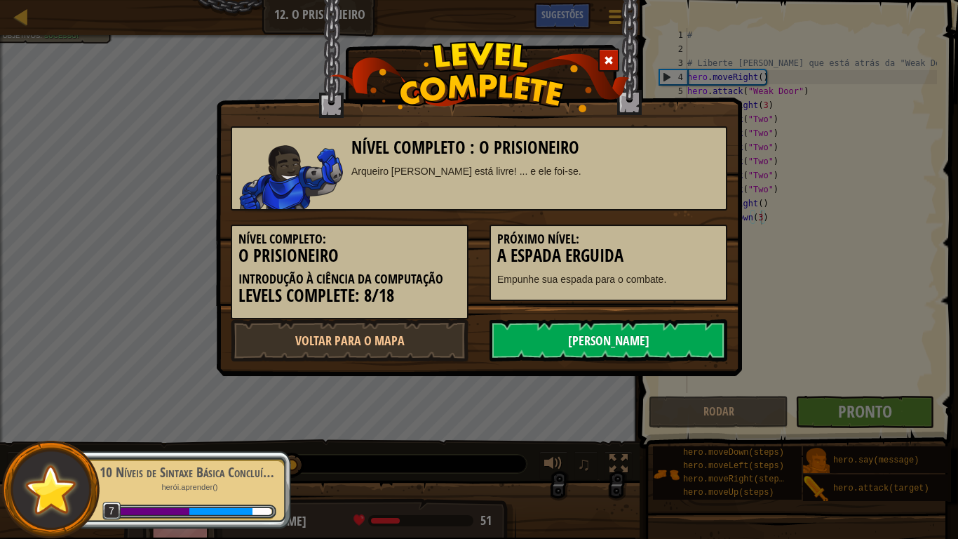
click at [617, 351] on link "[PERSON_NAME]" at bounding box center [609, 340] width 238 height 42
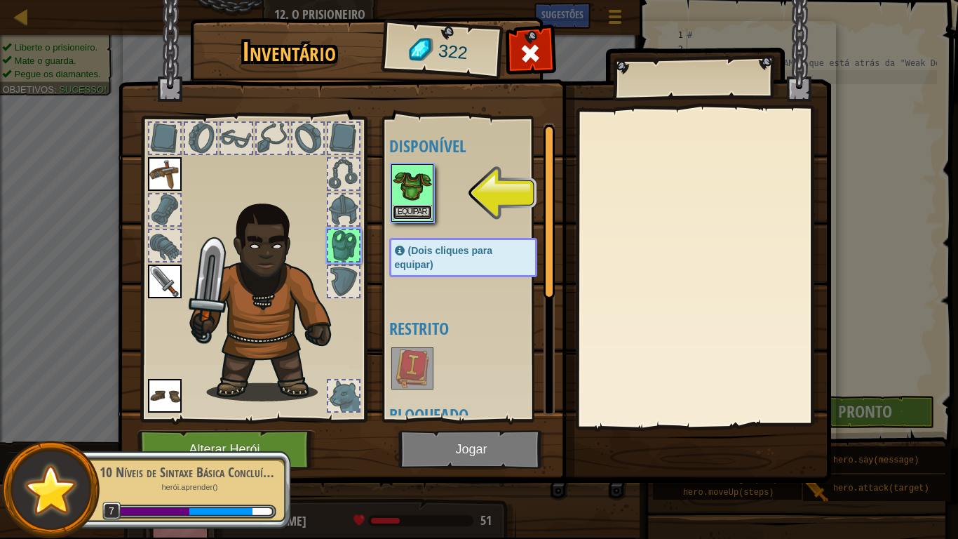
click at [416, 207] on button "Equipar" at bounding box center [412, 212] width 39 height 15
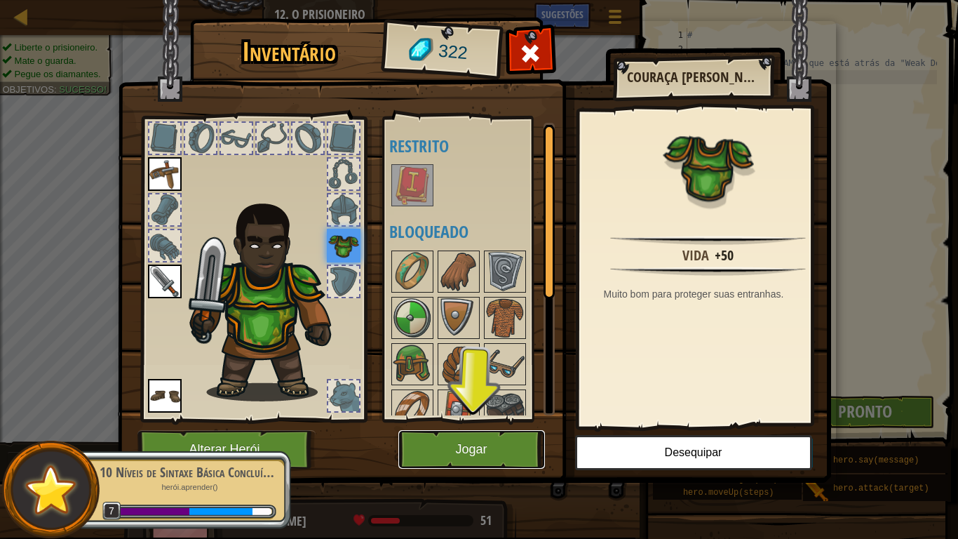
click at [440, 442] on button "Jogar" at bounding box center [471, 449] width 147 height 39
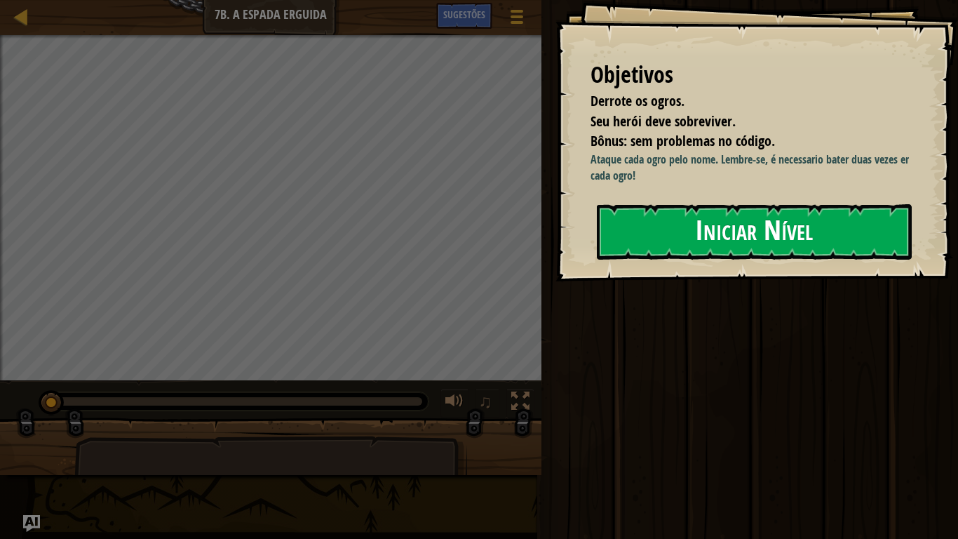
click at [639, 237] on button "Iniciar Nível" at bounding box center [754, 231] width 315 height 55
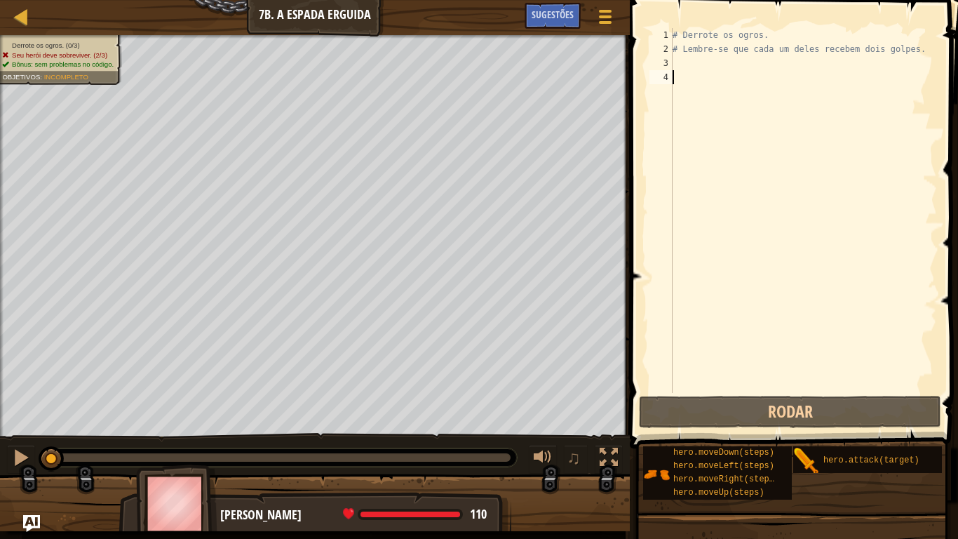
click at [912, 52] on div "# Derrote os ogros. # Lembre-se que cada um deles recebem dois golpes." at bounding box center [803, 224] width 267 height 393
click at [919, 49] on div "# Derrote os ogros. # Lembre-se que cada um deles recebem dois golpes." at bounding box center [803, 224] width 267 height 393
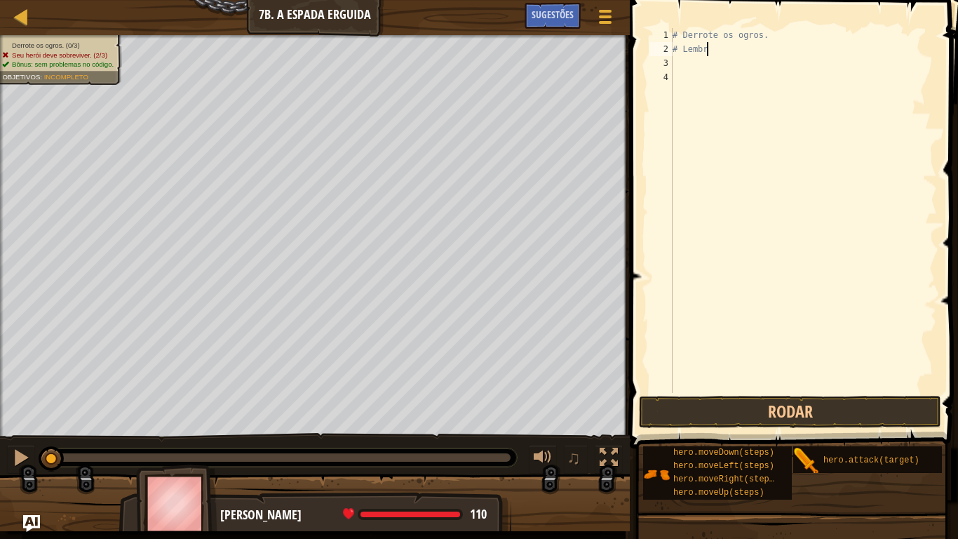
type textarea "#"
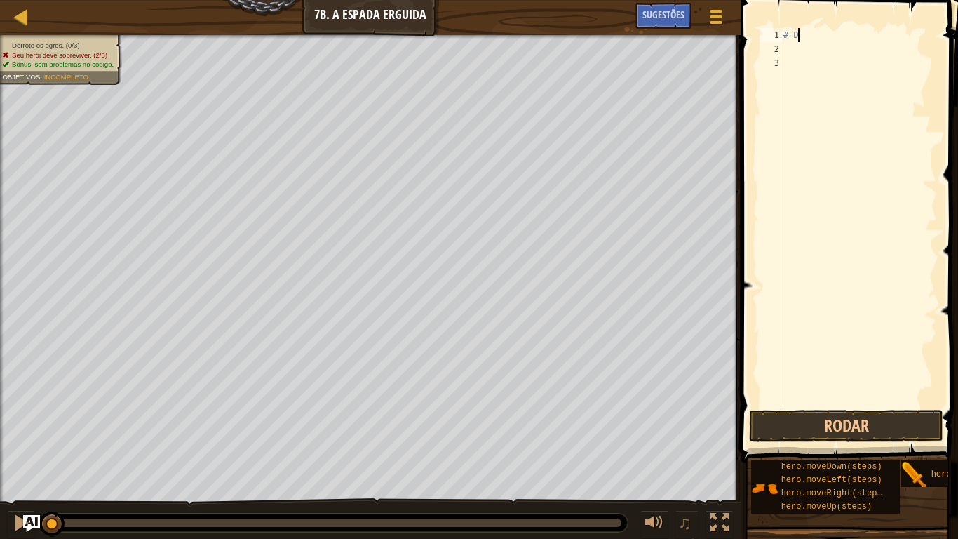
type textarea "#"
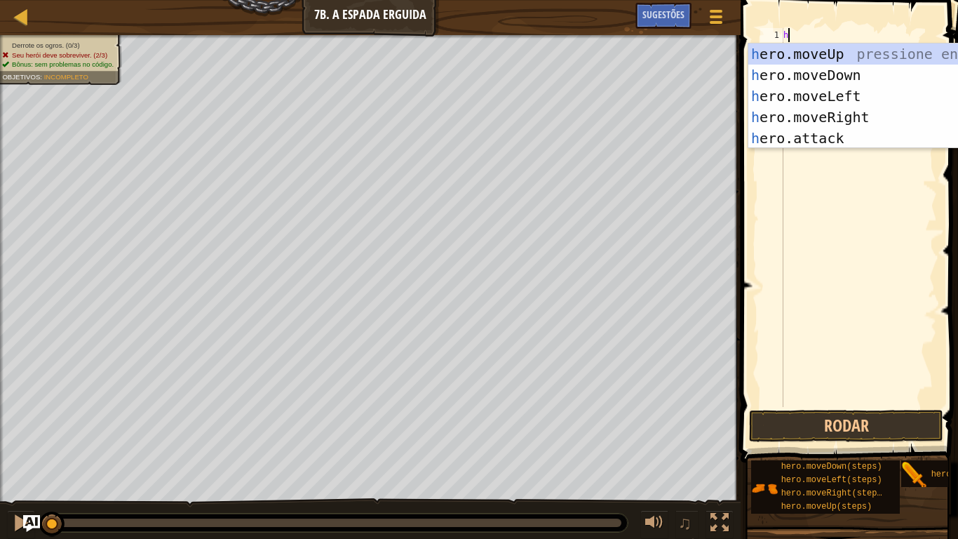
scroll to position [6, 0]
click at [751, 137] on div "h ero.moveUp pressione enter h ero.moveDown pressione enter h ero.moveLeft pres…" at bounding box center [880, 116] width 265 height 147
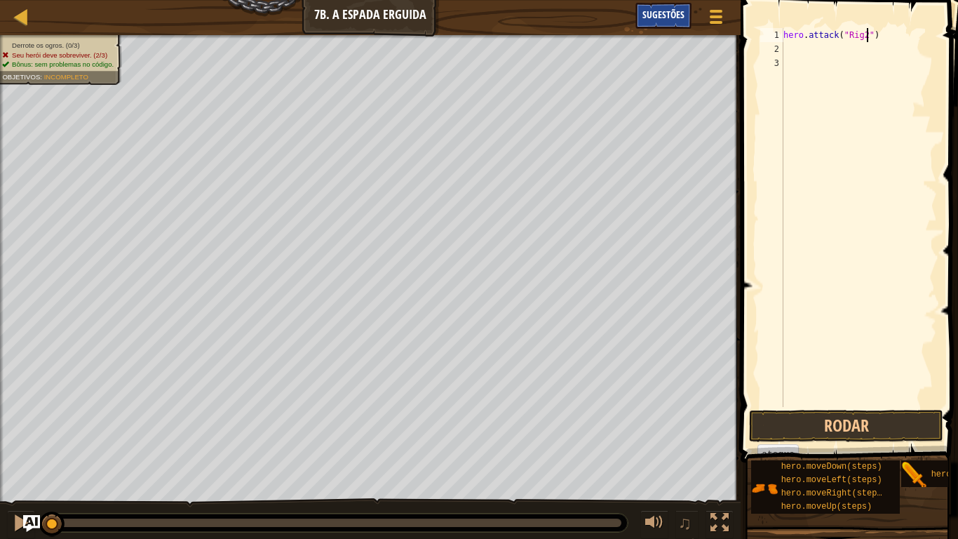
scroll to position [6, 13]
drag, startPoint x: 786, startPoint y: 427, endPoint x: 779, endPoint y: 306, distance: 121.5
click at [786, 421] on button "Rodar" at bounding box center [846, 426] width 194 height 32
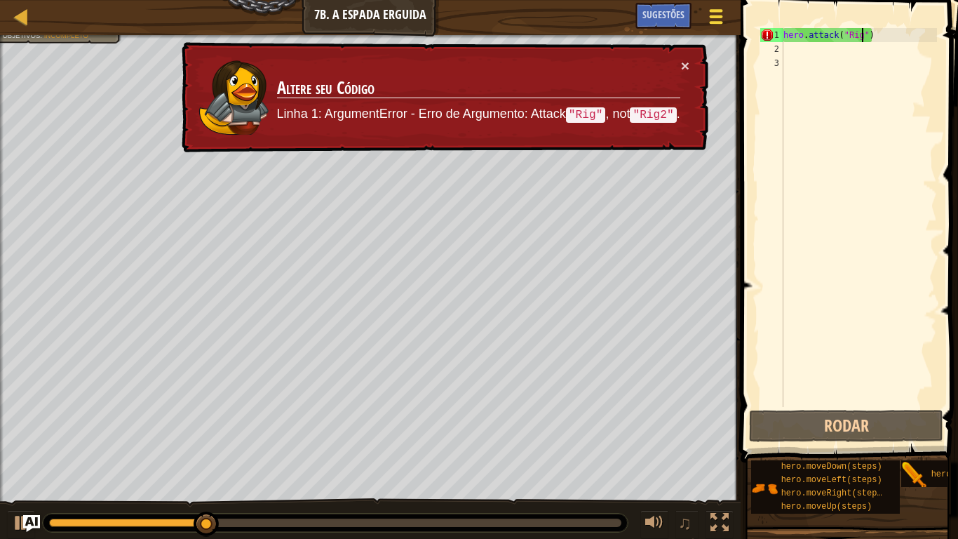
type textarea "hero.attack("Rig")"
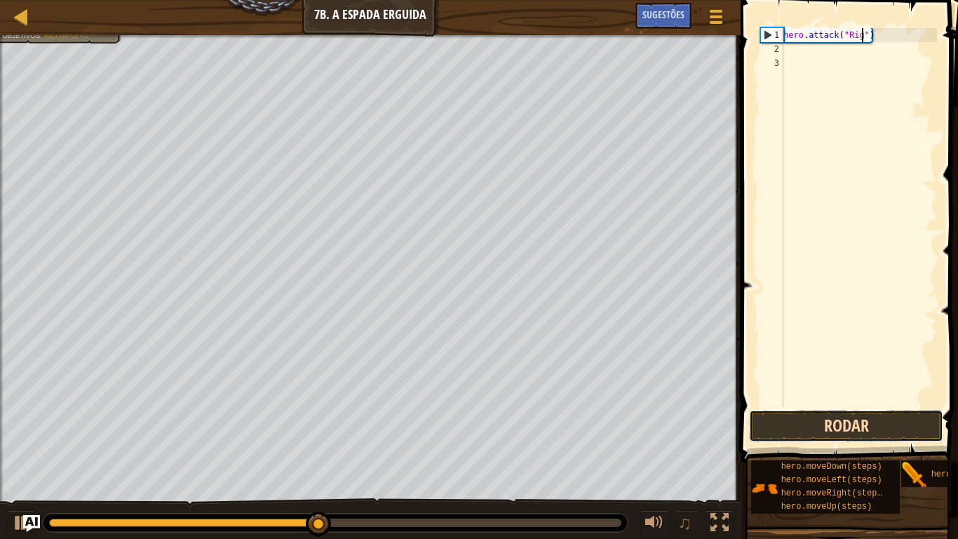
click at [785, 417] on button "Rodar" at bounding box center [846, 426] width 194 height 32
click at [792, 431] on button "Rodar" at bounding box center [846, 426] width 194 height 32
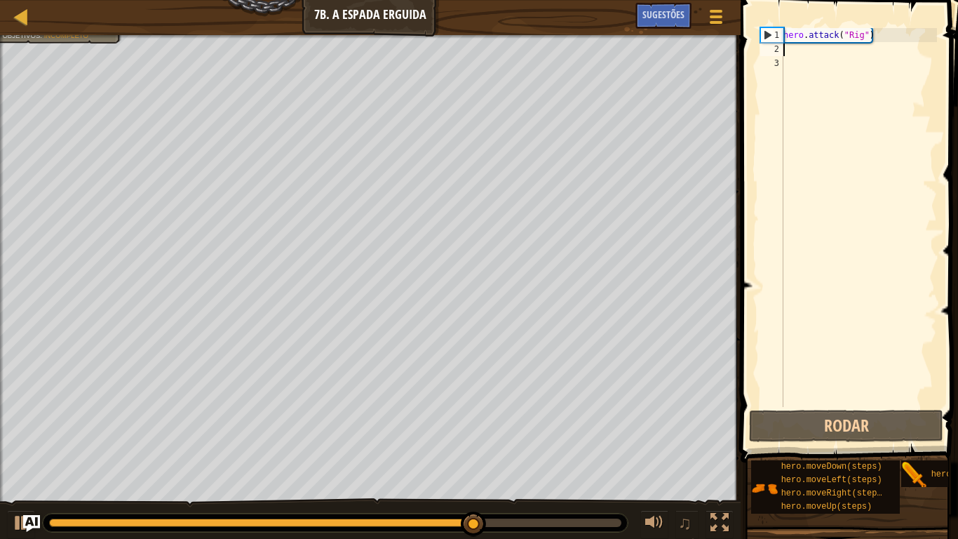
click at [805, 55] on div "hero . attack ( "Rig" )" at bounding box center [859, 231] width 156 height 407
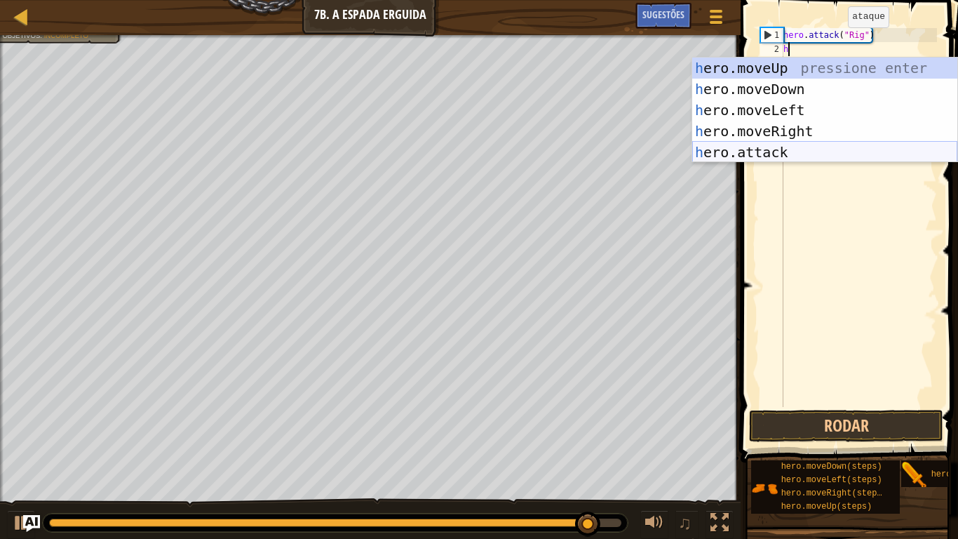
click at [771, 145] on div "h ero.moveUp pressione enter h ero.moveDown pressione enter h ero.moveLeft pres…" at bounding box center [824, 131] width 265 height 147
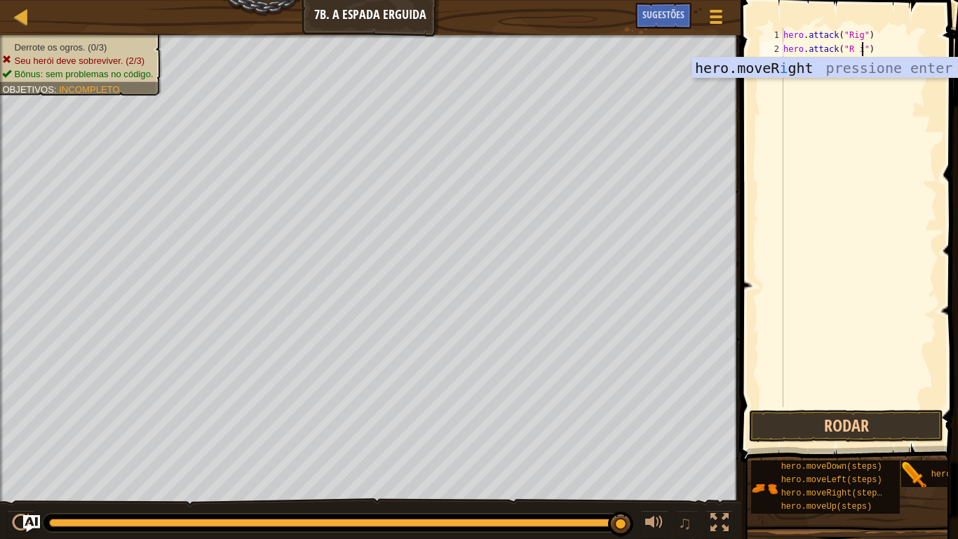
type textarea "hero.attack("R ig")"
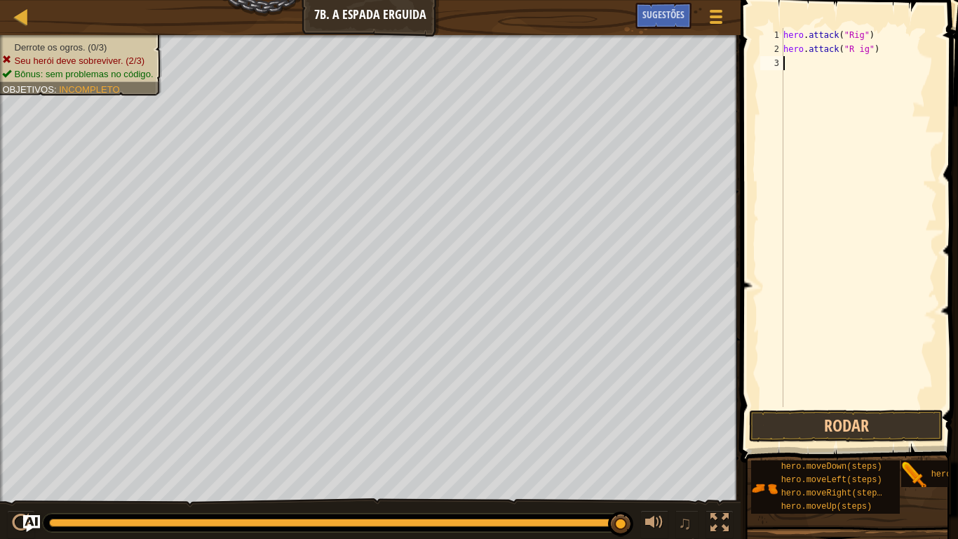
click at [819, 118] on div "hero . attack ( "Rig" ) hero . attack ( "R ig" )" at bounding box center [859, 231] width 156 height 407
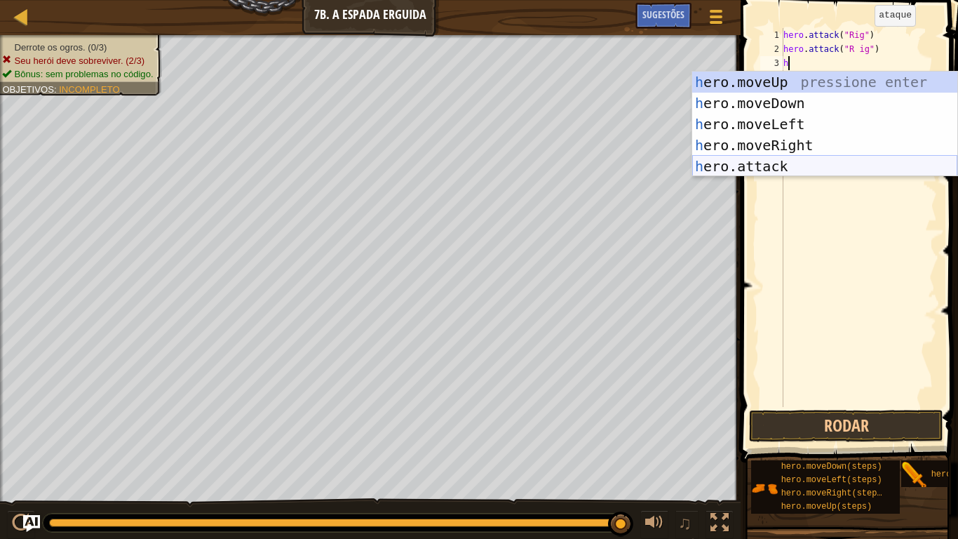
click at [833, 156] on div "h ero.moveUp pressione enter h ero.moveDown pressione enter h ero.moveLeft pres…" at bounding box center [824, 145] width 265 height 147
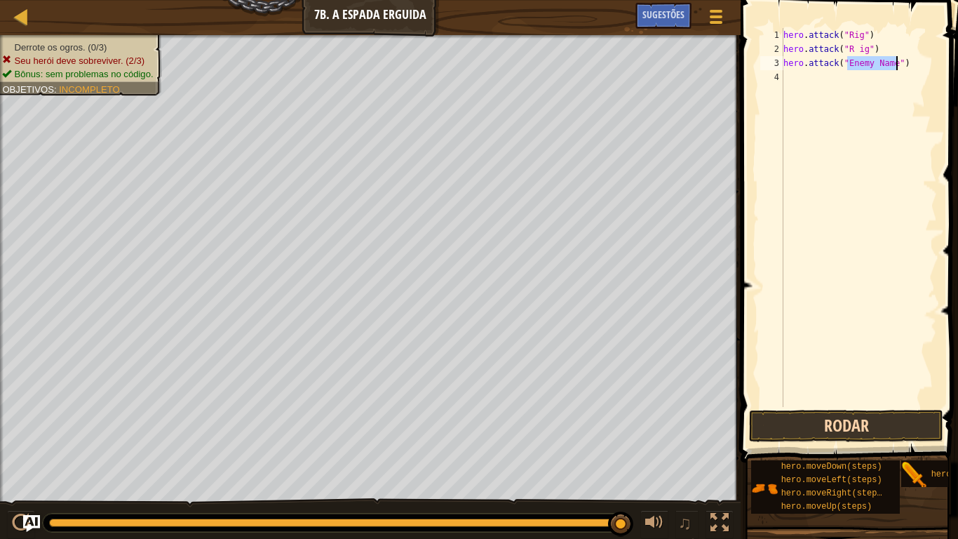
type textarea "hero.attack("Enemy Name")"
click at [807, 420] on button "Rodar" at bounding box center [846, 426] width 194 height 32
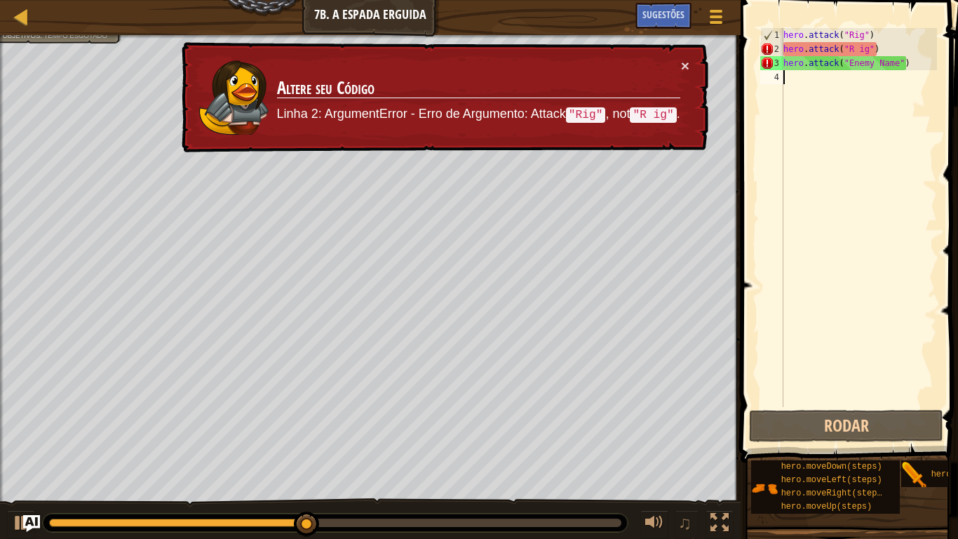
click at [838, 300] on div "hero . attack ( "Rig" ) hero . attack ( "R ig" ) hero . attack ( "Enemy Name" )" at bounding box center [859, 231] width 156 height 407
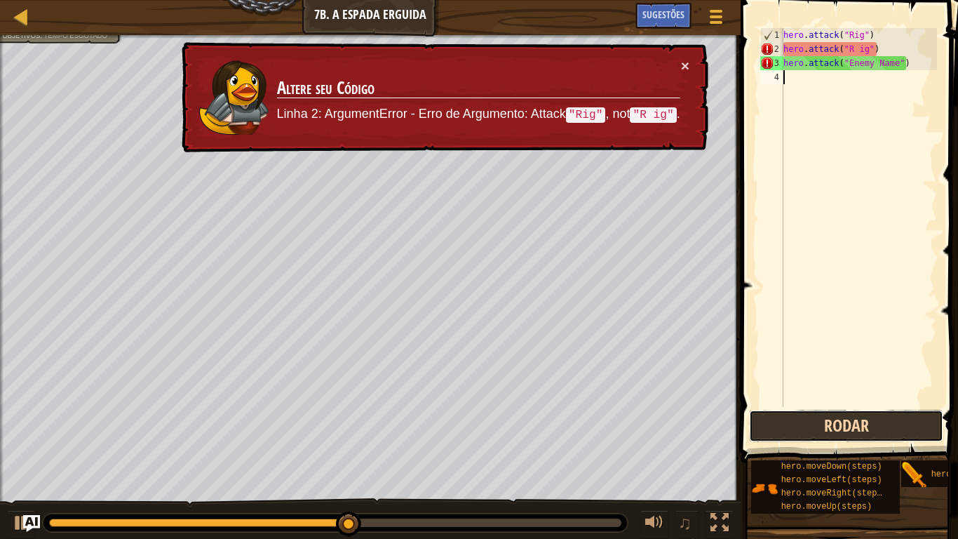
click at [823, 417] on button "Rodar" at bounding box center [846, 426] width 194 height 32
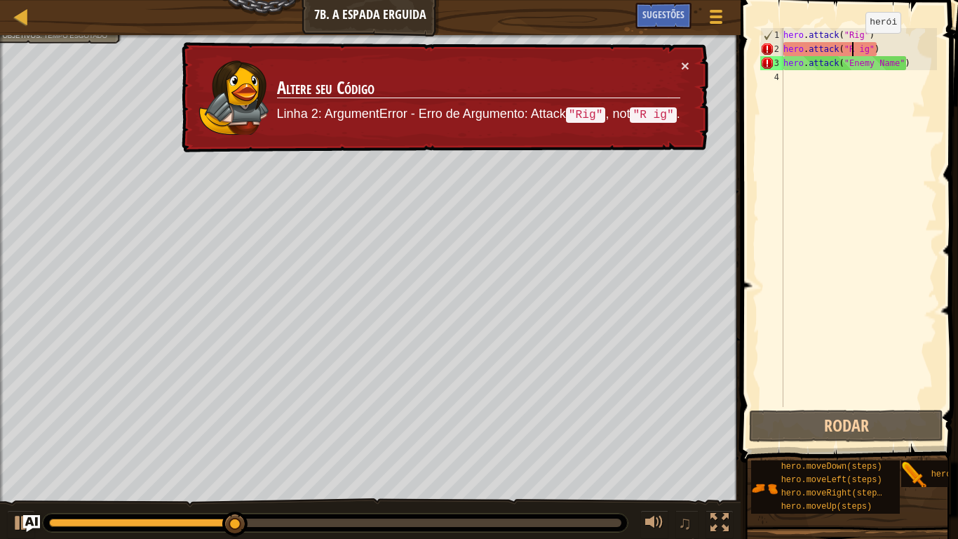
click at [854, 47] on div "hero . attack ( "Rig" ) hero . attack ( "R ig" ) hero . attack ( "Enemy Name" )" at bounding box center [859, 231] width 156 height 407
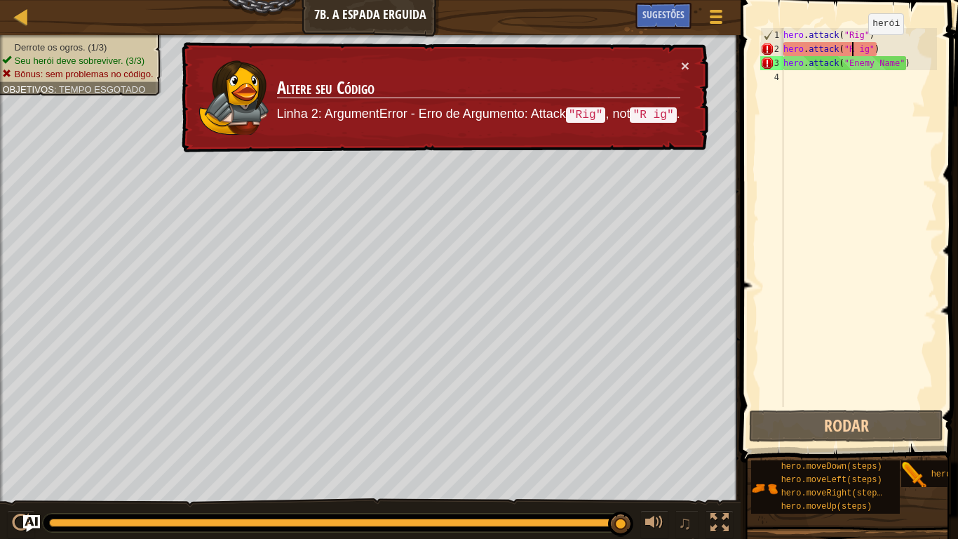
click at [856, 48] on div "hero . attack ( "Rig" ) hero . attack ( "R ig" ) hero . attack ( "Enemy Name" )" at bounding box center [859, 231] width 156 height 407
click at [855, 47] on div "hero . attack ( "Rig" ) hero . attack ( "R ig" ) hero . attack ( "Enemy Name" )" at bounding box center [859, 231] width 156 height 407
click at [855, 48] on div "hero . attack ( "Rig" ) hero . attack ( "R ig" ) hero . attack ( "Enemy Name" )" at bounding box center [859, 231] width 156 height 407
click at [854, 48] on div "hero . attack ( "Rig" ) hero . attack ( "R ig" ) hero . attack ( "Enemy Name" )" at bounding box center [859, 231] width 156 height 407
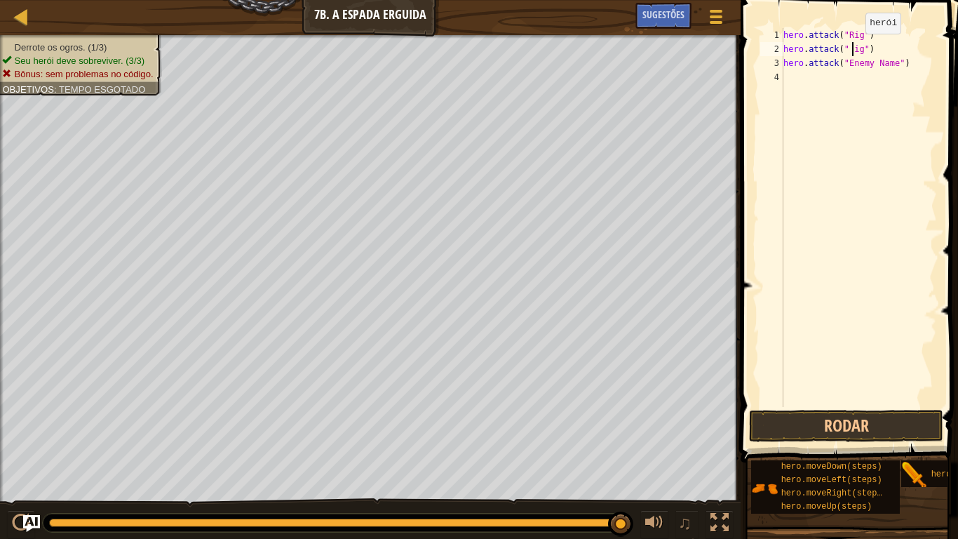
click at [854, 48] on div "hero . attack ( "Rig" ) hero . attack ( " ig" ) hero . attack ( "Enemy Name" )" at bounding box center [859, 231] width 156 height 407
type textarea "hero.attack(" Rig")"
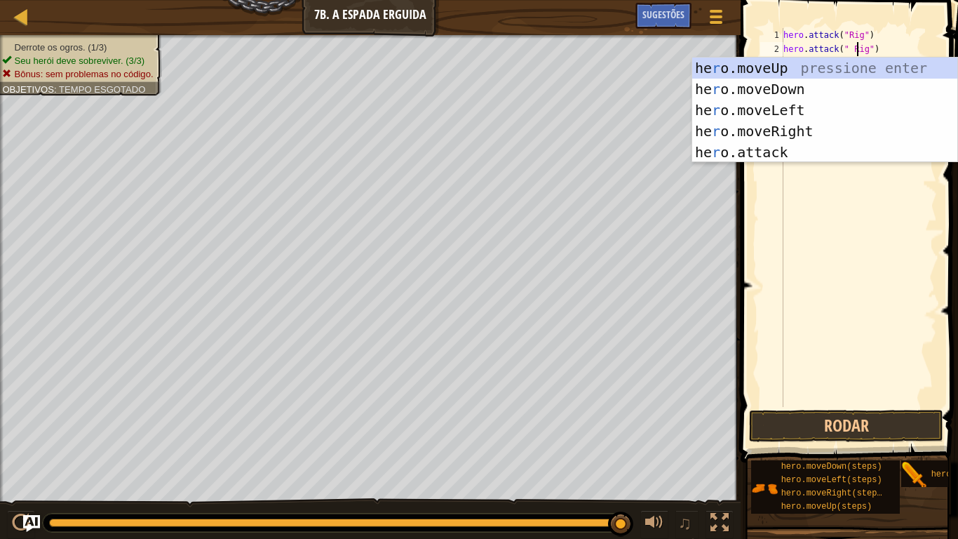
scroll to position [6, 11]
click at [814, 182] on div "hero . attack ( "Rig" ) hero . attack ( " Rig" ) hero . attack ( "Enemy Name" )" at bounding box center [859, 231] width 156 height 407
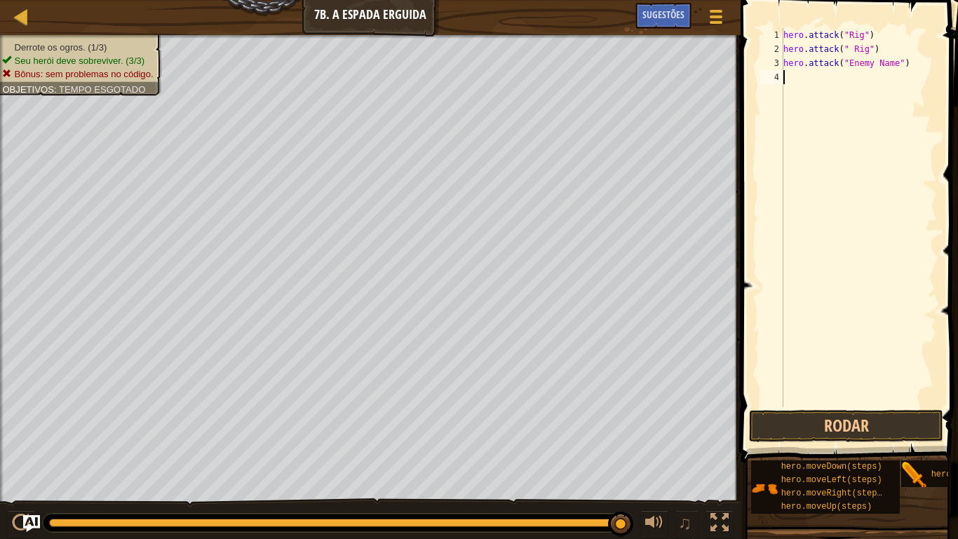
scroll to position [6, 0]
click at [785, 414] on button "Rodar" at bounding box center [846, 426] width 194 height 32
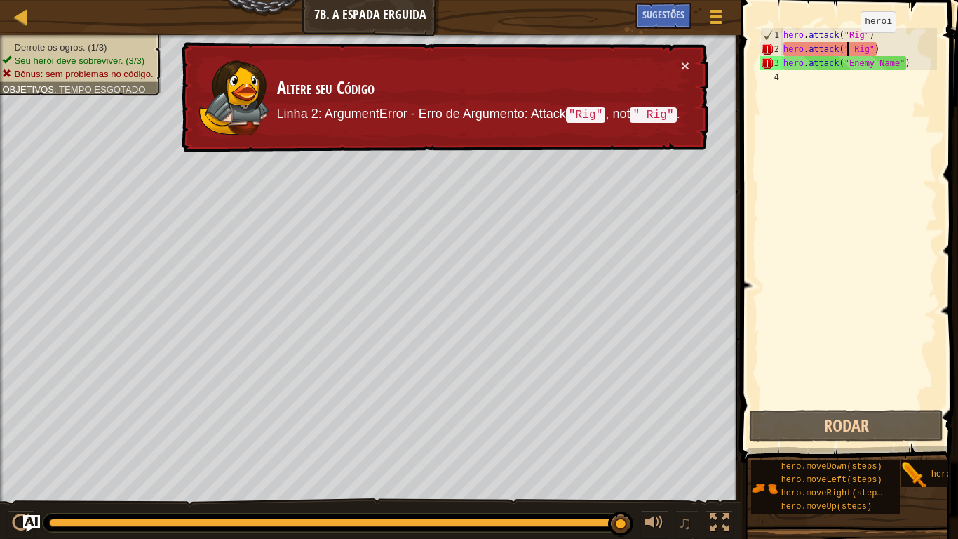
click at [849, 46] on div "hero . attack ( "Rig" ) hero . attack ( " Rig" ) hero . attack ( "Enemy Name" )" at bounding box center [859, 231] width 156 height 407
click at [867, 48] on div "hero . attack ( "Rig" ) hero . attack ( " Rig" ) hero . attack ( "Enemy Name" )" at bounding box center [859, 231] width 156 height 407
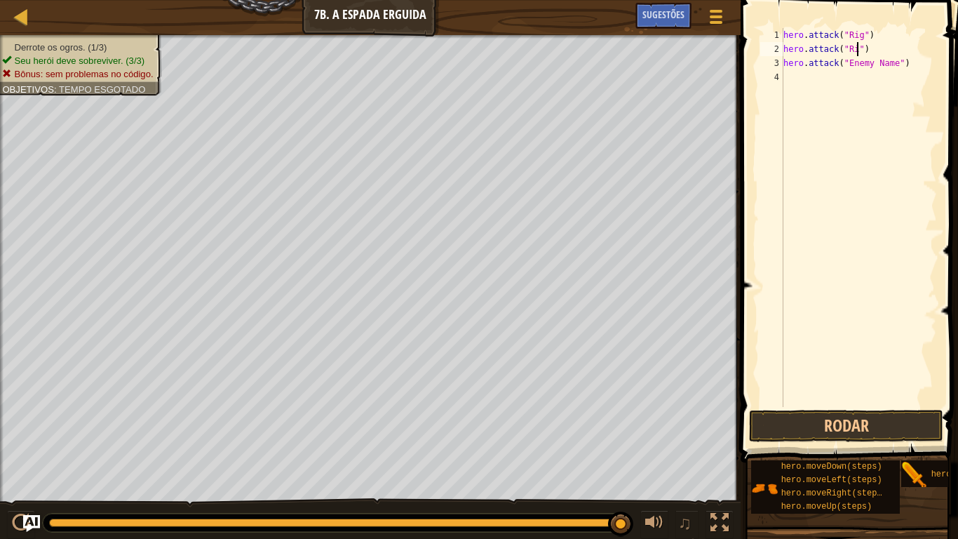
scroll to position [6, 12]
click at [894, 63] on div "hero . attack ( "Rig" ) hero . attack ( "Rig" ) hero . attack ( "Enemy Name" )" at bounding box center [859, 231] width 156 height 407
click at [896, 66] on div "hero . attack ( "Rig" ) hero . attack ( "Rig" ) hero . attack ( "Enemy Name" )" at bounding box center [859, 231] width 156 height 407
type textarea "hero.attack("Gurt")"
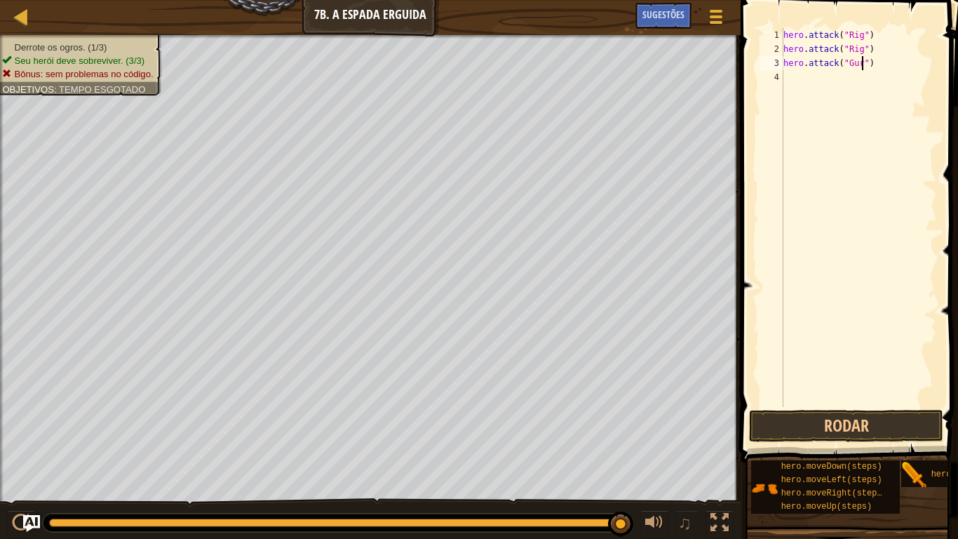
scroll to position [6, 13]
click at [791, 75] on div "hero . attack ( "Rig" ) hero . attack ( "Rig" ) hero . attack ( "Gurt" )" at bounding box center [859, 231] width 156 height 407
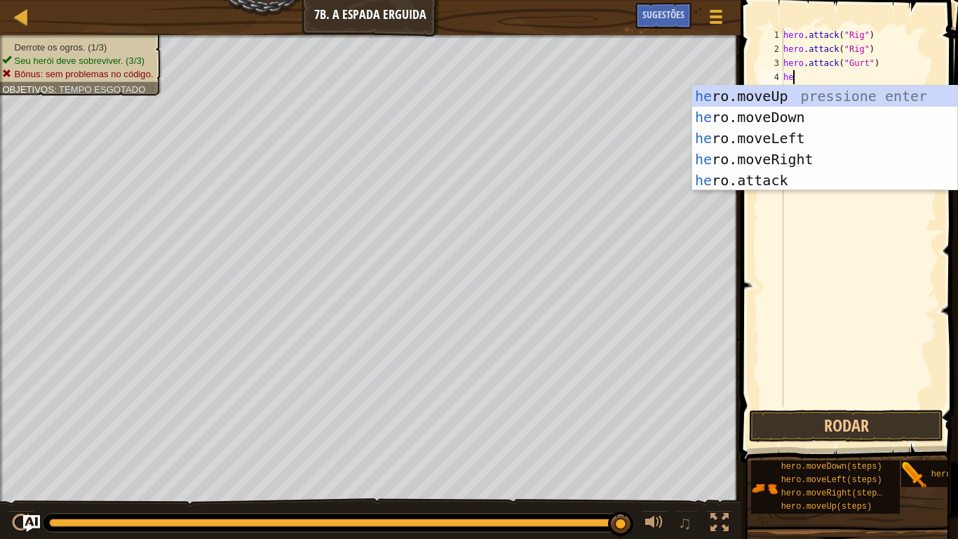
scroll to position [6, 1]
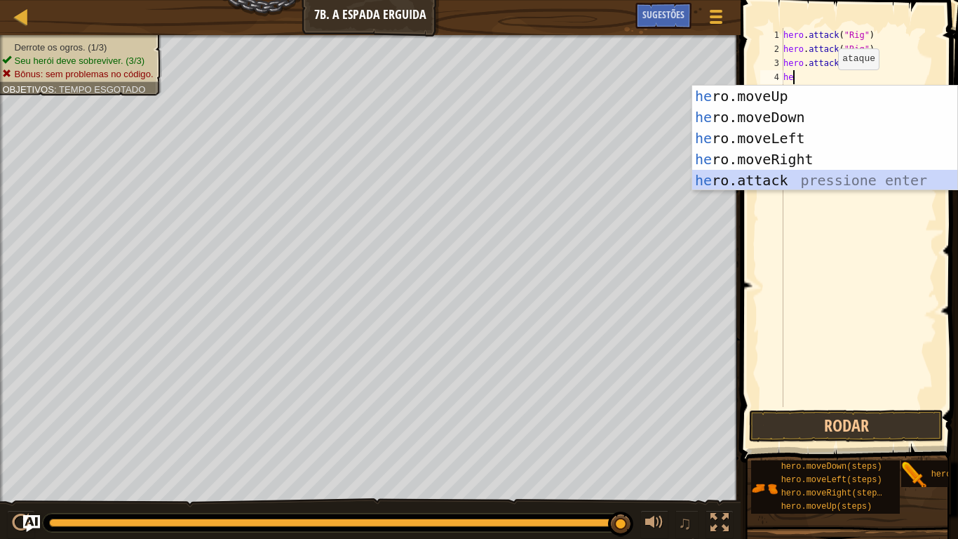
click at [818, 181] on div "he ro.moveUp pressione enter he ro.moveDown pressione enter he ro.moveLeft pres…" at bounding box center [824, 159] width 265 height 147
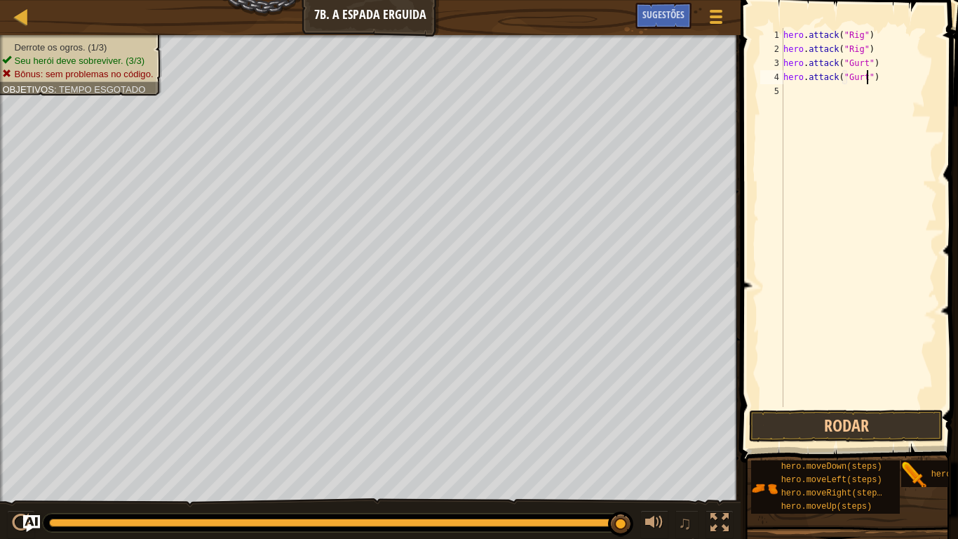
scroll to position [6, 13]
type textarea "hero.attack("Gurt")"
drag, startPoint x: 797, startPoint y: 416, endPoint x: 797, endPoint y: 407, distance: 9.1
click at [797, 415] on button "Rodar" at bounding box center [846, 426] width 194 height 32
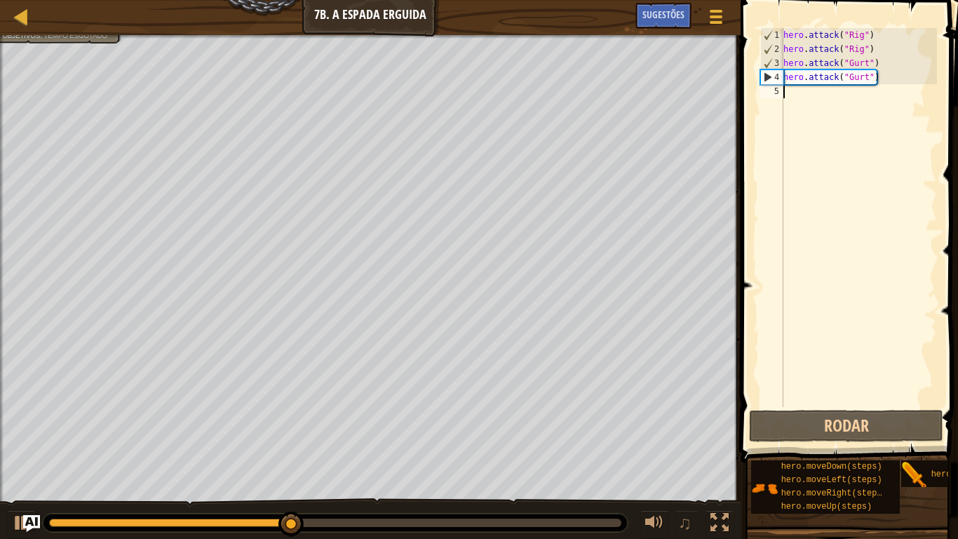
click at [808, 91] on div "hero . attack ( "Rig" ) hero . attack ( "Rig" ) hero . attack ( "Gurt" ) hero .…" at bounding box center [859, 231] width 156 height 407
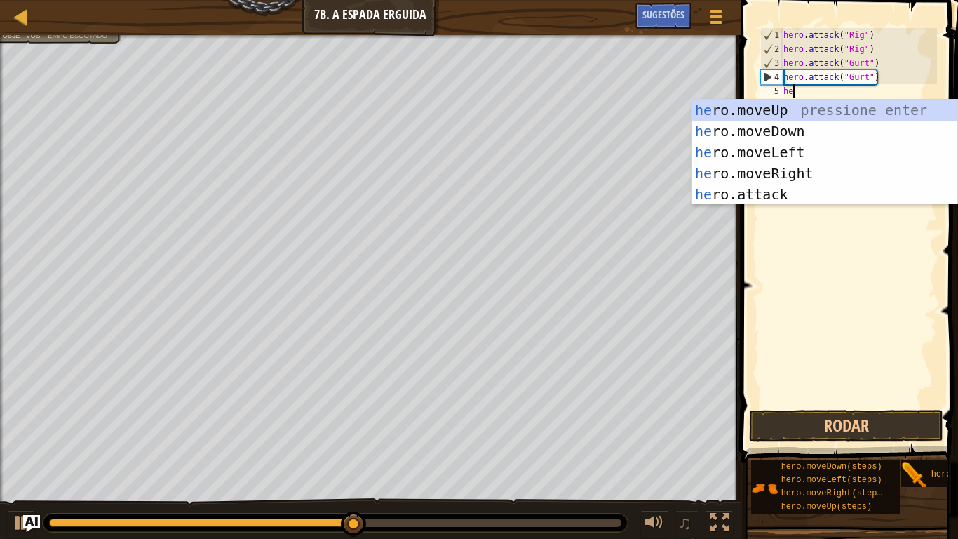
scroll to position [6, 1]
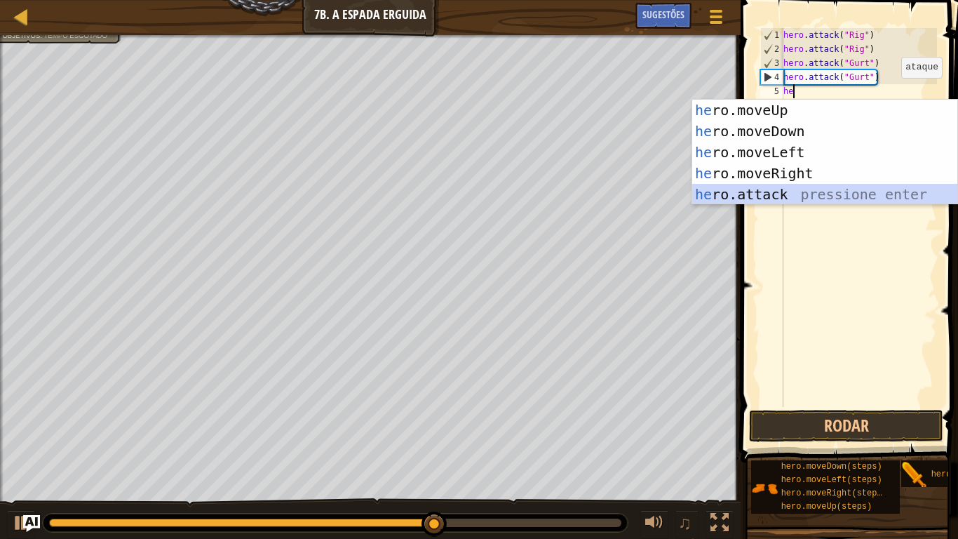
click at [774, 198] on div "he ro.moveUp pressione enter he ro.moveDown pressione enter he ro.moveLeft pres…" at bounding box center [824, 173] width 265 height 147
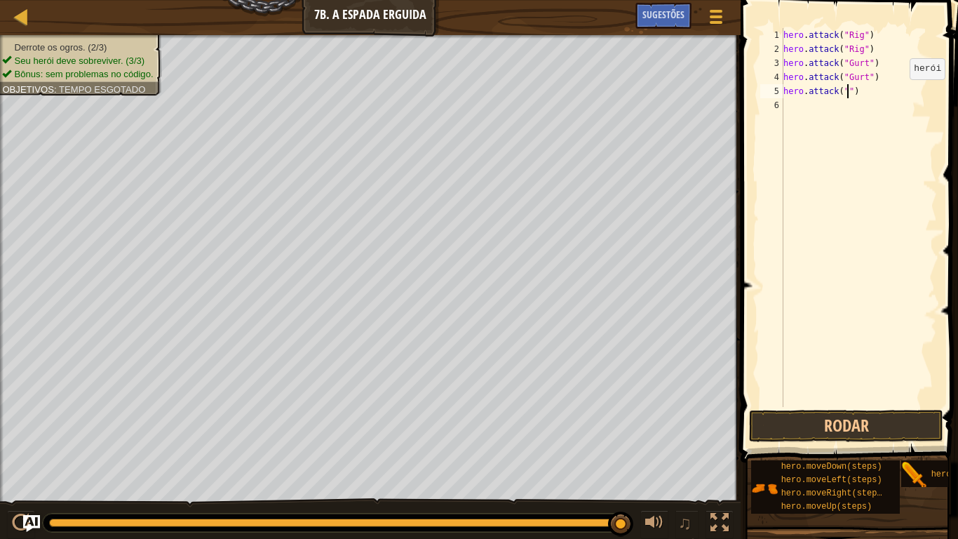
scroll to position [6, 10]
type textarea "hero.attack("Ack")"
click at [791, 105] on div "hero . attack ( "Rig" ) hero . attack ( "Rig" ) hero . attack ( "Gurt" ) hero .…" at bounding box center [859, 231] width 156 height 407
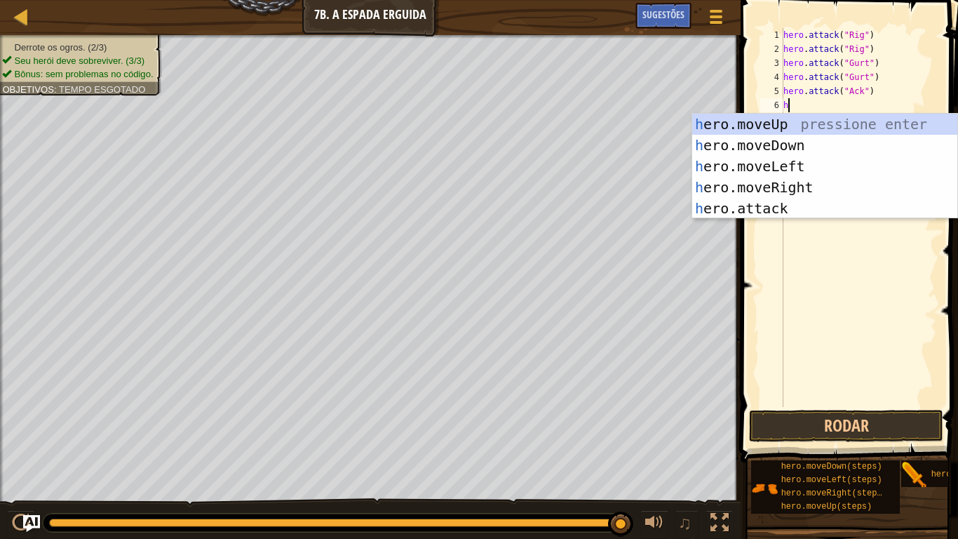
scroll to position [6, 1]
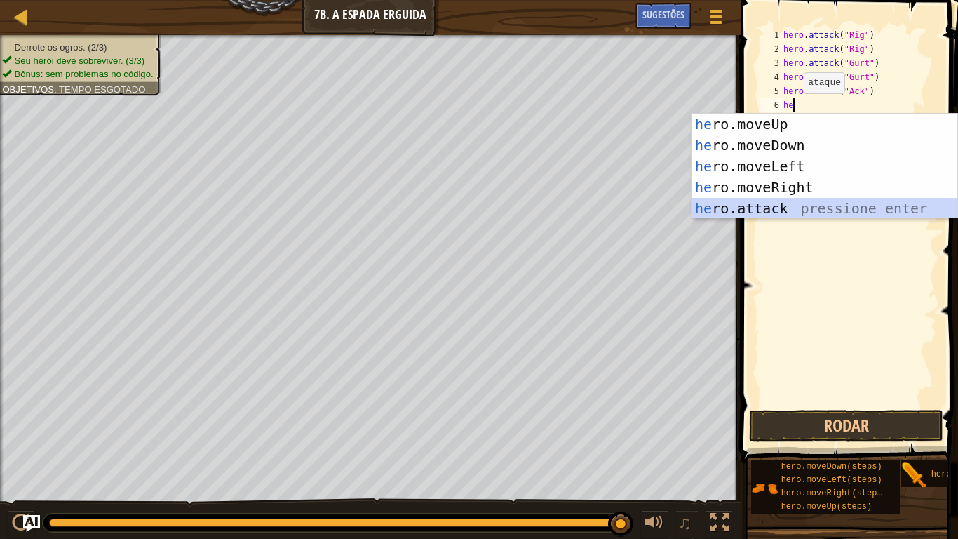
click at [739, 203] on div "he ro.moveUp pressione enter he ro.moveDown pressione enter he ro.moveLeft pres…" at bounding box center [824, 187] width 265 height 147
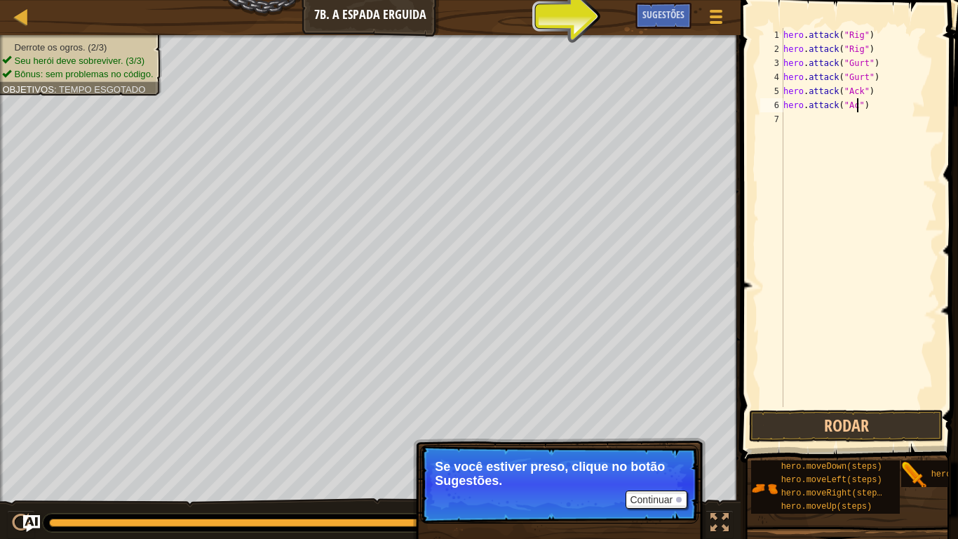
scroll to position [6, 12]
type textarea "hero.attack("Ack")"
click at [818, 429] on button "Rodar" at bounding box center [846, 426] width 194 height 32
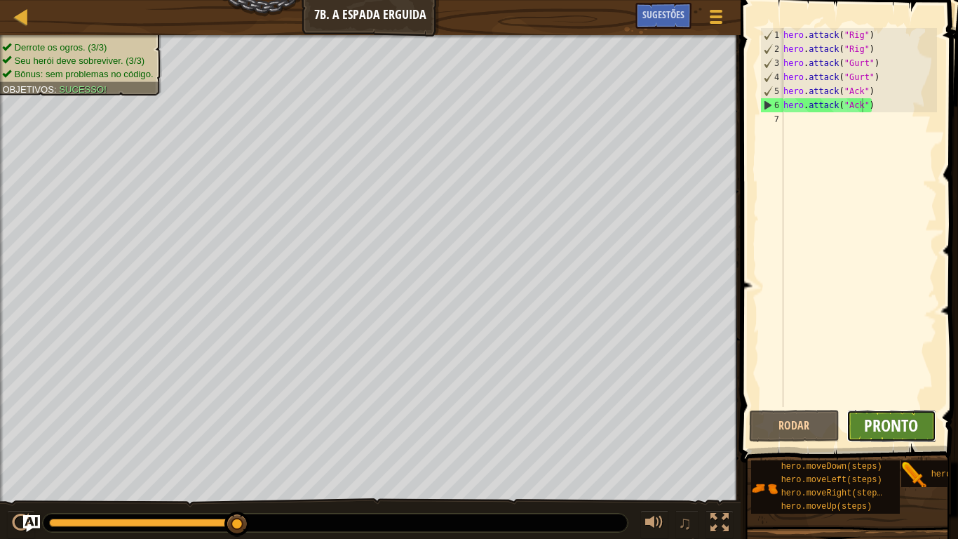
click at [880, 429] on span "Pronto" at bounding box center [891, 425] width 54 height 22
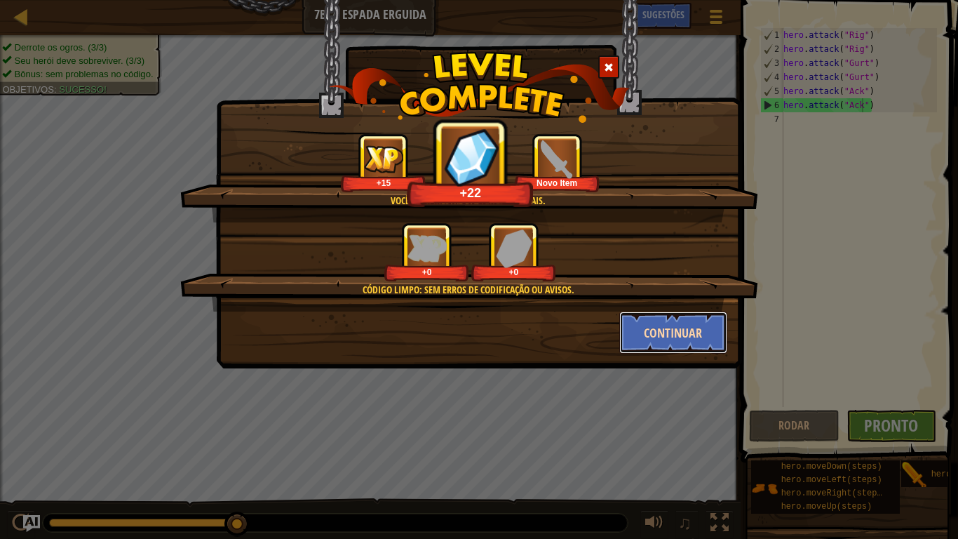
drag, startPoint x: 633, startPoint y: 311, endPoint x: 634, endPoint y: 319, distance: 7.7
click at [634, 319] on button "Continuar" at bounding box center [673, 332] width 109 height 42
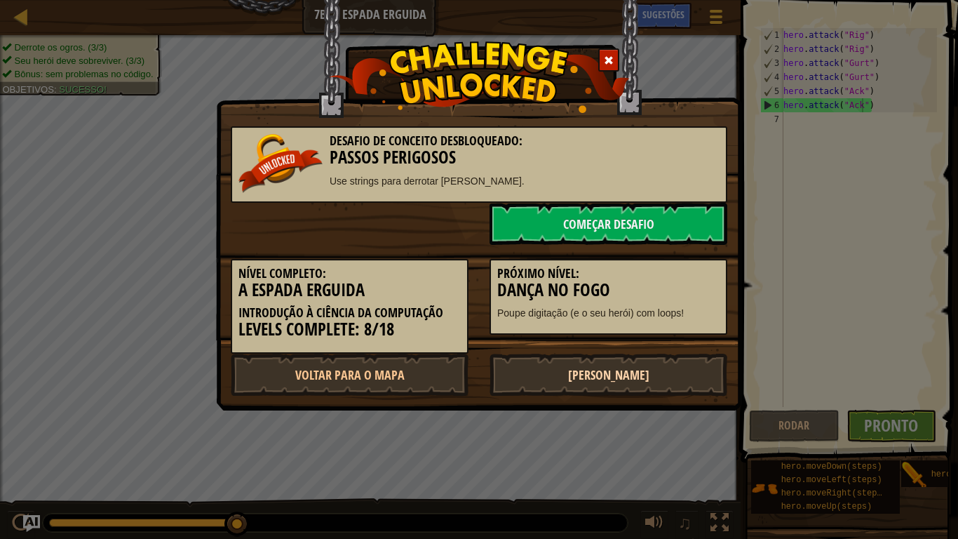
click at [576, 373] on link "[PERSON_NAME]" at bounding box center [609, 375] width 238 height 42
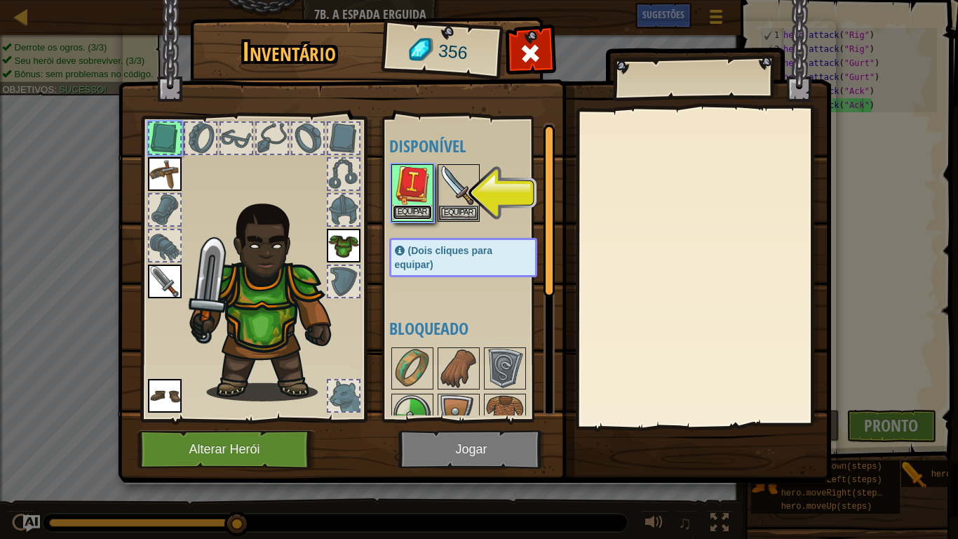
click at [398, 209] on button "Equipar" at bounding box center [412, 212] width 39 height 15
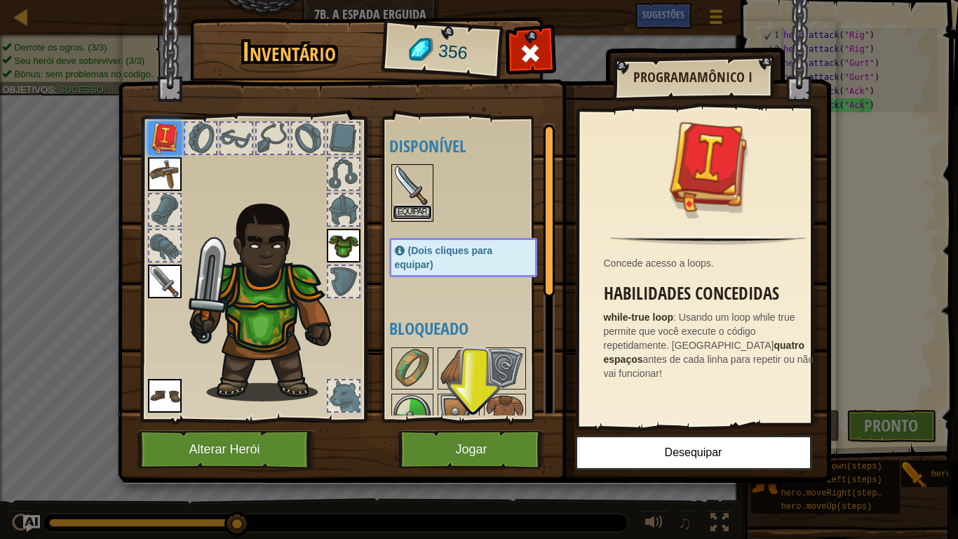
click at [422, 208] on button "Equipar" at bounding box center [412, 212] width 39 height 15
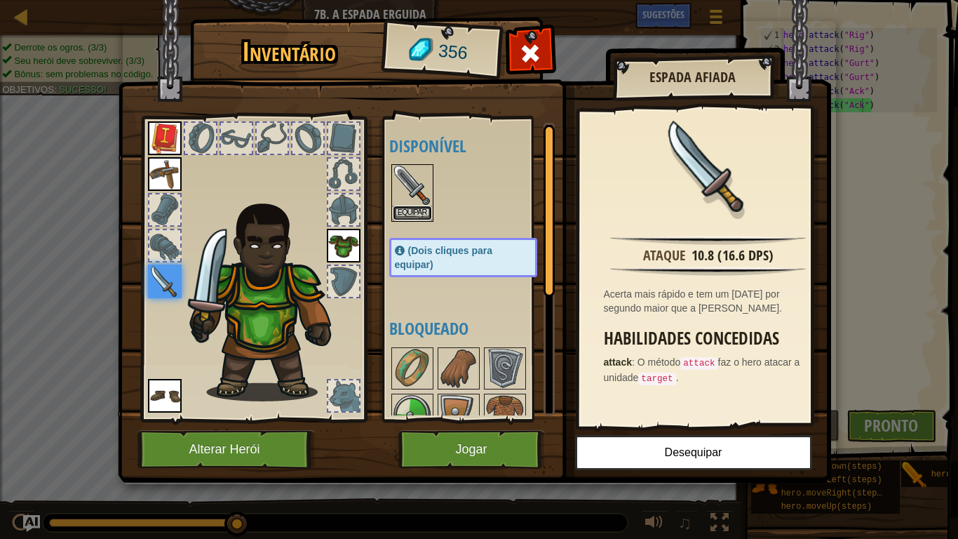
drag, startPoint x: 419, startPoint y: 209, endPoint x: 431, endPoint y: 212, distance: 12.2
click at [424, 211] on button "Equipar" at bounding box center [412, 213] width 39 height 15
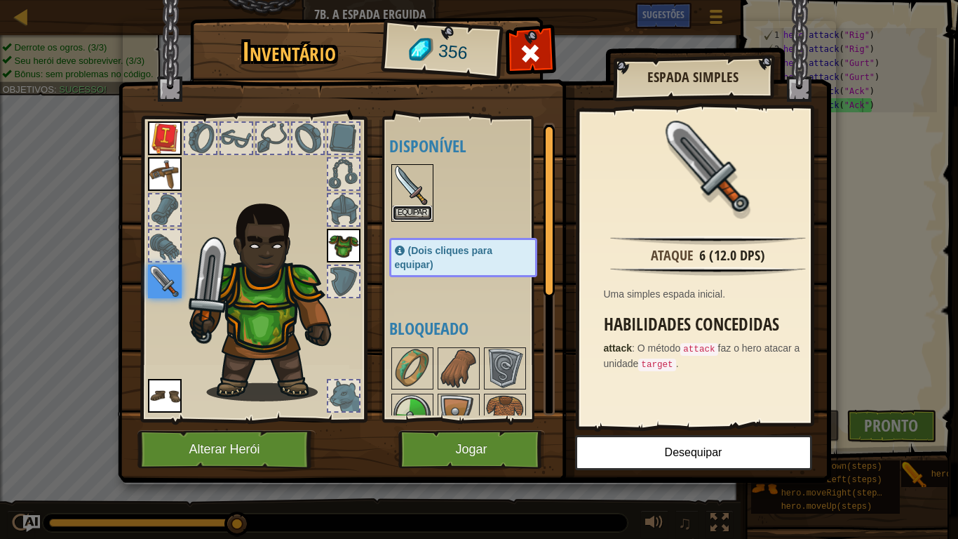
click at [399, 210] on button "Equipar" at bounding box center [412, 213] width 39 height 15
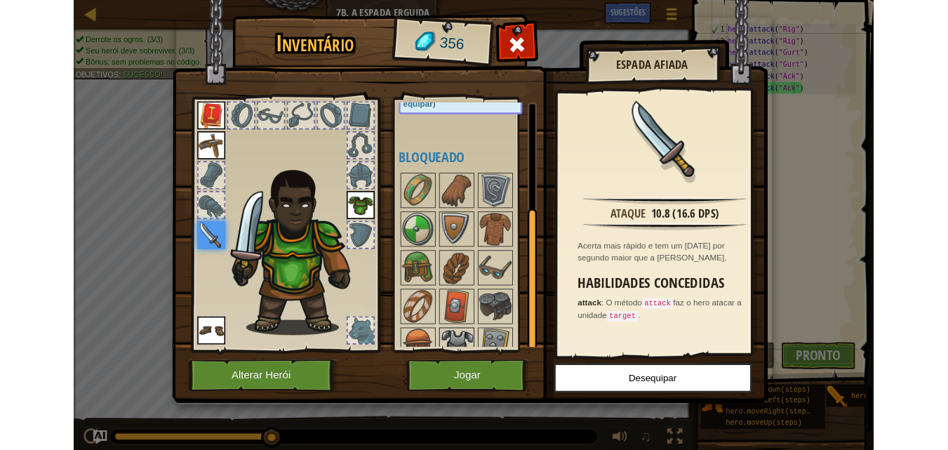
scroll to position [208, 0]
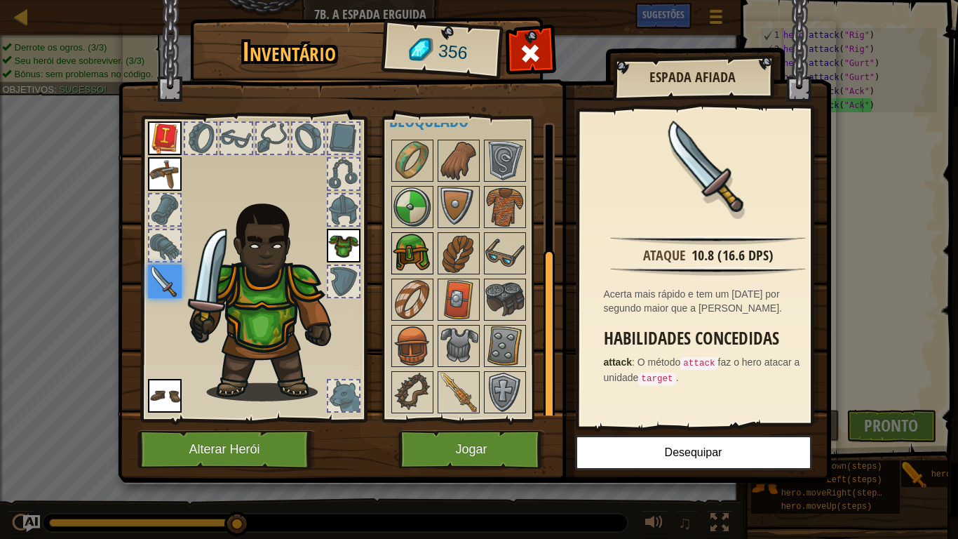
click at [414, 244] on img at bounding box center [412, 253] width 39 height 39
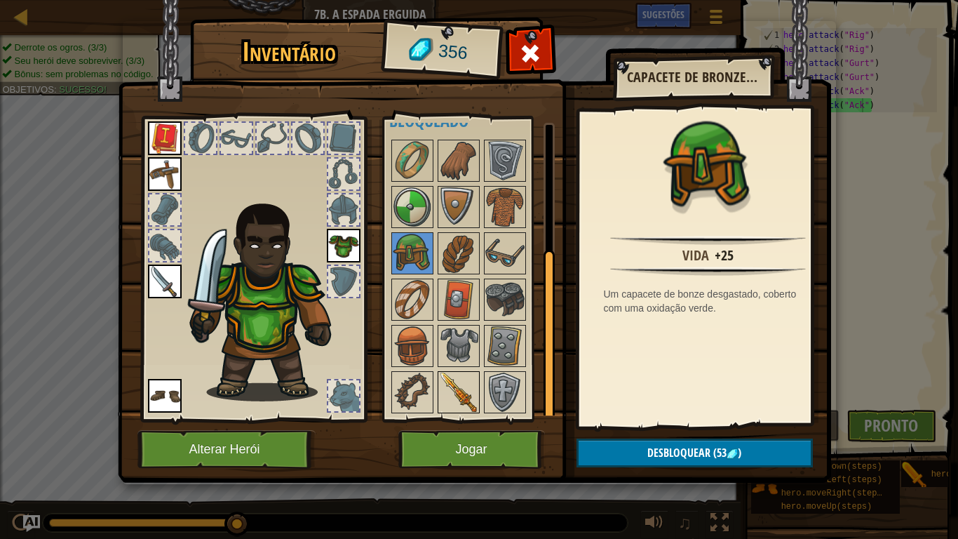
click at [459, 389] on img at bounding box center [458, 391] width 39 height 39
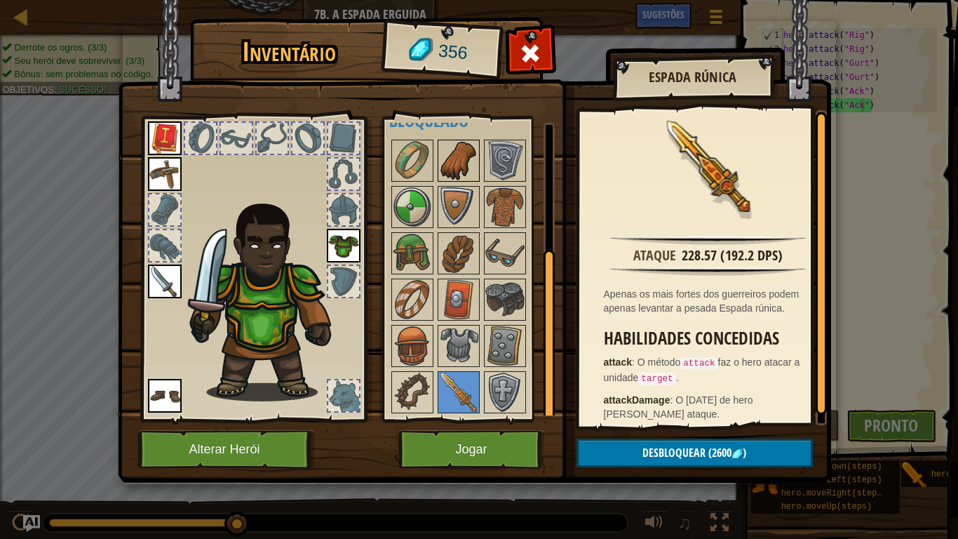
click at [457, 158] on img at bounding box center [458, 160] width 39 height 39
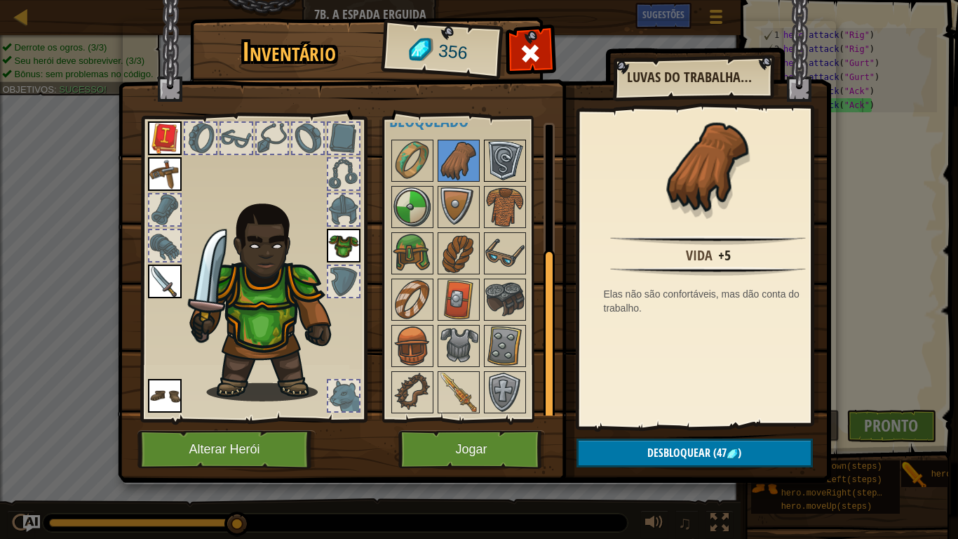
click at [497, 169] on img at bounding box center [504, 160] width 39 height 39
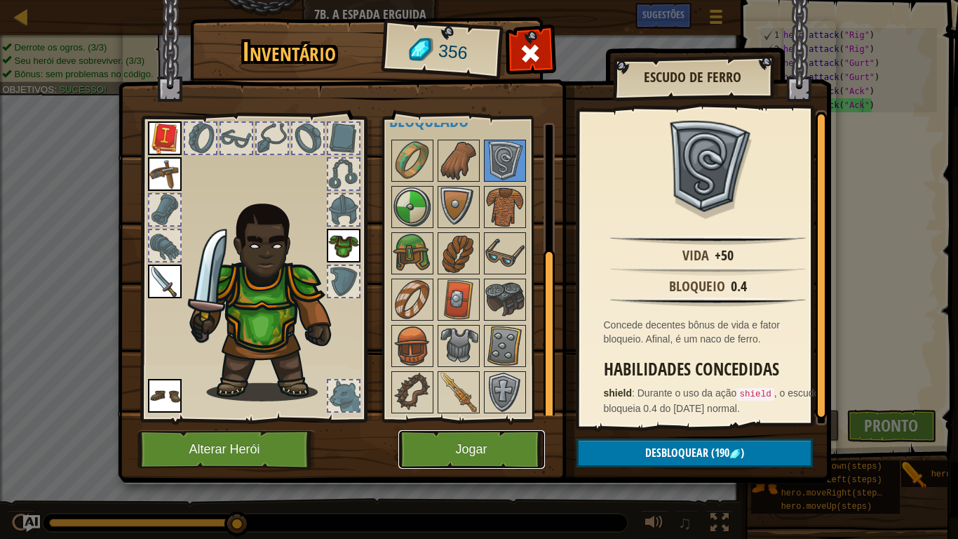
click at [445, 438] on button "Jogar" at bounding box center [471, 449] width 147 height 39
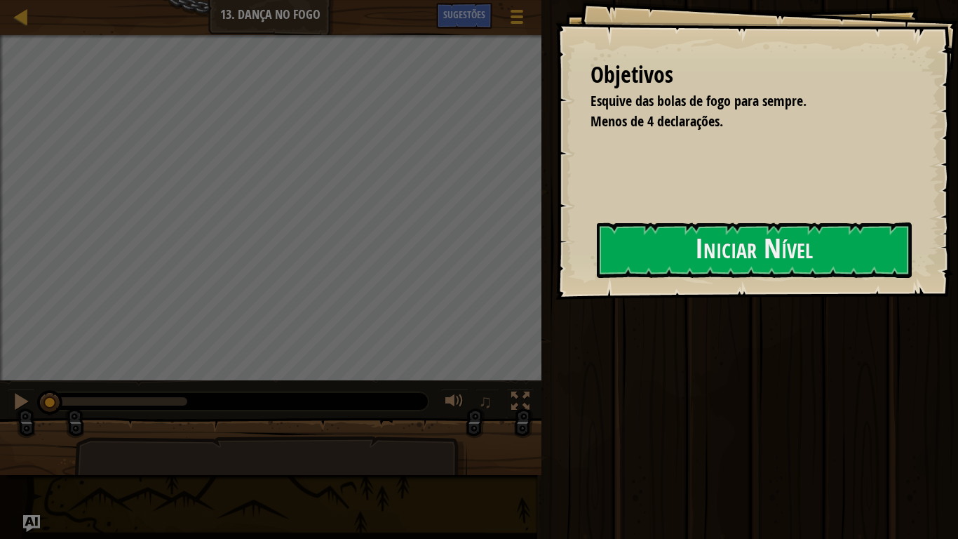
click at [947, 235] on div "Rodar Enviar Pronto" at bounding box center [747, 266] width 421 height 532
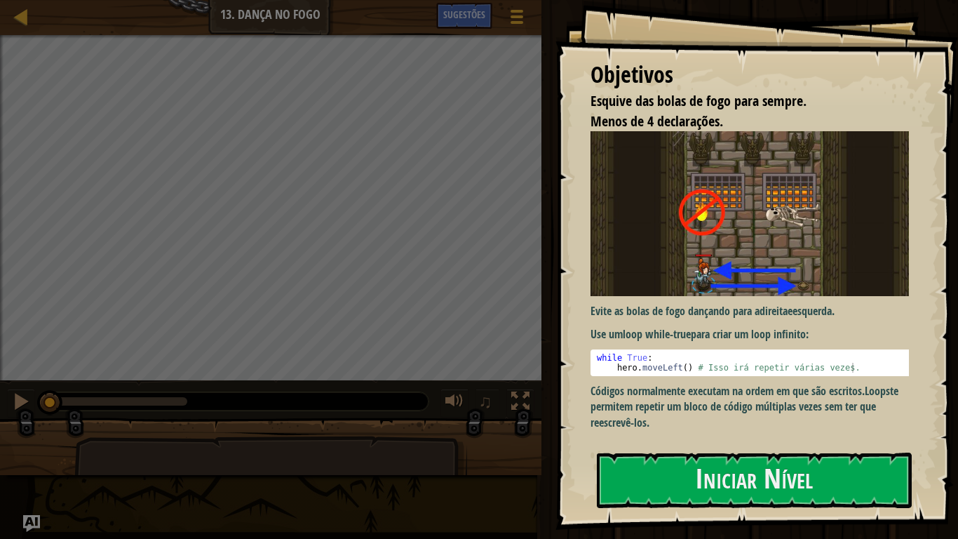
click at [767, 456] on button "Iniciar Nível" at bounding box center [754, 479] width 315 height 55
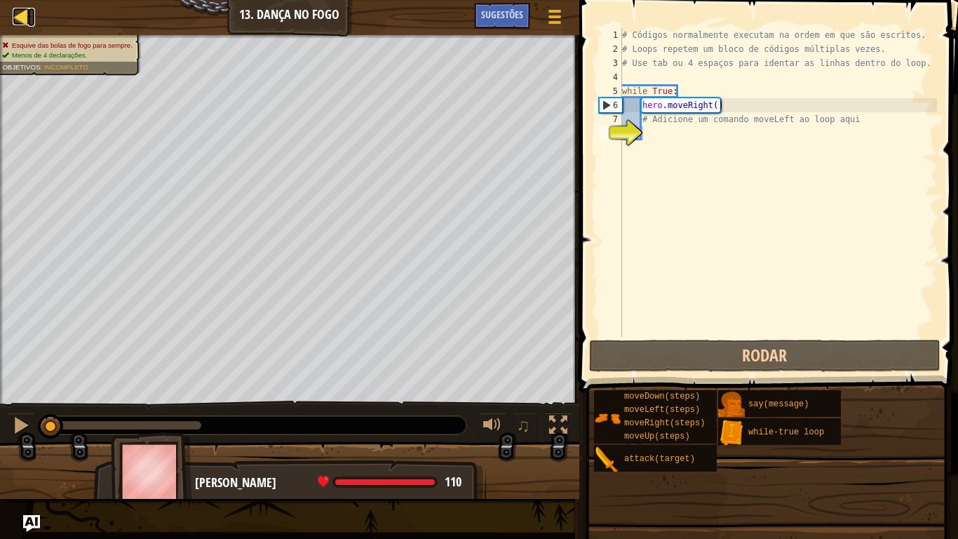
click at [30, 17] on link "Mapa" at bounding box center [31, 17] width 7 height 19
select select "pt-BR"
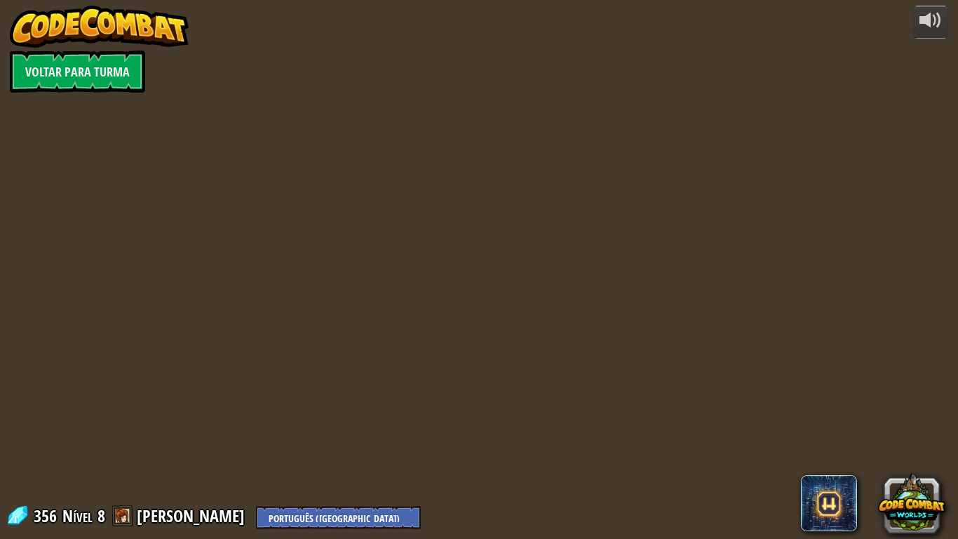
select select "pt-BR"
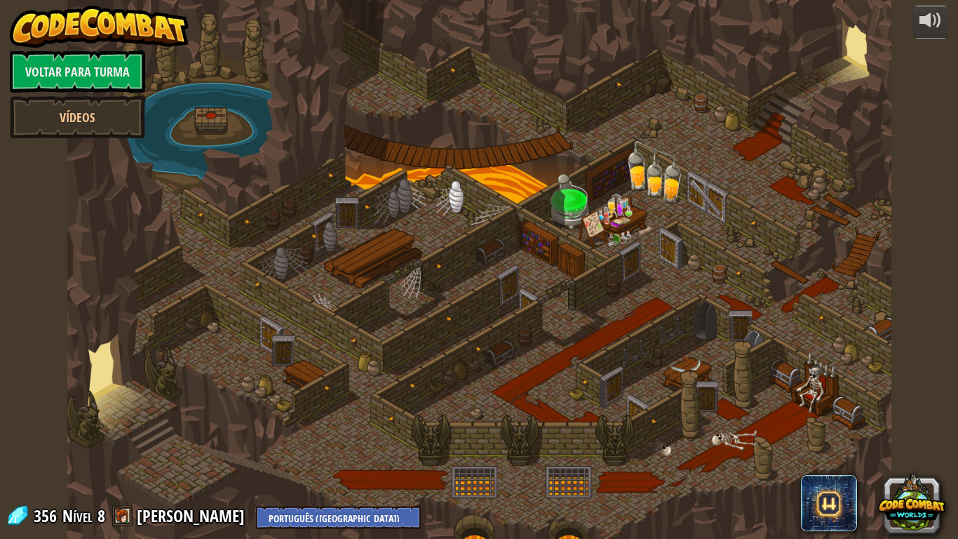
select select "pt-BR"
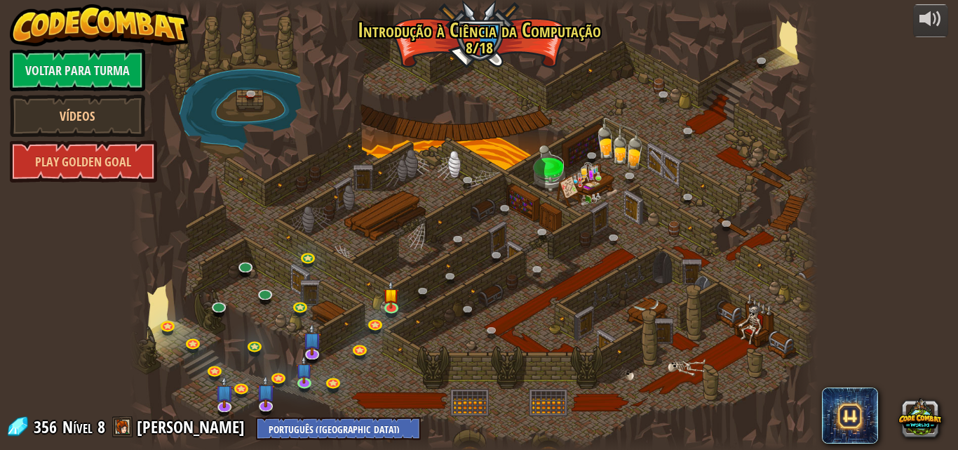
click at [167, 23] on img at bounding box center [100, 25] width 180 height 42
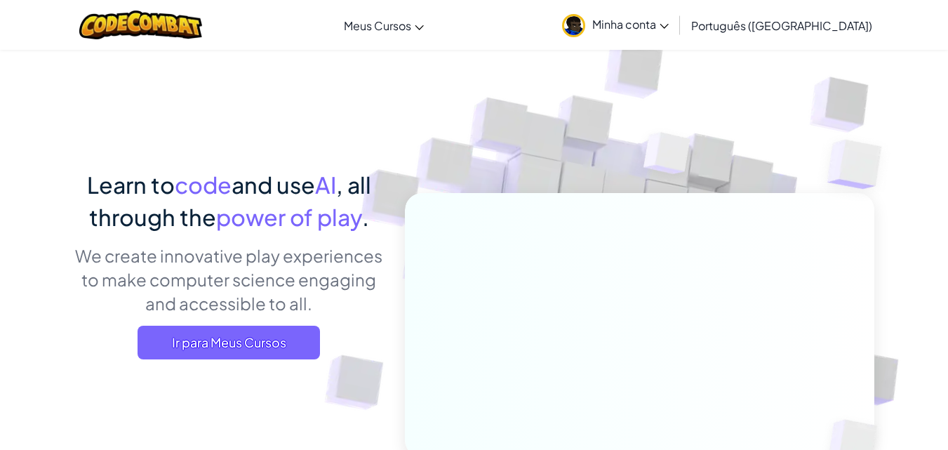
click at [665, 15] on link "Minha conta" at bounding box center [615, 25] width 121 height 44
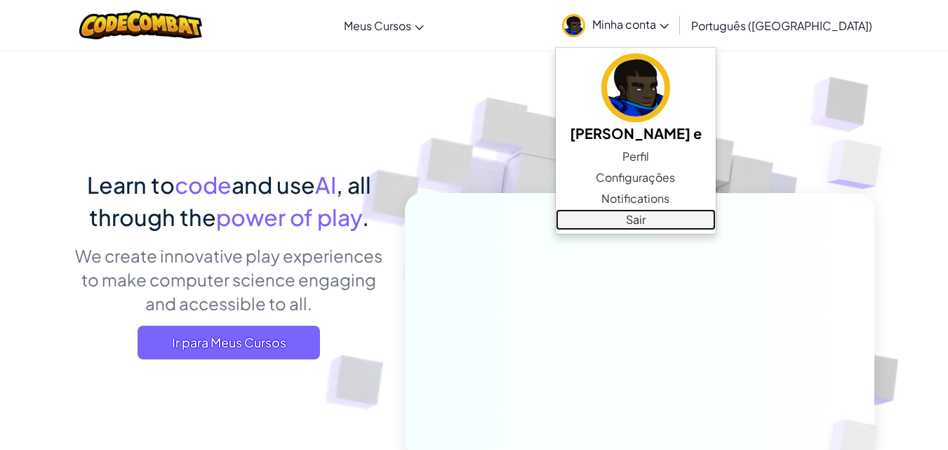
click at [694, 215] on link "Sair" at bounding box center [636, 219] width 160 height 21
